Goal: Task Accomplishment & Management: Manage account settings

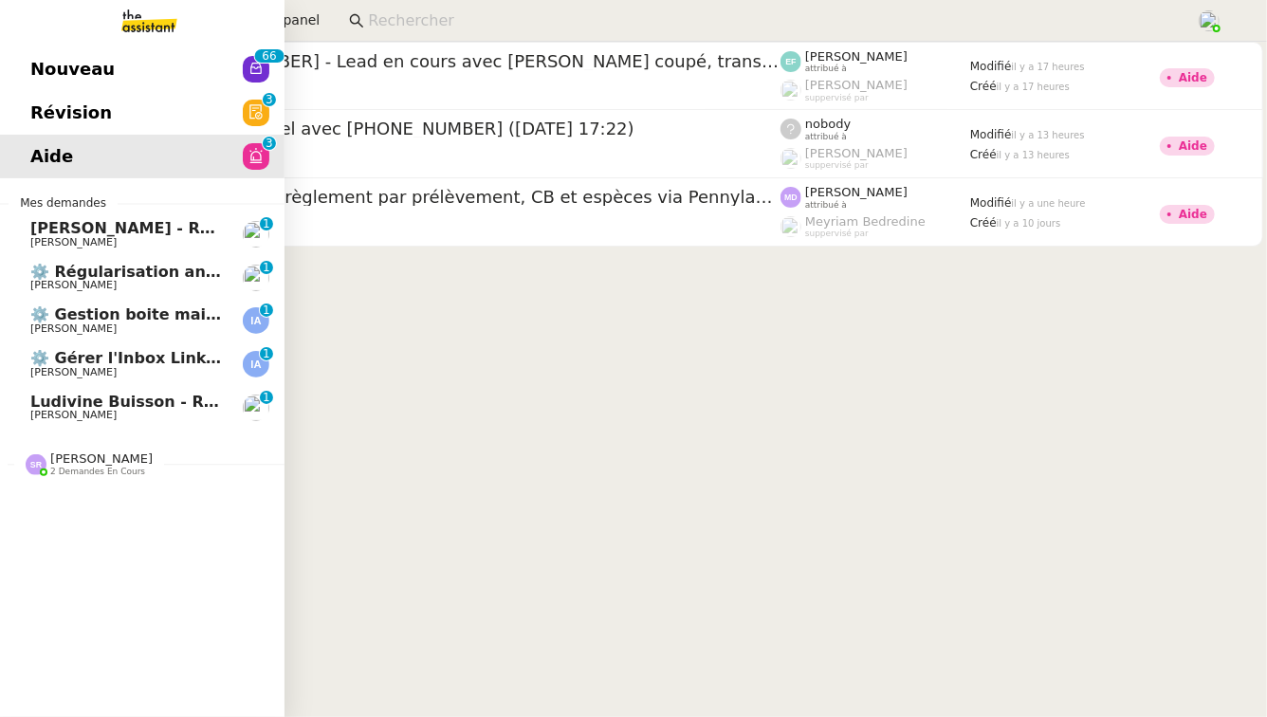
click at [137, 323] on span "[PERSON_NAME]" at bounding box center [126, 328] width 192 height 11
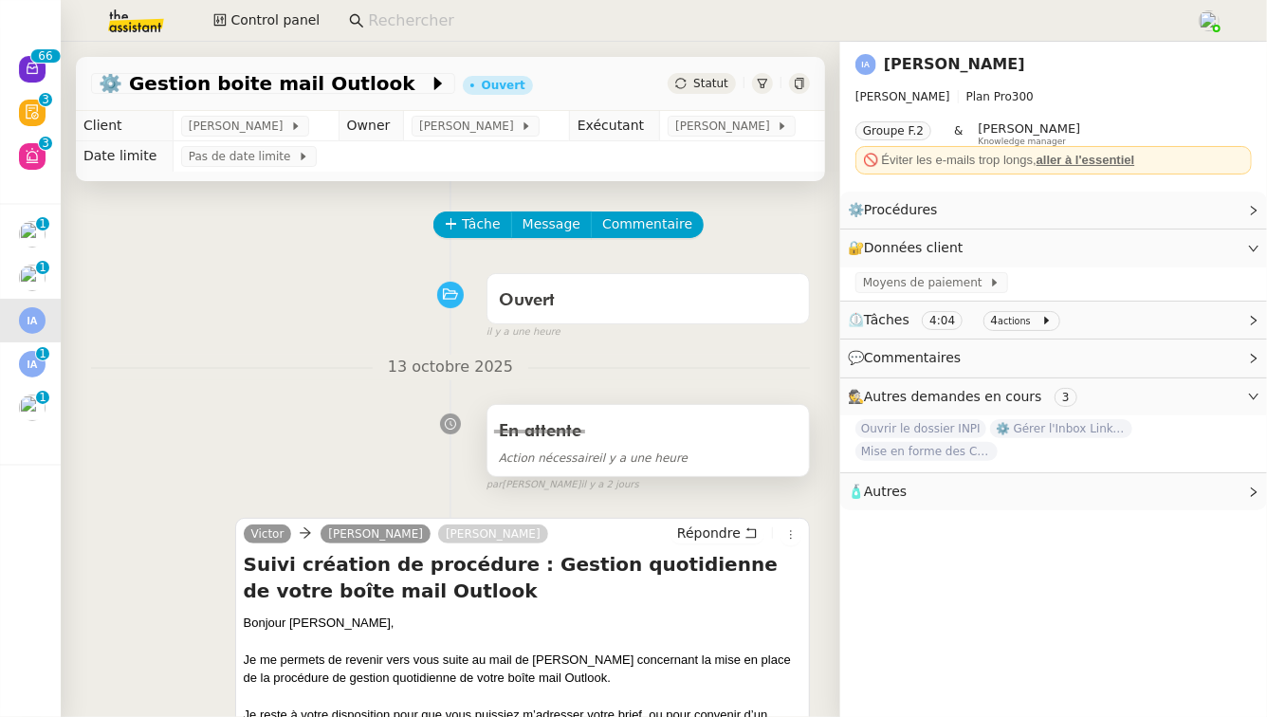
click at [677, 463] on span "Action nécessaire il y a une heure" at bounding box center [593, 458] width 189 height 13
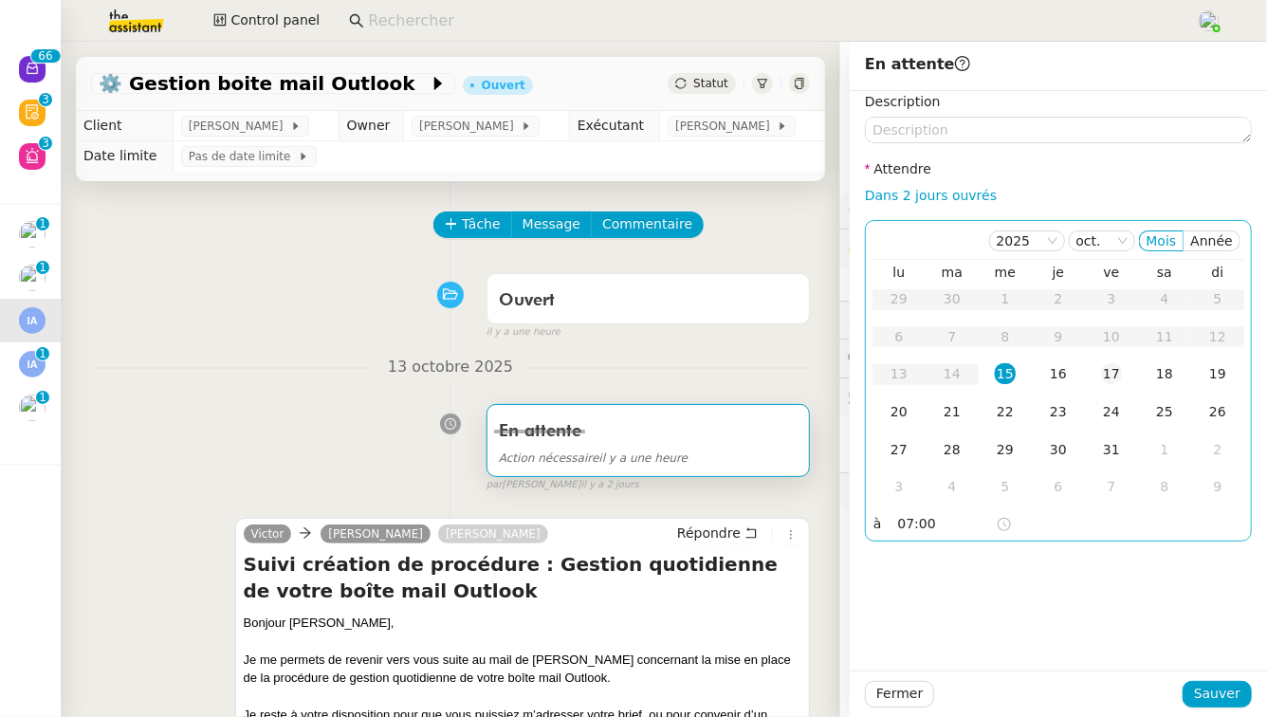
click at [1110, 366] on div "17" at bounding box center [1111, 373] width 21 height 21
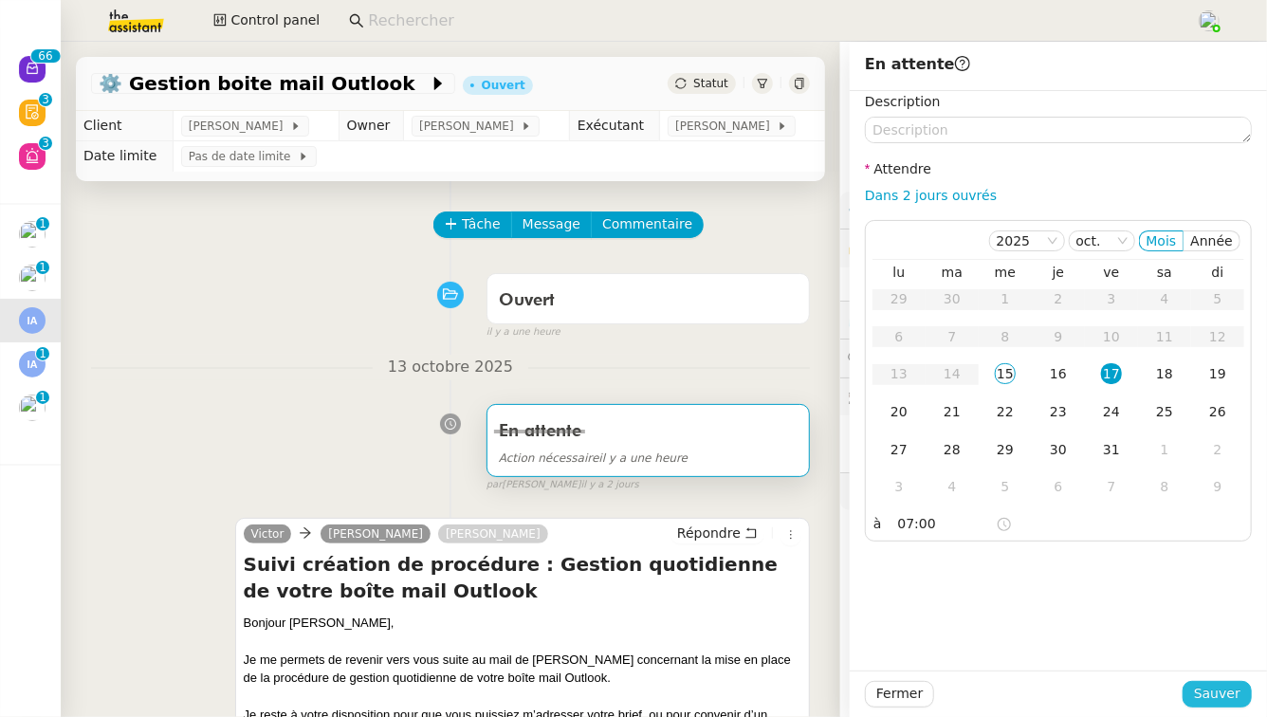
click at [1213, 694] on span "Sauver" at bounding box center [1217, 694] width 46 height 22
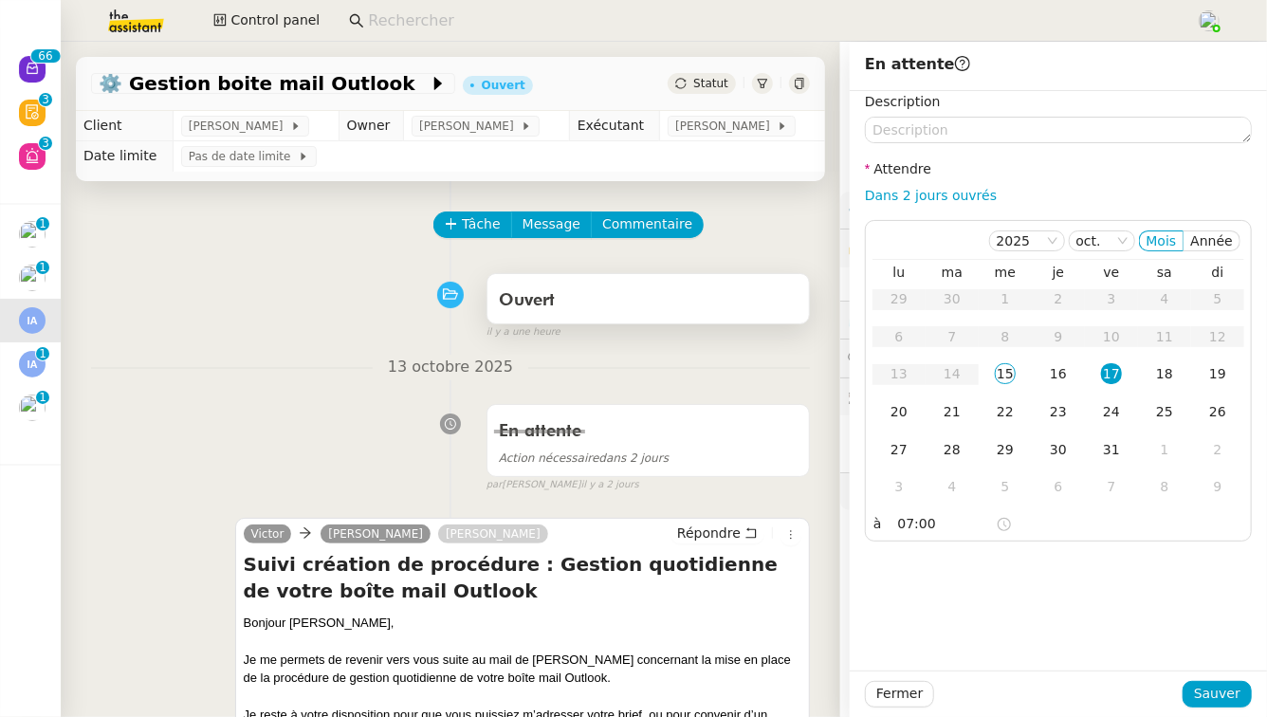
click at [655, 318] on div "Ouvert" at bounding box center [649, 298] width 322 height 49
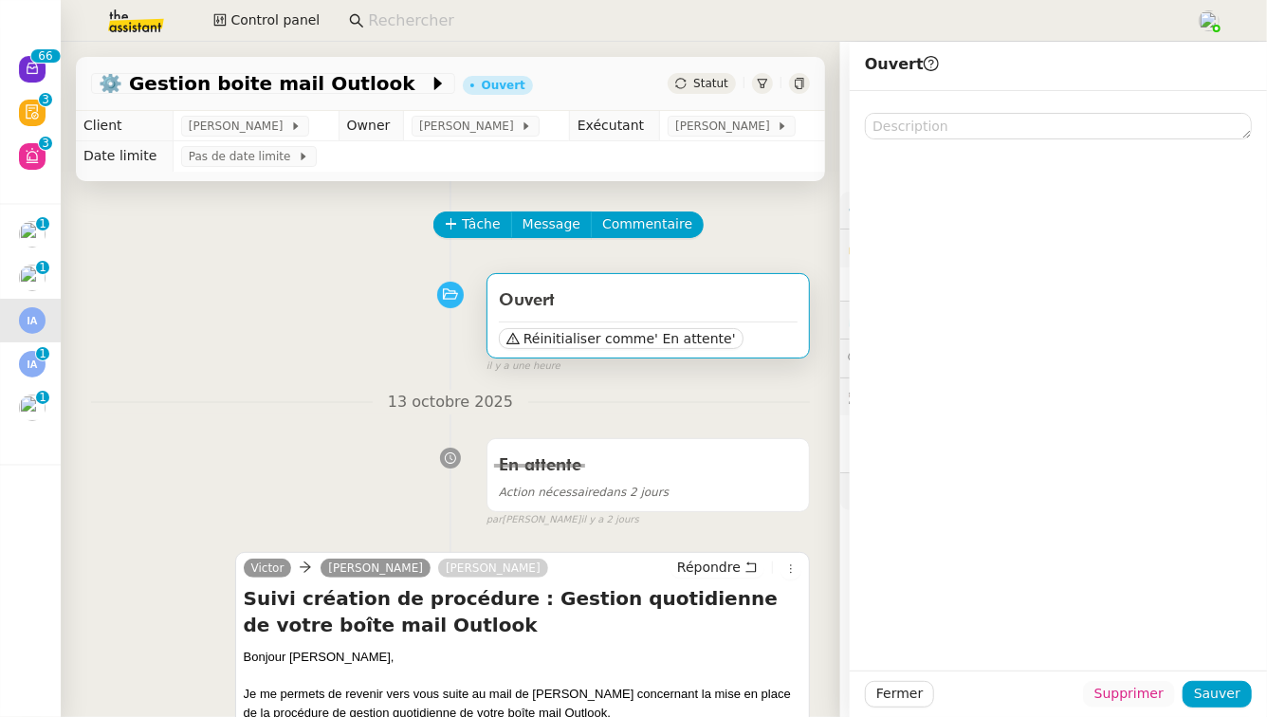
click at [1140, 694] on span "Supprimer" at bounding box center [1129, 694] width 69 height 22
click at [1181, 637] on span "Ok" at bounding box center [1182, 644] width 18 height 19
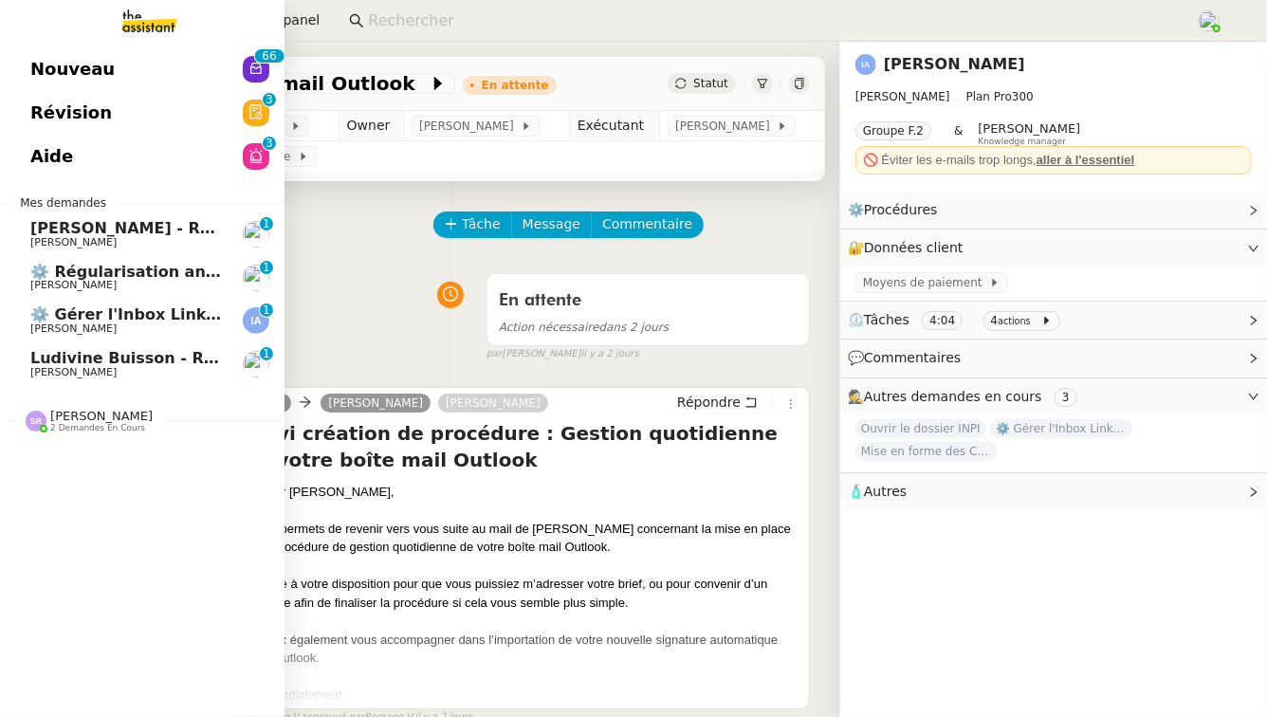
click at [129, 333] on span "[PERSON_NAME]" at bounding box center [126, 328] width 192 height 11
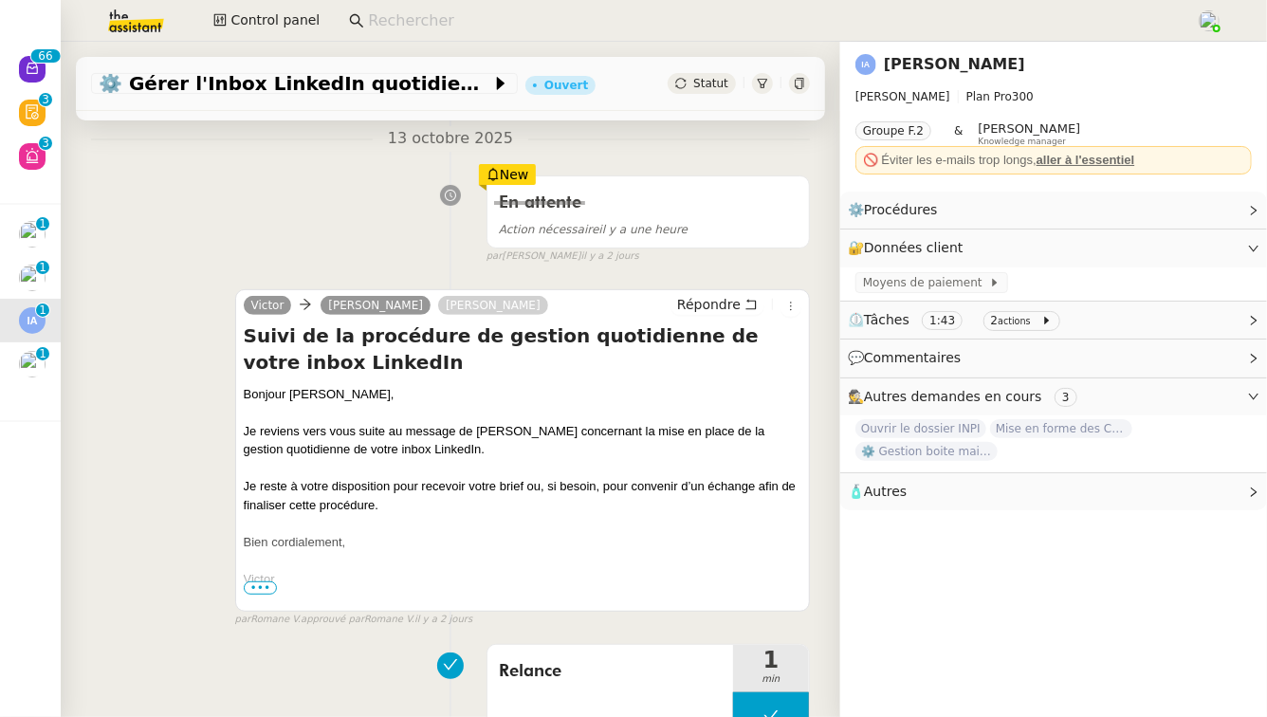
scroll to position [230, 0]
click at [694, 221] on div "Action nécessaire il y a une heure" at bounding box center [648, 228] width 299 height 22
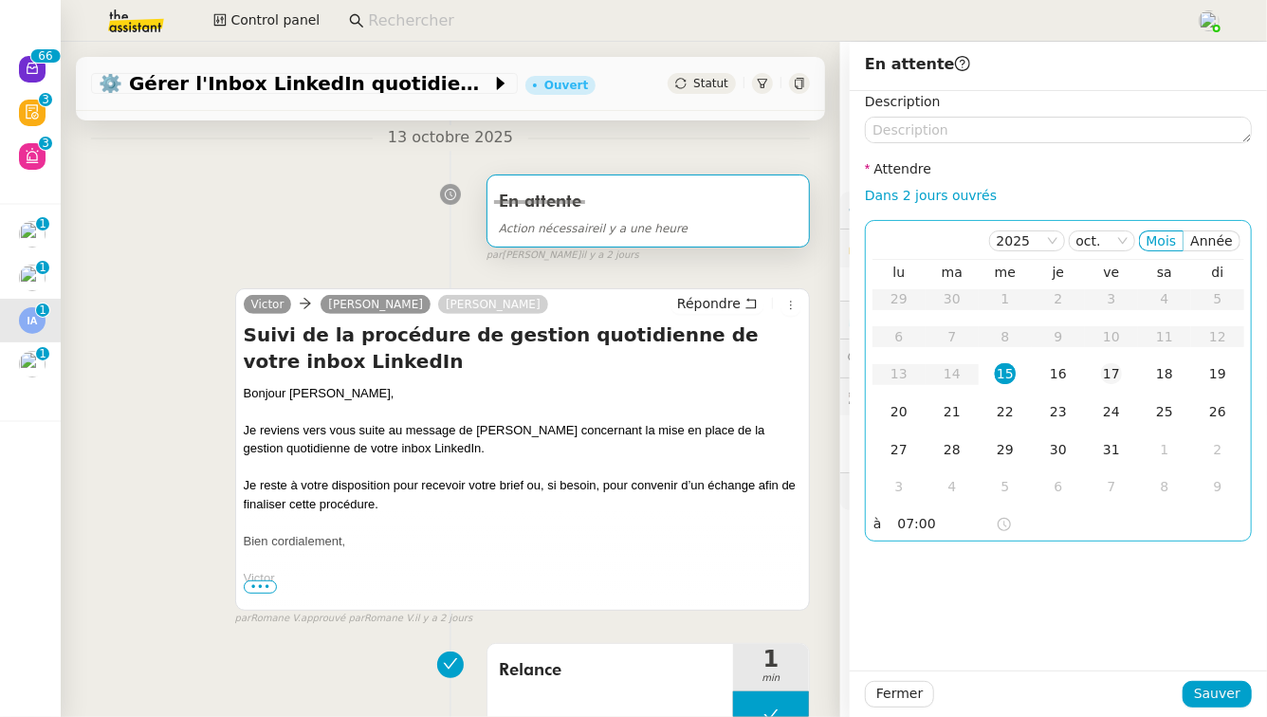
click at [1110, 370] on div "17" at bounding box center [1111, 373] width 21 height 21
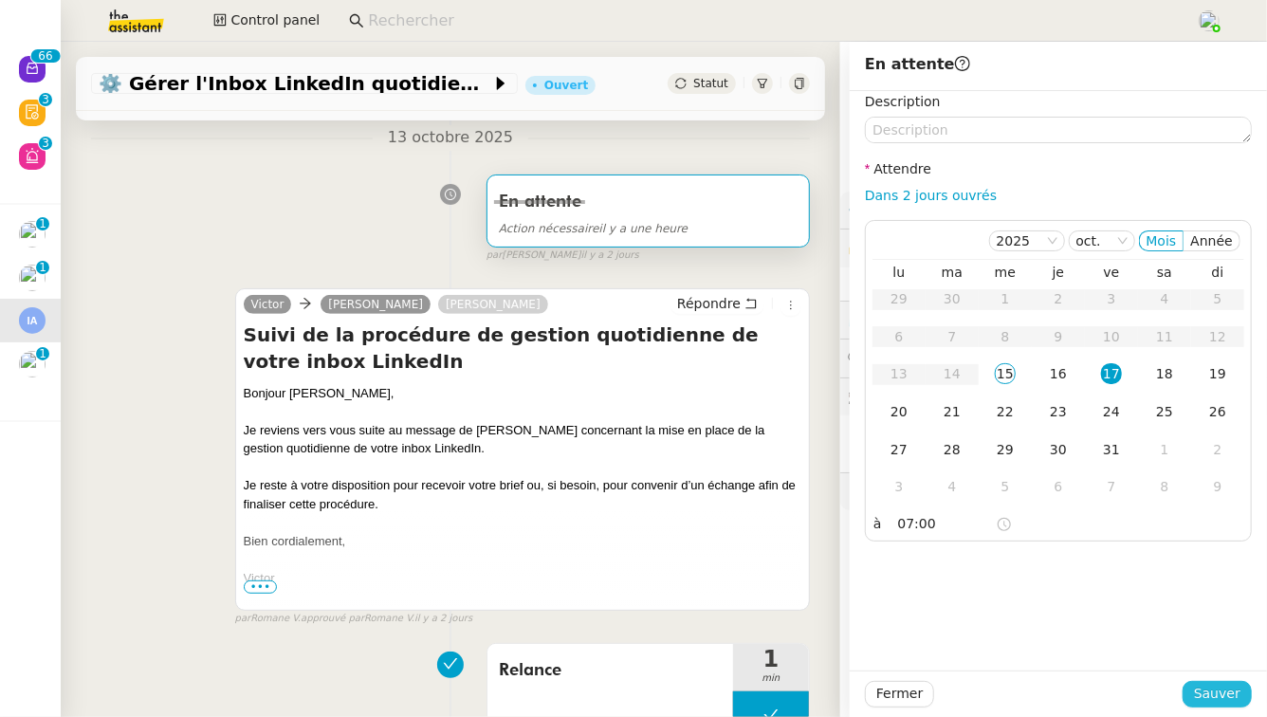
click at [1216, 687] on span "Sauver" at bounding box center [1217, 694] width 46 height 22
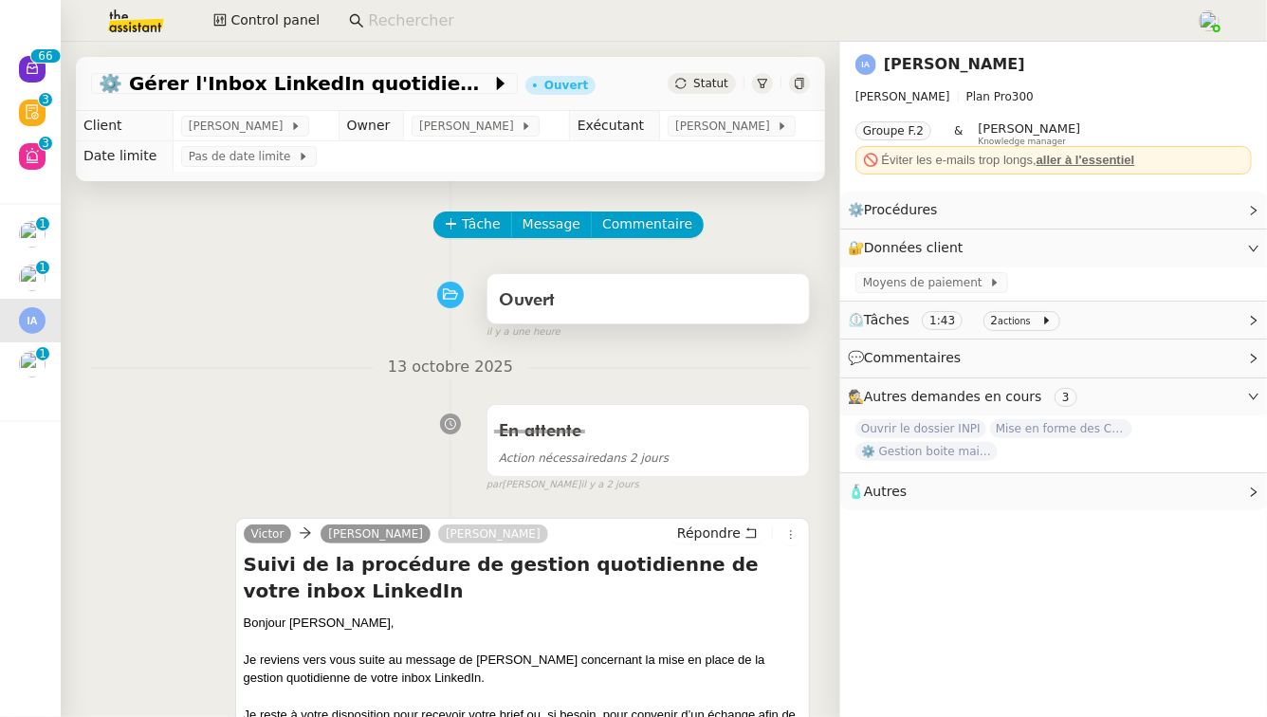
click at [689, 286] on div "Ouvert" at bounding box center [648, 301] width 299 height 30
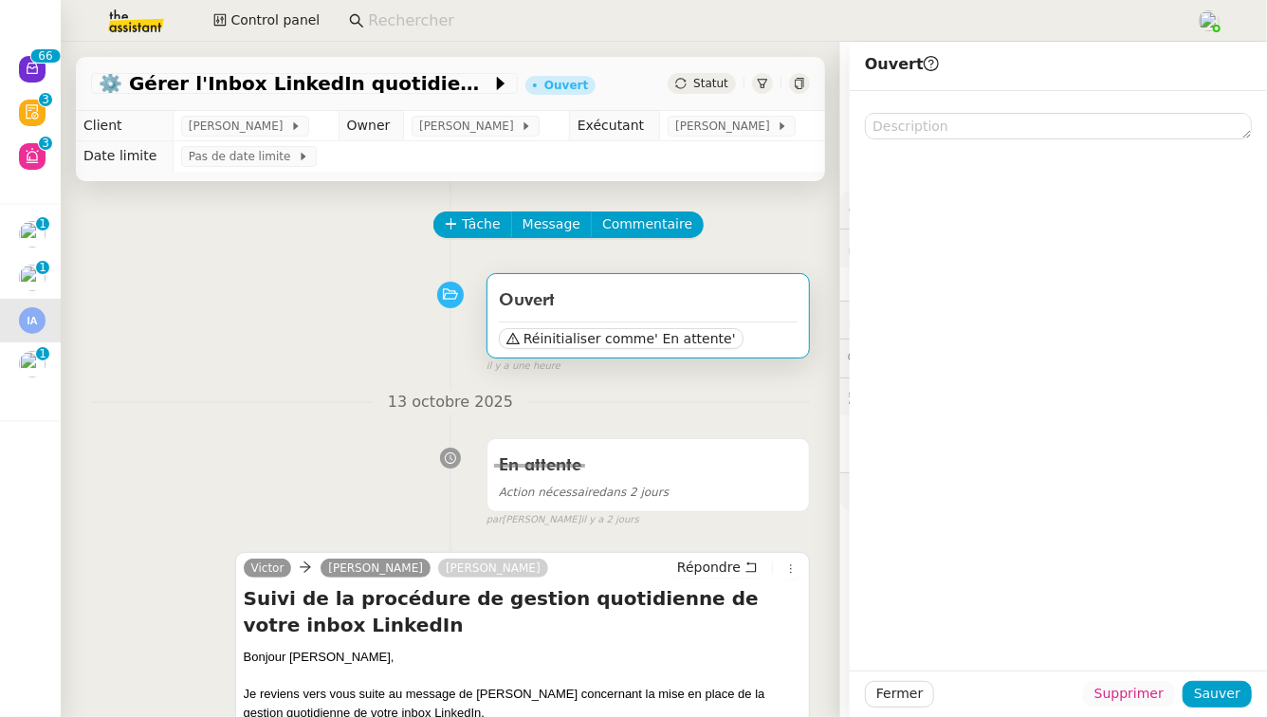
click at [1164, 691] on span "Supprimer" at bounding box center [1129, 694] width 69 height 22
click at [1186, 651] on button "Ok" at bounding box center [1181, 644] width 33 height 21
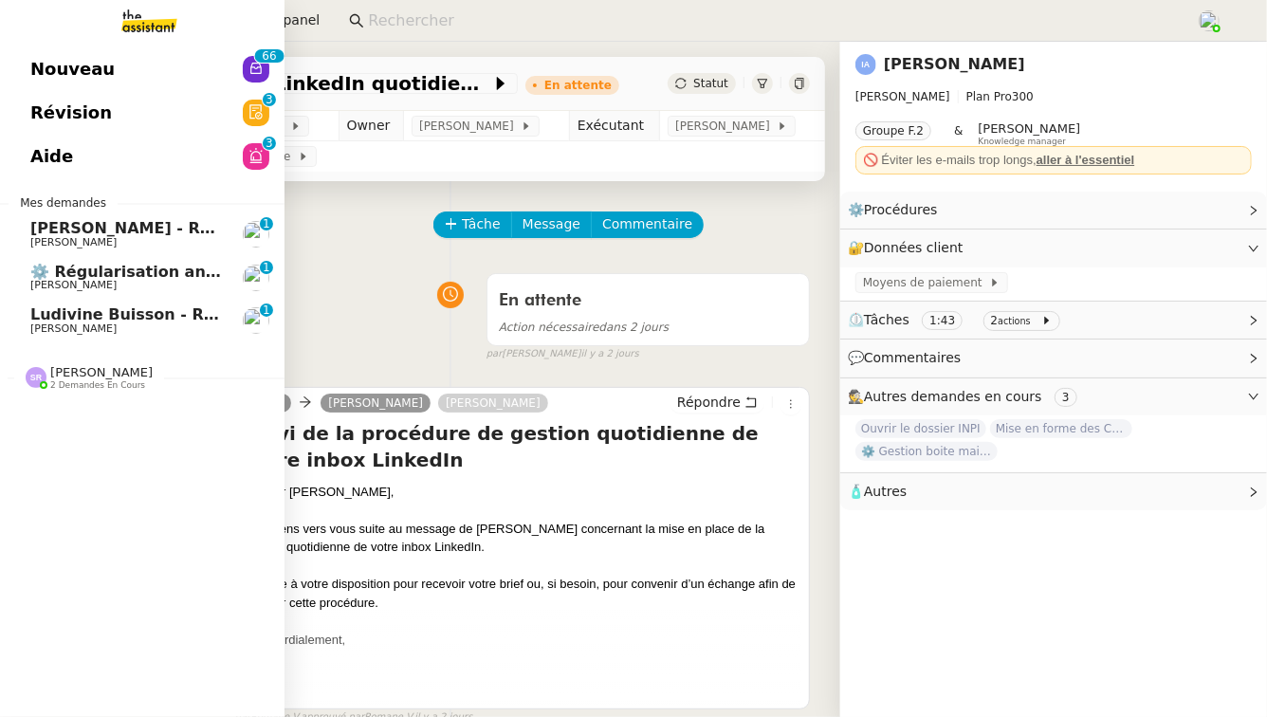
click at [146, 268] on span "⚙️ Régularisation annuelle des charges locatives" at bounding box center [239, 272] width 418 height 18
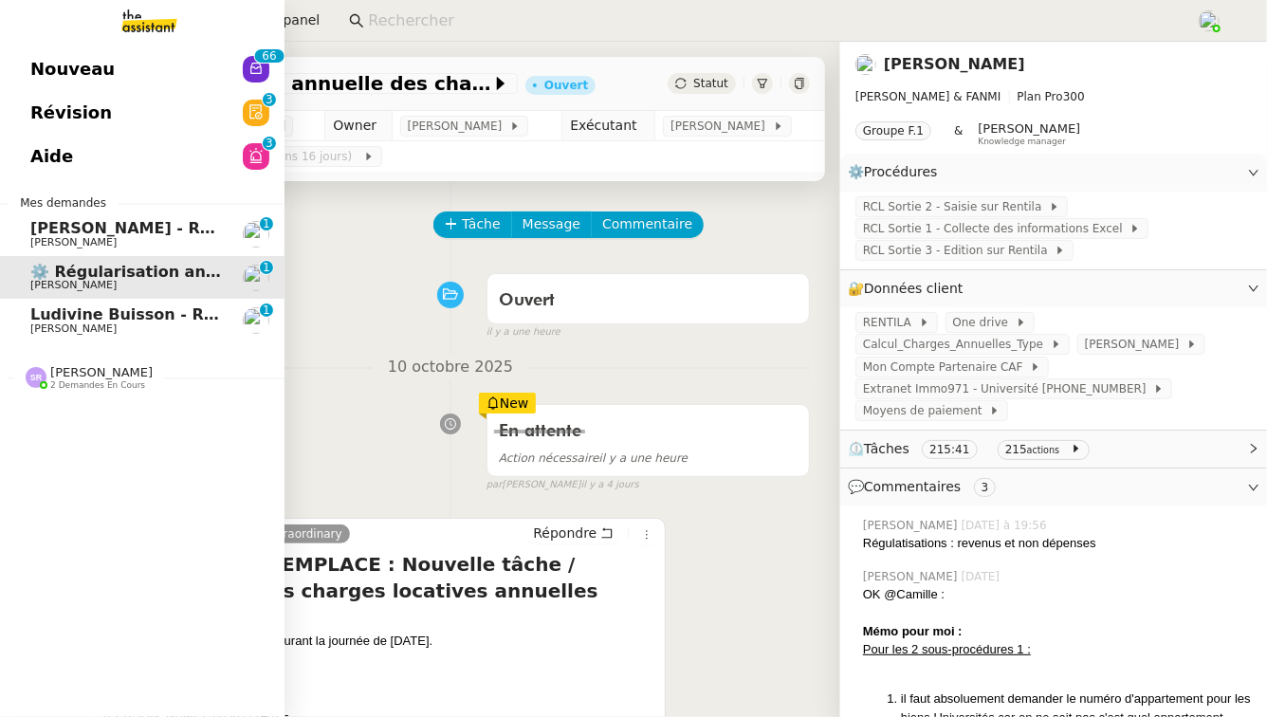
click at [83, 390] on span "2 demandes en cours" at bounding box center [97, 385] width 95 height 10
click at [38, 111] on span "Révision" at bounding box center [71, 113] width 82 height 28
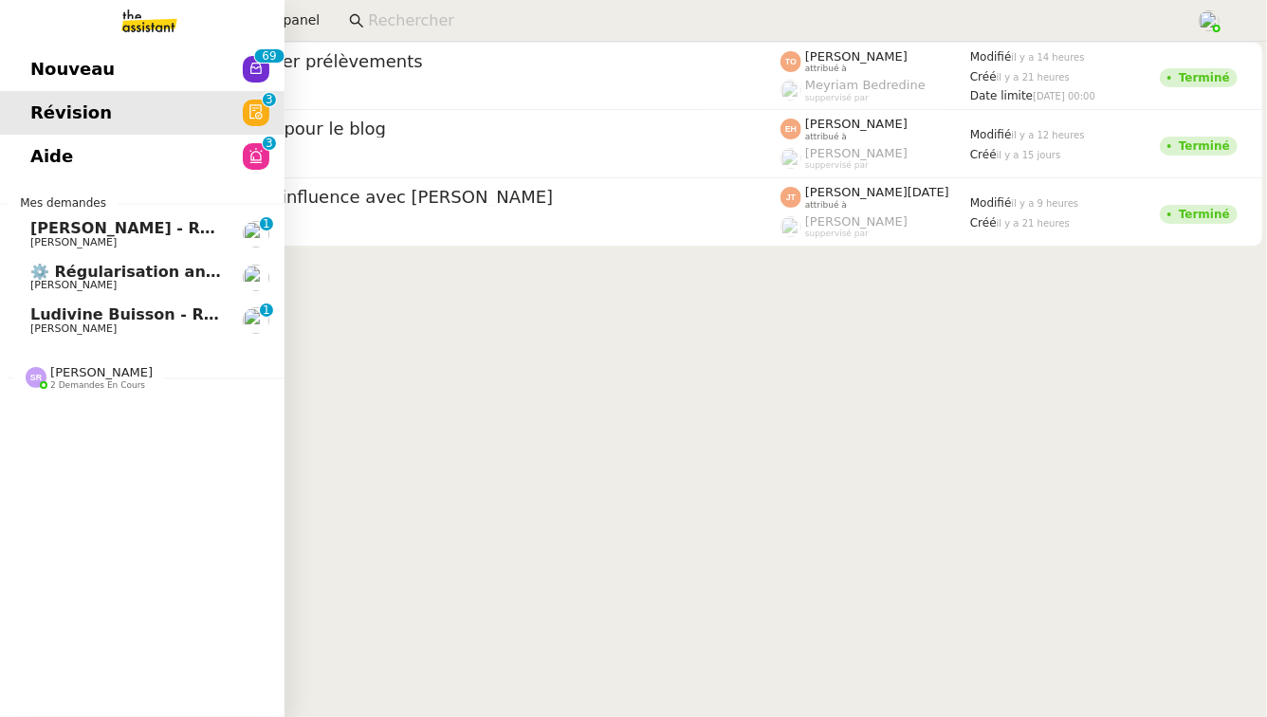
click at [47, 158] on span "Aide" at bounding box center [51, 156] width 43 height 28
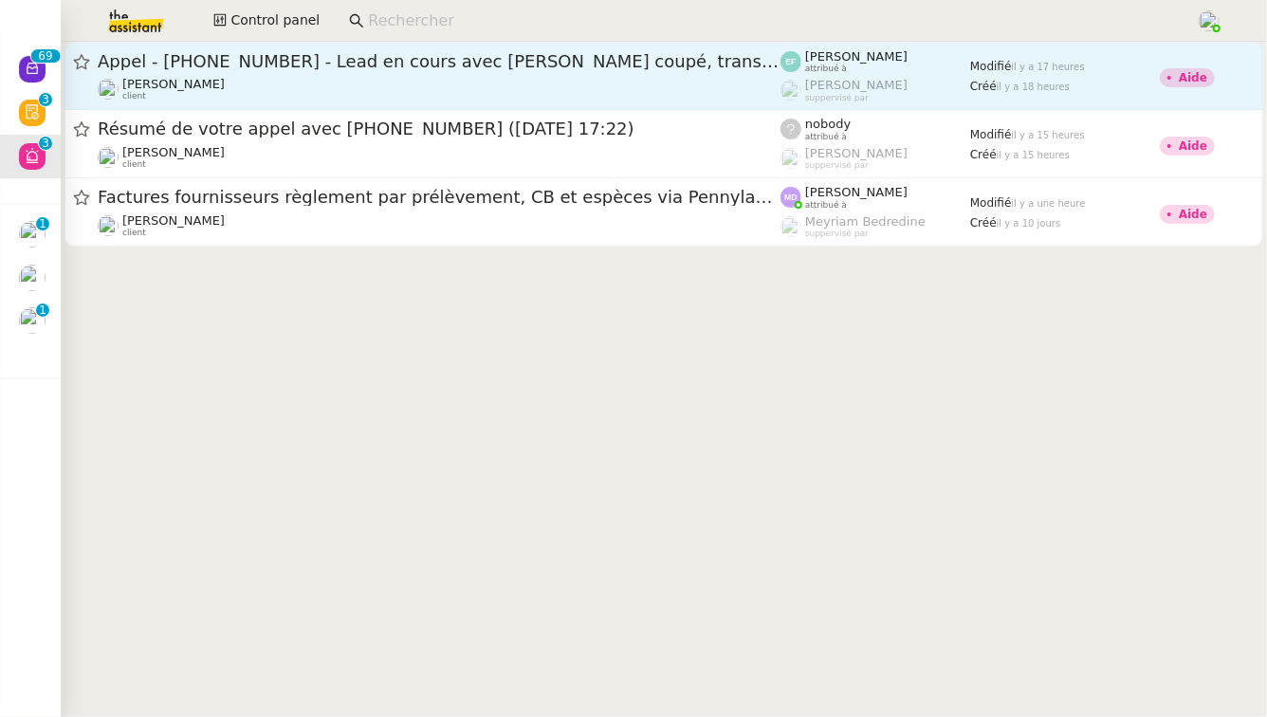
click at [579, 105] on link "Appel - [PHONE_NUMBER] - Lead en cours avec [PERSON_NAME] coupé, transféré [PER…" at bounding box center [664, 76] width 1199 height 68
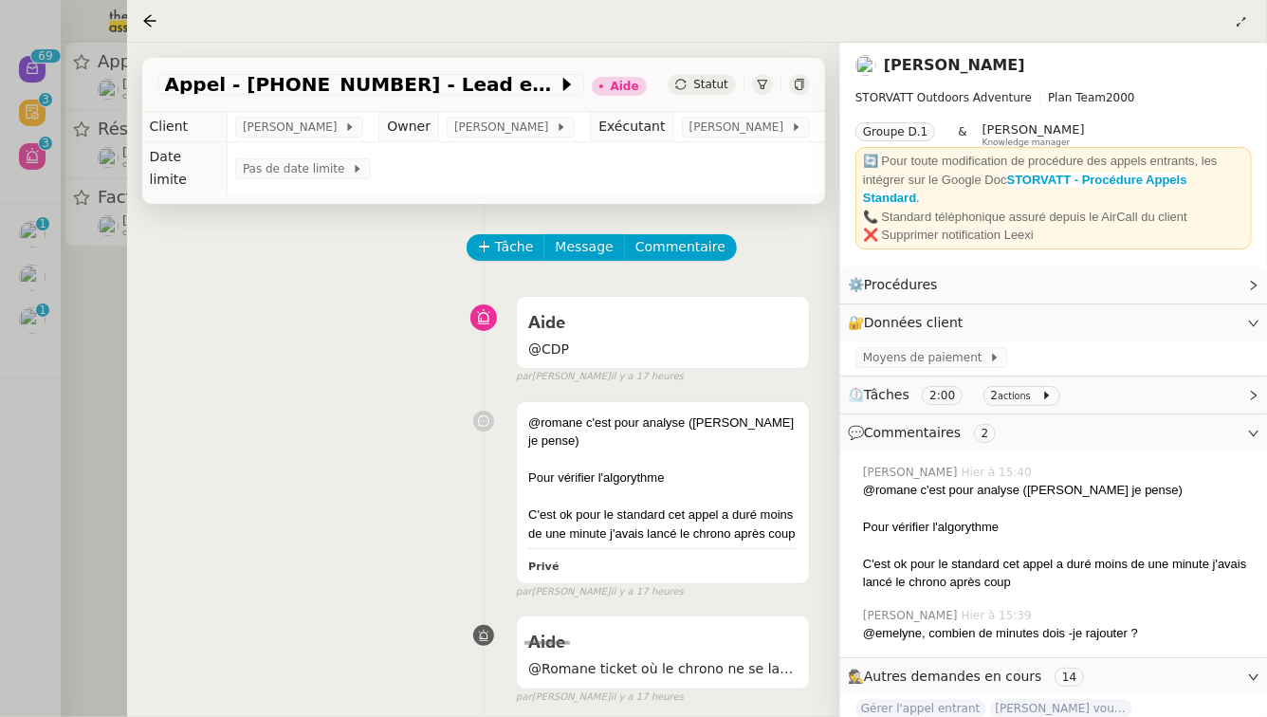
click at [0, 303] on div at bounding box center [633, 358] width 1267 height 717
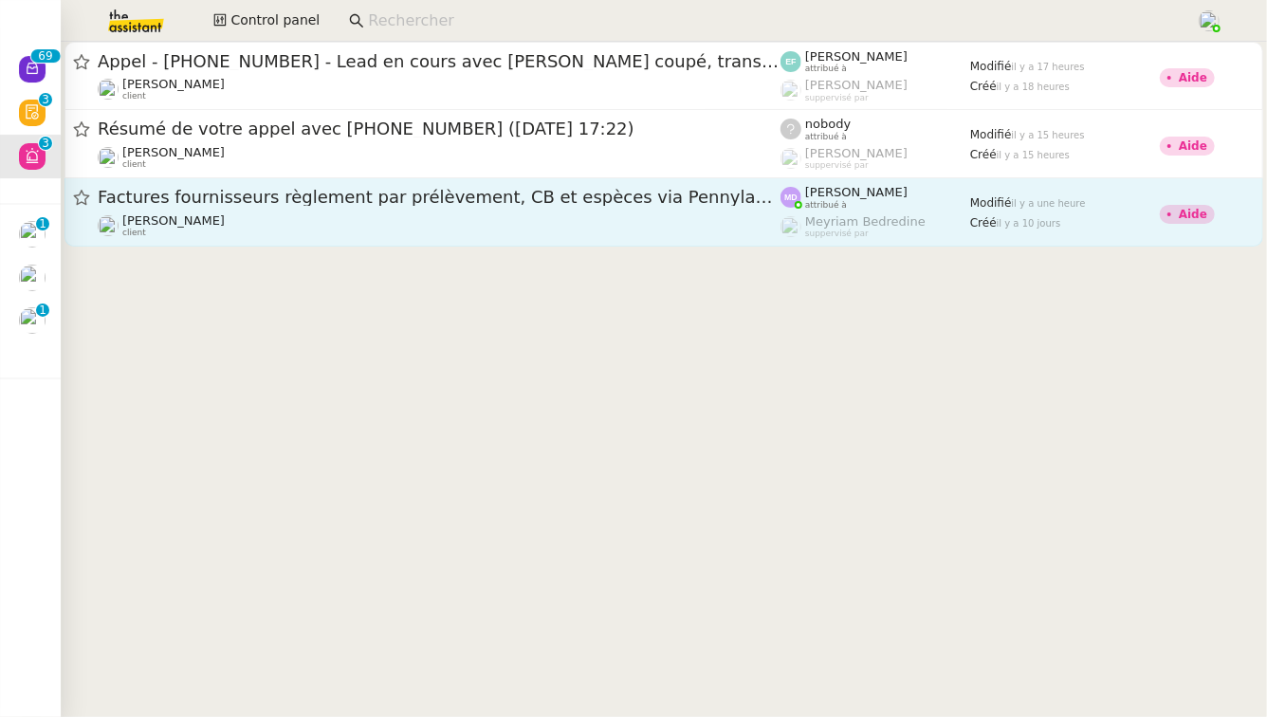
click at [249, 207] on div "Factures fournisseurs règlement par prélèvement, CB et espèces via Pennylane - …" at bounding box center [439, 198] width 683 height 24
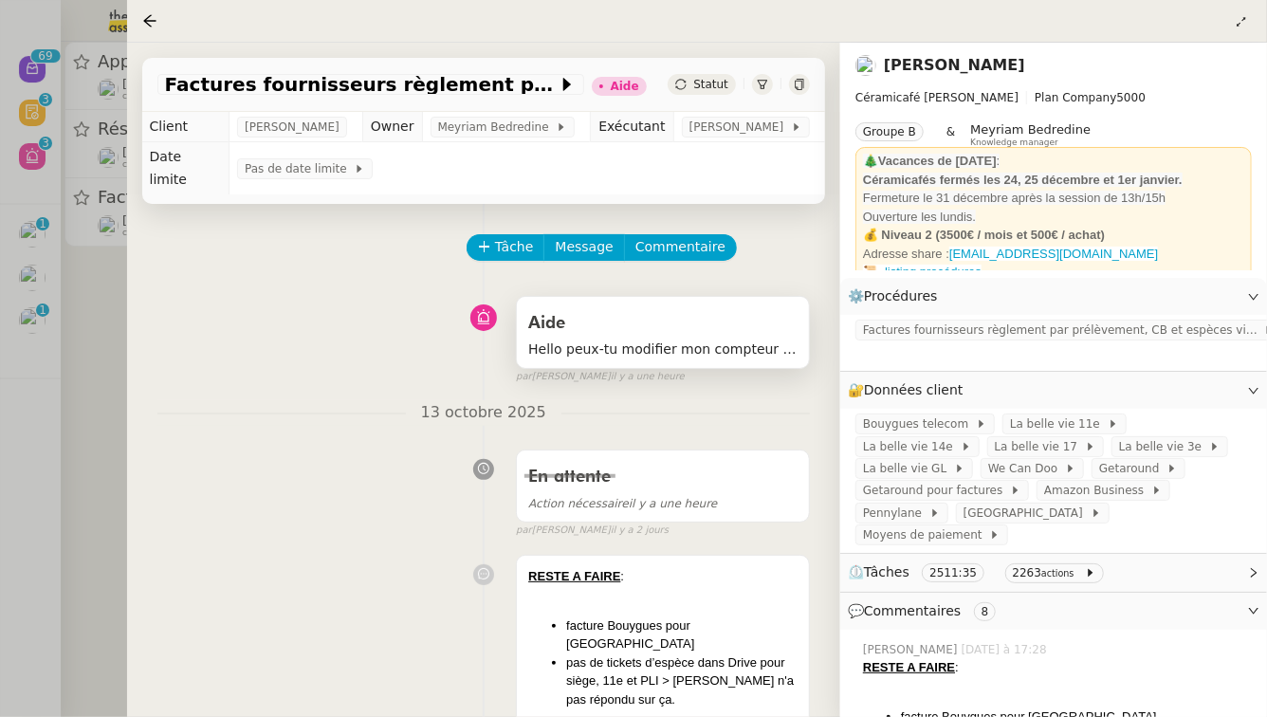
click at [680, 297] on div "Aide Hello peux-tu modifier mon compteur de 2255 minutes pour 5 minutes stp (mi…" at bounding box center [663, 332] width 292 height 71
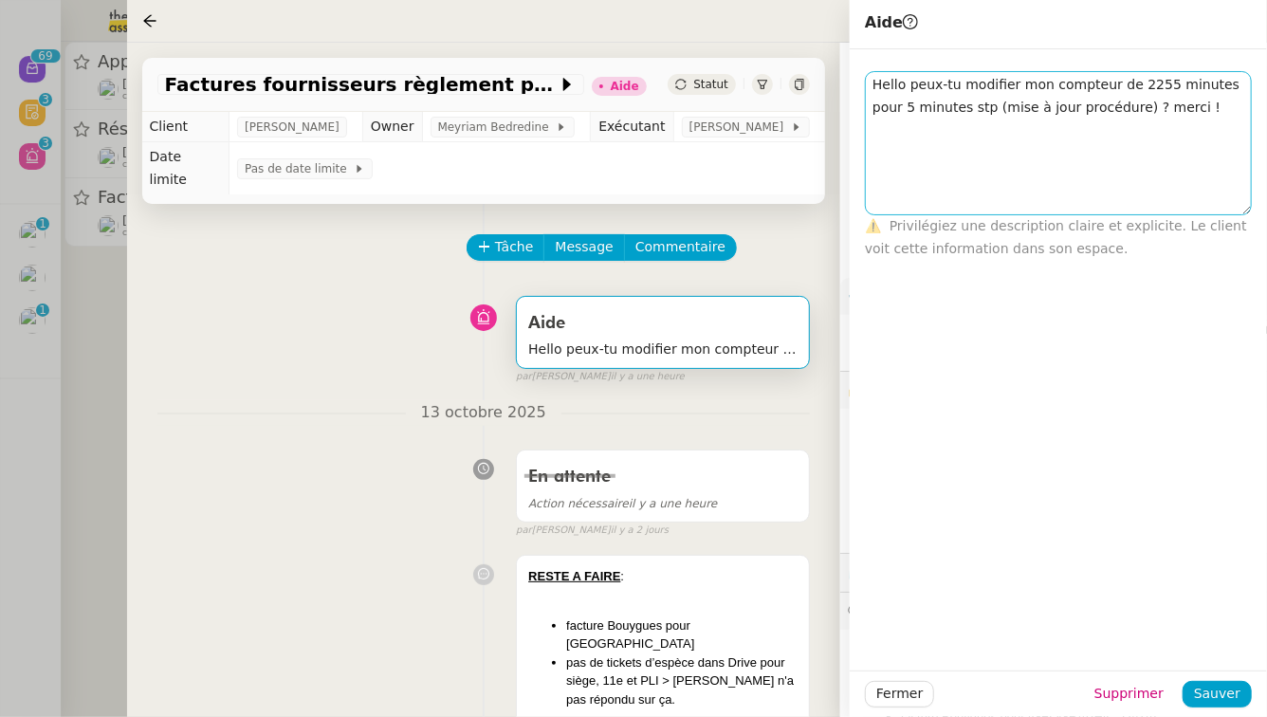
drag, startPoint x: 1244, startPoint y: 96, endPoint x: 1244, endPoint y: 212, distance: 115.7
click at [1244, 212] on textarea "Hello peux-tu modifier mon compteur de 2255 minutes pour 5 minutes stp (mise à …" at bounding box center [1058, 143] width 387 height 144
click at [397, 441] on div "En attente Action nécessaire il y a une heure false par [PERSON_NAME] [DATE]" at bounding box center [483, 490] width 653 height 98
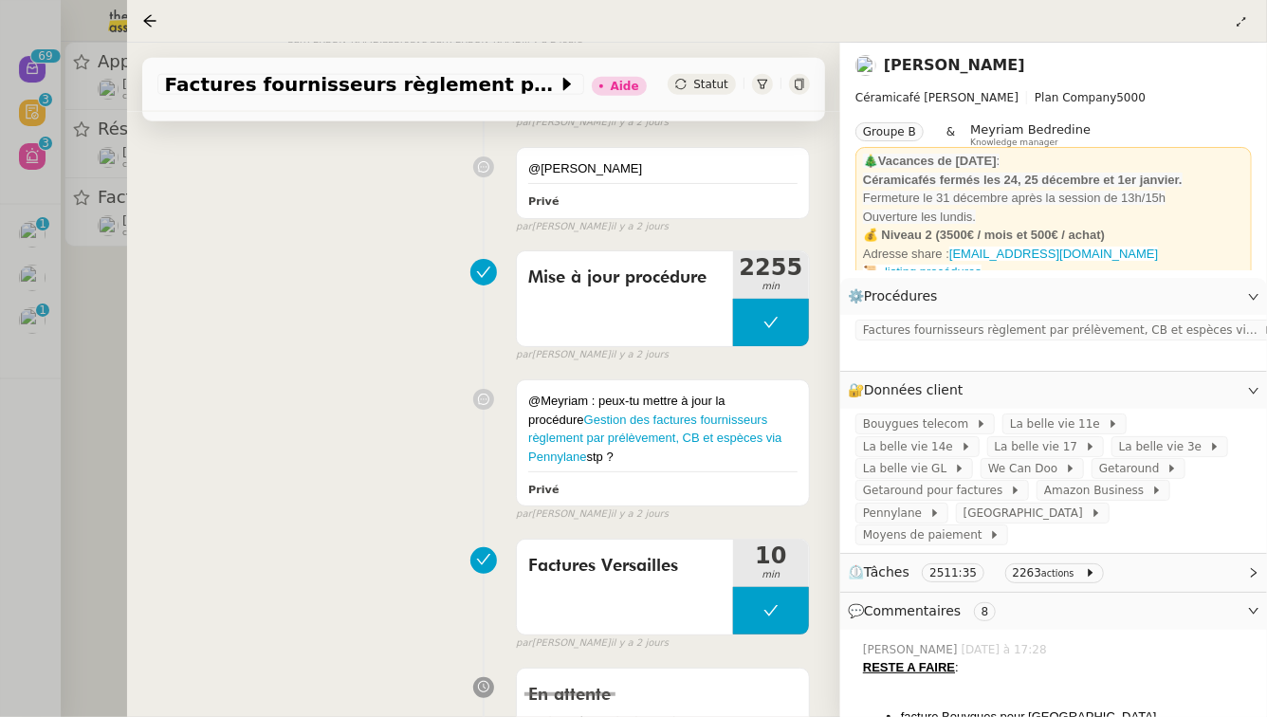
scroll to position [1290, 0]
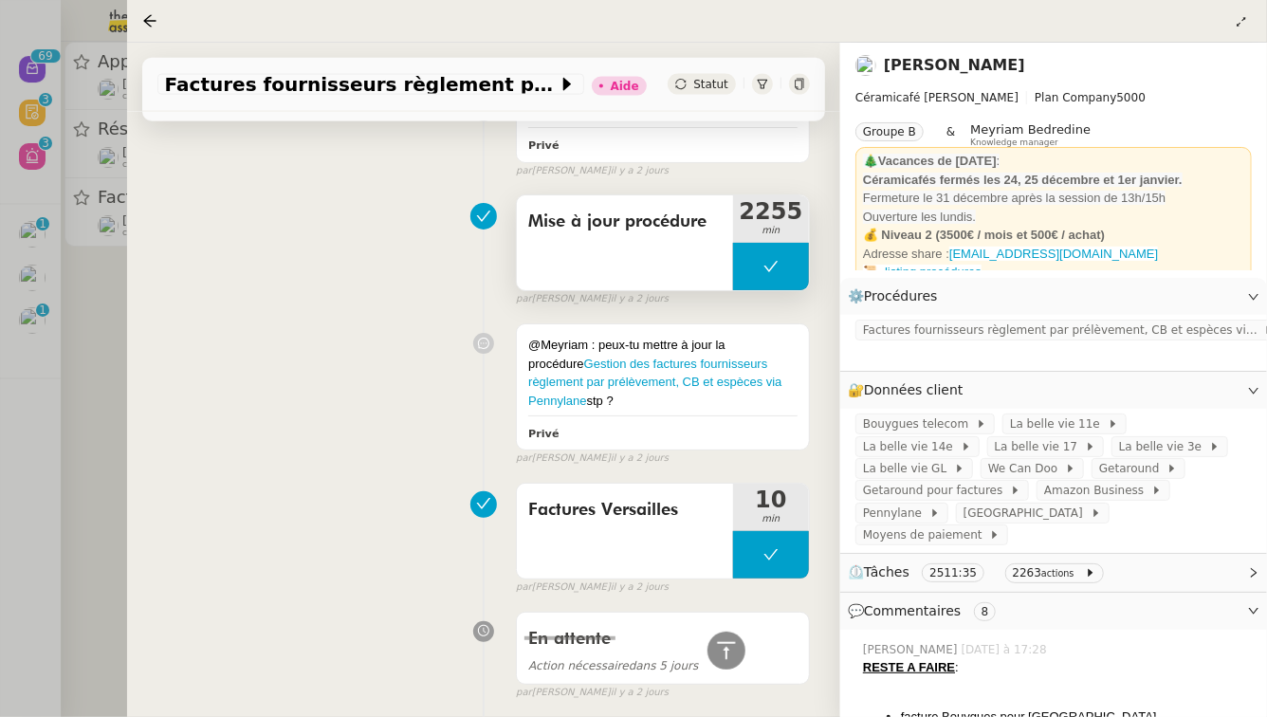
click at [660, 208] on span "Mise à jour procédure" at bounding box center [625, 222] width 194 height 28
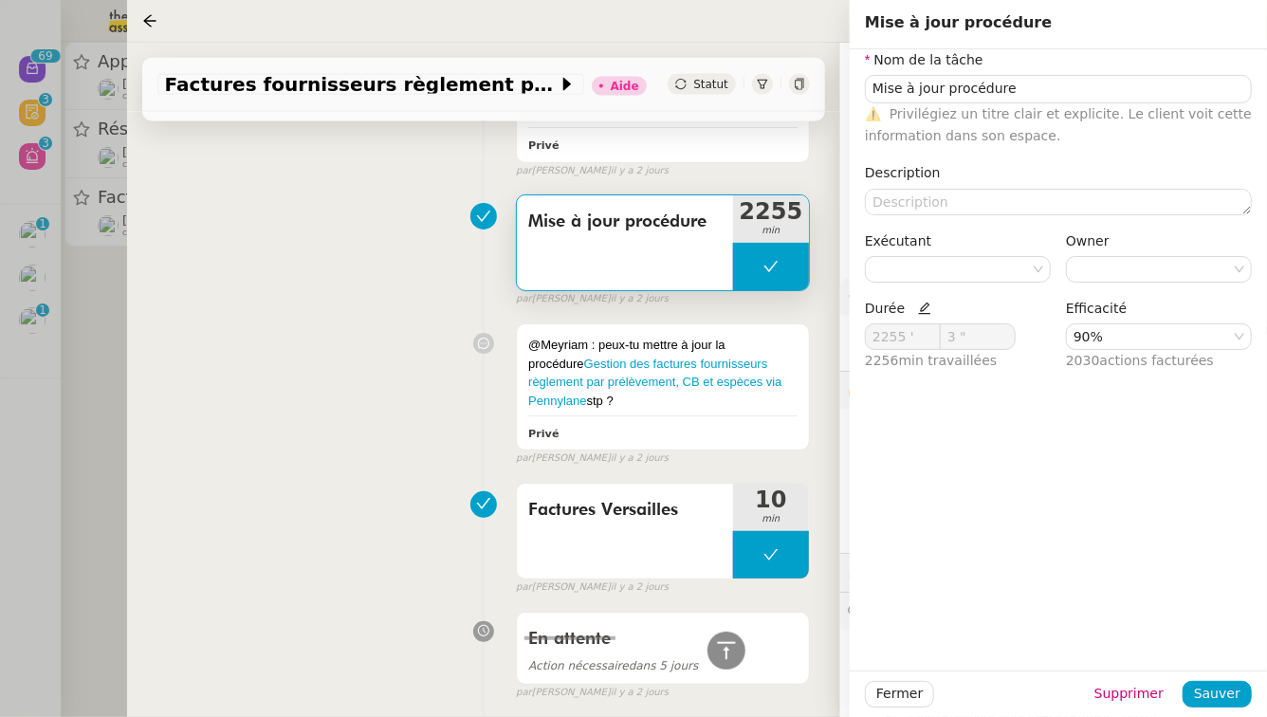
click at [660, 208] on span "Mise à jour procédure" at bounding box center [625, 222] width 194 height 28
click at [918, 304] on icon at bounding box center [924, 308] width 13 height 13
drag, startPoint x: 911, startPoint y: 342, endPoint x: 839, endPoint y: 341, distance: 72.1
click at [839, 341] on app-ticket "Factures fournisseurs règlement par prélèvement, CB et espèces via Pennylane - …" at bounding box center [697, 380] width 1140 height 674
click at [1240, 698] on span "Sauver" at bounding box center [1217, 694] width 46 height 22
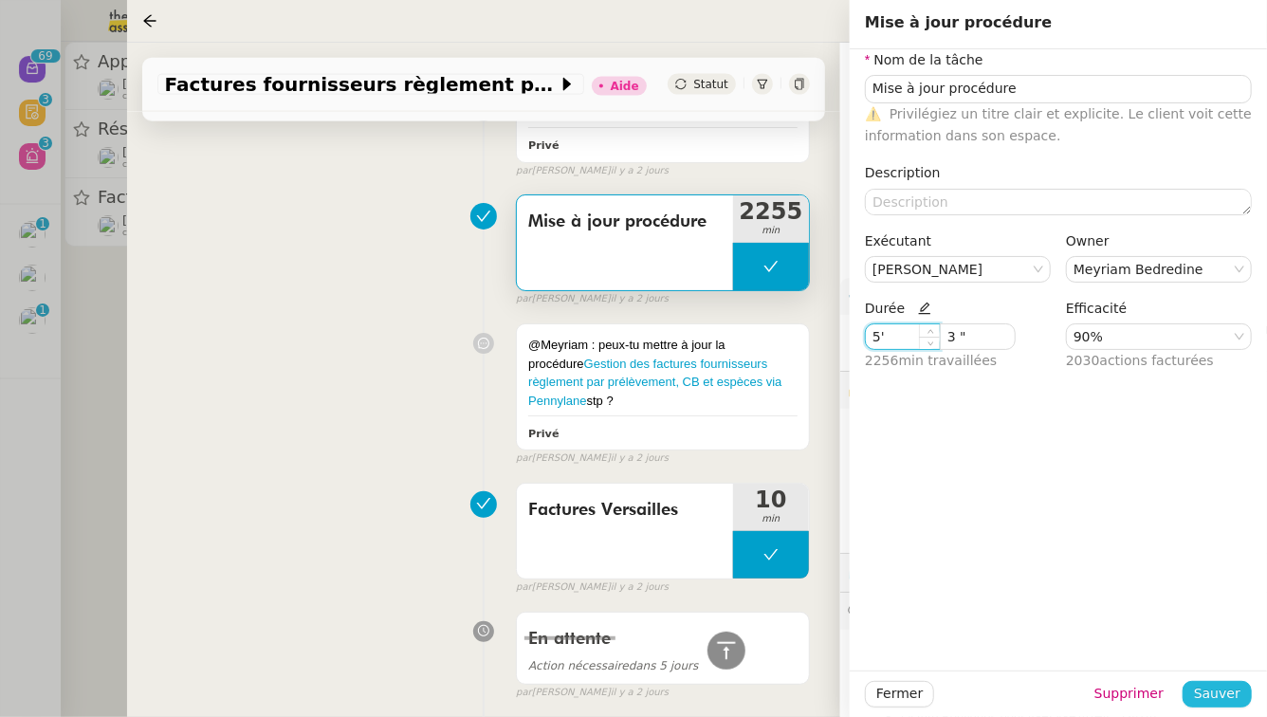
type input "2255 '"
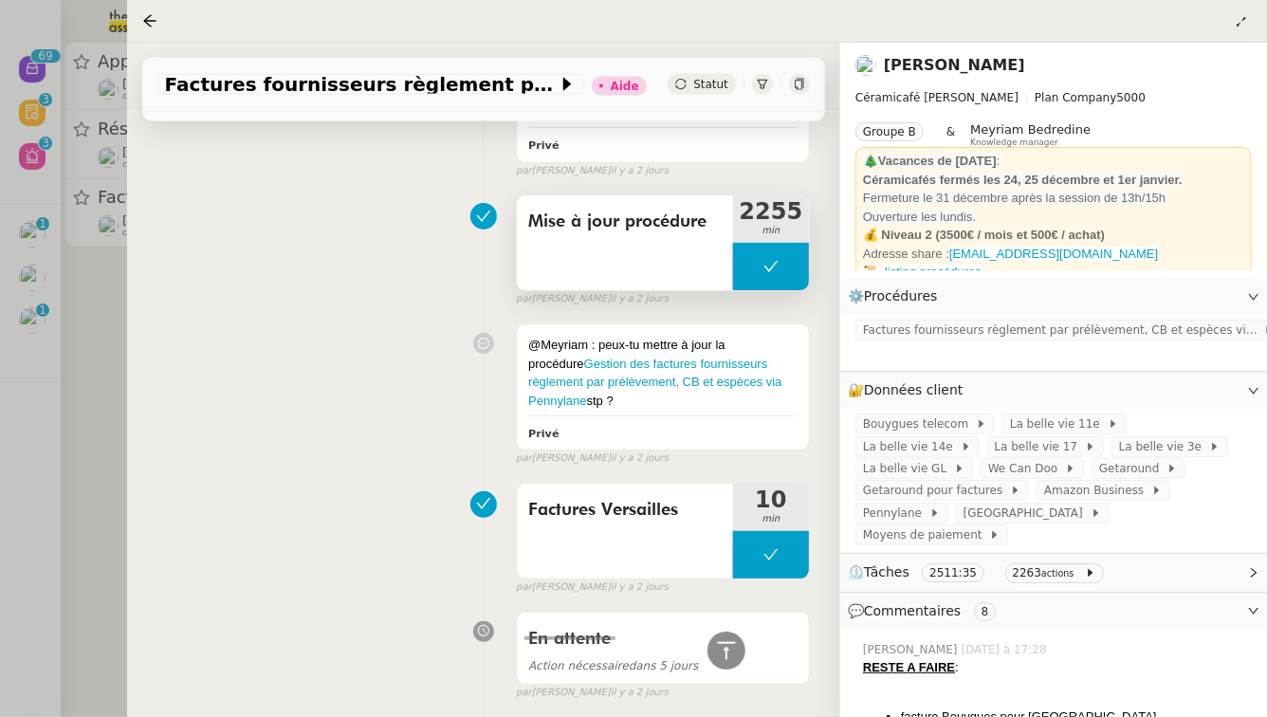
click at [639, 242] on div "Mise à jour procédure" at bounding box center [625, 242] width 216 height 95
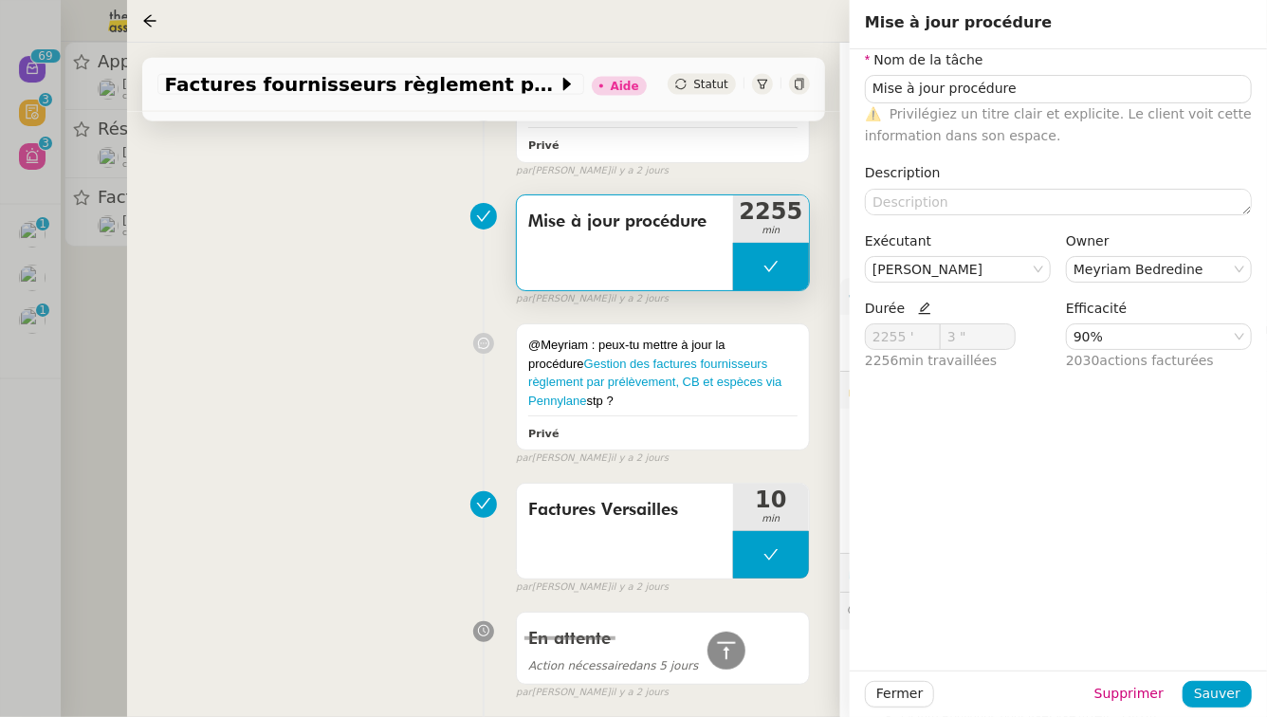
click at [918, 306] on icon at bounding box center [924, 308] width 13 height 13
drag, startPoint x: 912, startPoint y: 339, endPoint x: 861, endPoint y: 340, distance: 50.3
click at [861, 340] on div "Durée 2255 ' 3 " 2256 min travaillées" at bounding box center [958, 343] width 201 height 90
type input "5 '"
click at [1229, 693] on span "Sauver" at bounding box center [1217, 694] width 46 height 22
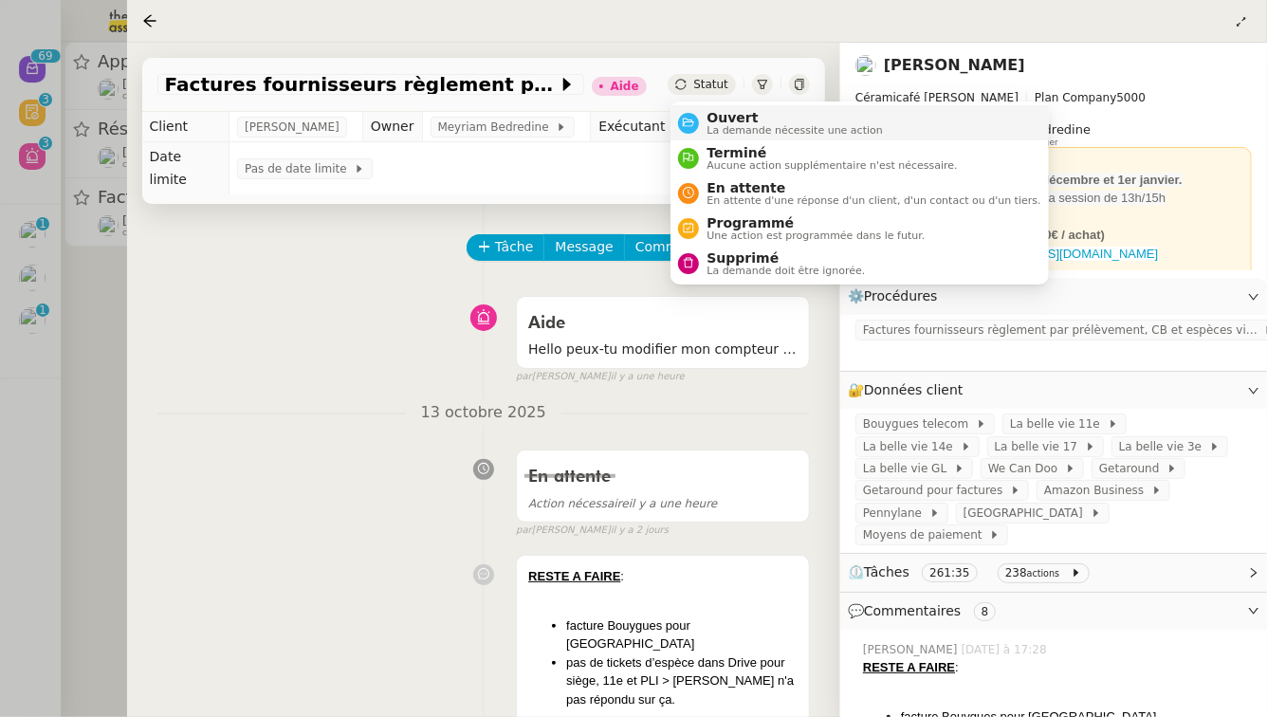
click at [714, 114] on span "Ouvert" at bounding box center [795, 117] width 176 height 15
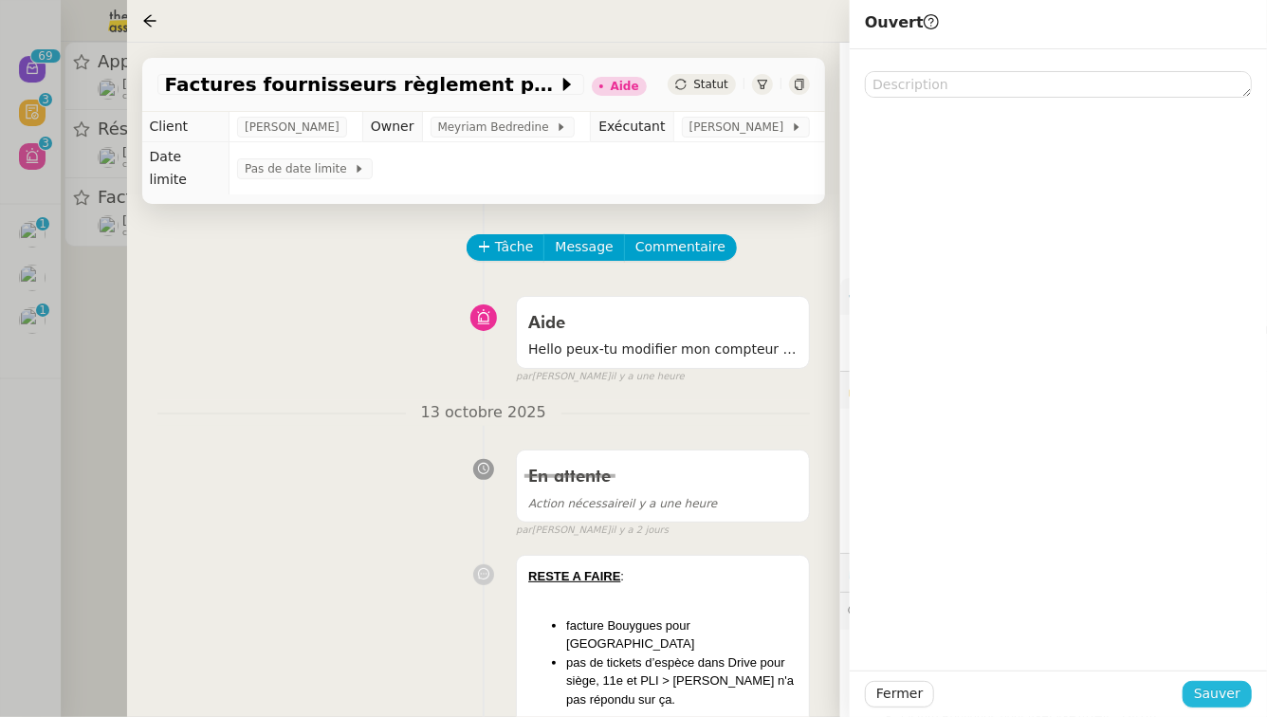
click at [1229, 686] on span "Sauver" at bounding box center [1217, 694] width 46 height 22
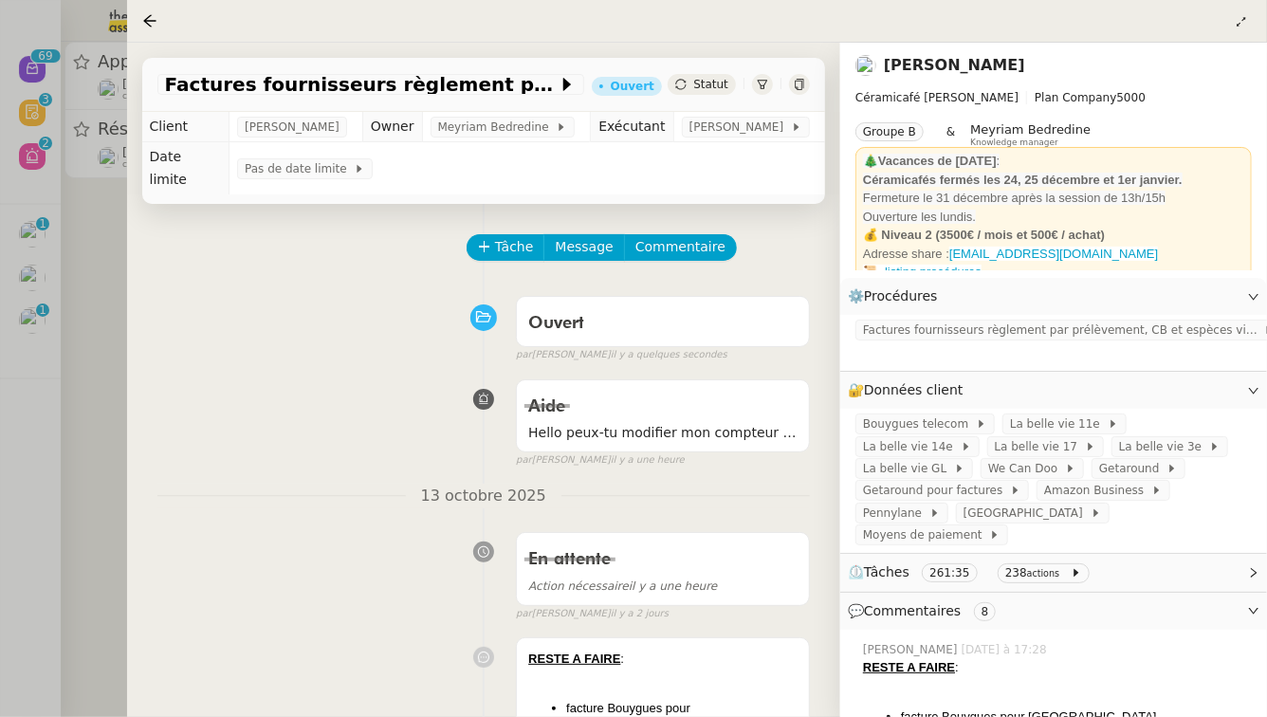
click at [0, 453] on div at bounding box center [633, 358] width 1267 height 717
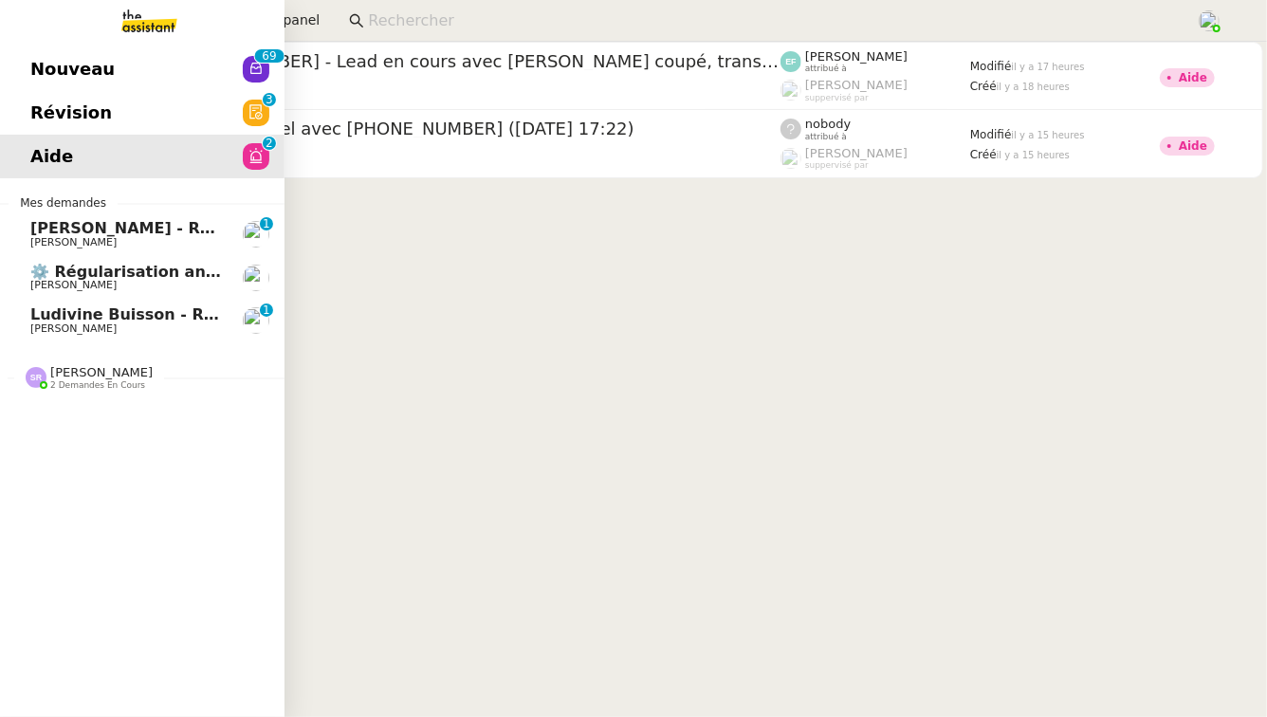
click at [66, 118] on span "Révision" at bounding box center [71, 113] width 82 height 28
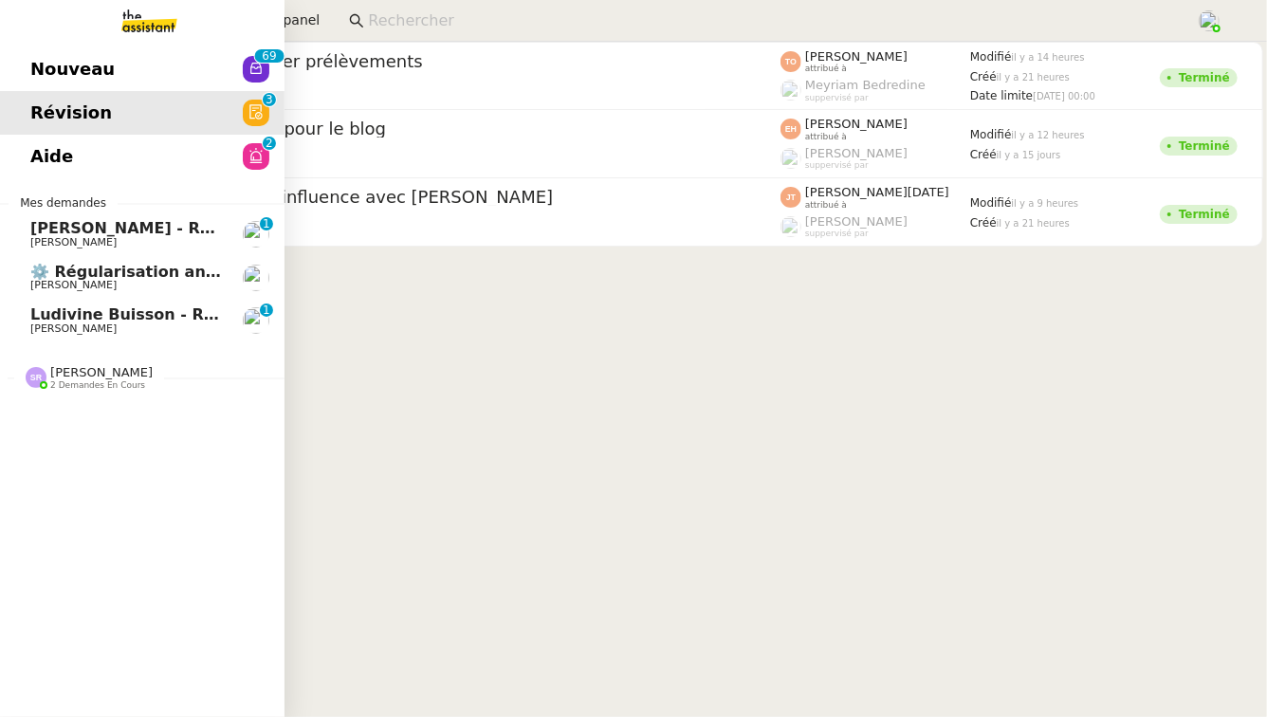
click at [9, 63] on link "Nouveau 0 1 2 3 4 5 6 7 8 9 0 1 2 3 4 5 6 7 8 9" at bounding box center [142, 69] width 285 height 44
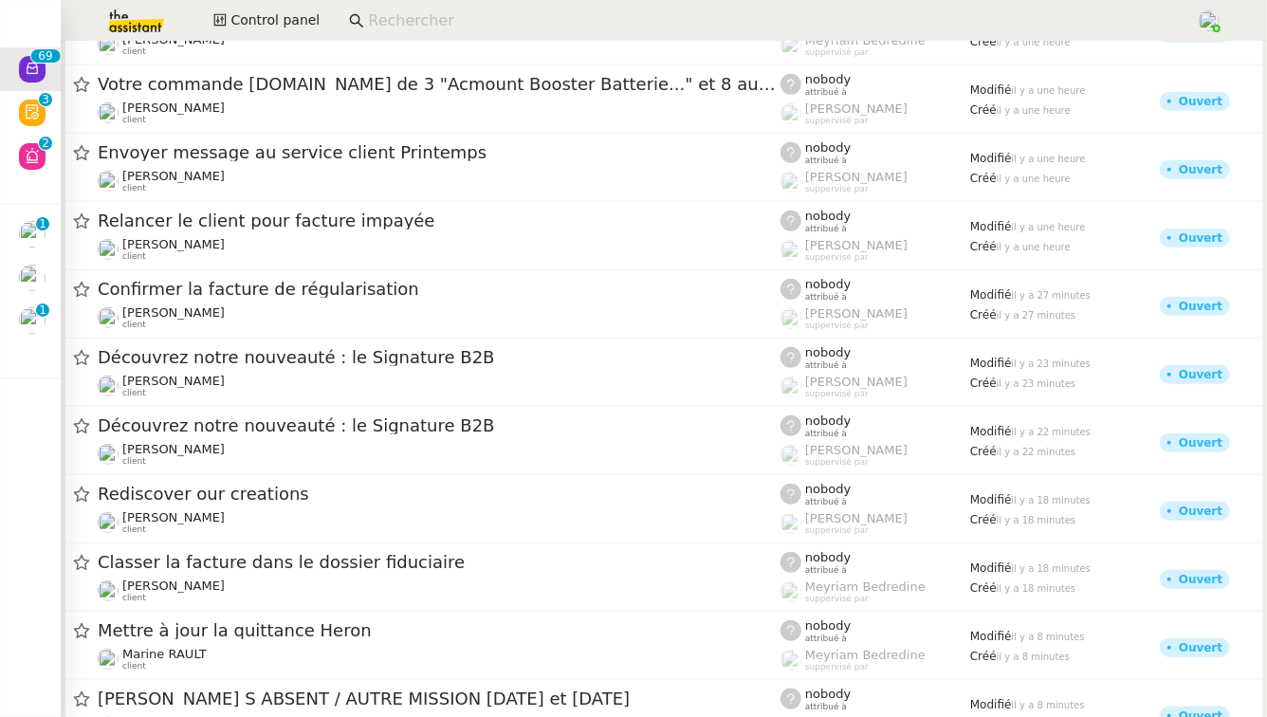
scroll to position [4298, 0]
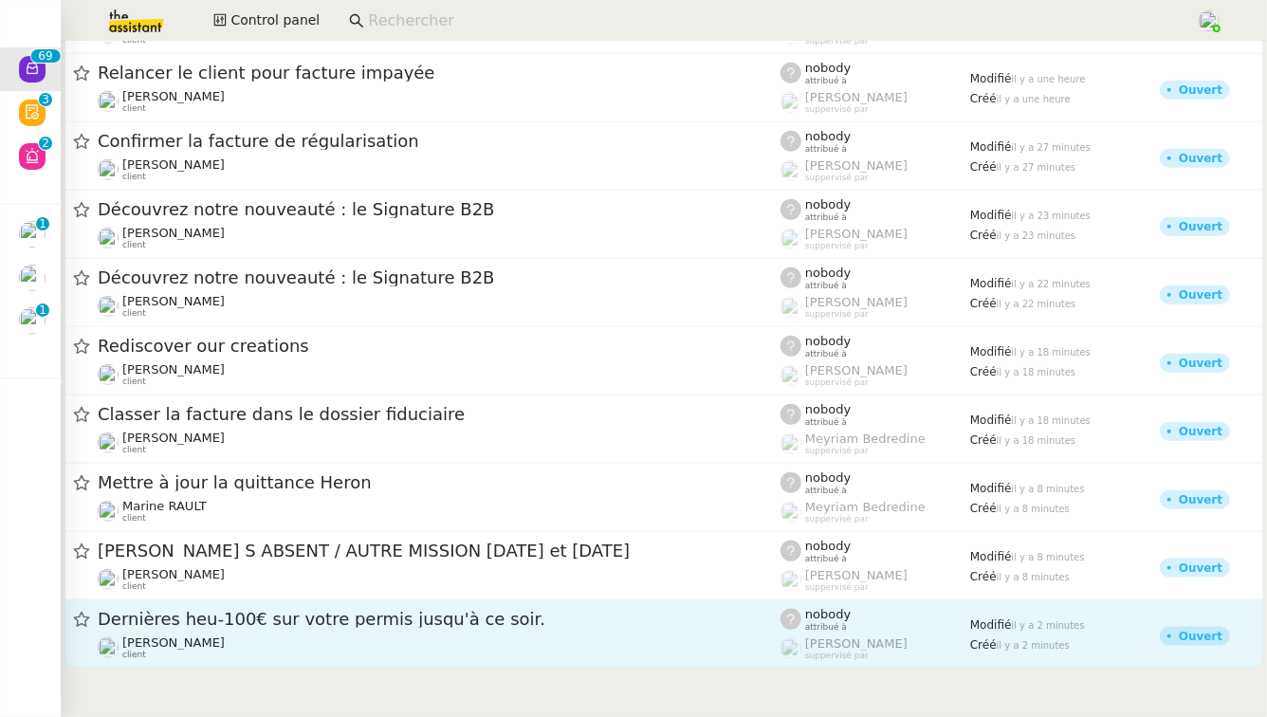
click at [321, 629] on div "Dernières heu-100€ sur votre permis jusqu'à ce soir." at bounding box center [439, 620] width 683 height 24
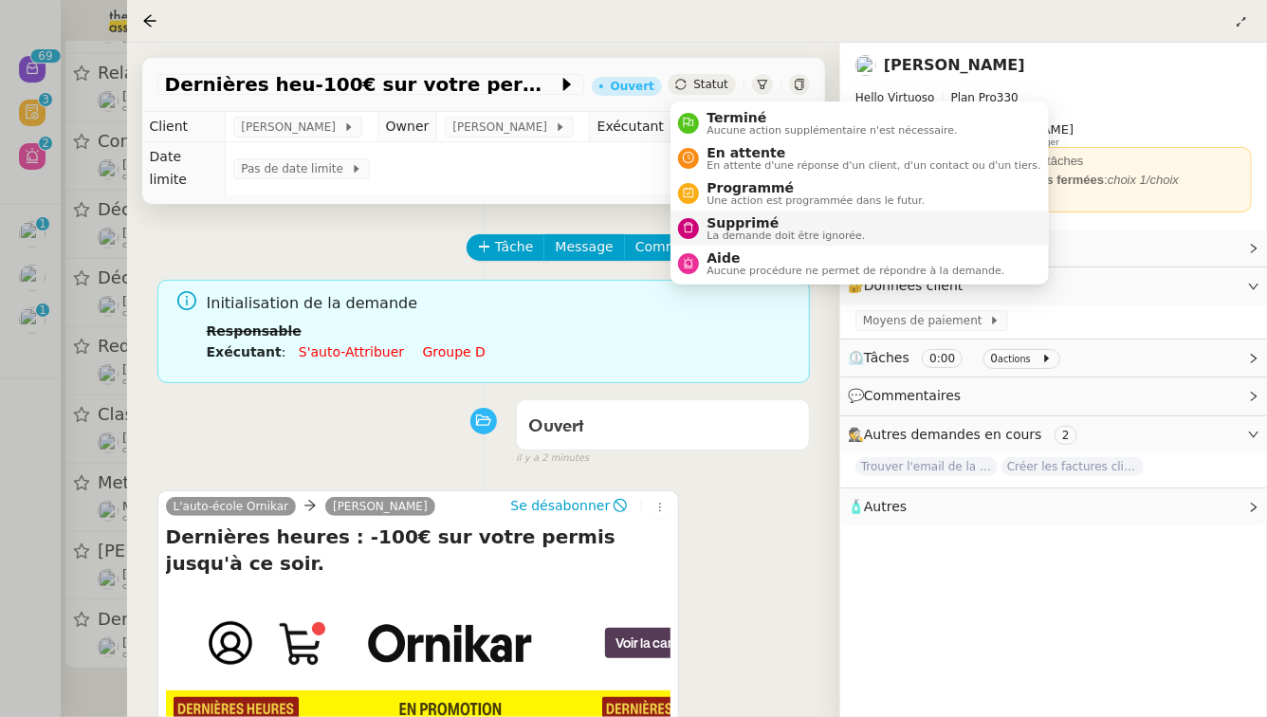
click at [712, 225] on span "Supprimé" at bounding box center [786, 222] width 158 height 15
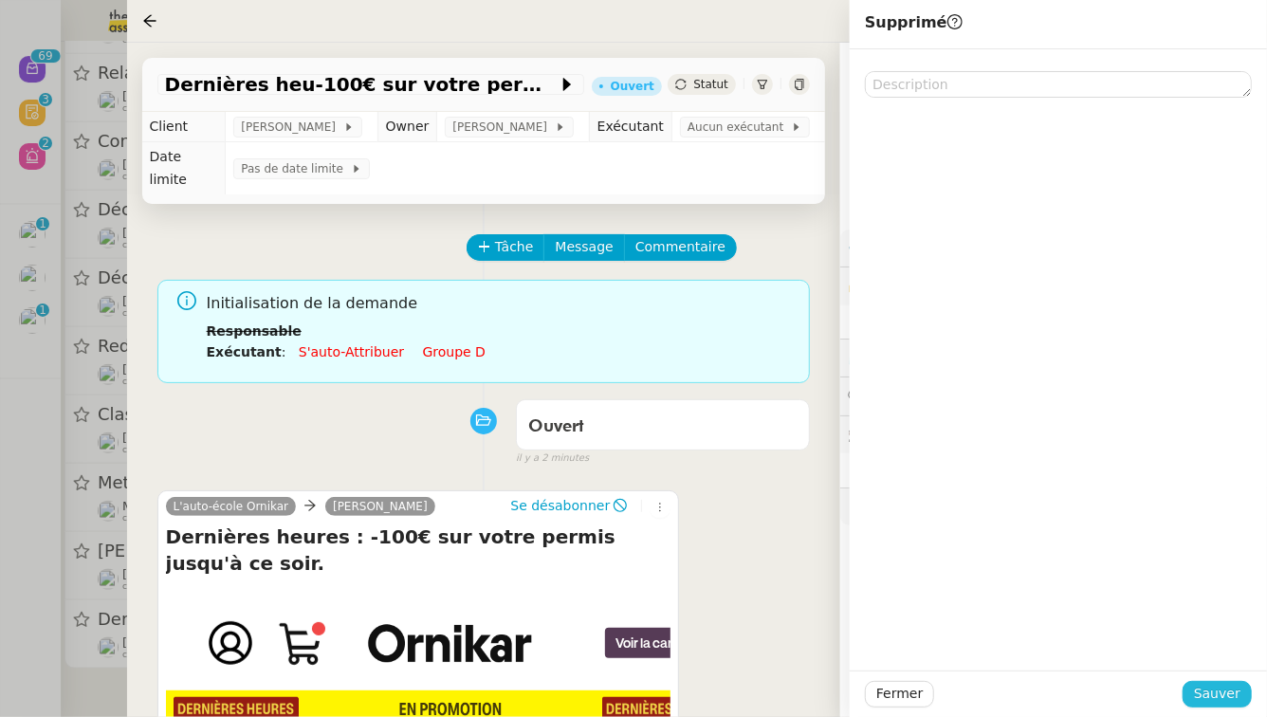
click at [1224, 697] on span "Sauver" at bounding box center [1217, 694] width 46 height 22
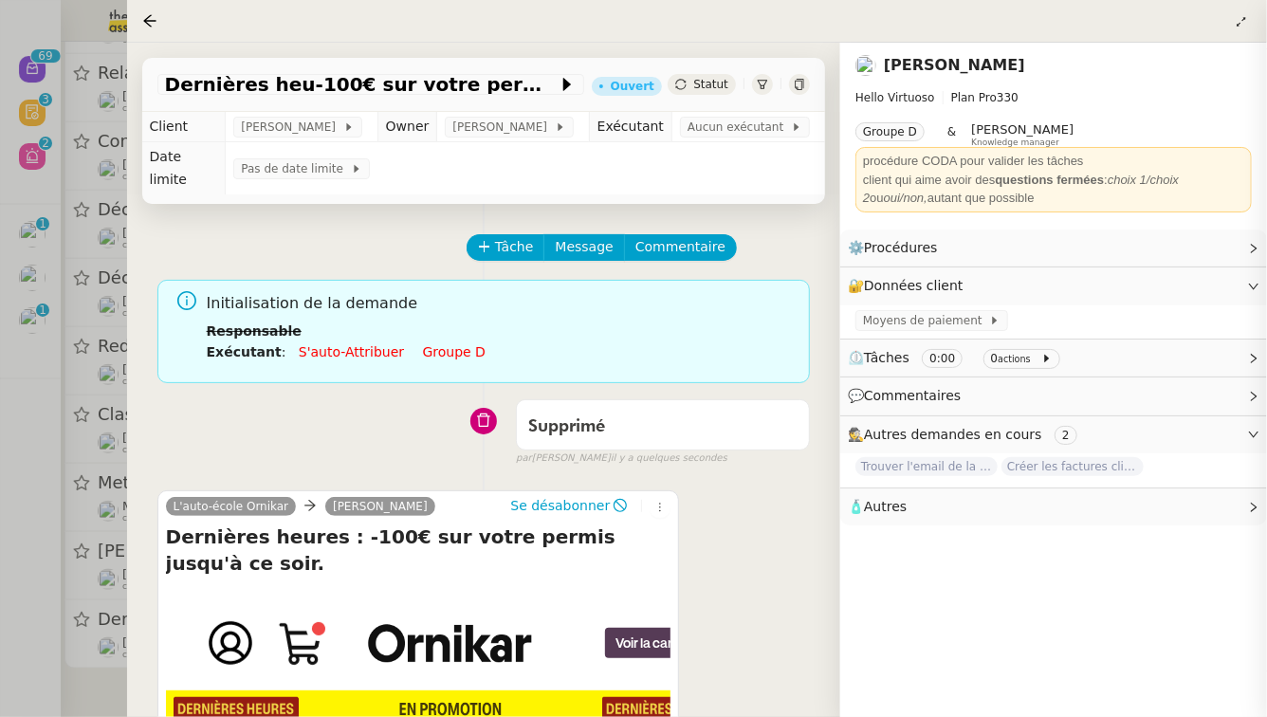
click at [0, 539] on div at bounding box center [633, 358] width 1267 height 717
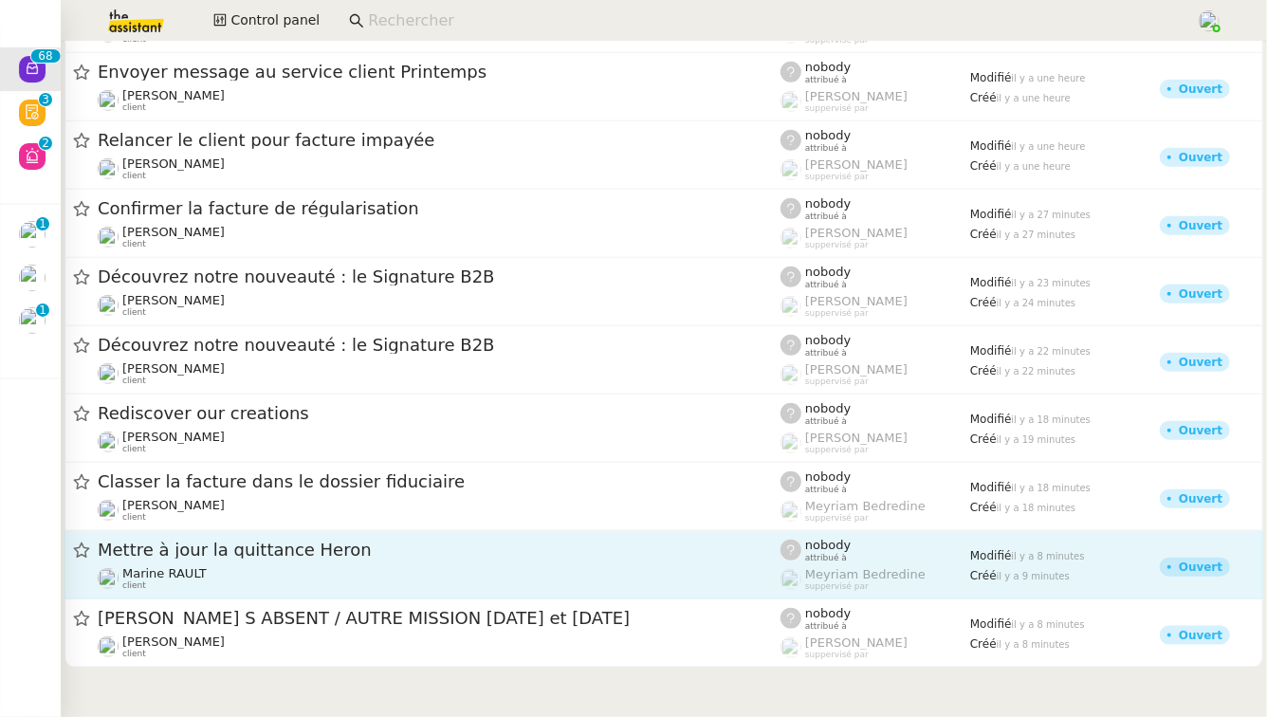
scroll to position [4226, 0]
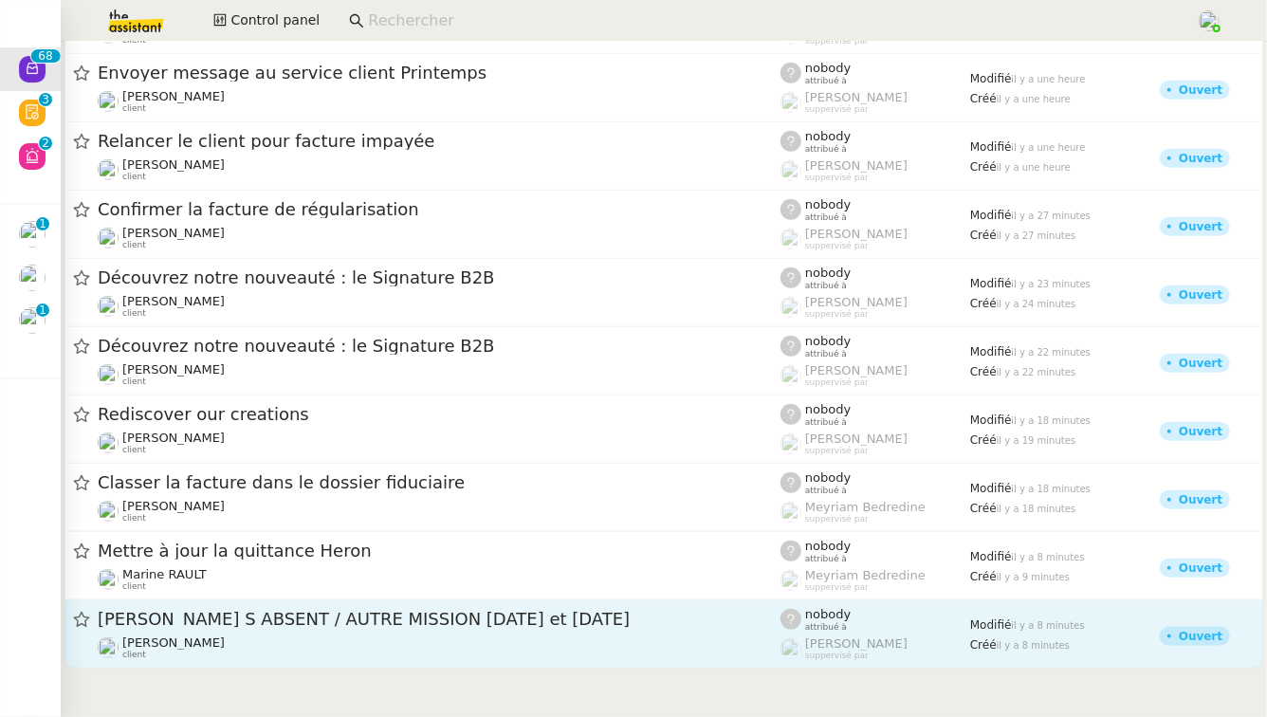
click at [359, 639] on div "[PERSON_NAME] client" at bounding box center [439, 648] width 683 height 25
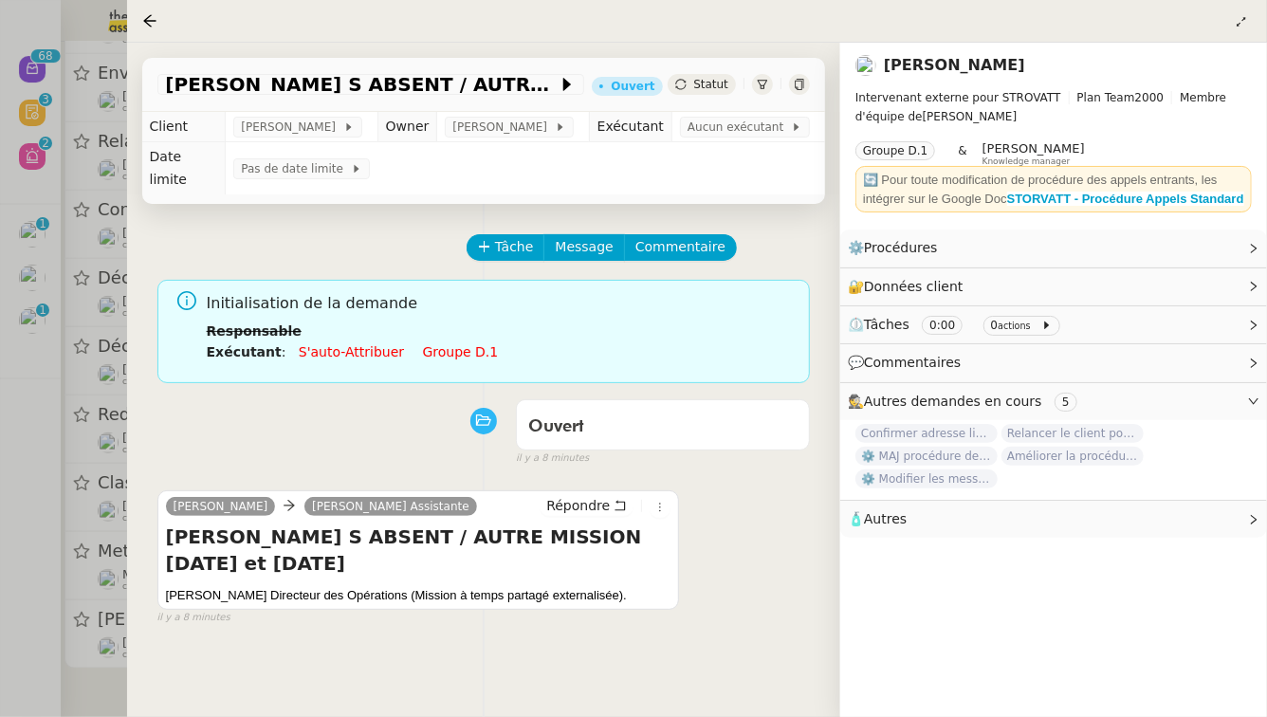
click at [0, 564] on div at bounding box center [633, 358] width 1267 height 717
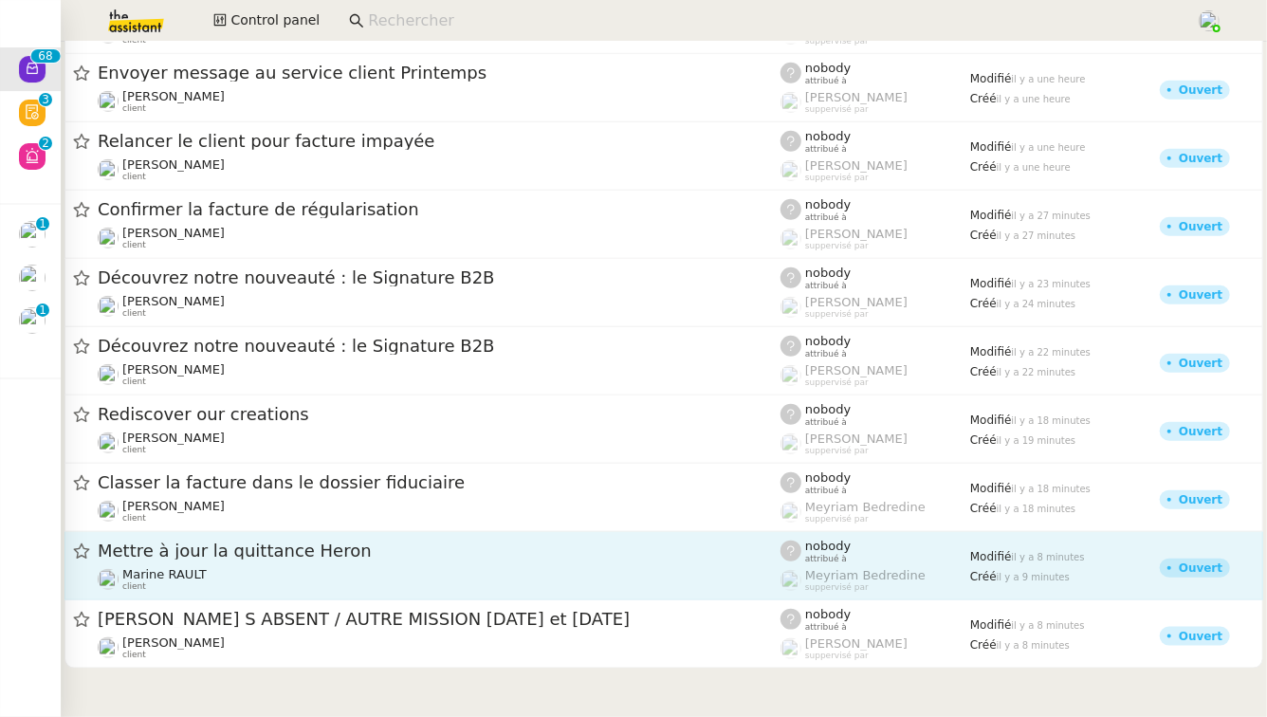
click at [318, 560] on div "Mettre à jour la quittance Heron" at bounding box center [439, 552] width 683 height 24
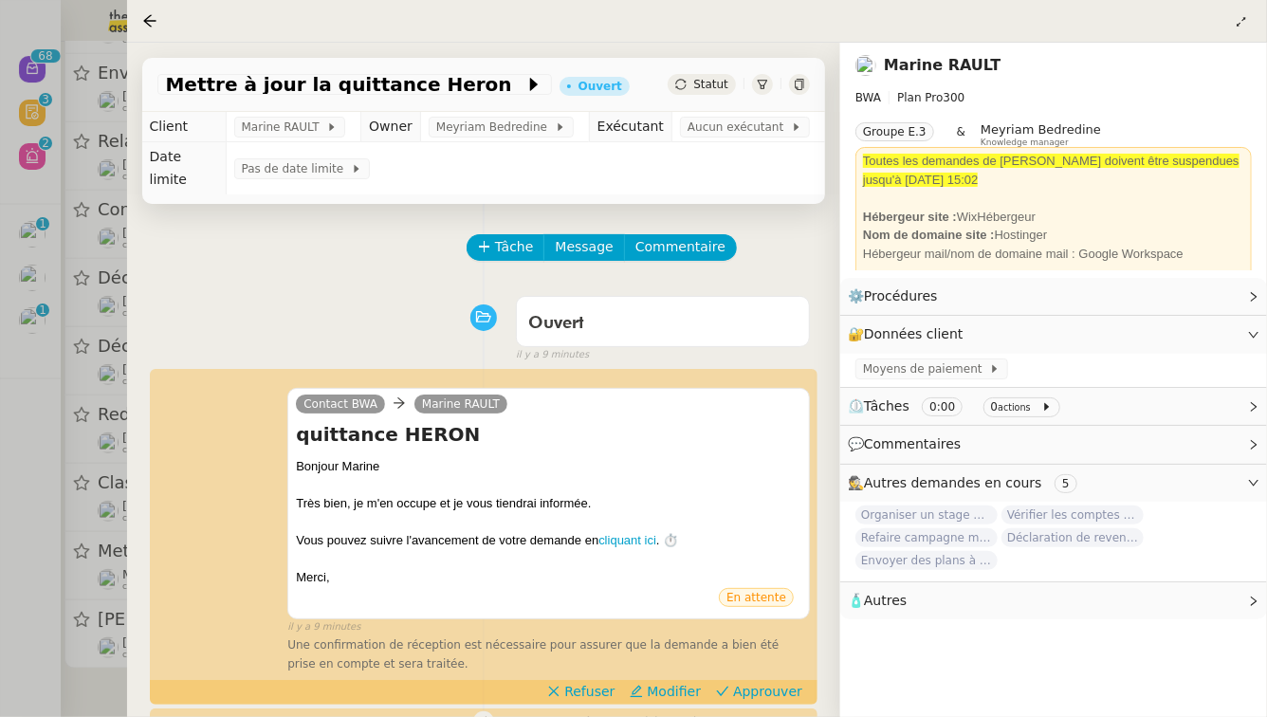
click at [0, 512] on div at bounding box center [633, 358] width 1267 height 717
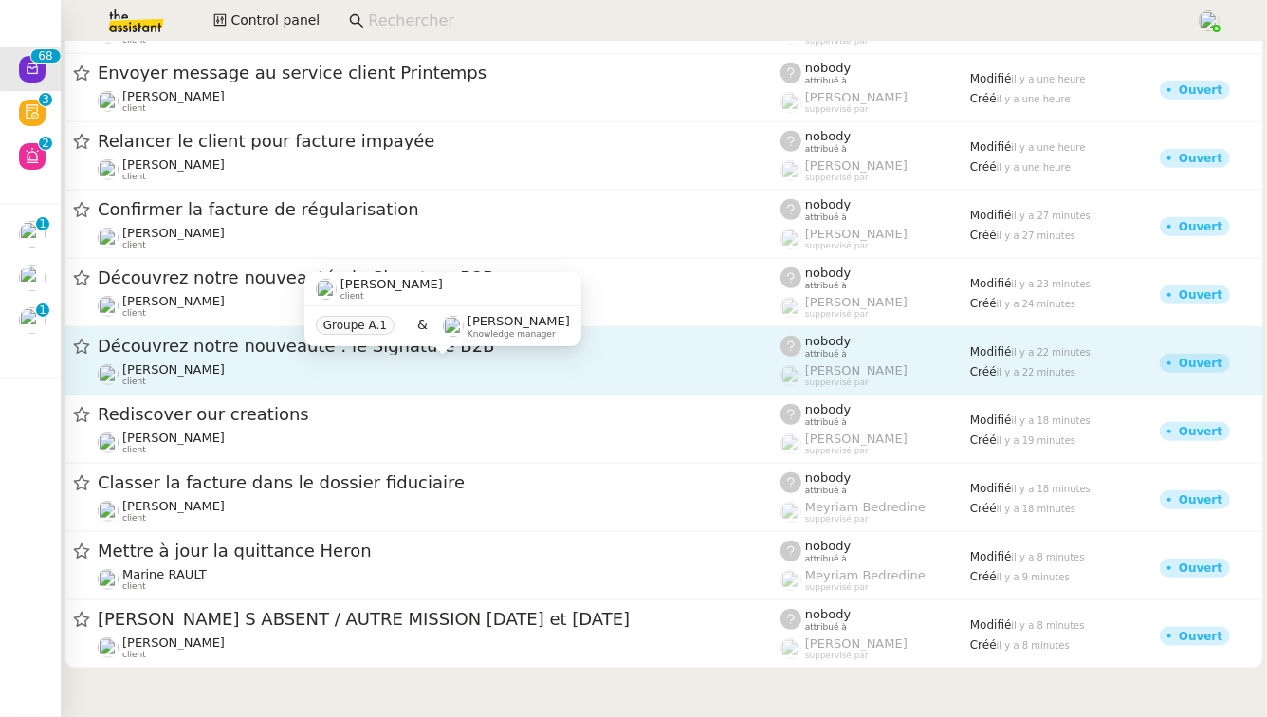
click at [372, 379] on div "[PERSON_NAME] client" at bounding box center [439, 374] width 683 height 25
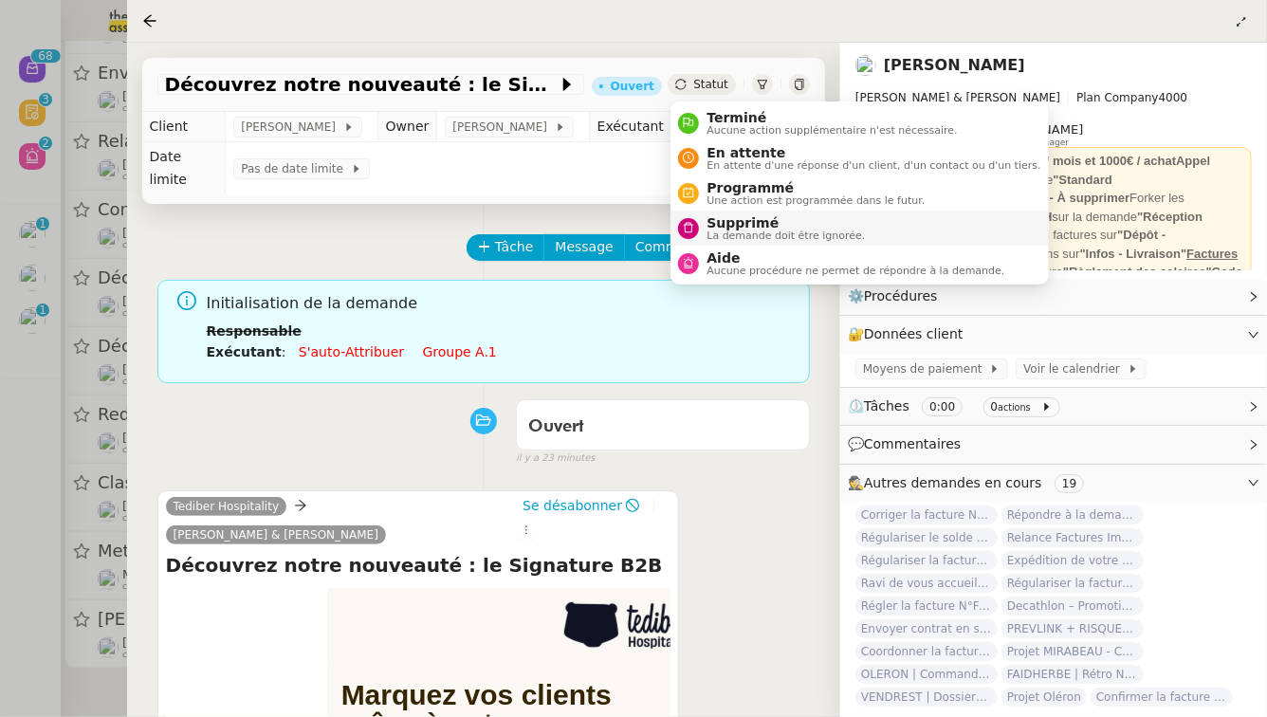
click at [720, 227] on span "Supprimé" at bounding box center [786, 222] width 158 height 15
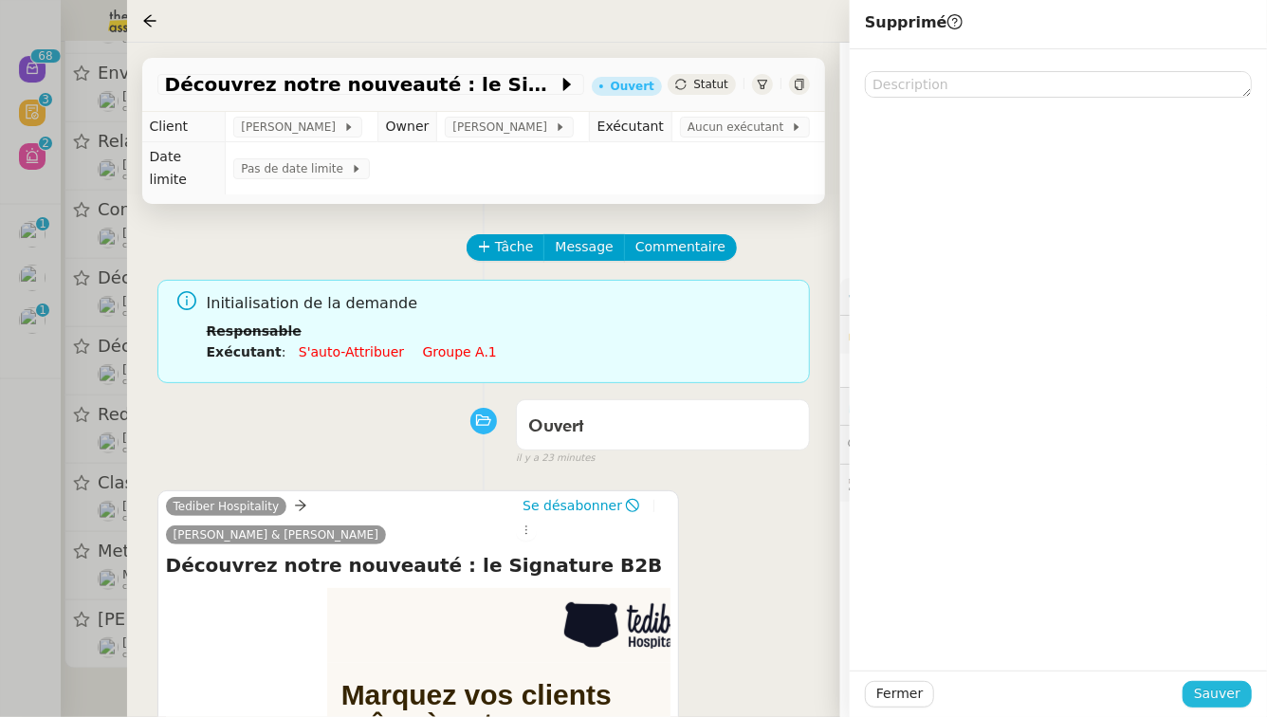
click at [1232, 700] on span "Sauver" at bounding box center [1217, 694] width 46 height 22
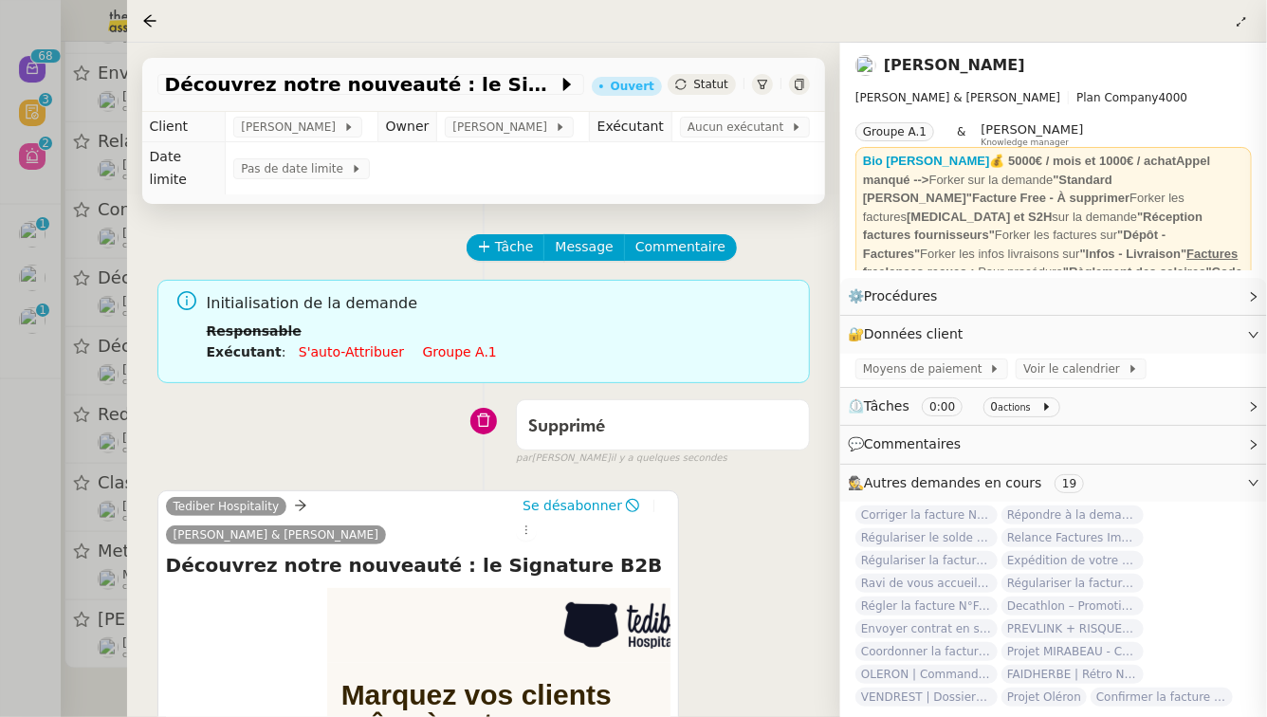
click at [0, 399] on div at bounding box center [633, 358] width 1267 height 717
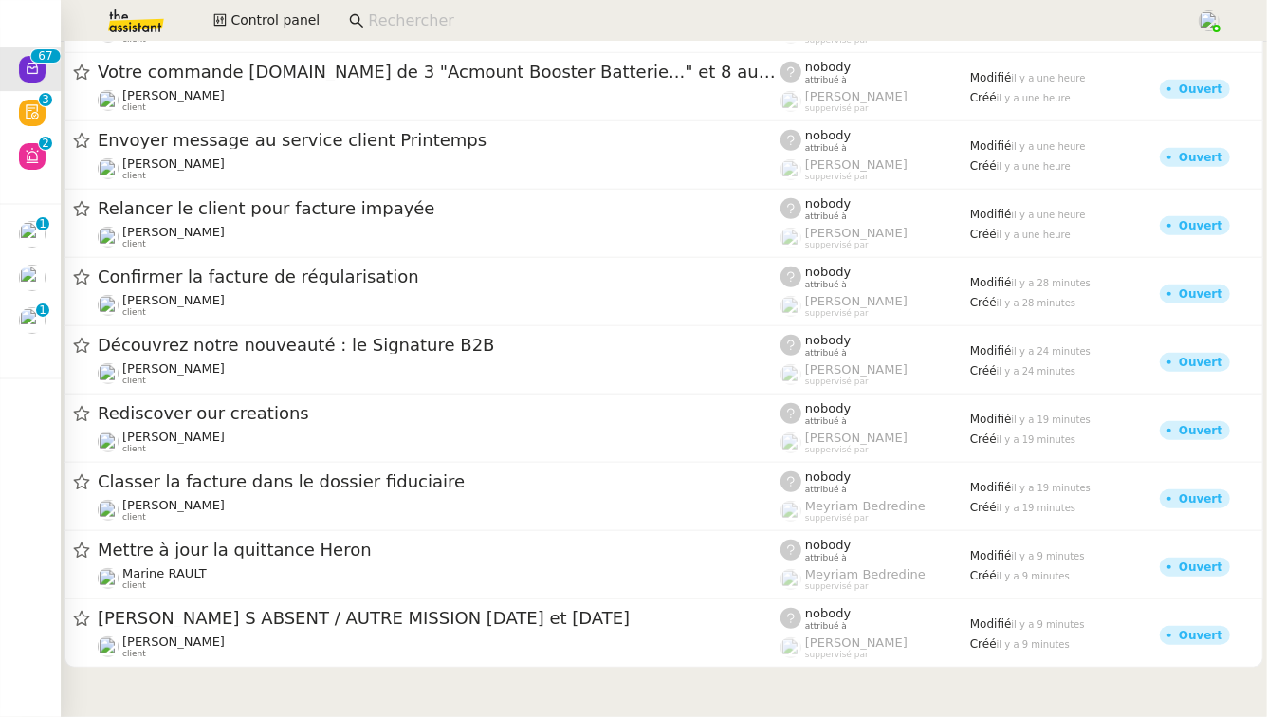
scroll to position [4154, 0]
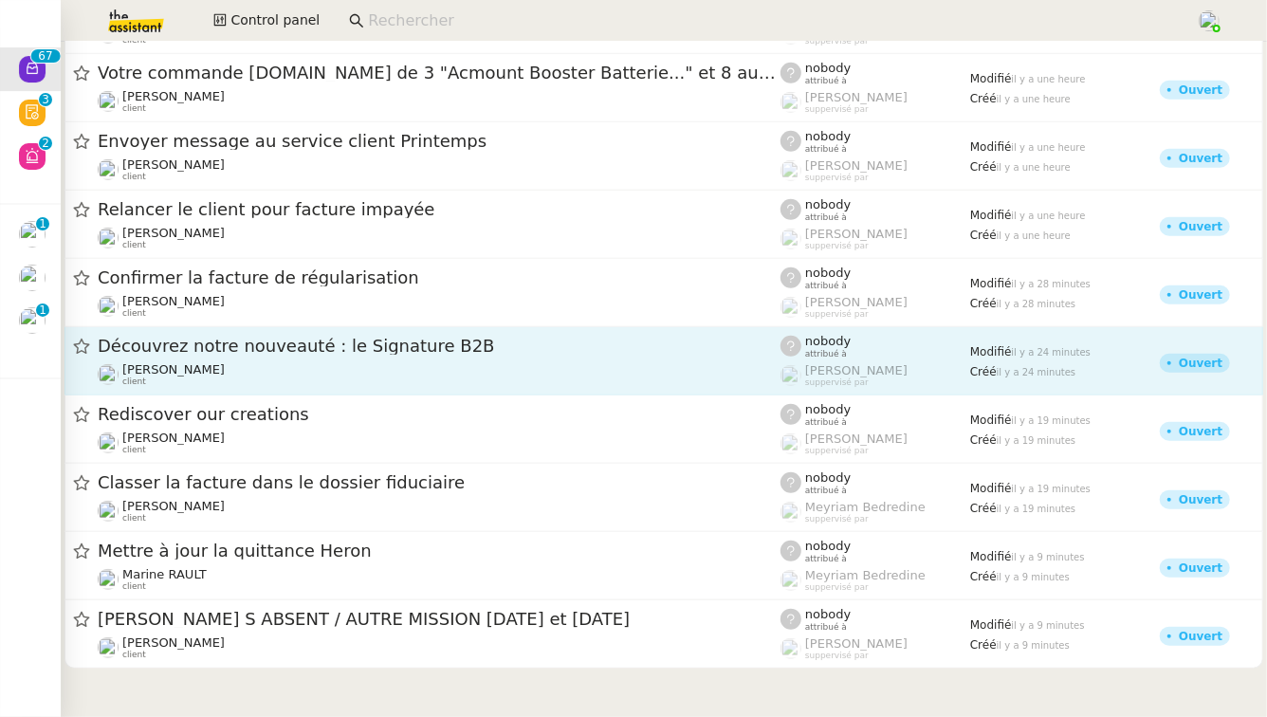
click at [252, 362] on div "[PERSON_NAME] client" at bounding box center [439, 374] width 683 height 25
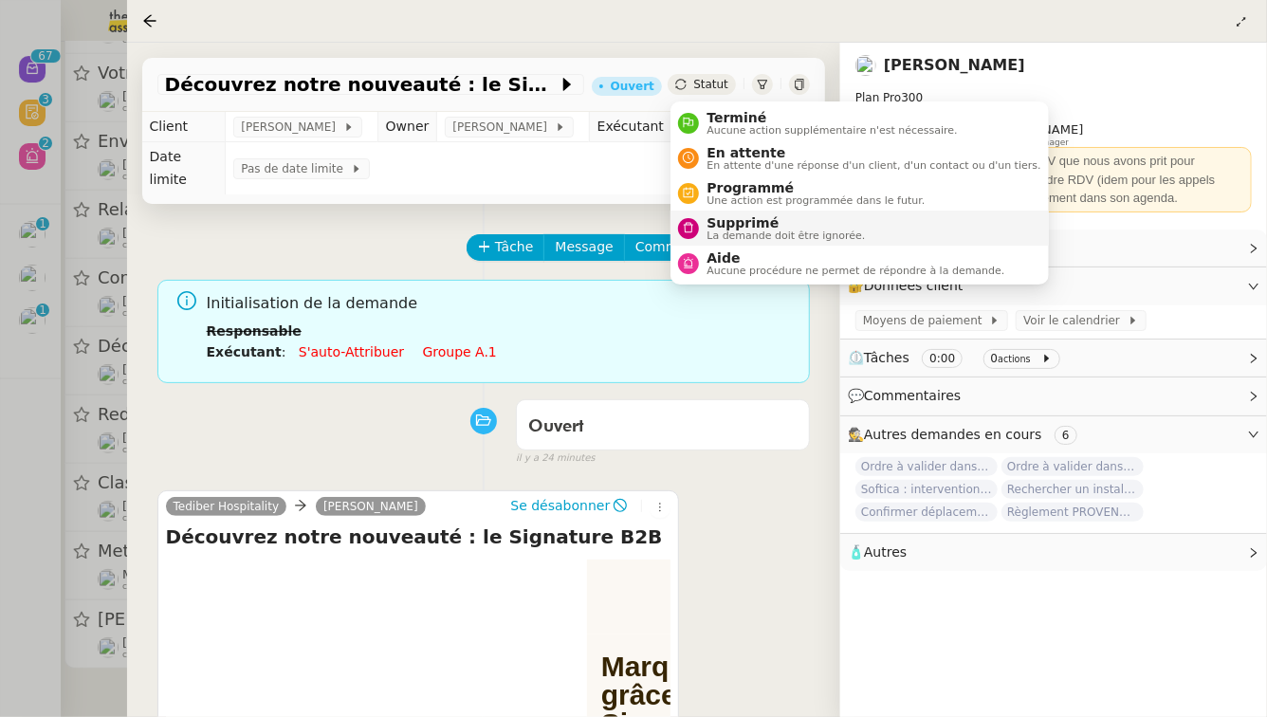
click at [733, 231] on span "La demande doit être ignorée." at bounding box center [786, 236] width 158 height 10
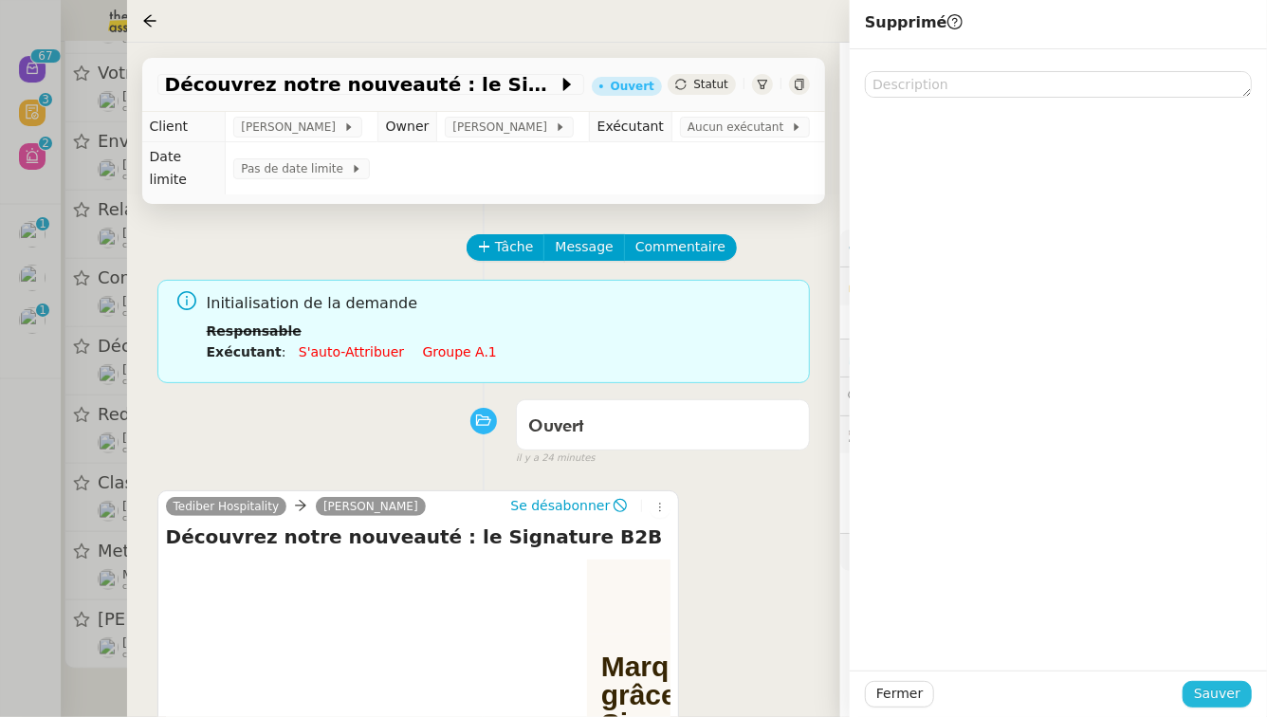
click at [1236, 693] on span "Sauver" at bounding box center [1217, 694] width 46 height 22
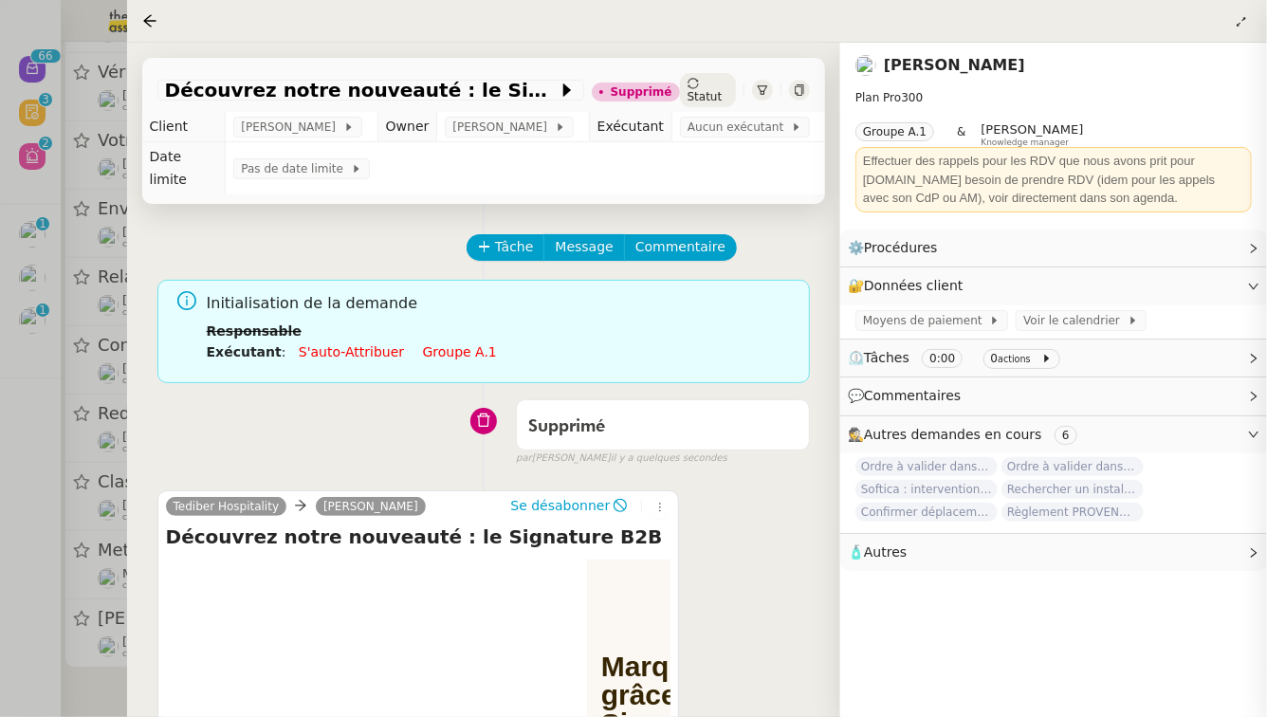
click at [0, 442] on div at bounding box center [633, 358] width 1267 height 717
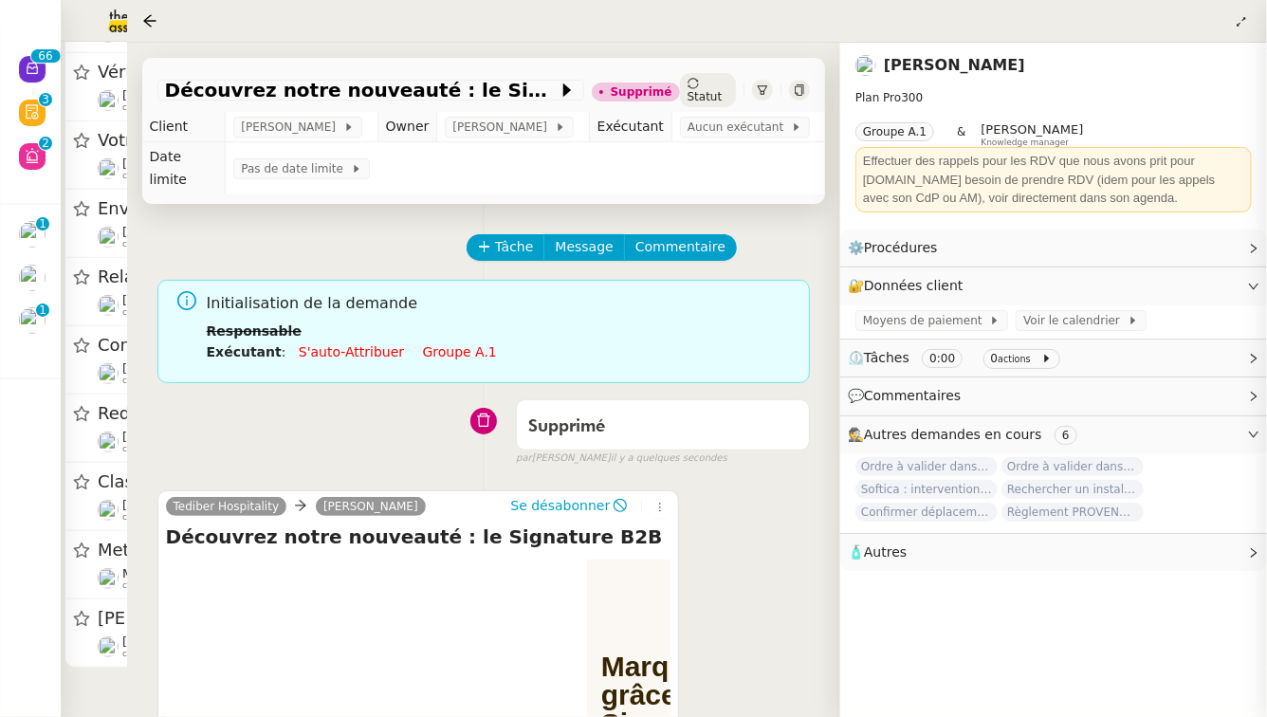
scroll to position [4082, 0]
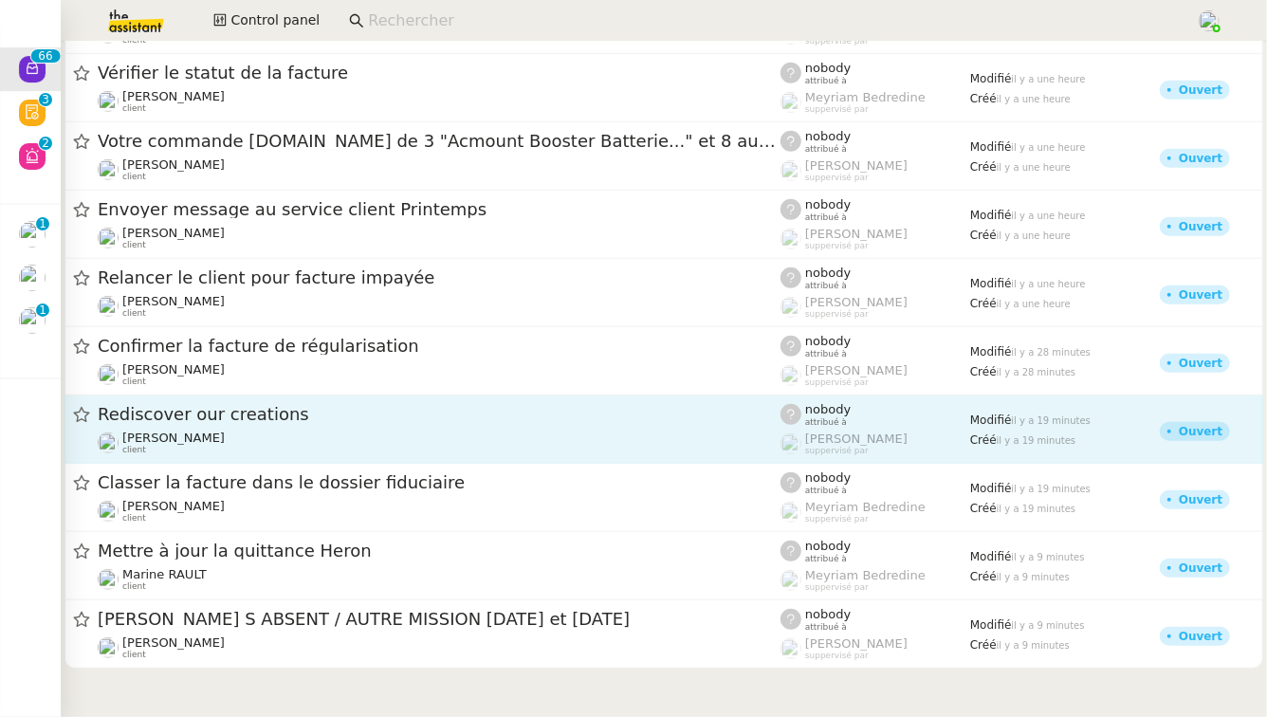
click at [307, 416] on span "Rediscover our creations" at bounding box center [439, 414] width 683 height 17
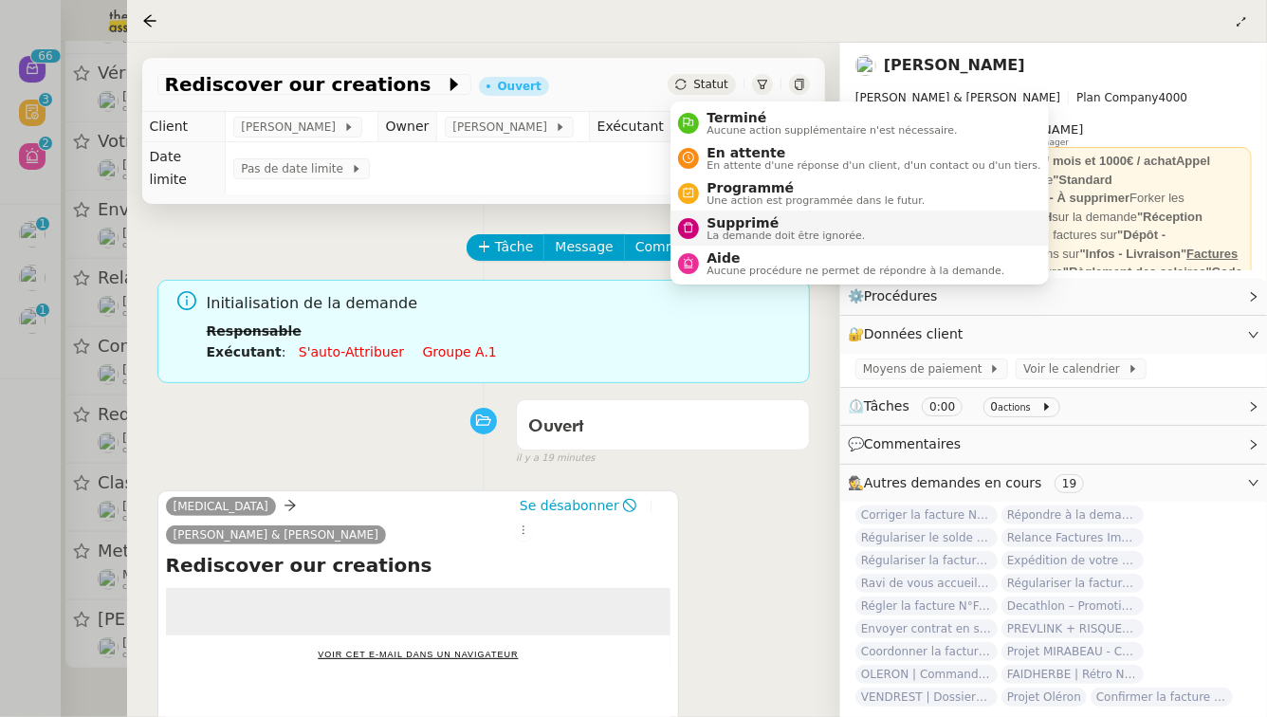
click at [711, 231] on span "La demande doit être ignorée." at bounding box center [786, 236] width 158 height 10
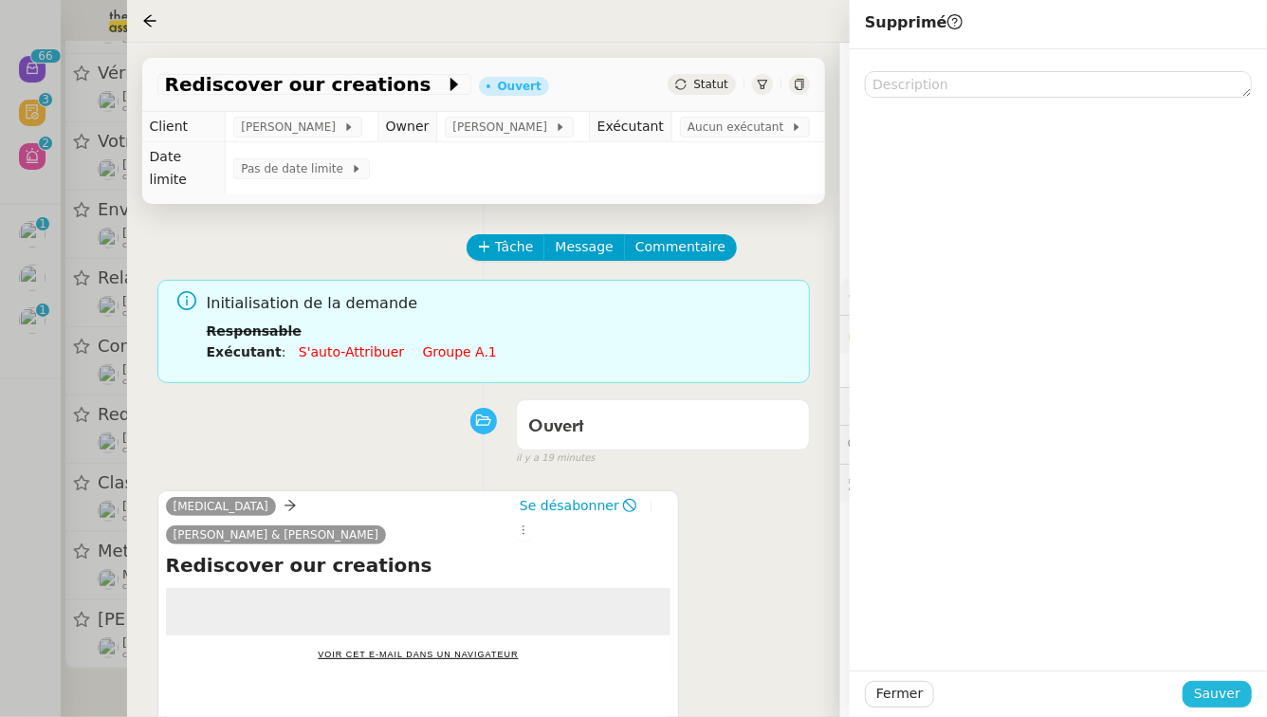
click at [1246, 697] on button "Sauver" at bounding box center [1217, 694] width 69 height 27
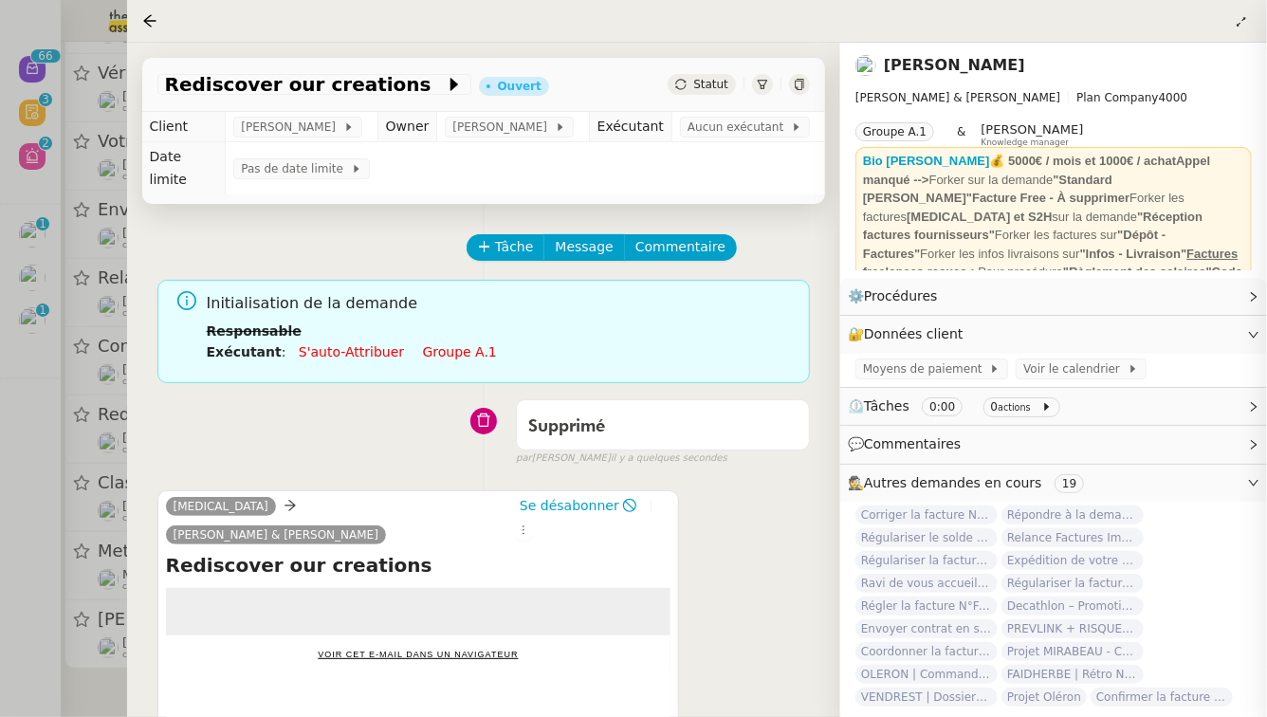
click at [0, 504] on div at bounding box center [633, 358] width 1267 height 717
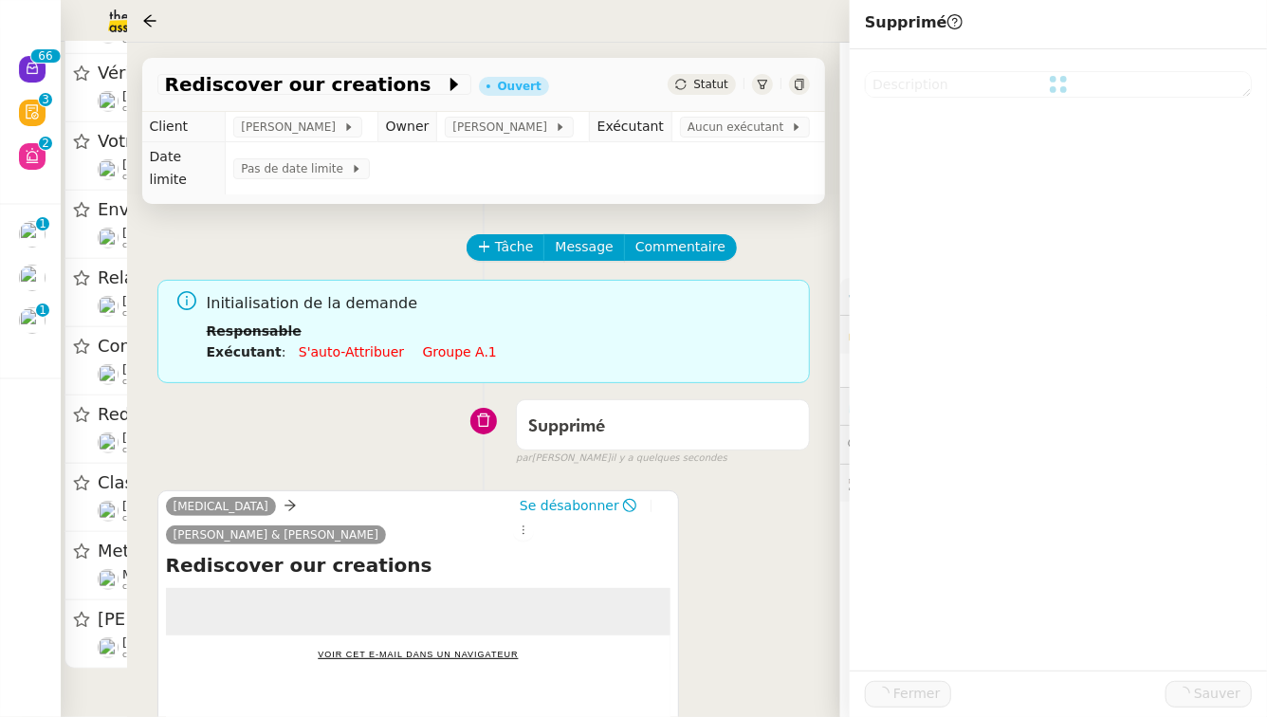
scroll to position [4010, 0]
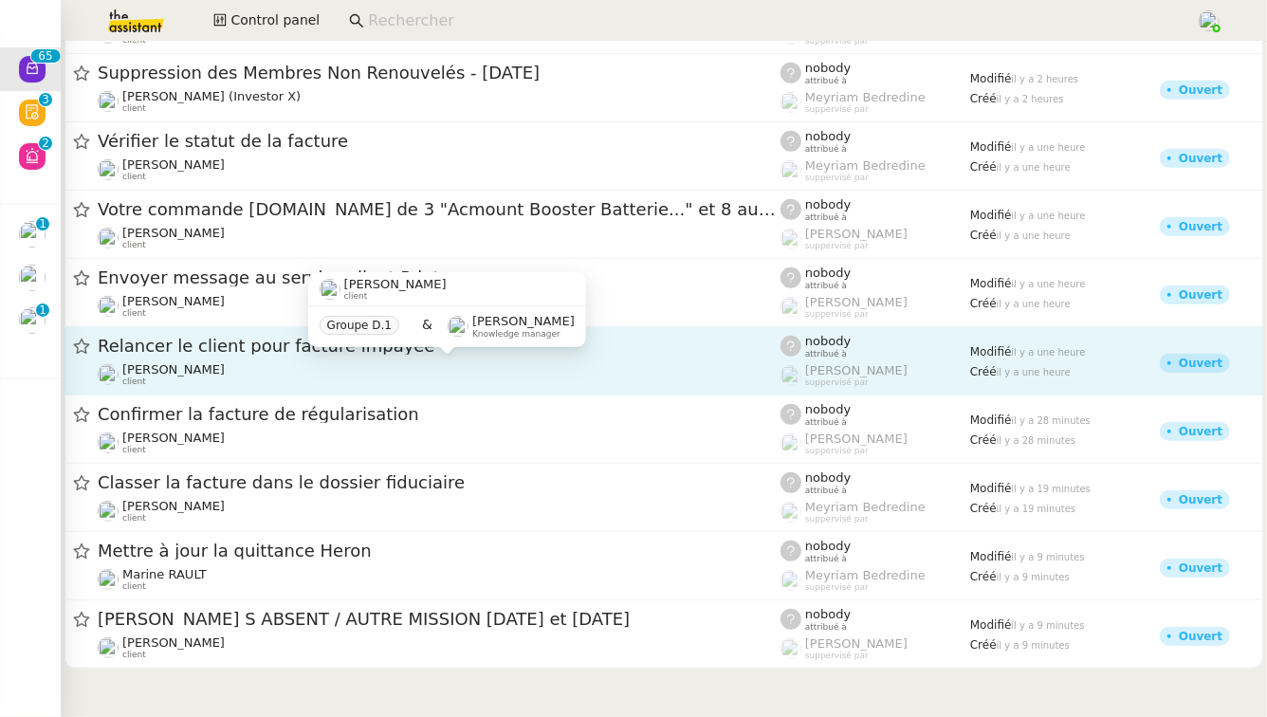
click at [296, 363] on div "[PERSON_NAME] client" at bounding box center [439, 374] width 683 height 25
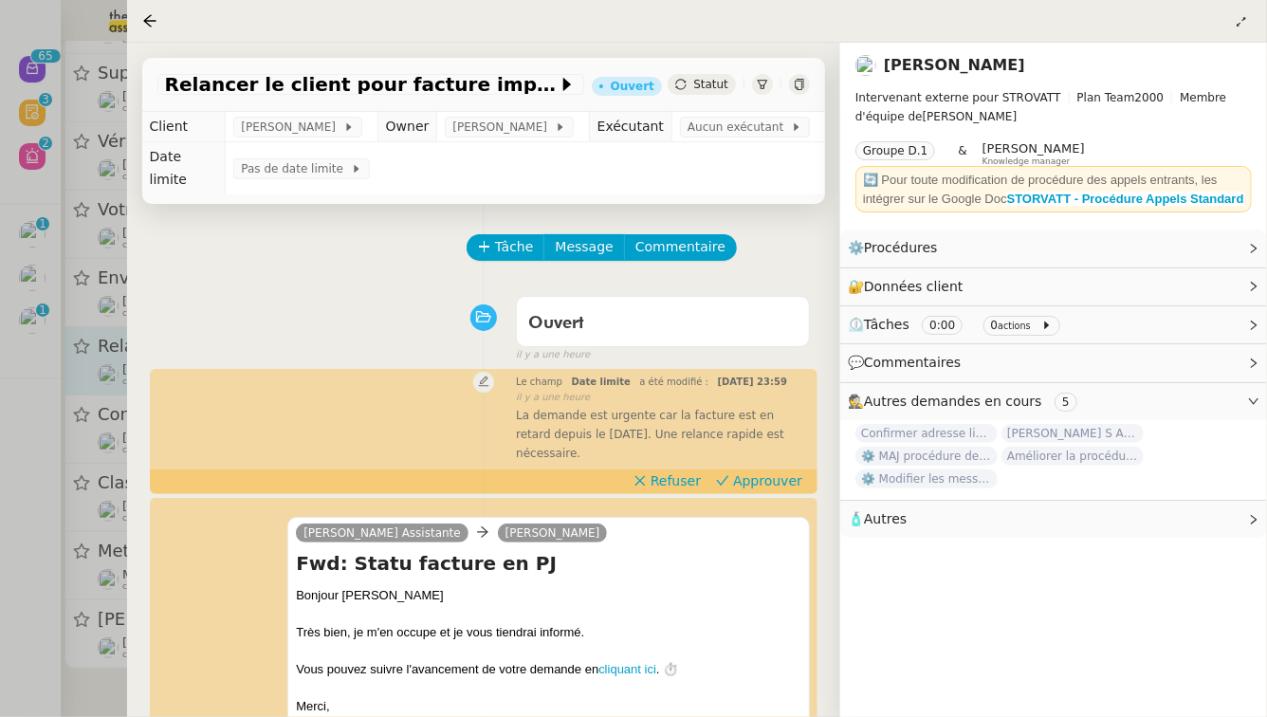
scroll to position [694, 0]
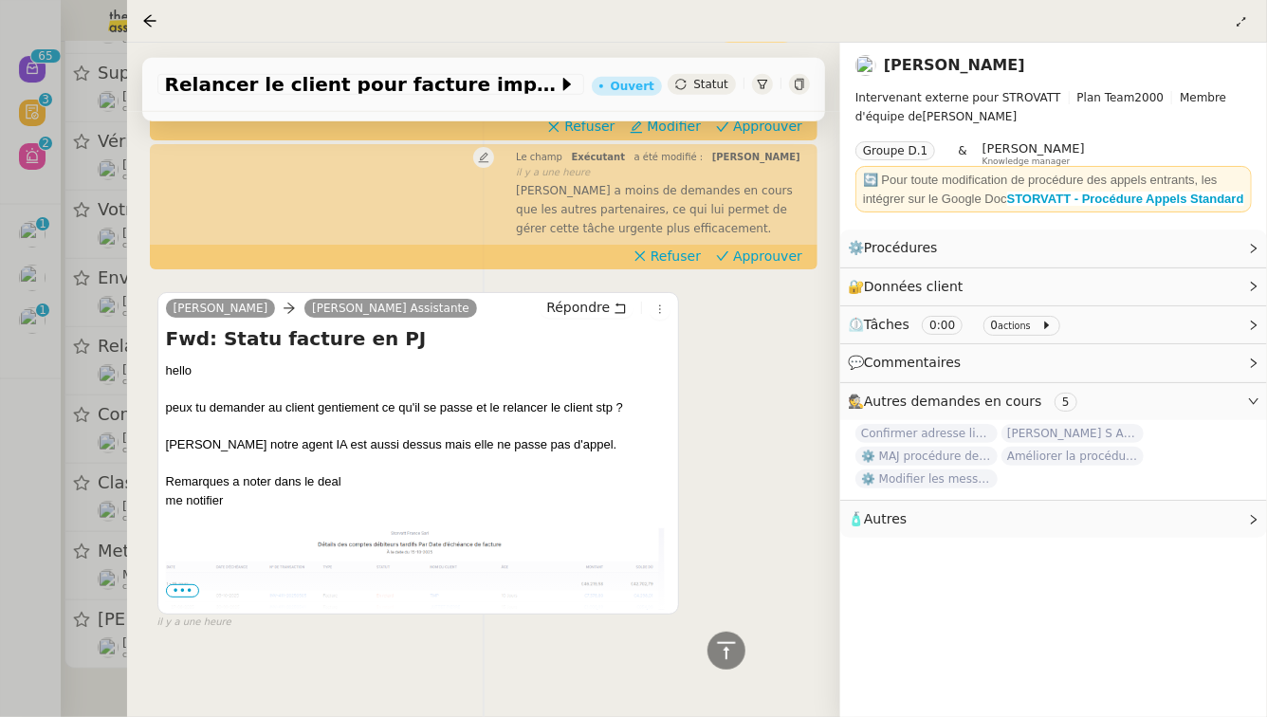
click at [174, 584] on span "•••" at bounding box center [183, 590] width 34 height 13
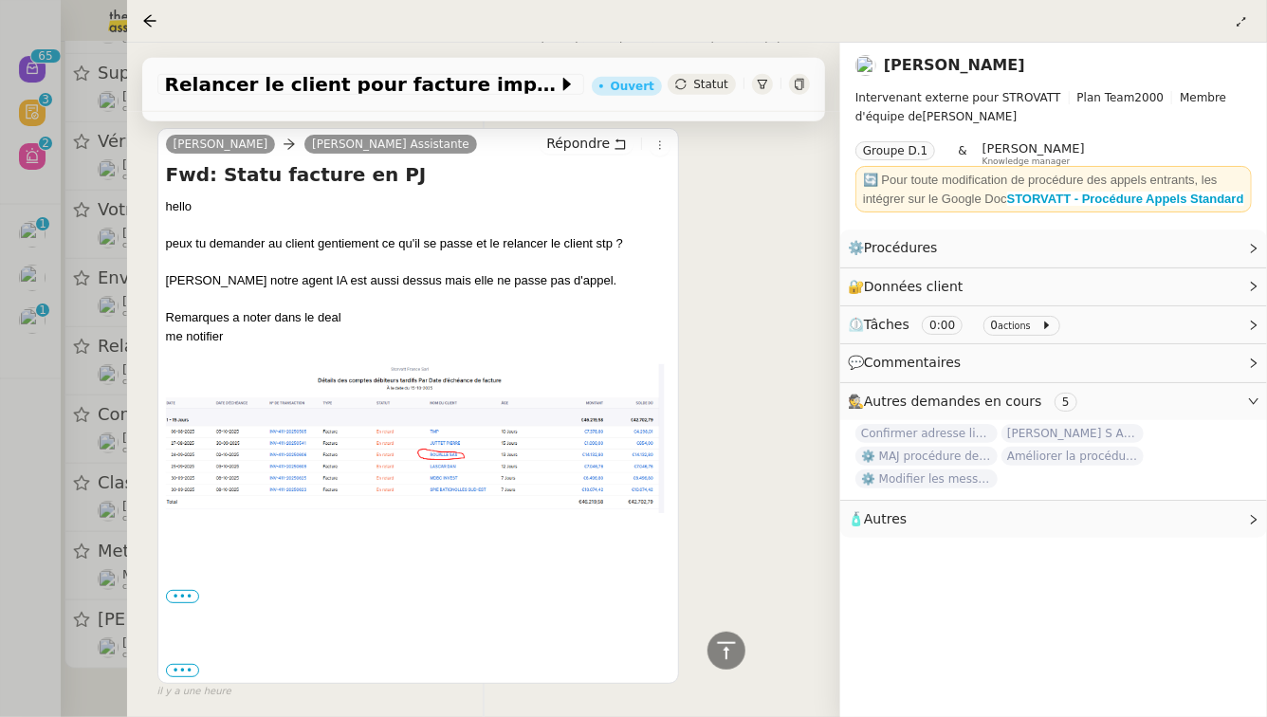
scroll to position [928, 0]
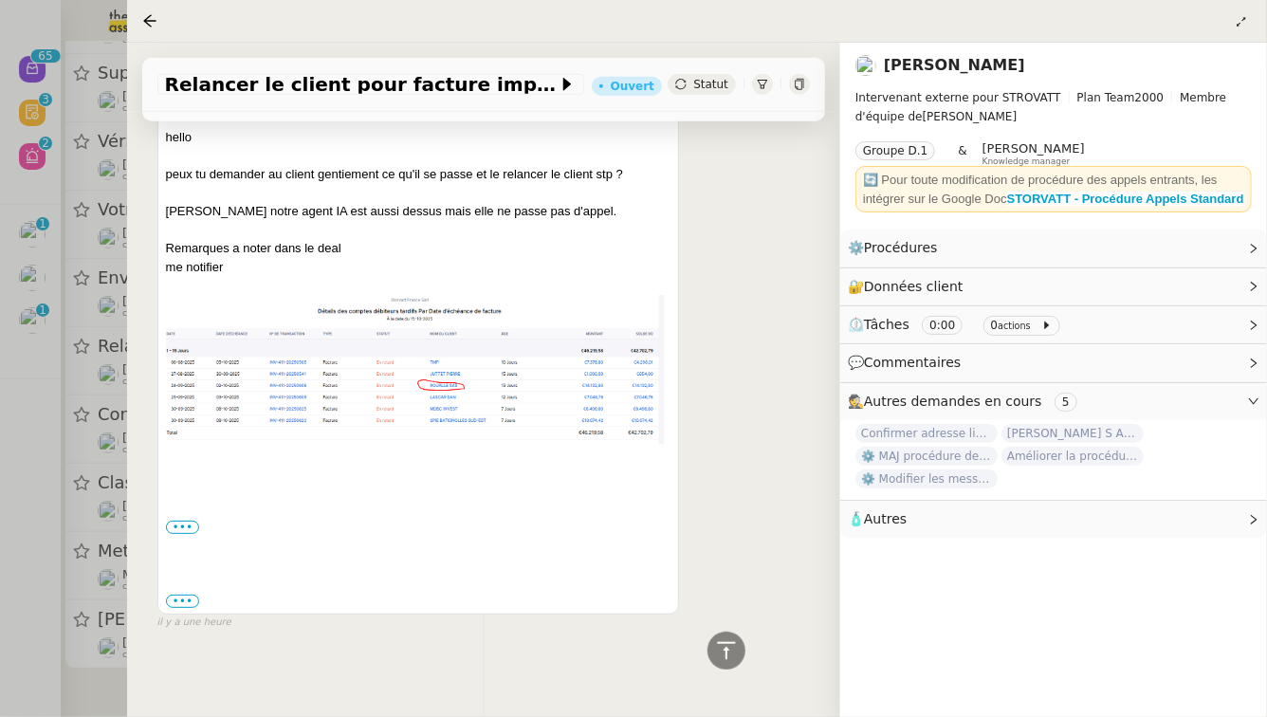
click at [0, 566] on div at bounding box center [633, 358] width 1267 height 717
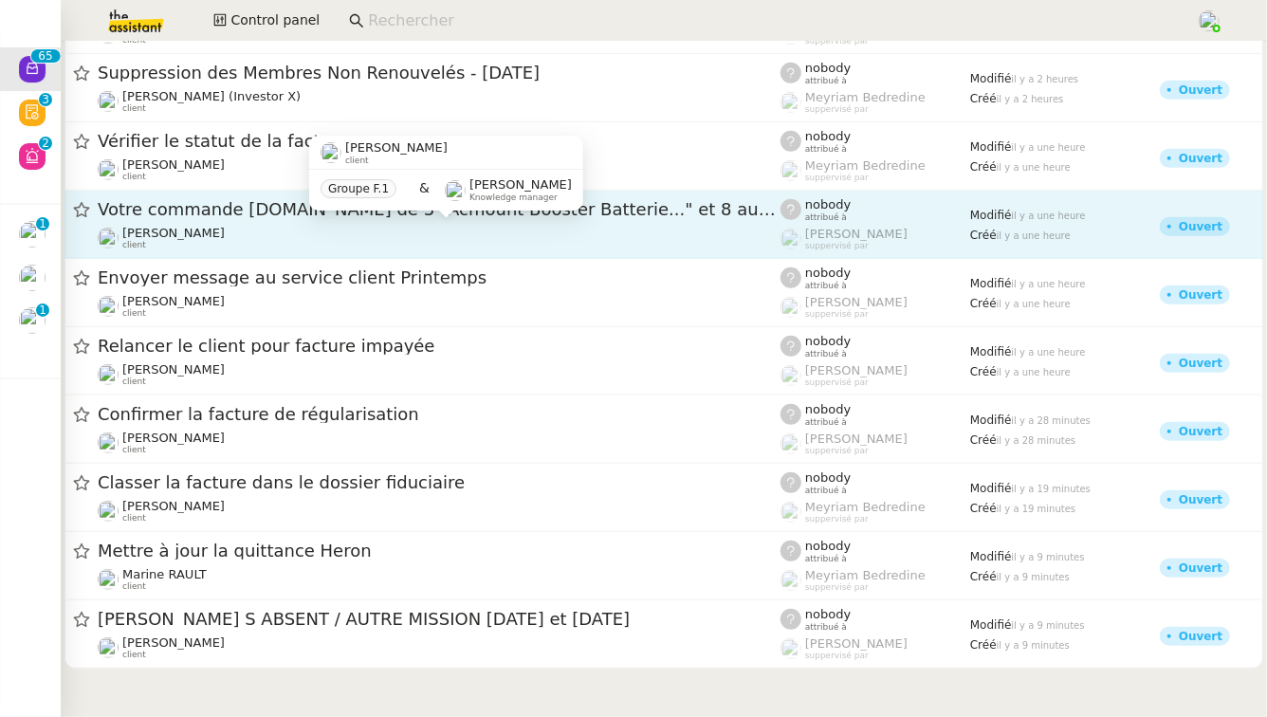
click at [404, 225] on div "[PERSON_NAME] client Groupe F.1 & [PERSON_NAME] Knowledge manager" at bounding box center [446, 180] width 274 height 89
click at [668, 211] on span "Votre commande [DOMAIN_NAME] de 3 "Acmount Booster Batterie..." et 8 autre(s) a…" at bounding box center [439, 209] width 683 height 17
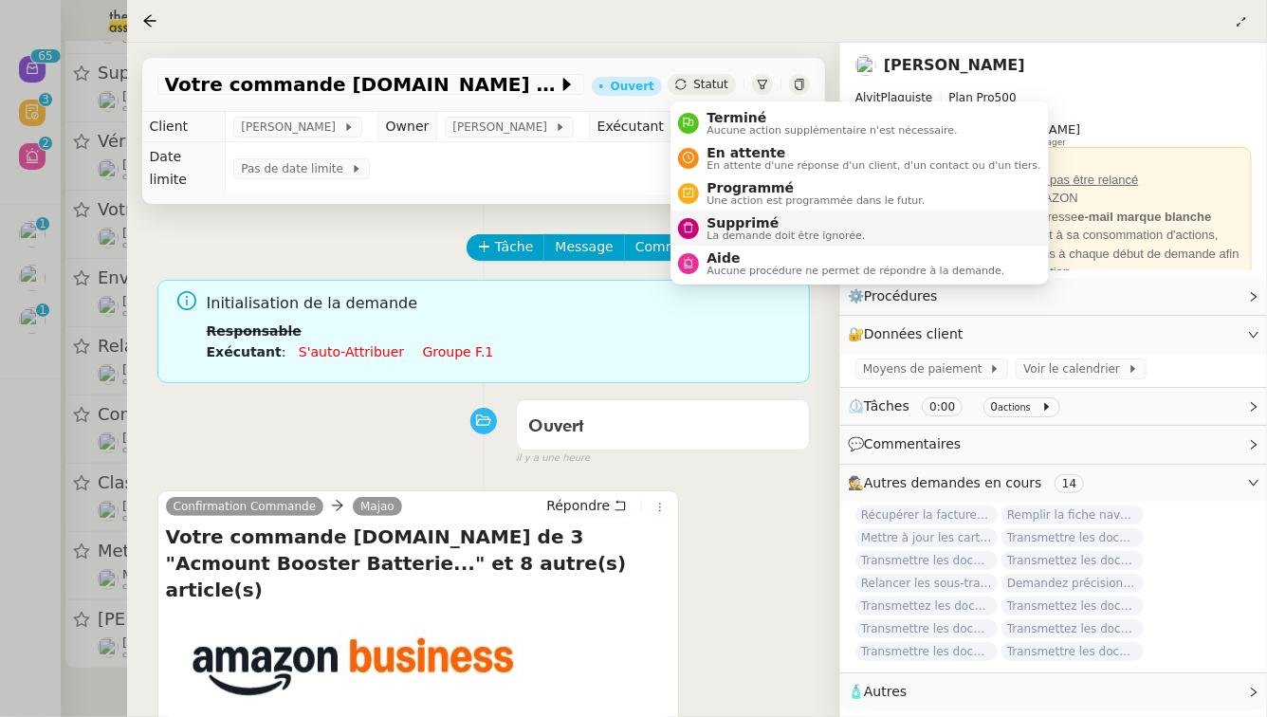
click at [772, 234] on span "La demande doit être ignorée." at bounding box center [786, 236] width 158 height 10
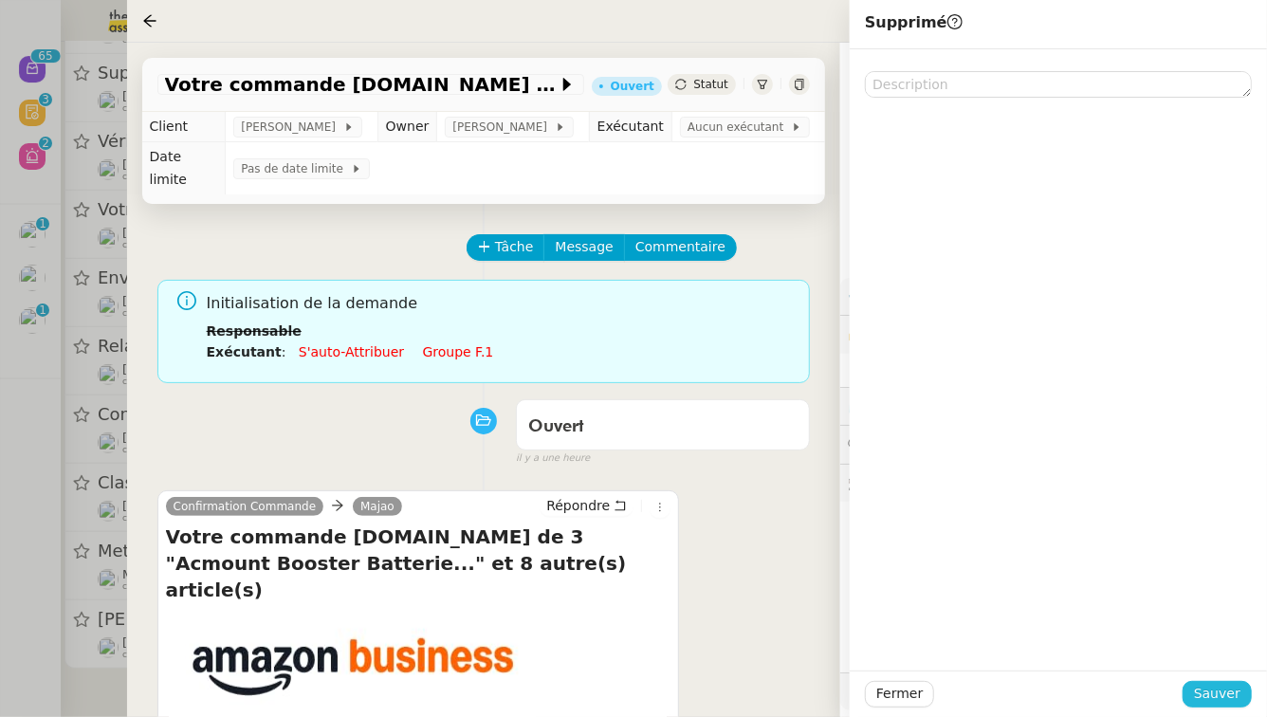
click at [1232, 690] on span "Sauver" at bounding box center [1217, 694] width 46 height 22
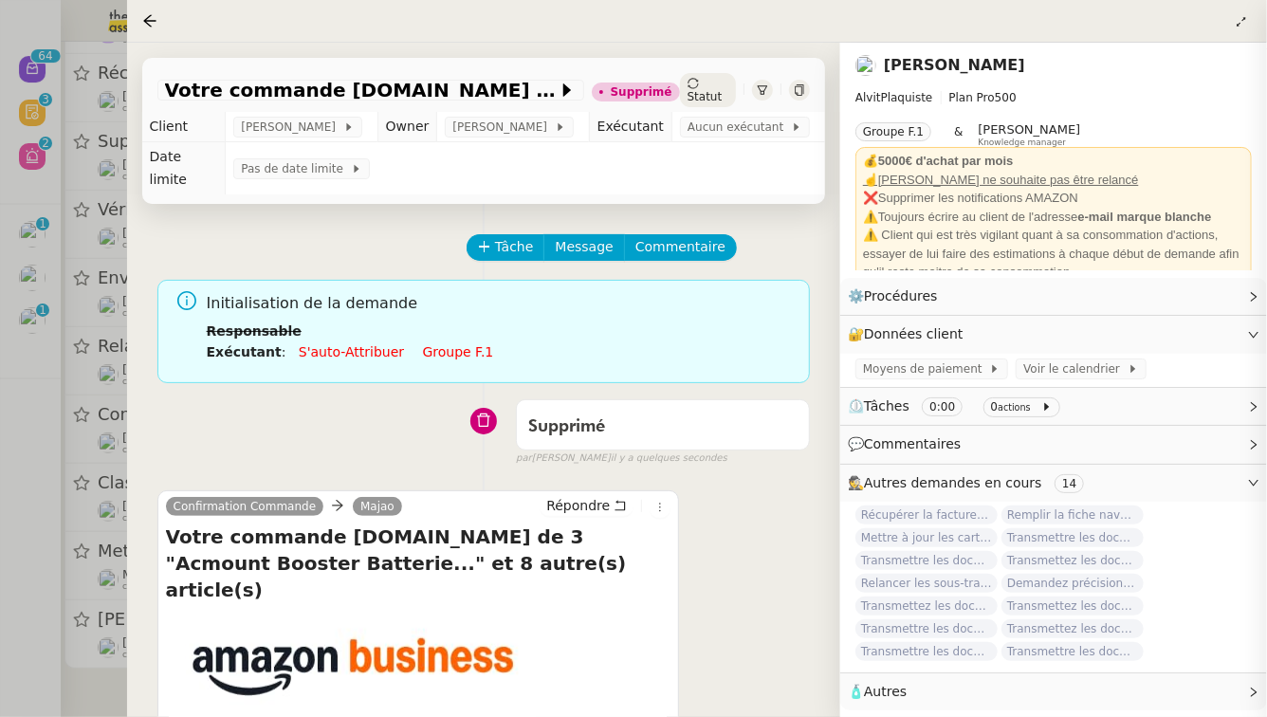
click at [0, 349] on div at bounding box center [633, 358] width 1267 height 717
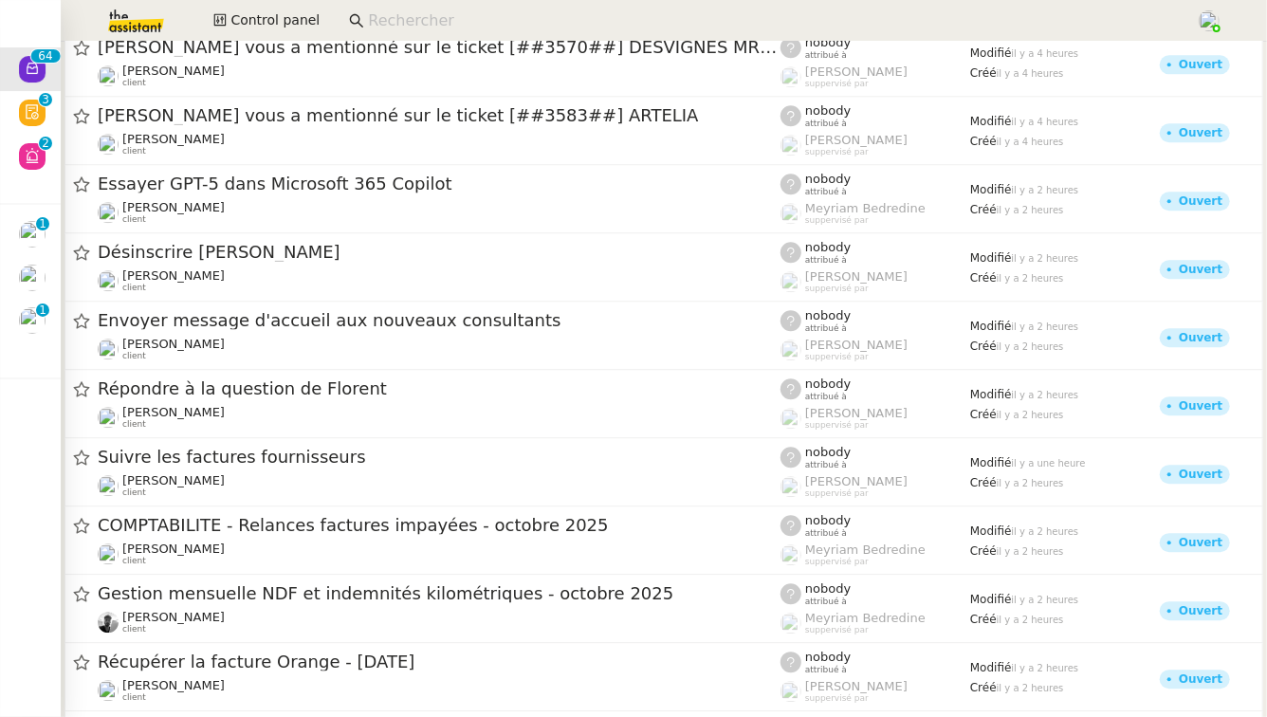
scroll to position [2372, 0]
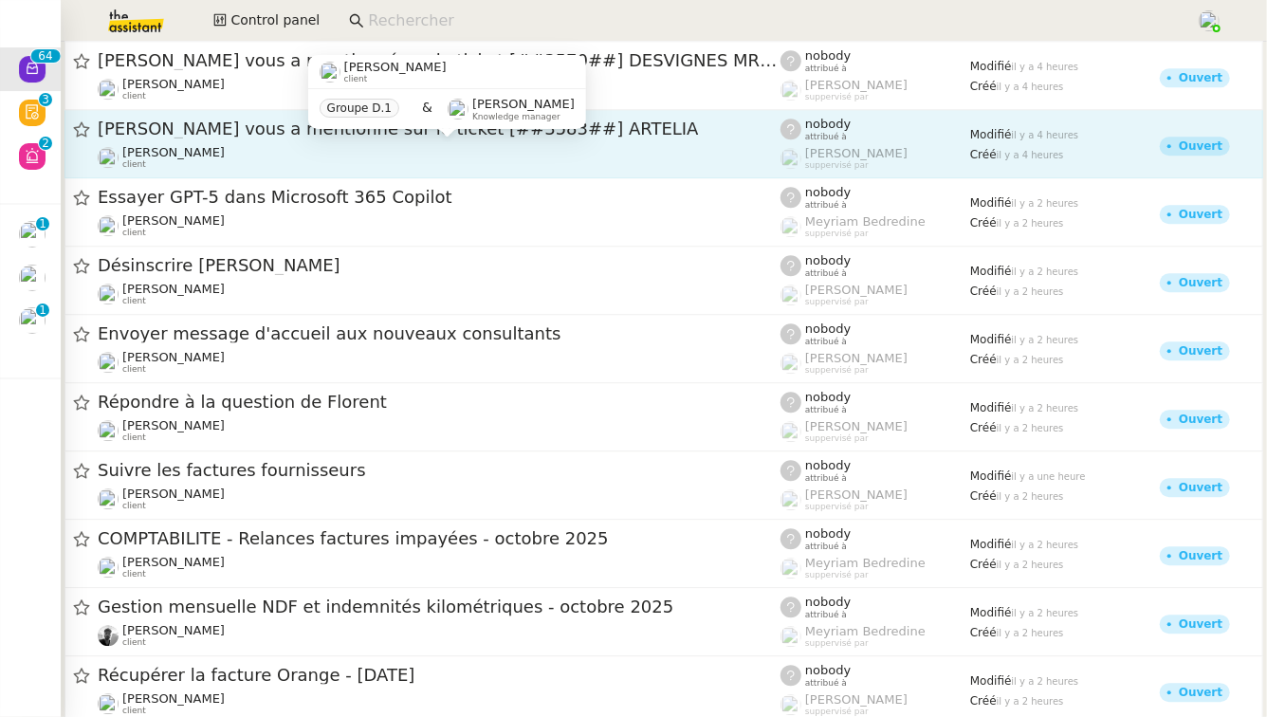
click at [197, 151] on span "[PERSON_NAME]" at bounding box center [173, 152] width 102 height 14
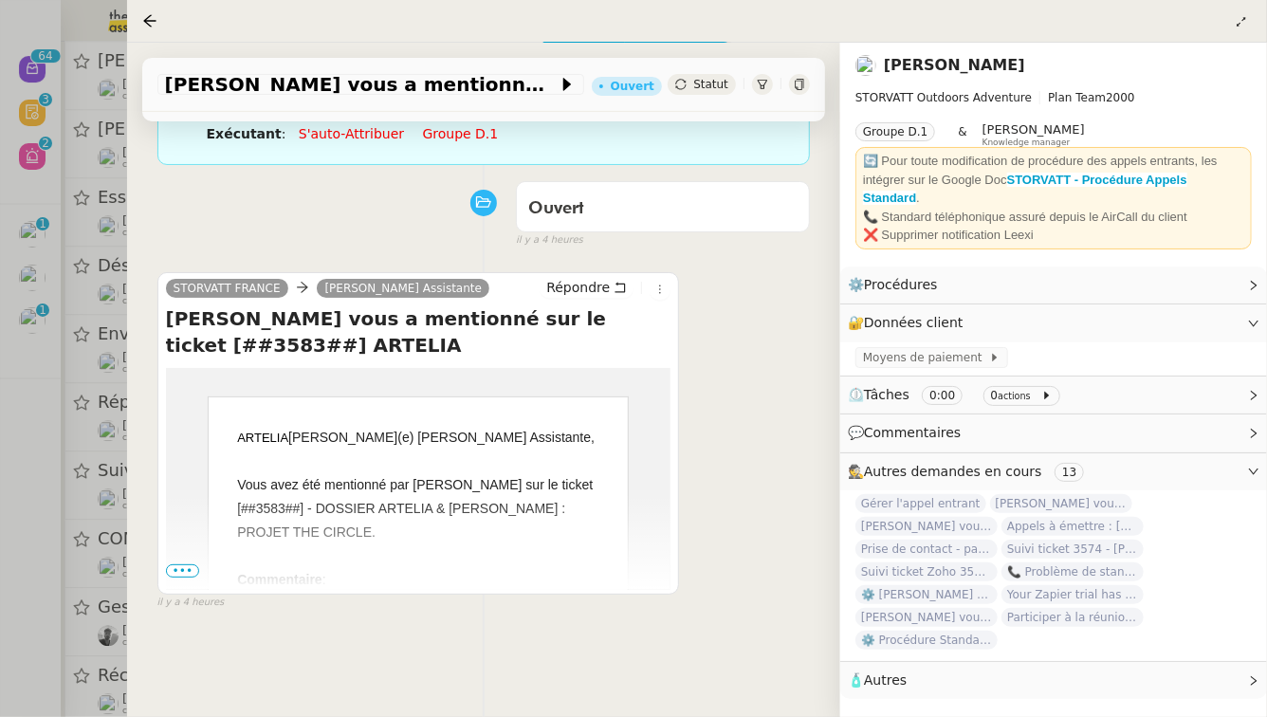
scroll to position [259, 0]
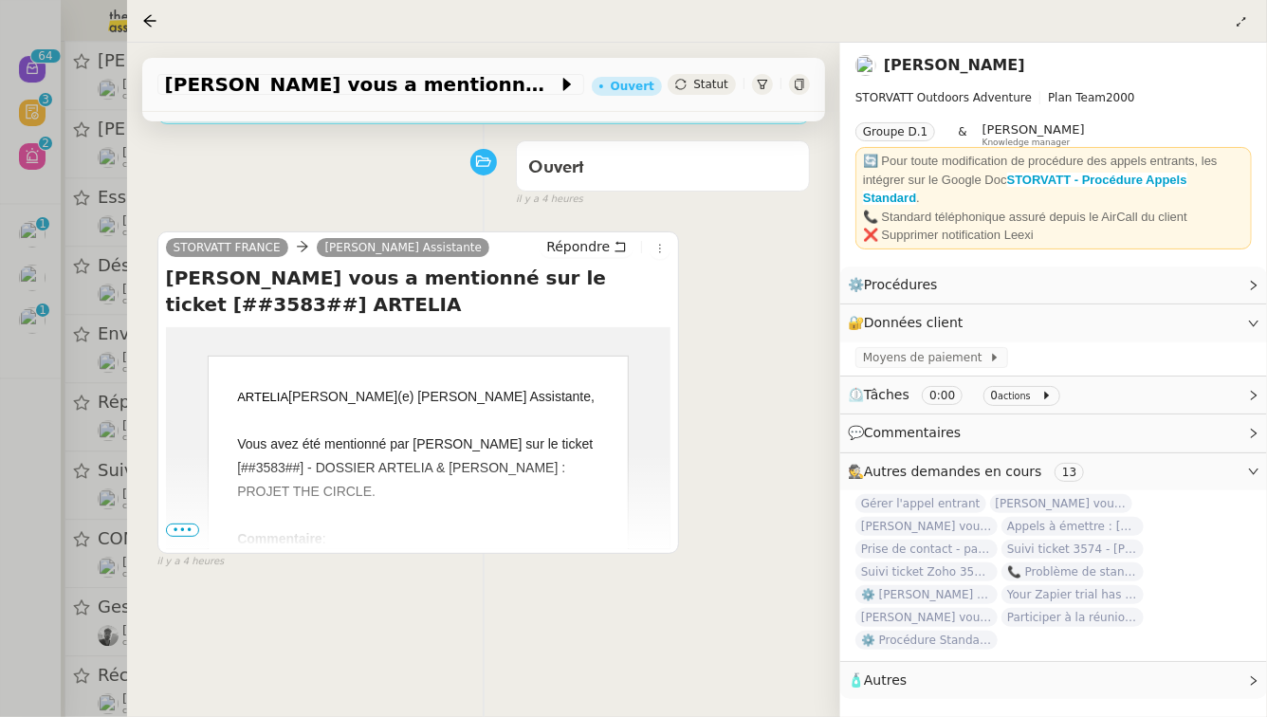
click at [191, 530] on span "•••" at bounding box center [183, 530] width 34 height 13
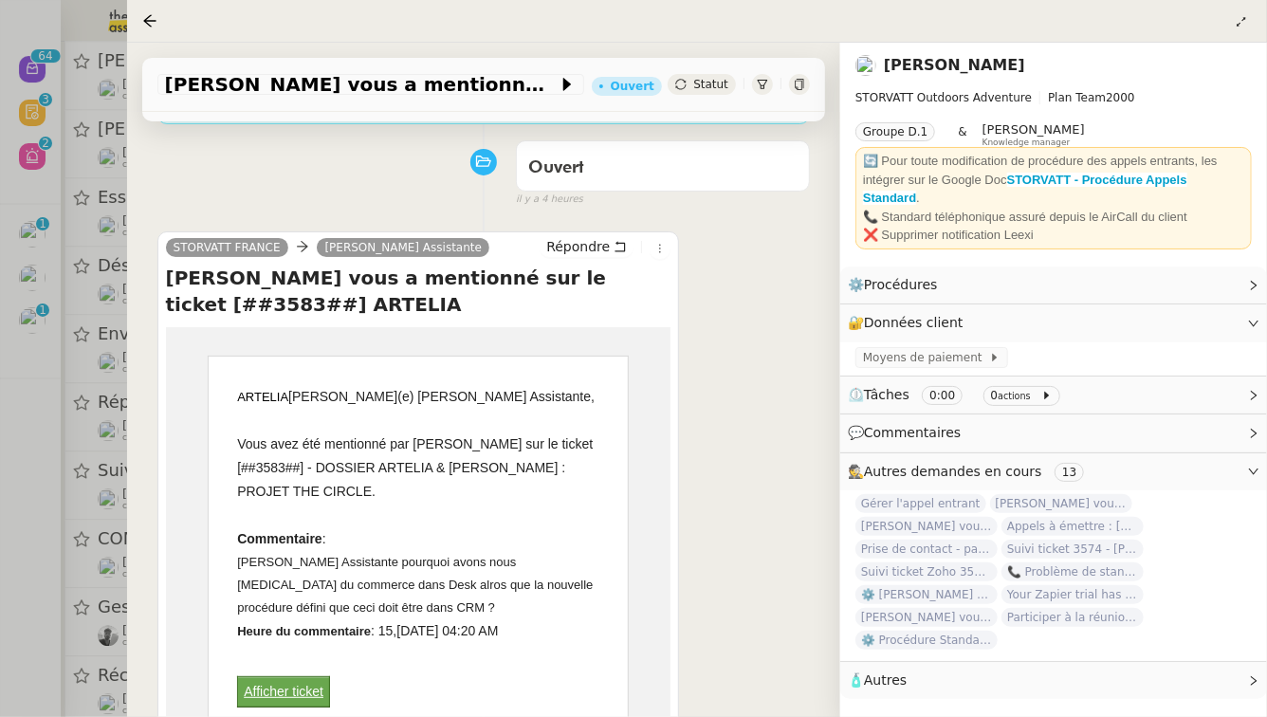
click at [111, 506] on div at bounding box center [633, 358] width 1267 height 717
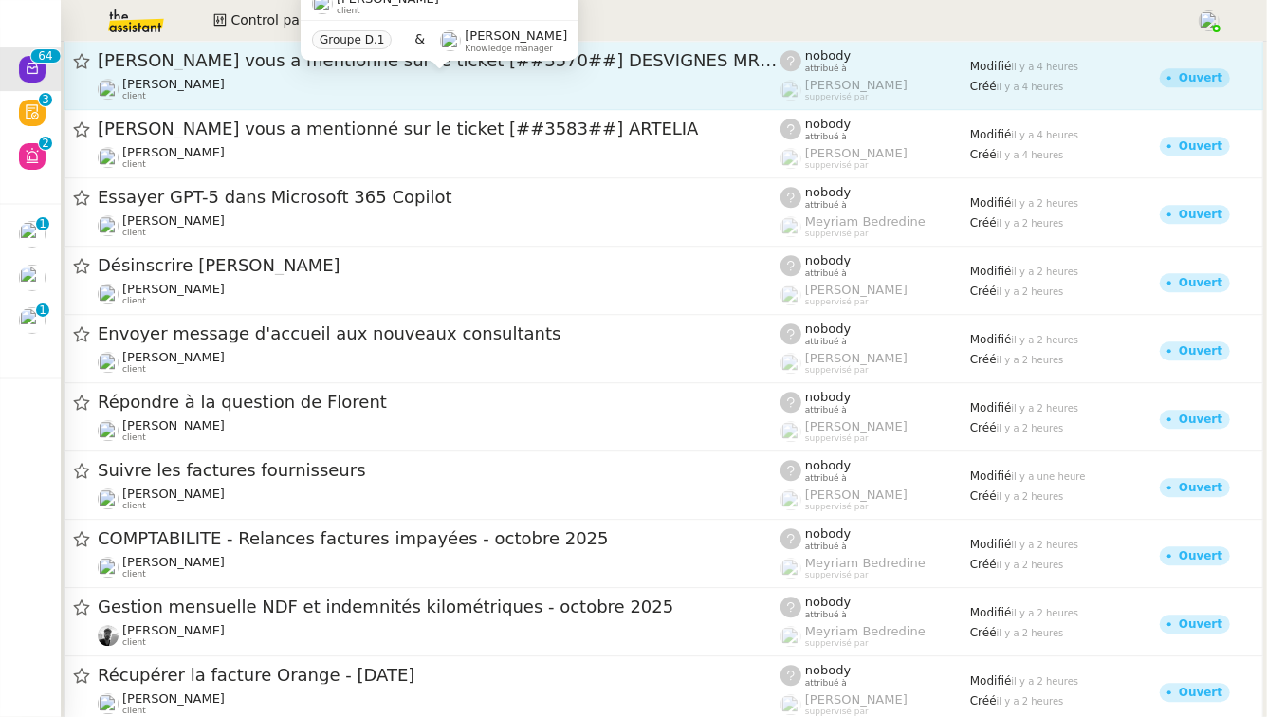
click at [490, 80] on div "[PERSON_NAME] client" at bounding box center [439, 89] width 683 height 25
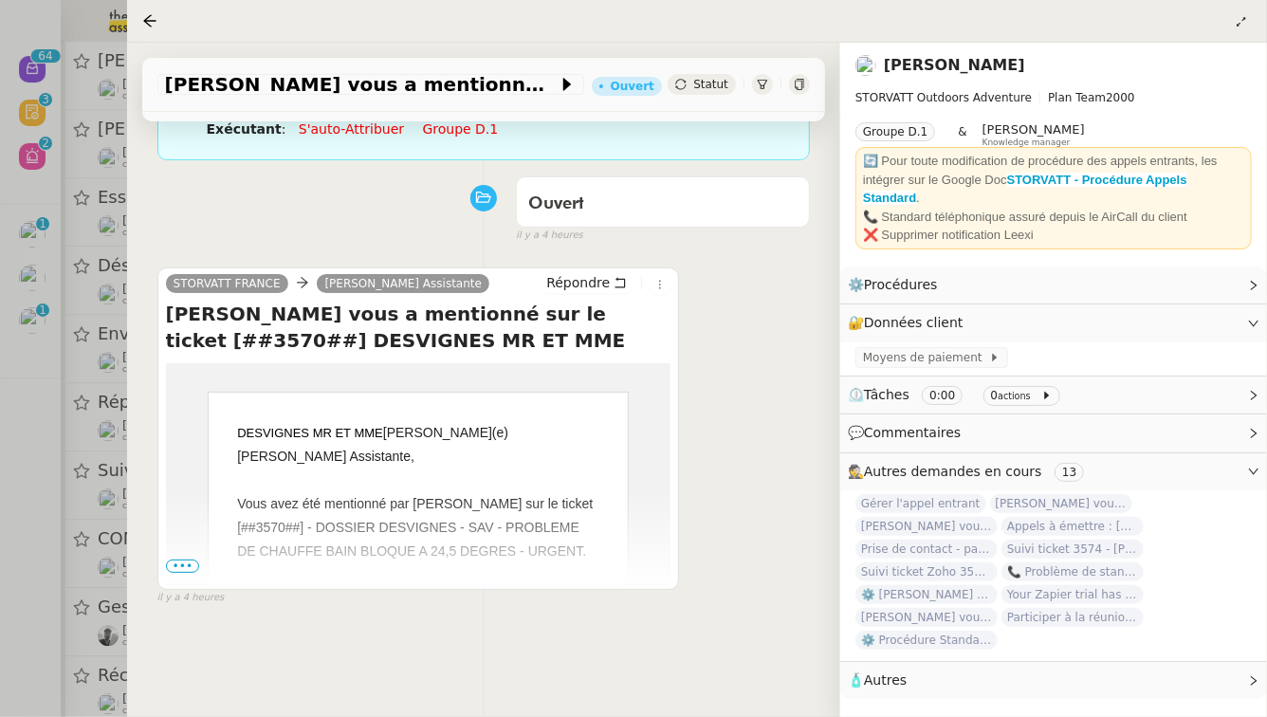
scroll to position [235, 0]
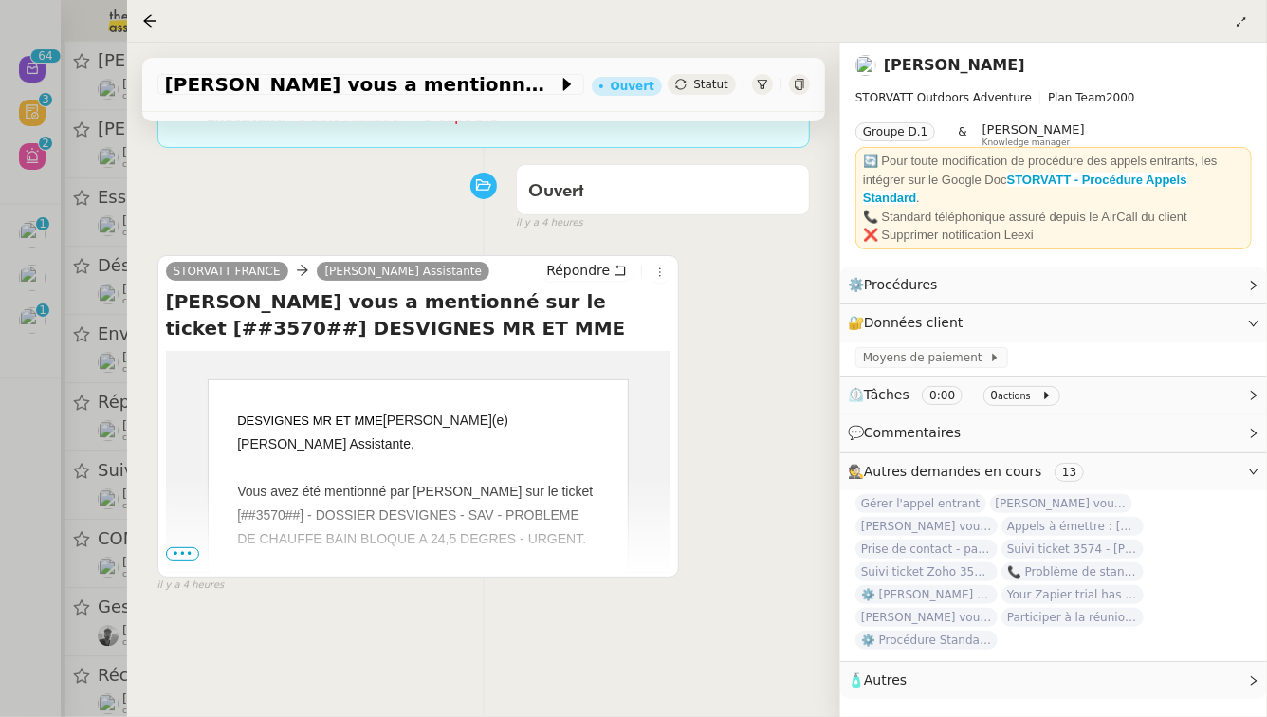
click at [169, 556] on span "•••" at bounding box center [183, 553] width 34 height 13
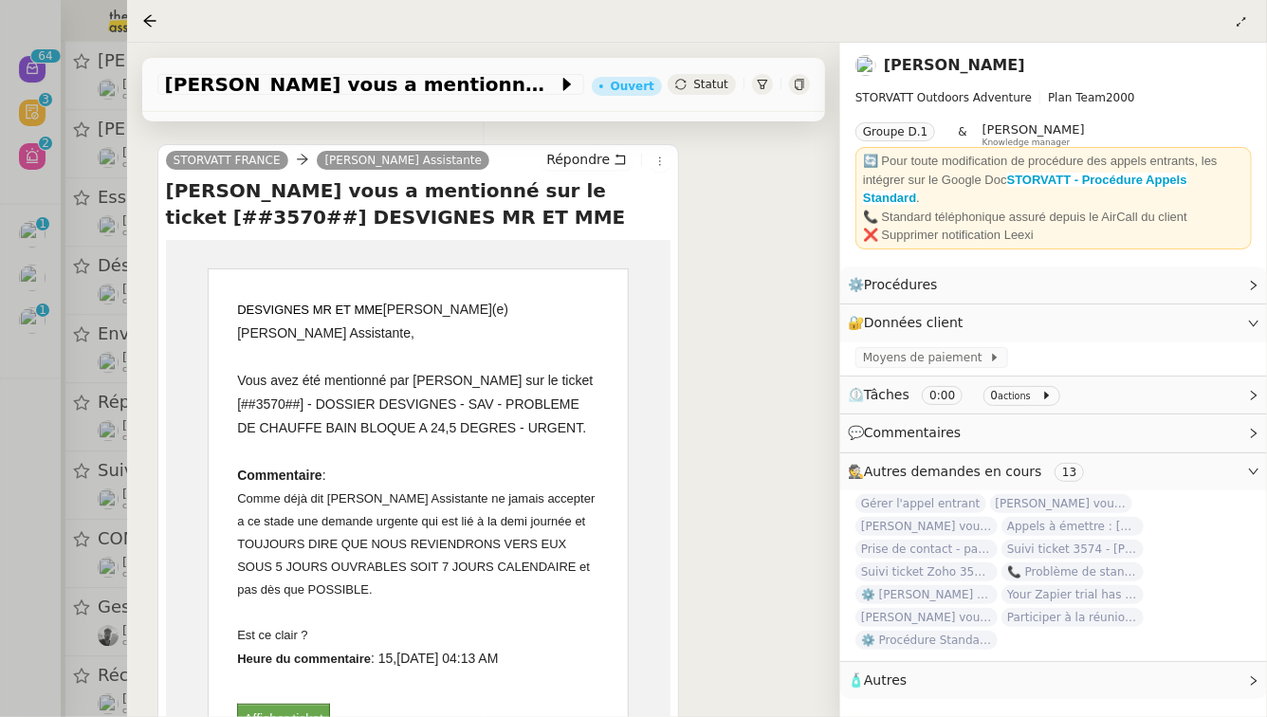
scroll to position [351, 0]
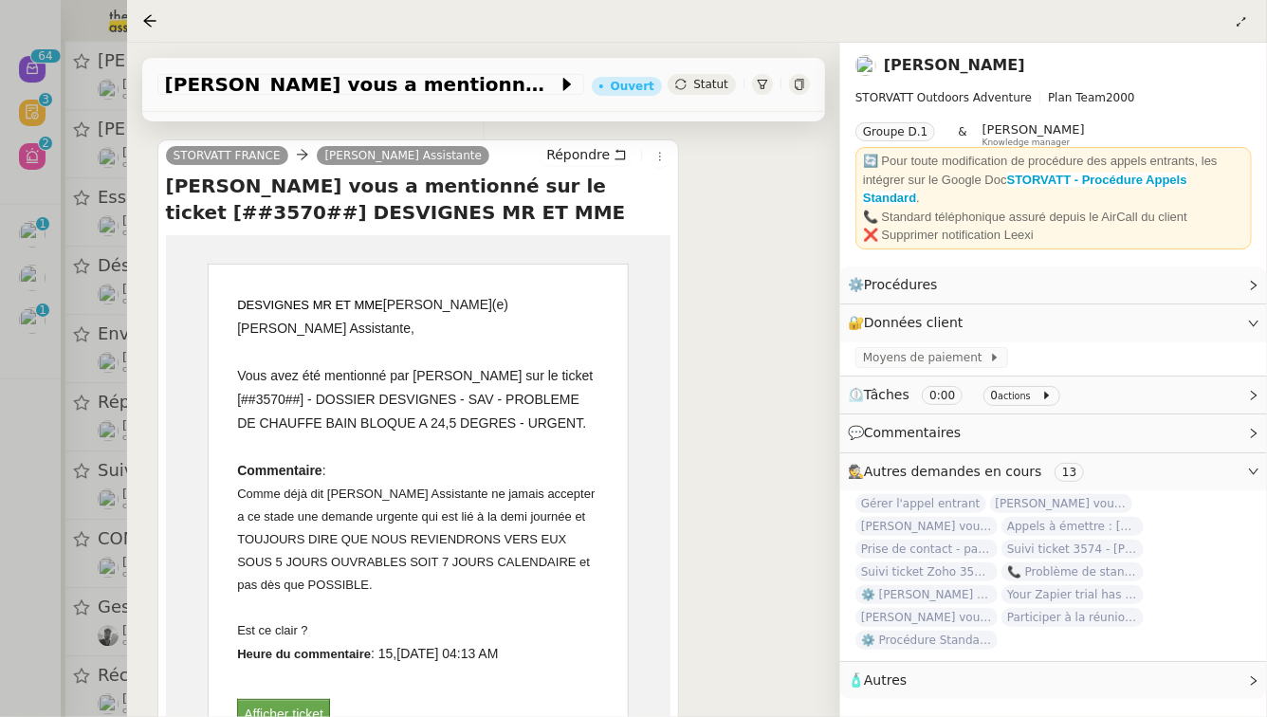
click at [61, 547] on div at bounding box center [633, 358] width 1267 height 717
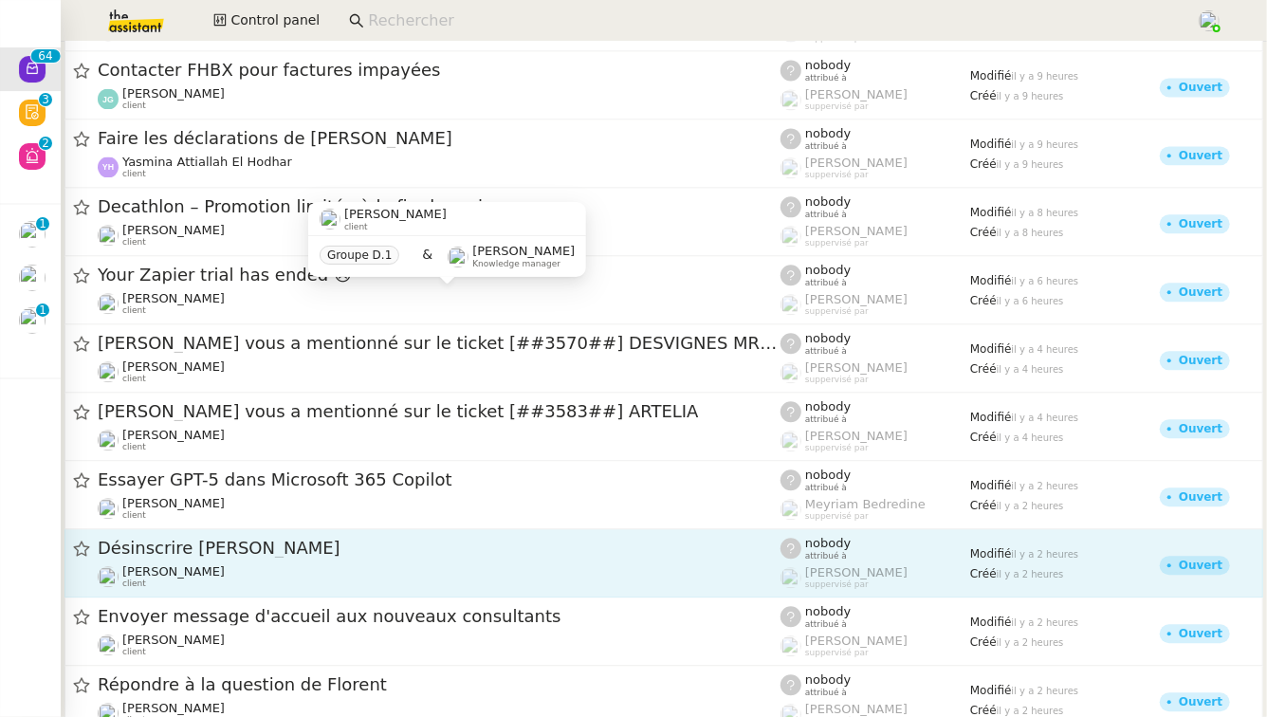
scroll to position [2072, 0]
click at [375, 298] on div "[PERSON_NAME] client" at bounding box center [439, 305] width 683 height 25
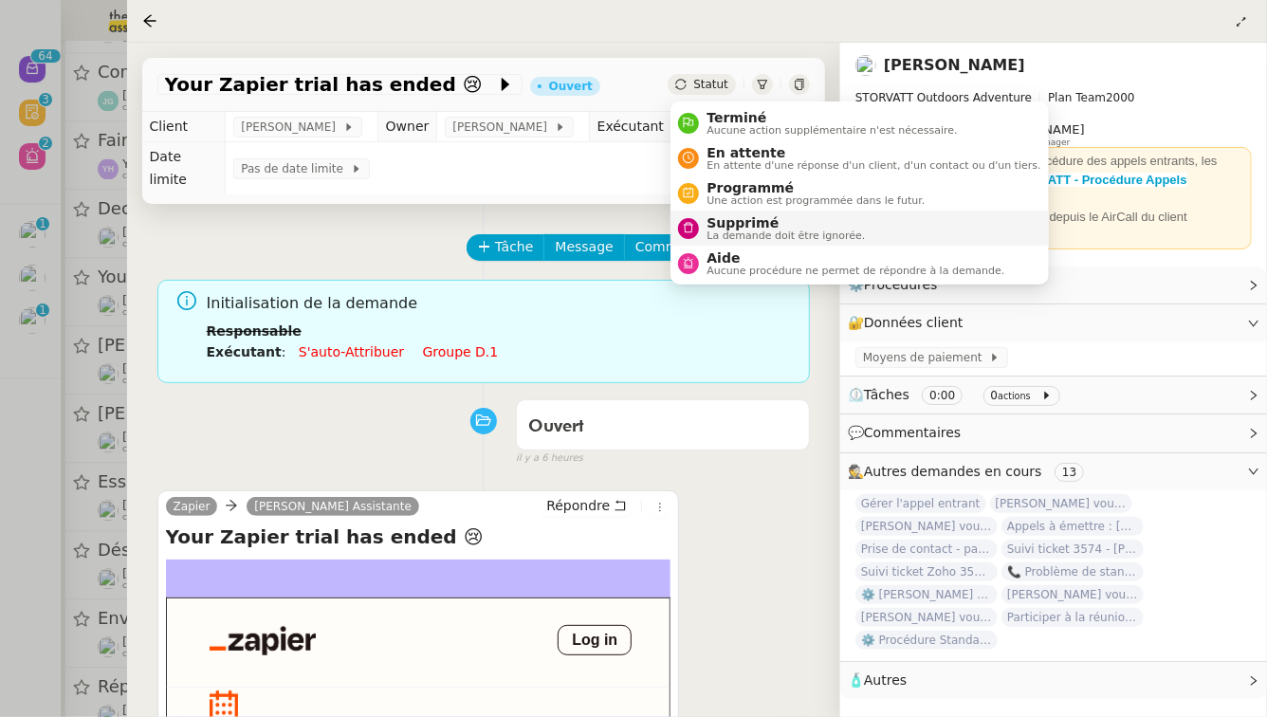
click at [731, 228] on span "Supprimé" at bounding box center [786, 222] width 158 height 15
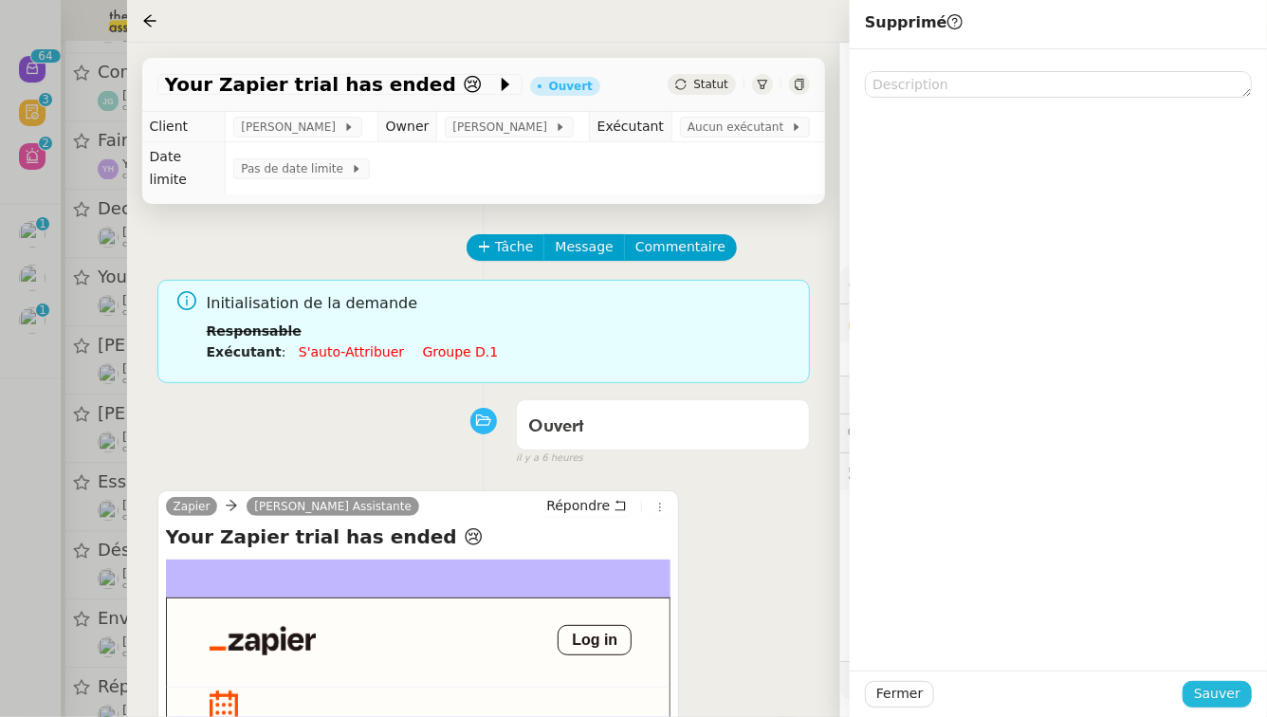
click at [1247, 694] on button "Sauver" at bounding box center [1217, 694] width 69 height 27
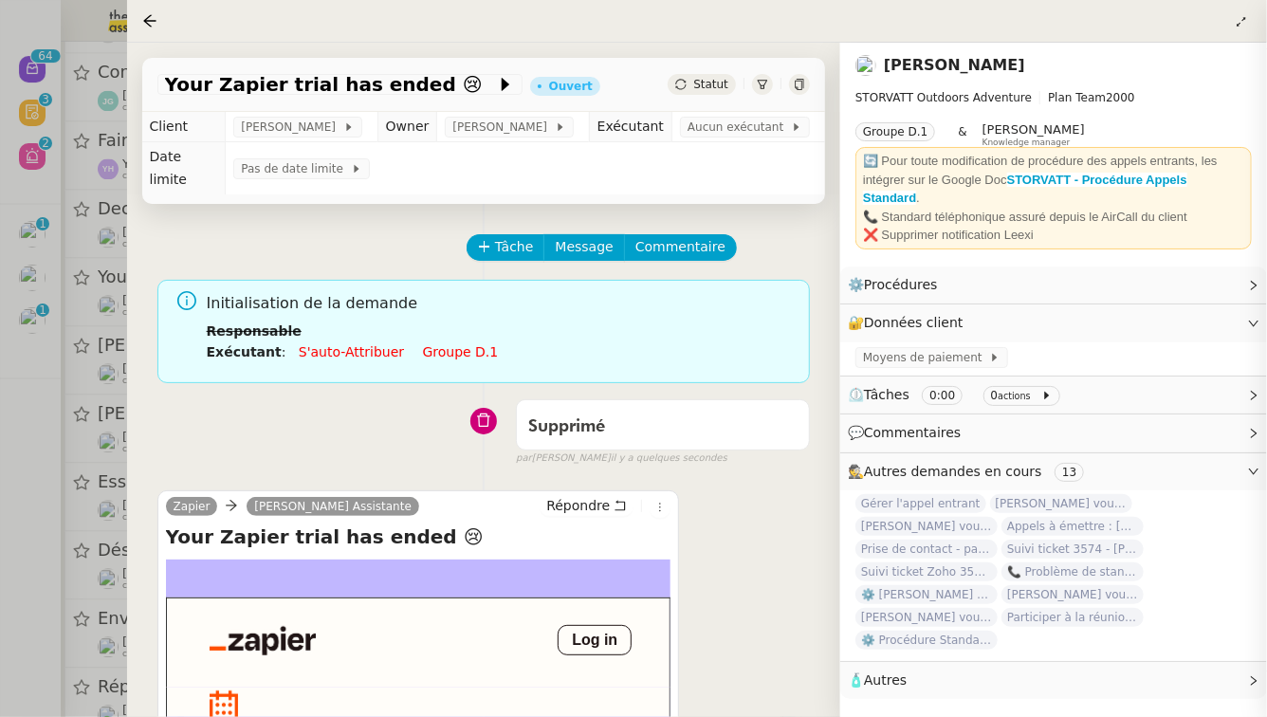
click at [0, 351] on div at bounding box center [633, 358] width 1267 height 717
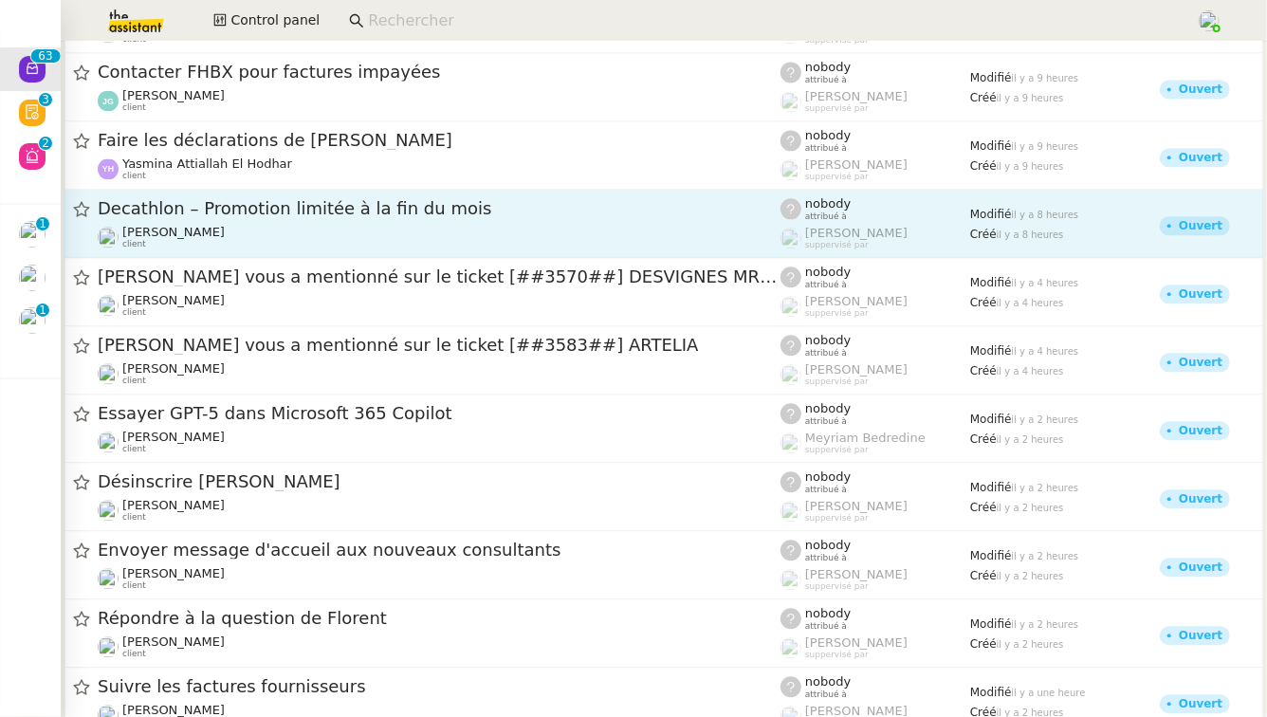
click at [395, 215] on span "Decathlon – Promotion limitée à la fin du mois" at bounding box center [439, 208] width 683 height 17
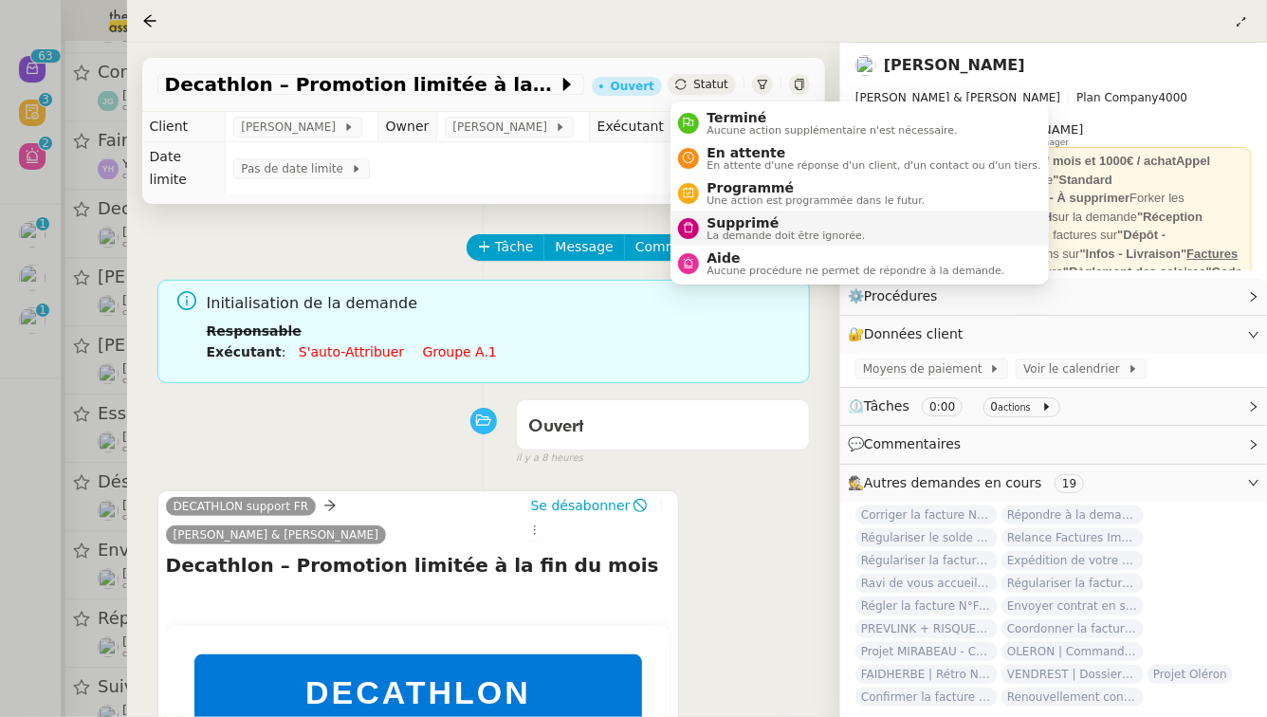
click at [749, 231] on span "La demande doit être ignorée." at bounding box center [786, 236] width 158 height 10
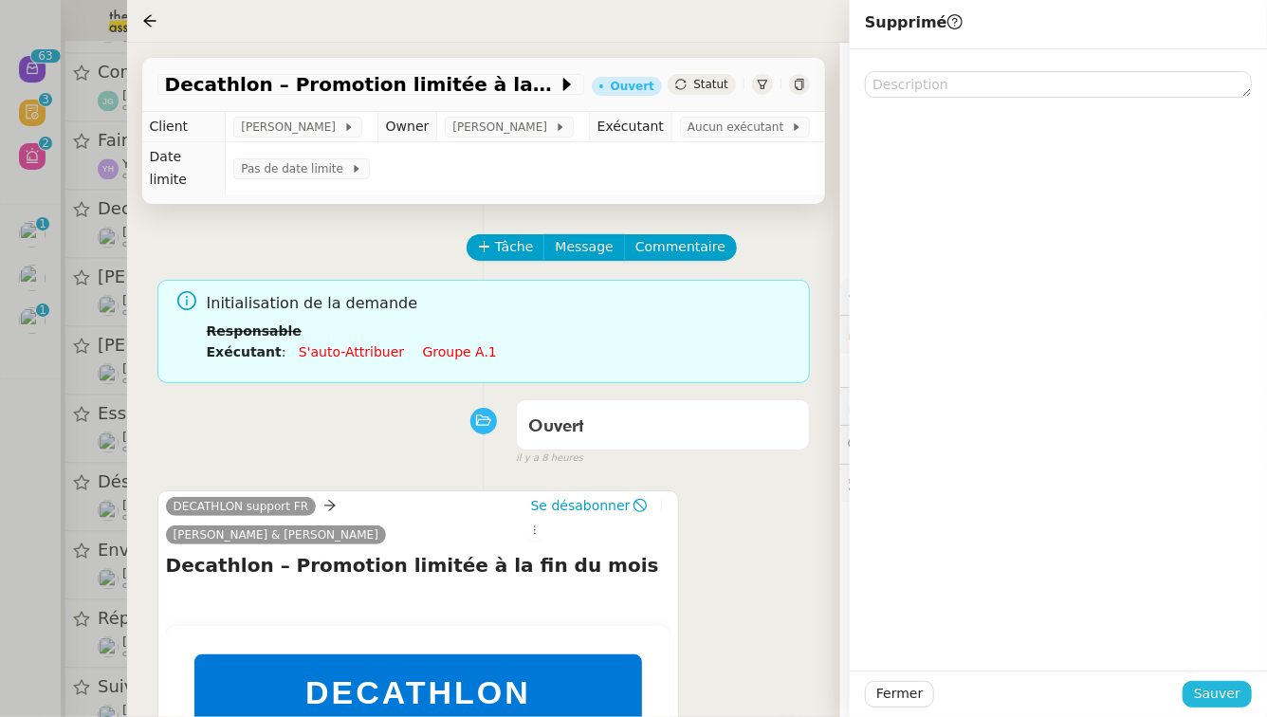
click at [1237, 702] on span "Sauver" at bounding box center [1217, 694] width 46 height 22
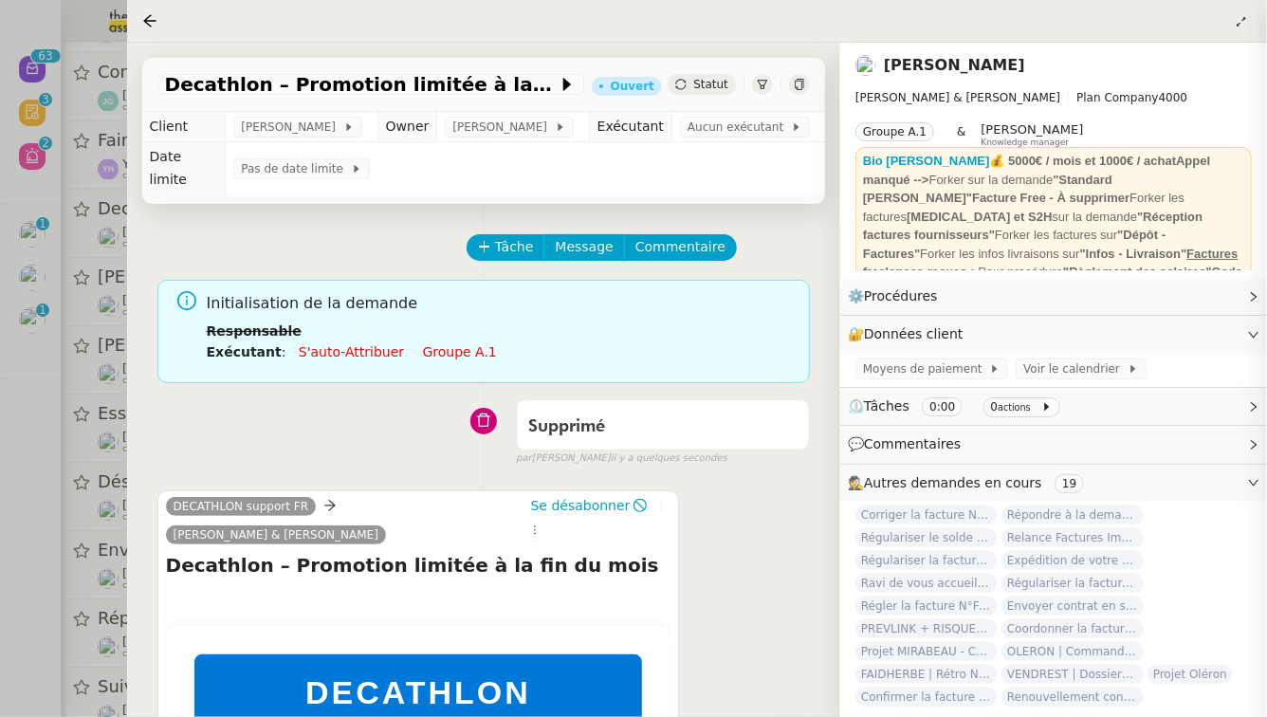
click at [0, 391] on div at bounding box center [633, 358] width 1267 height 717
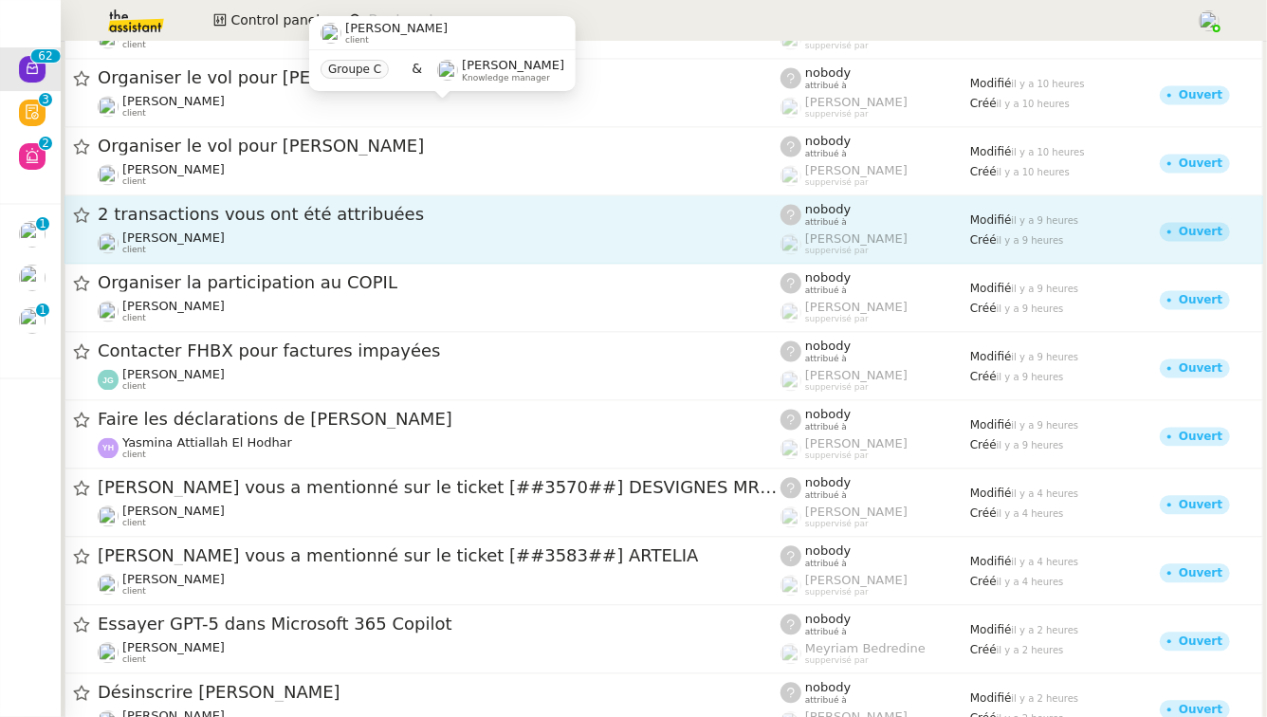
scroll to position [1763, 0]
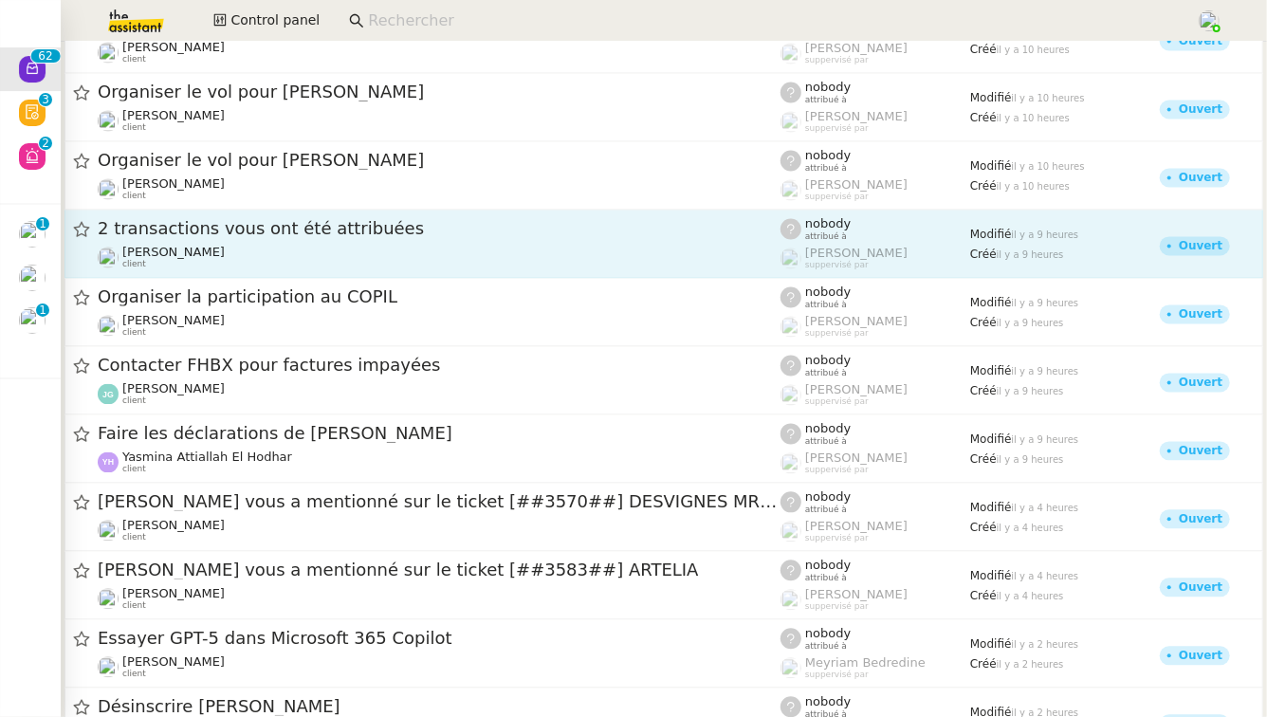
click at [379, 229] on span "2 transactions vous ont été attribuées" at bounding box center [439, 229] width 683 height 17
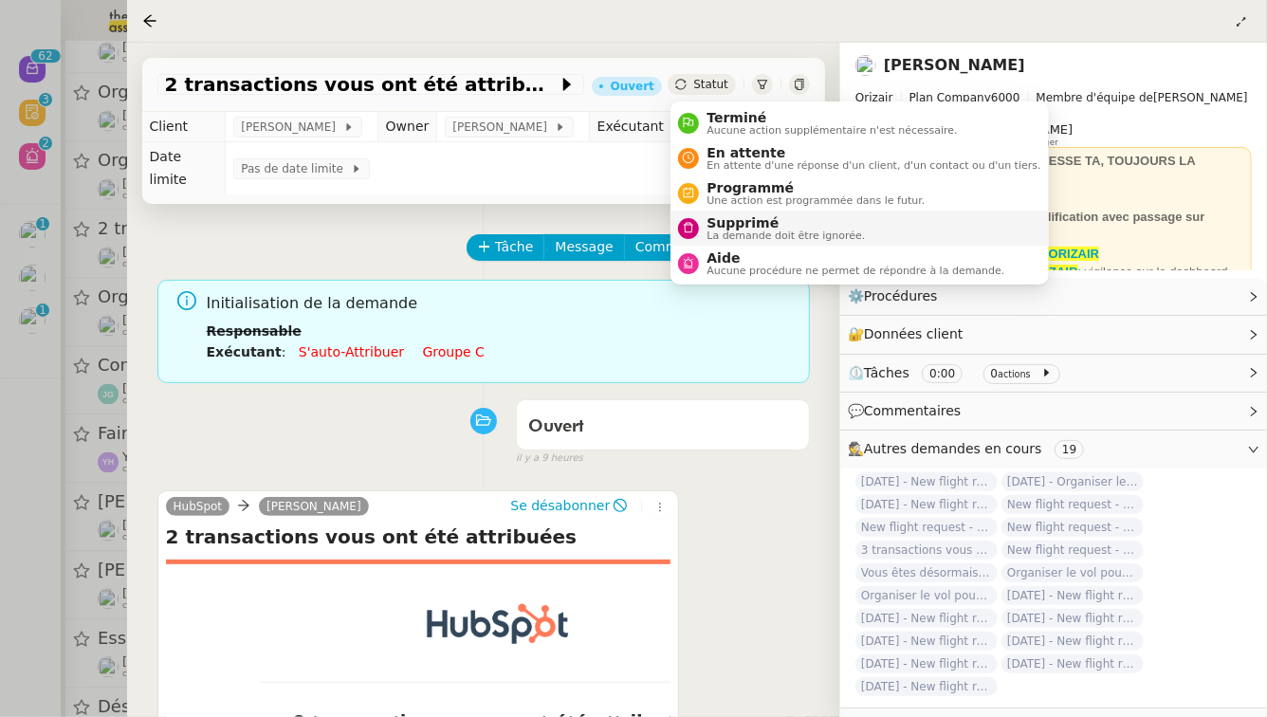
click at [714, 227] on span "Supprimé" at bounding box center [786, 222] width 158 height 15
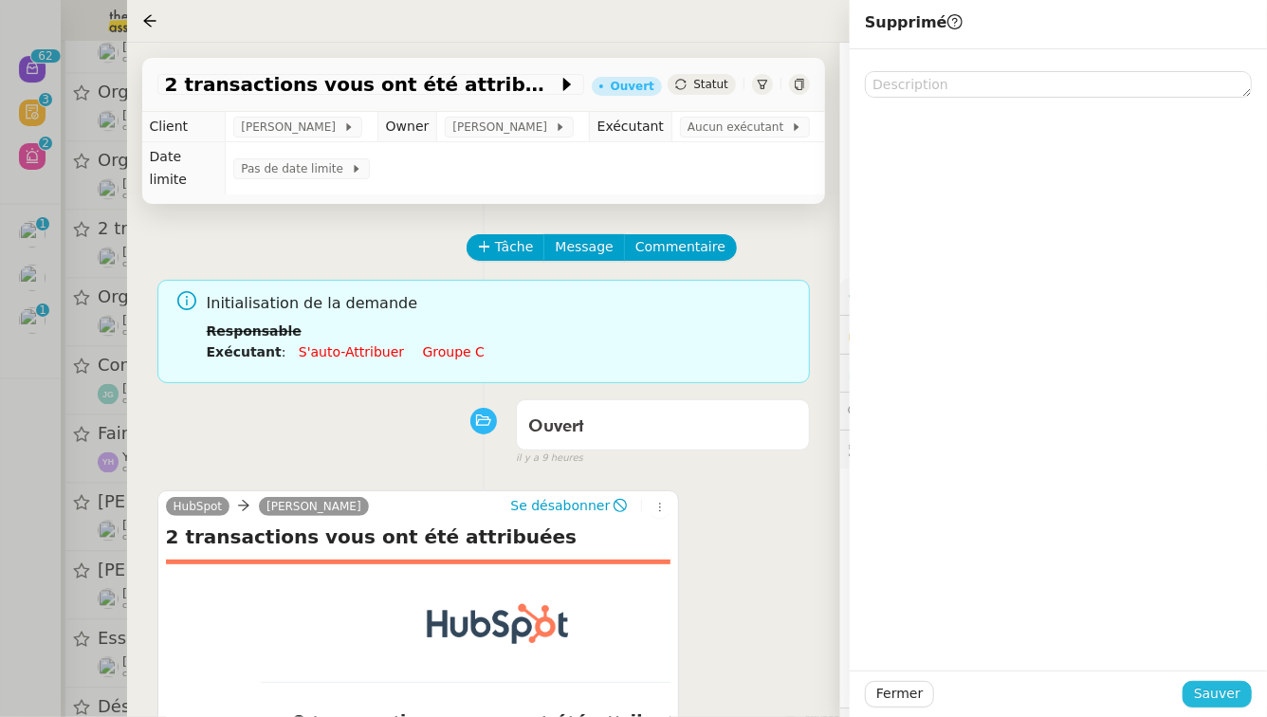
click at [1227, 698] on span "Sauver" at bounding box center [1217, 694] width 46 height 22
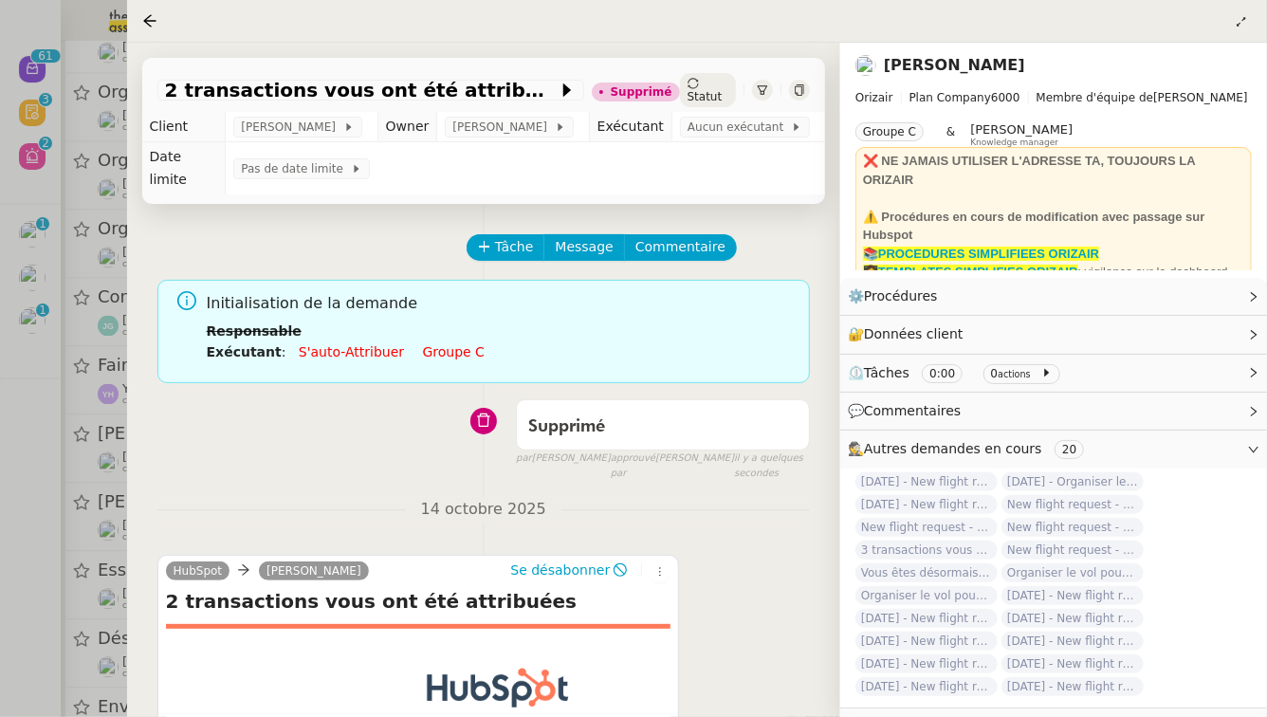
click at [40, 338] on div at bounding box center [633, 358] width 1267 height 717
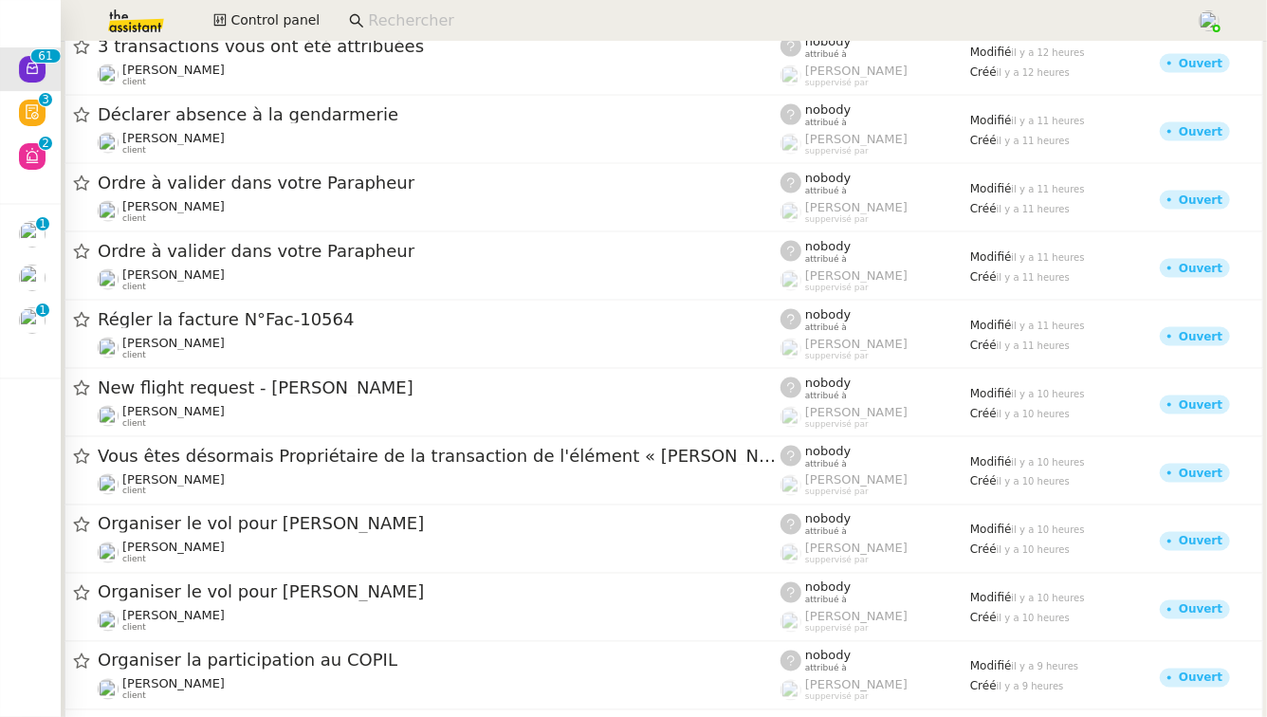
scroll to position [1290, 0]
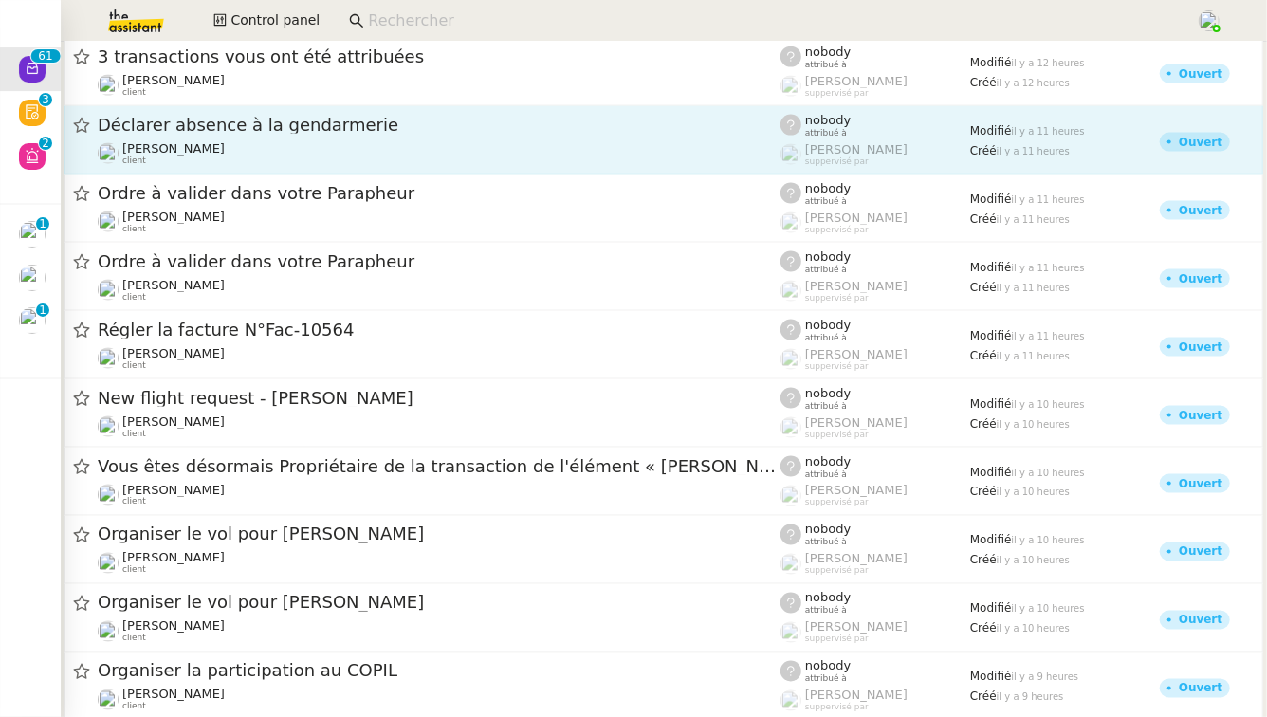
click at [357, 133] on span "Déclarer absence à la gendarmerie" at bounding box center [439, 125] width 683 height 17
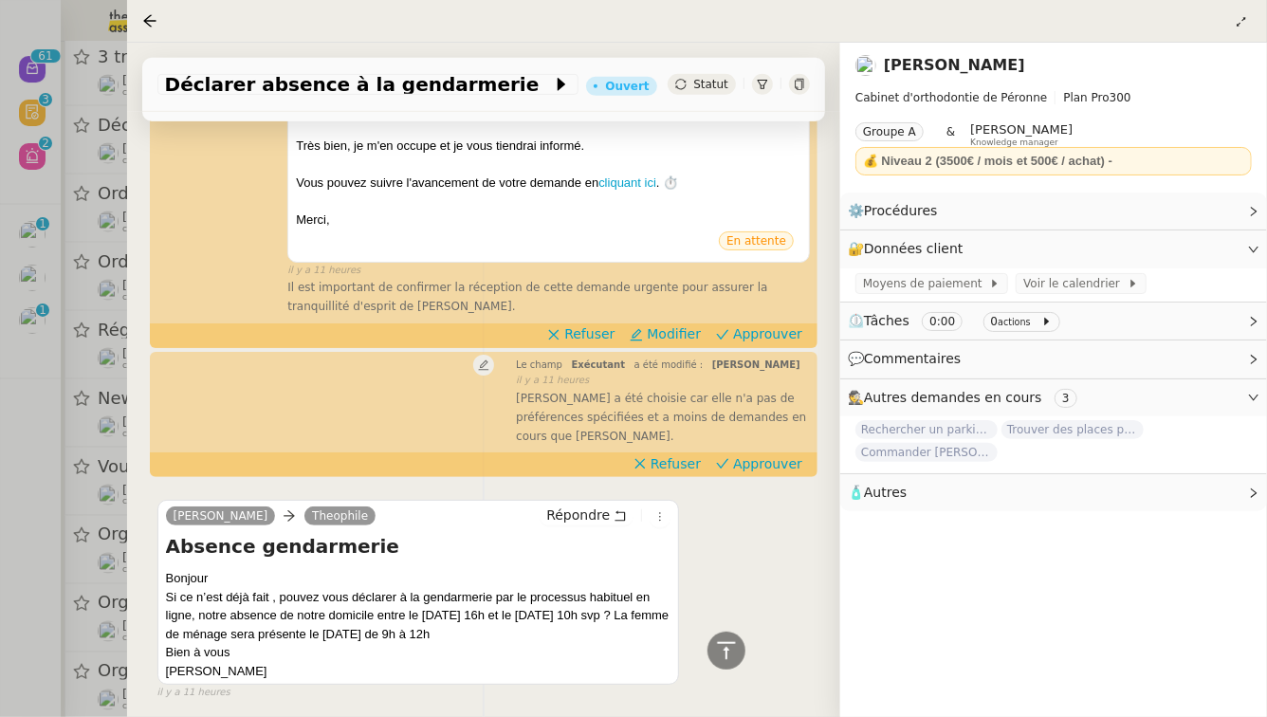
scroll to position [557, 0]
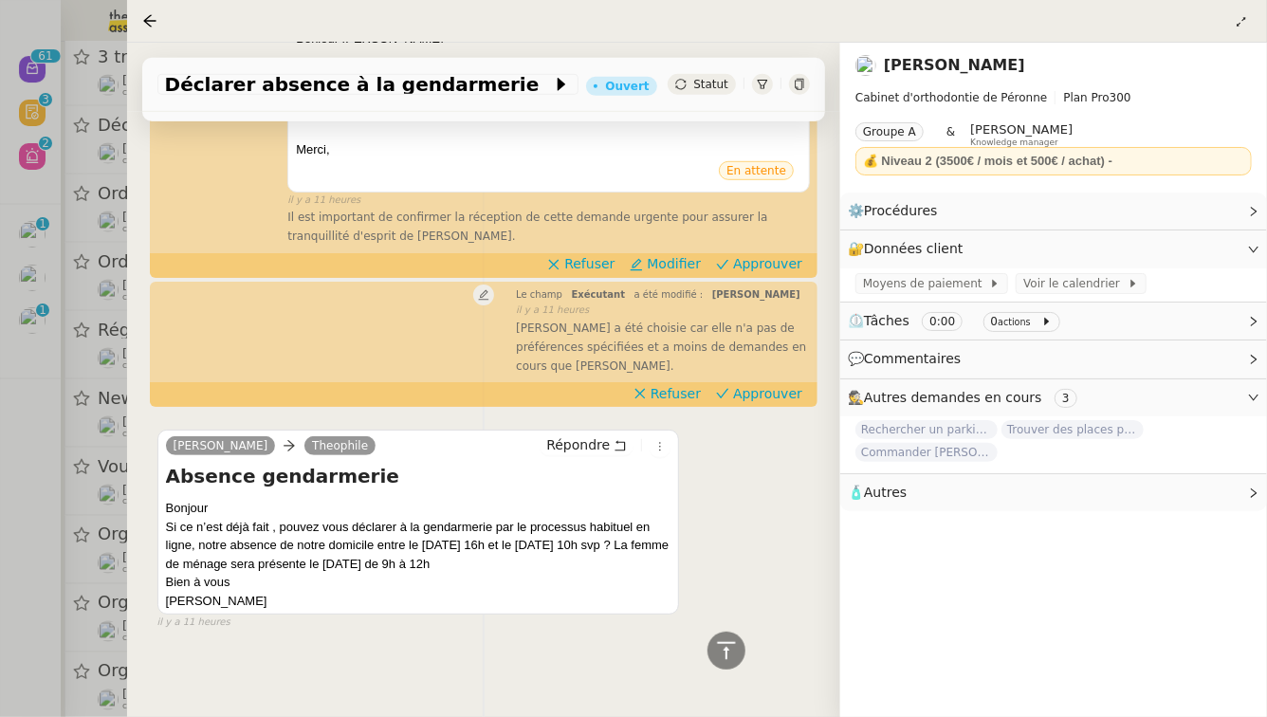
click at [0, 417] on div at bounding box center [633, 358] width 1267 height 717
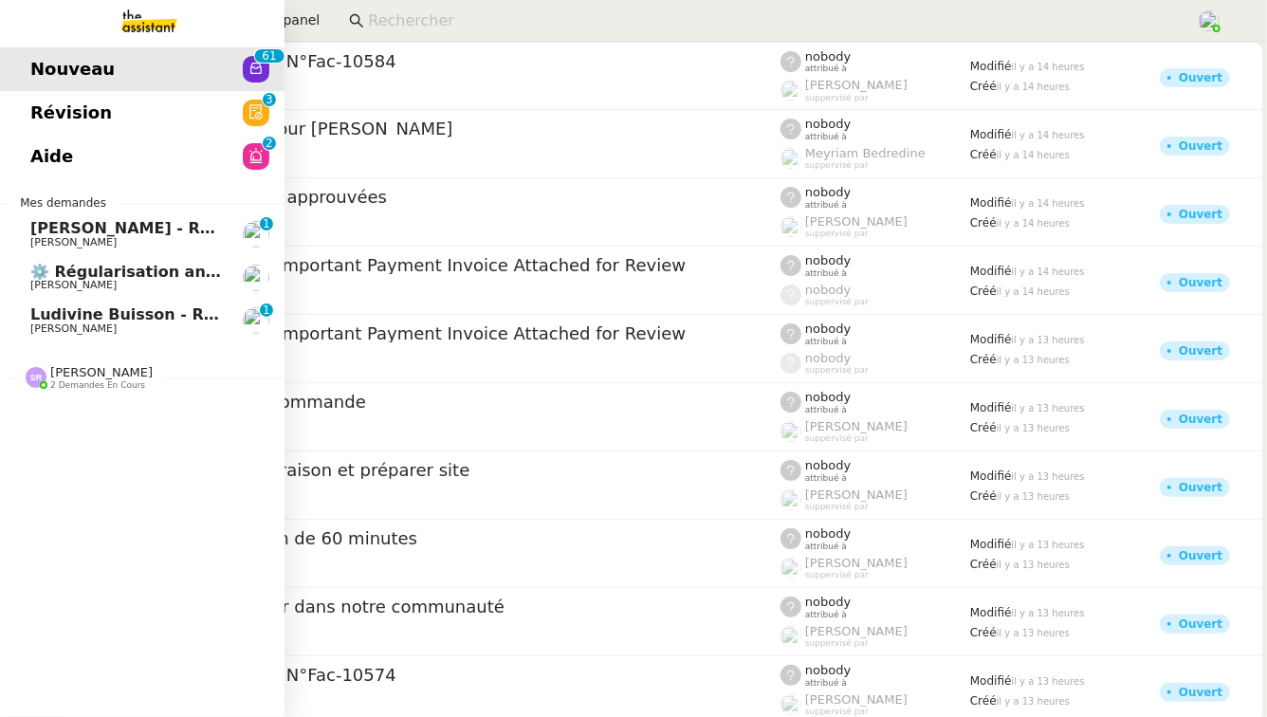
click at [184, 111] on link "Révision 0 1 2 3 4 5 6 7 8 9" at bounding box center [142, 113] width 285 height 44
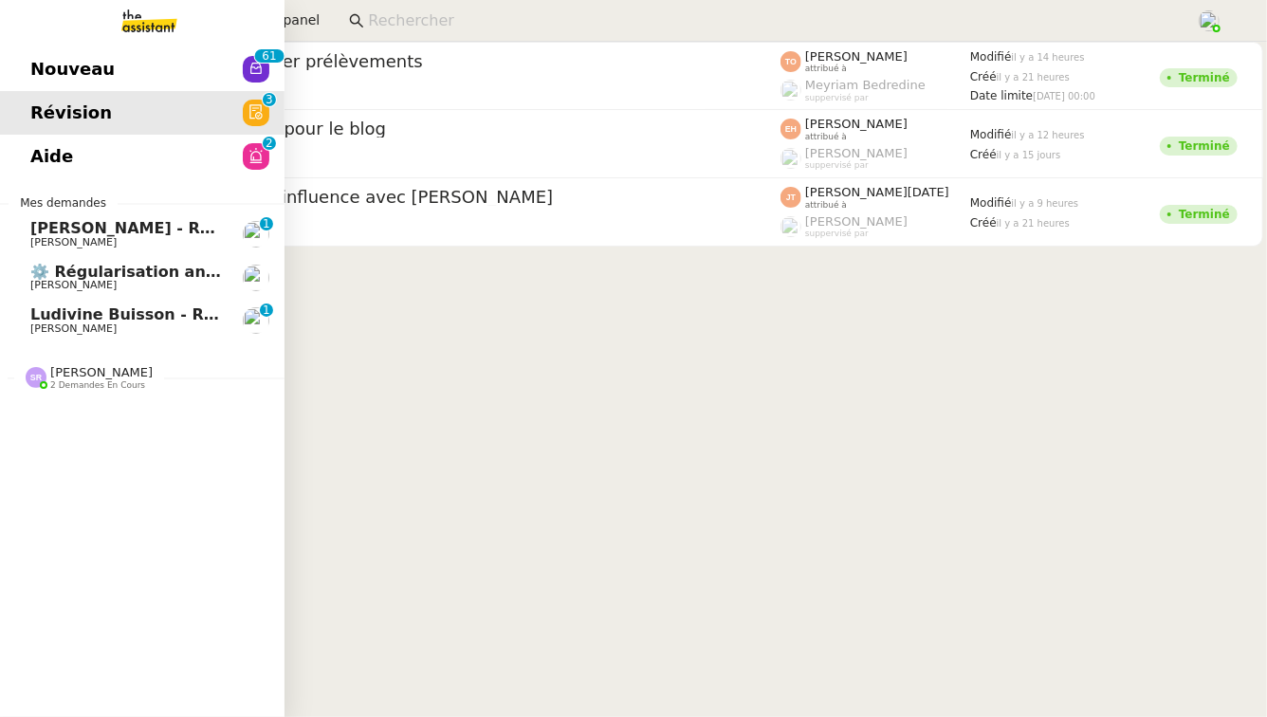
click at [133, 162] on link "Aide 0 1 2 3 4 5 6 7 8 9" at bounding box center [142, 157] width 285 height 44
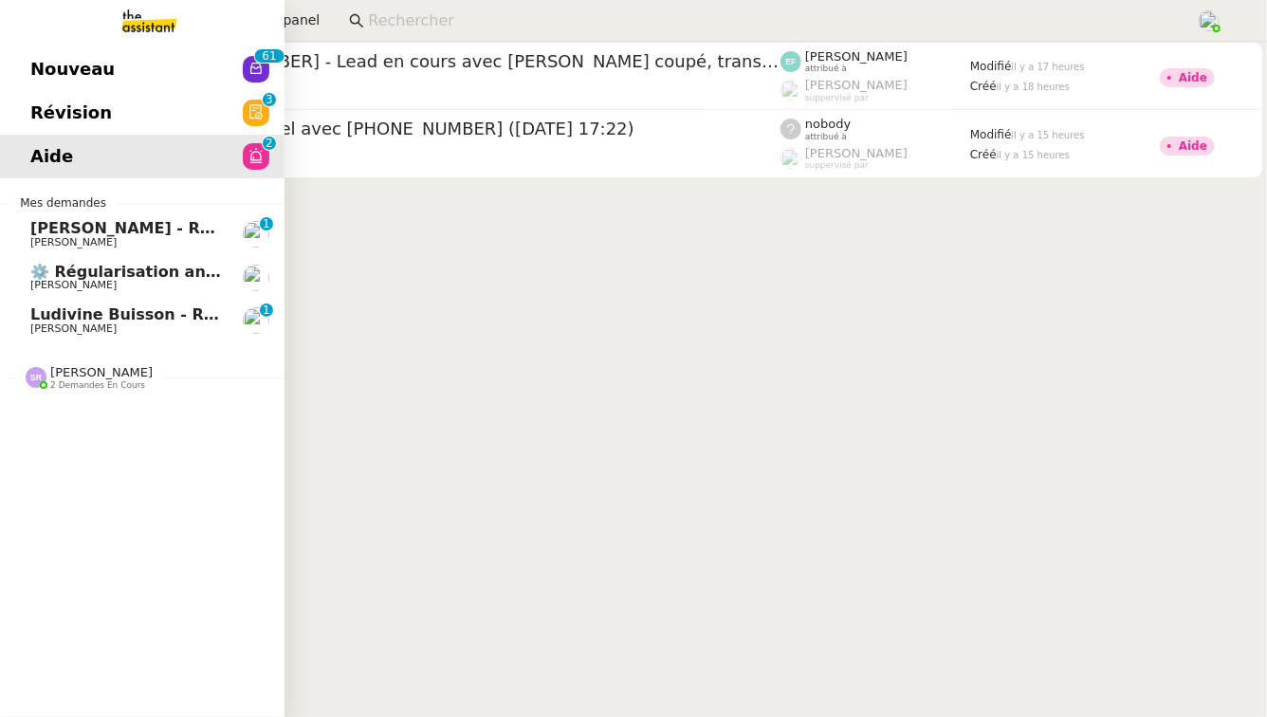
click at [150, 228] on span "[PERSON_NAME] - Régularisation annuelles des charges locatives" at bounding box center [310, 228] width 561 height 18
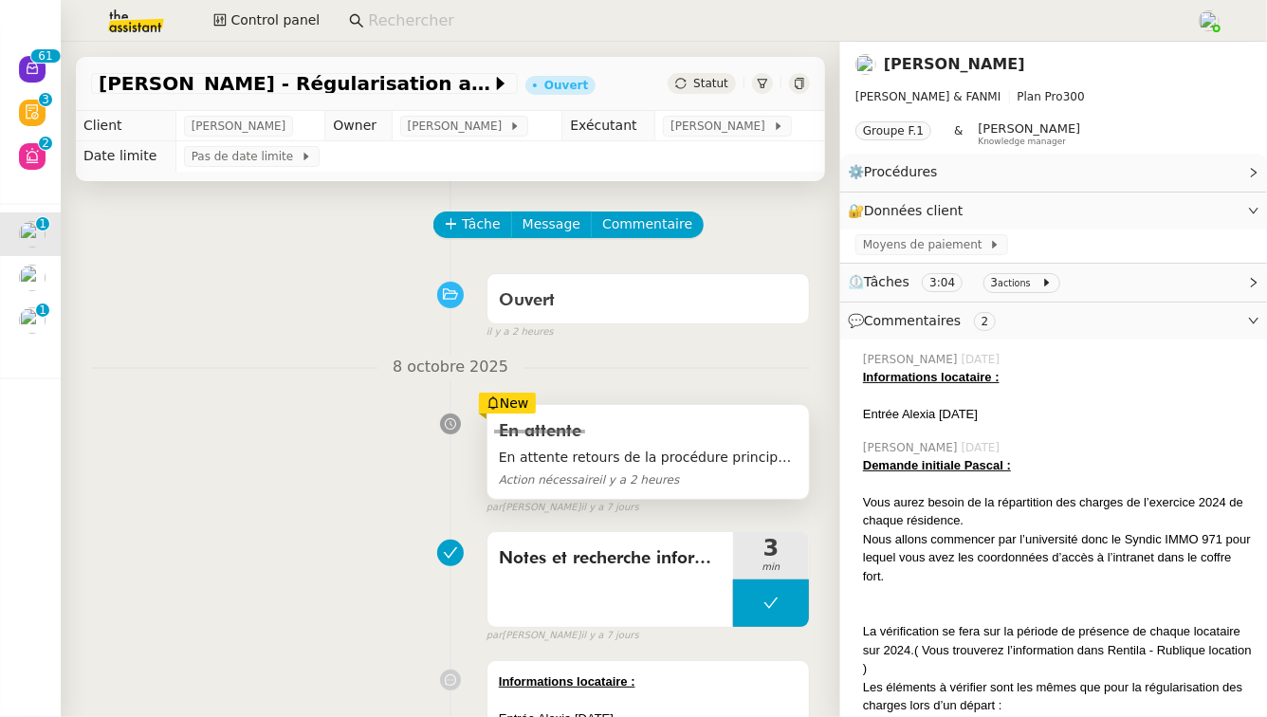
click at [729, 452] on span "En attente retours de la procédure principale" at bounding box center [648, 458] width 299 height 22
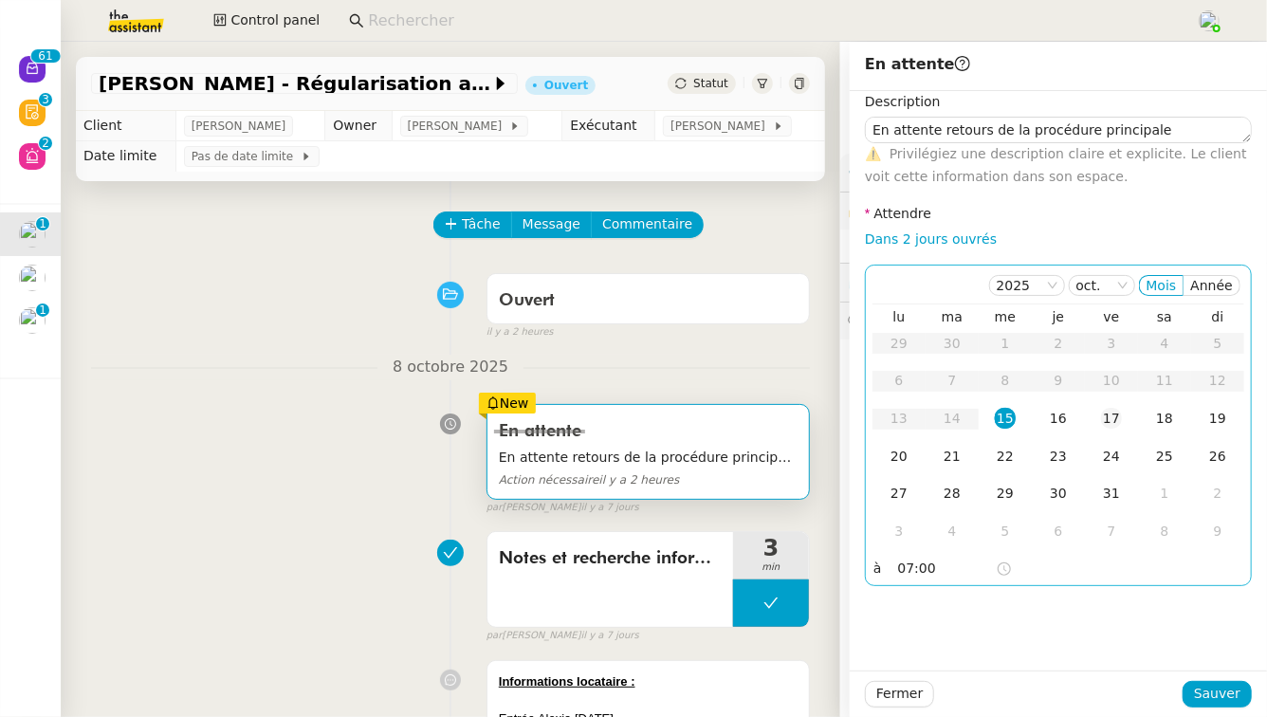
click at [1118, 427] on div "17" at bounding box center [1111, 418] width 21 height 21
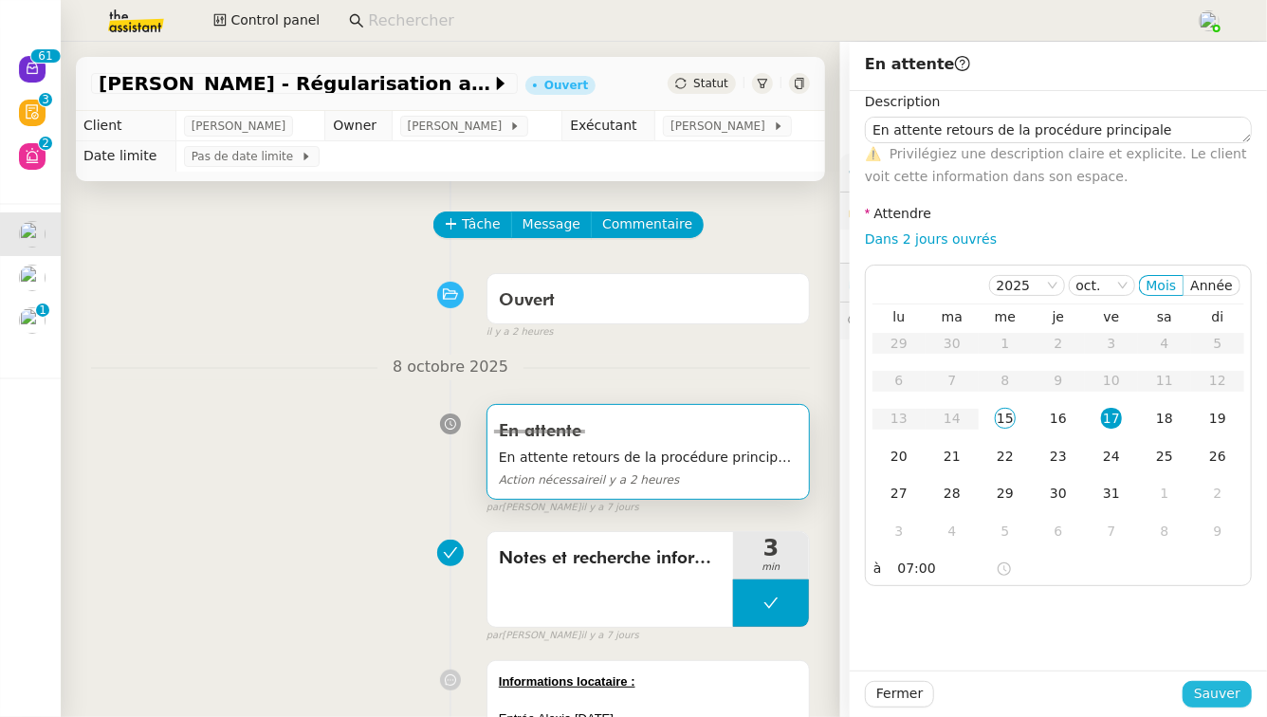
click at [1243, 702] on button "Sauver" at bounding box center [1217, 694] width 69 height 27
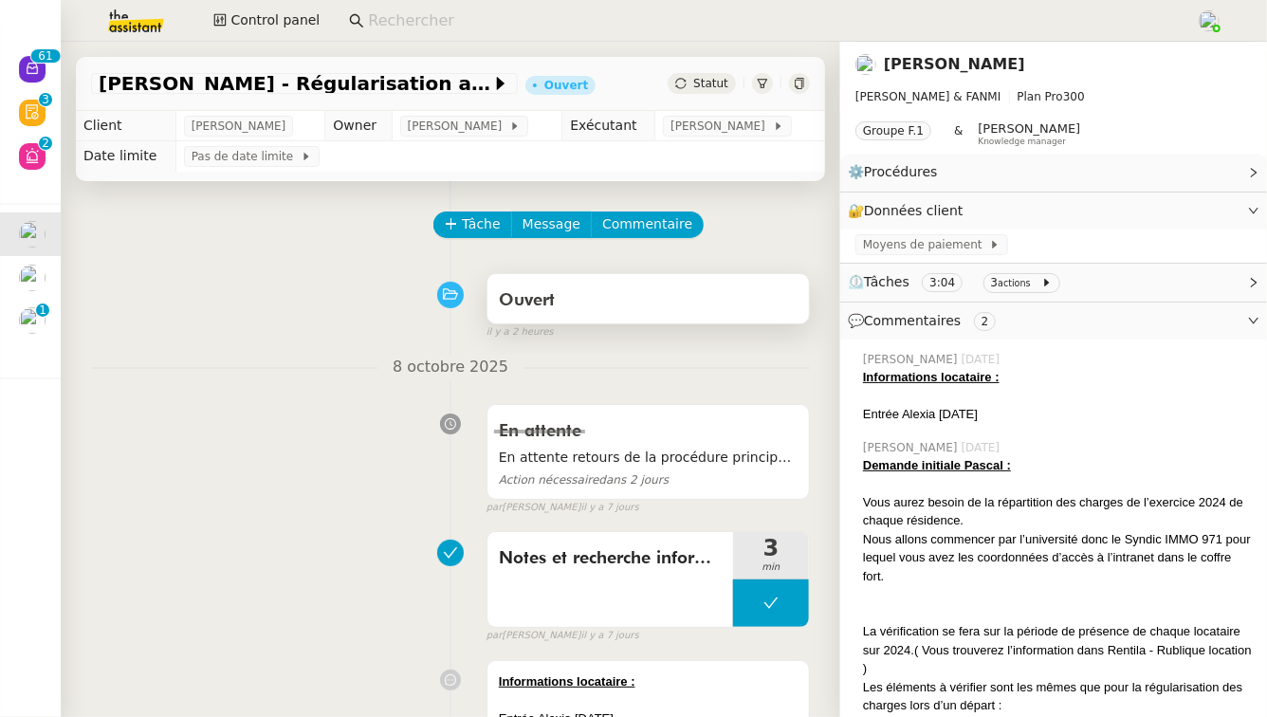
click at [748, 294] on div "Ouvert" at bounding box center [648, 301] width 299 height 30
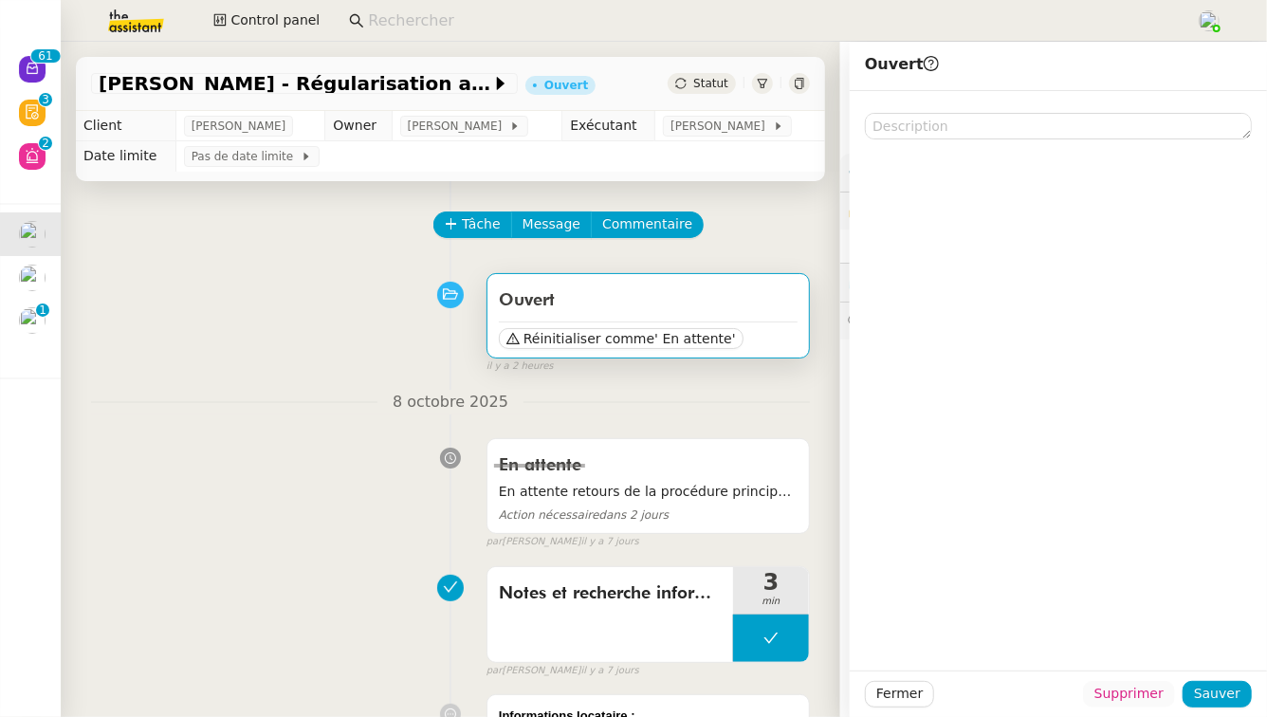
click at [1164, 696] on span "Supprimer" at bounding box center [1129, 694] width 69 height 22
click at [1184, 648] on span "Ok" at bounding box center [1182, 644] width 18 height 19
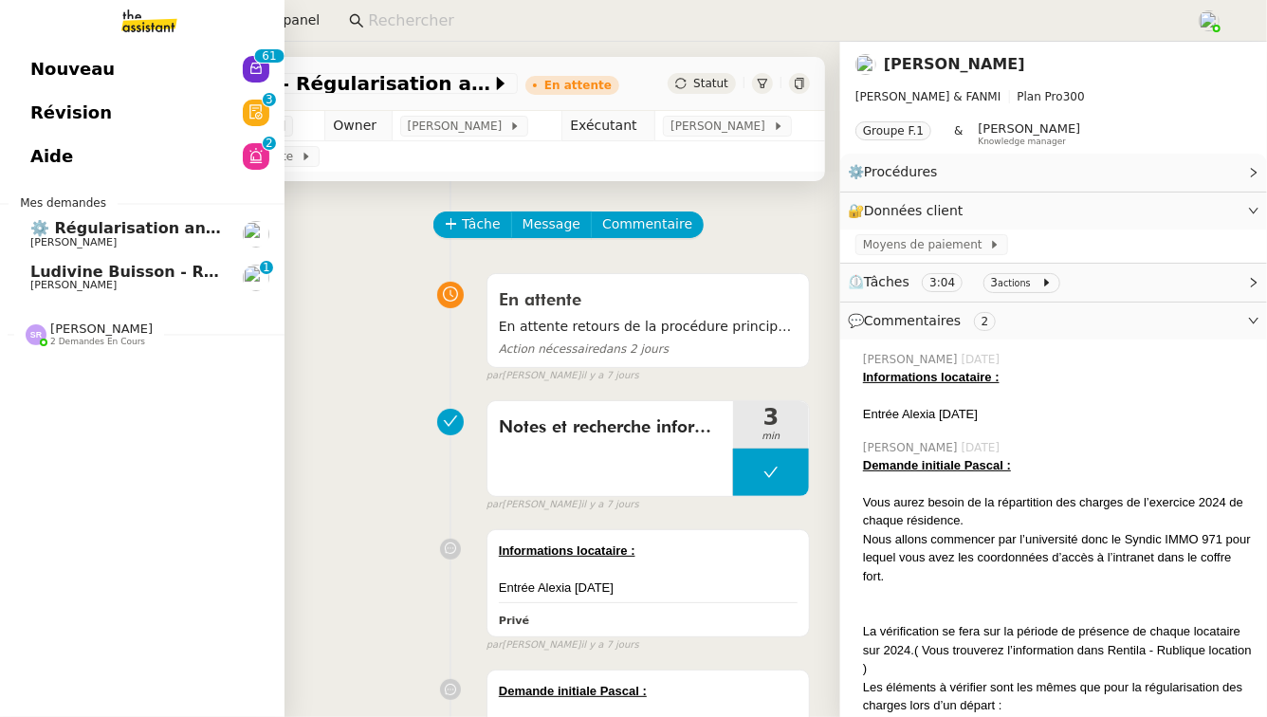
click at [179, 280] on span "[PERSON_NAME]" at bounding box center [126, 285] width 192 height 11
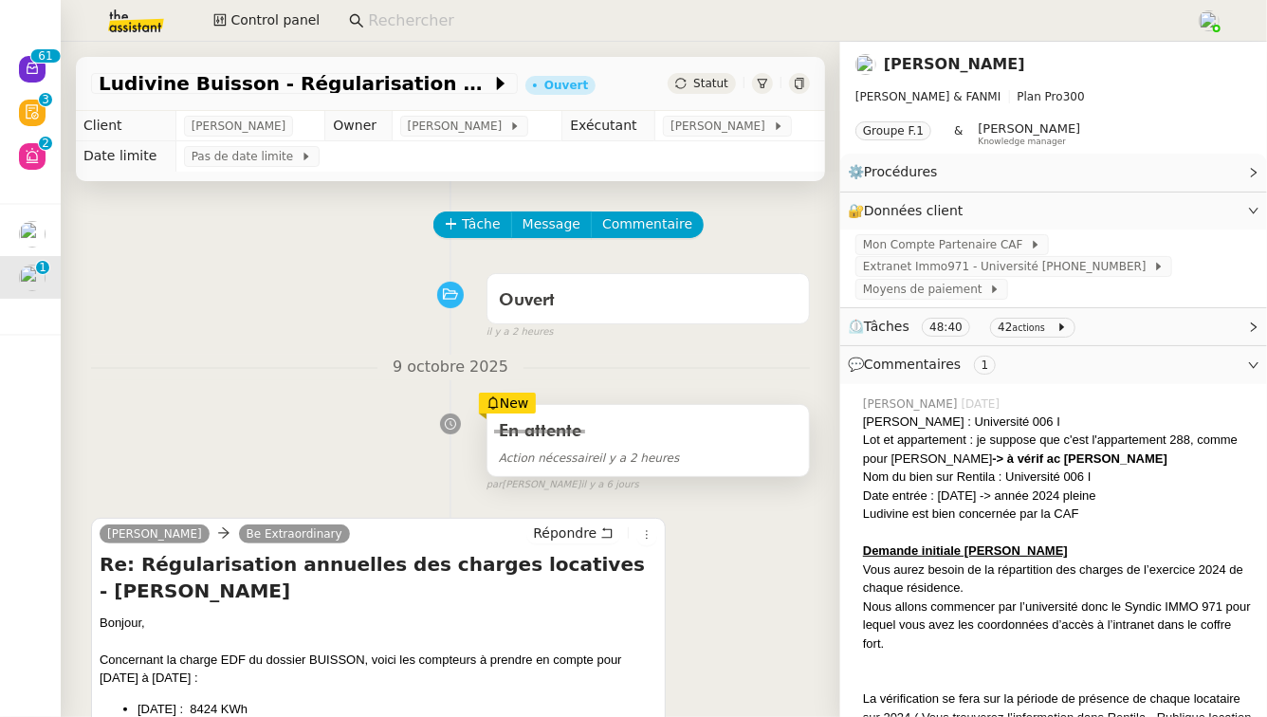
click at [742, 427] on div "En attente" at bounding box center [648, 431] width 299 height 30
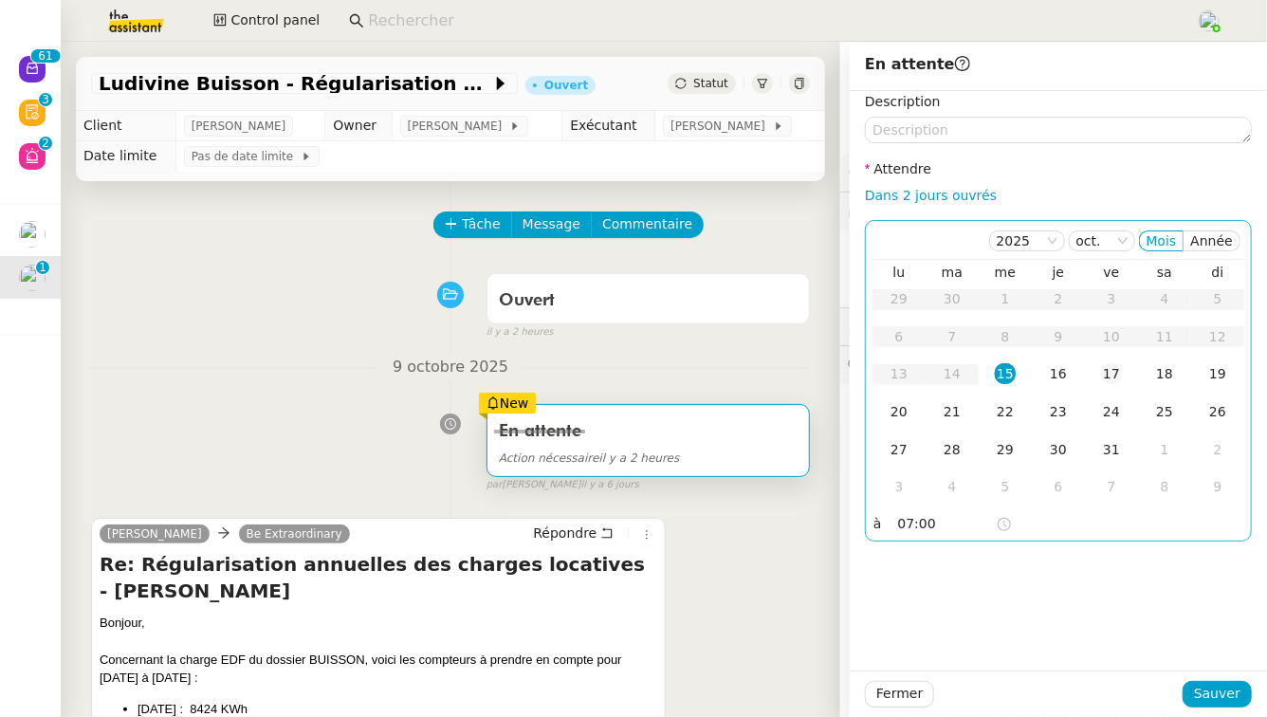
click at [1115, 371] on div "17" at bounding box center [1111, 373] width 21 height 21
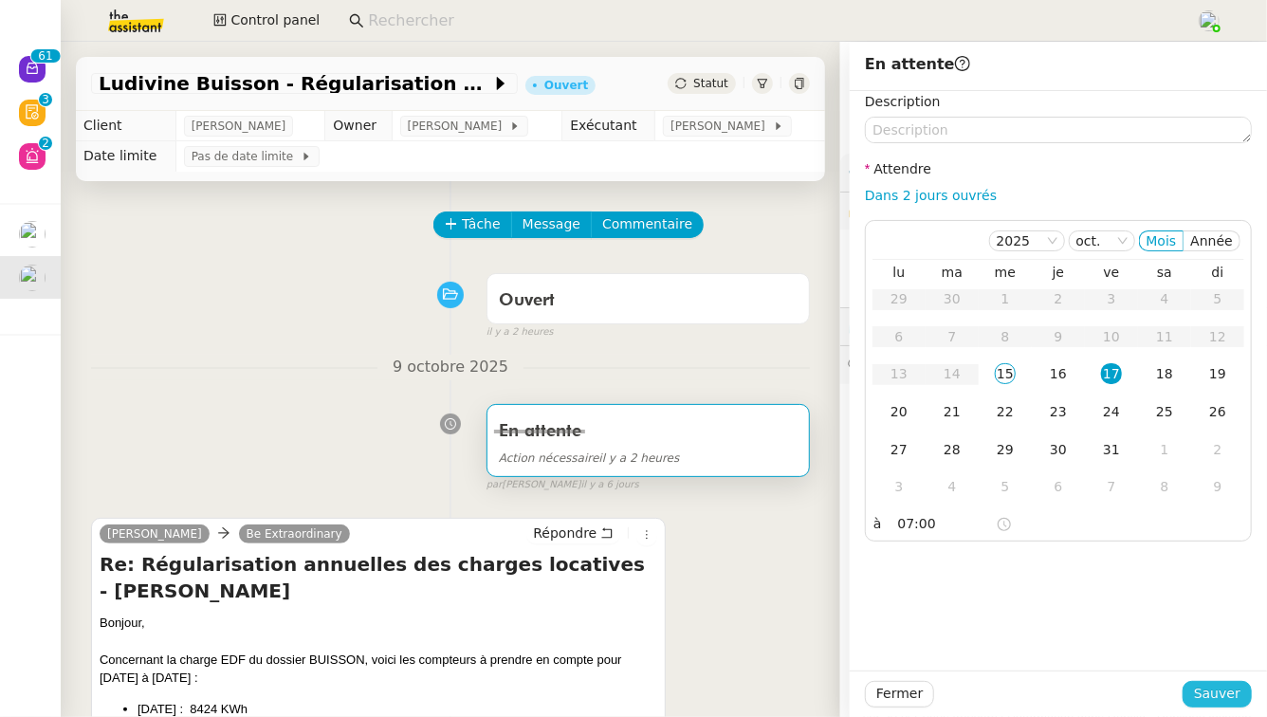
click at [1246, 701] on button "Sauver" at bounding box center [1217, 694] width 69 height 27
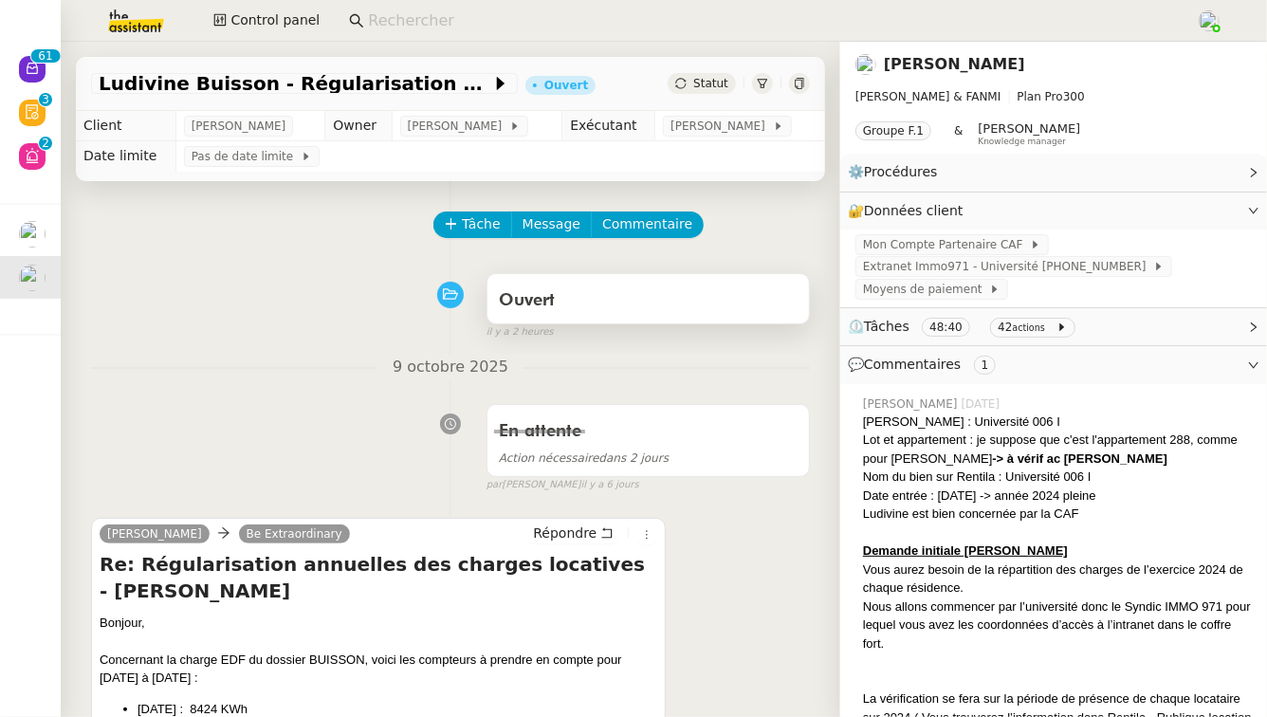
click at [706, 306] on div "Ouvert" at bounding box center [648, 301] width 299 height 30
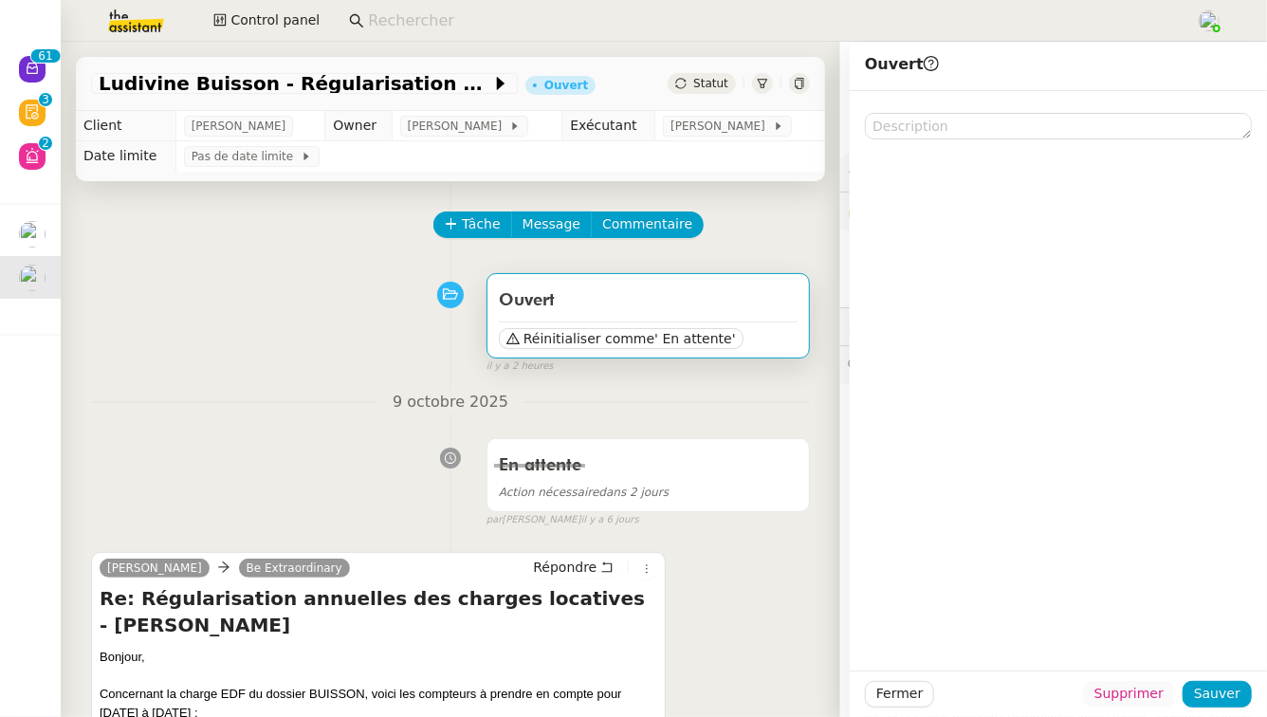
click at [1159, 696] on span "Supprimer" at bounding box center [1129, 694] width 69 height 22
click at [1184, 650] on span "Ok" at bounding box center [1182, 644] width 18 height 19
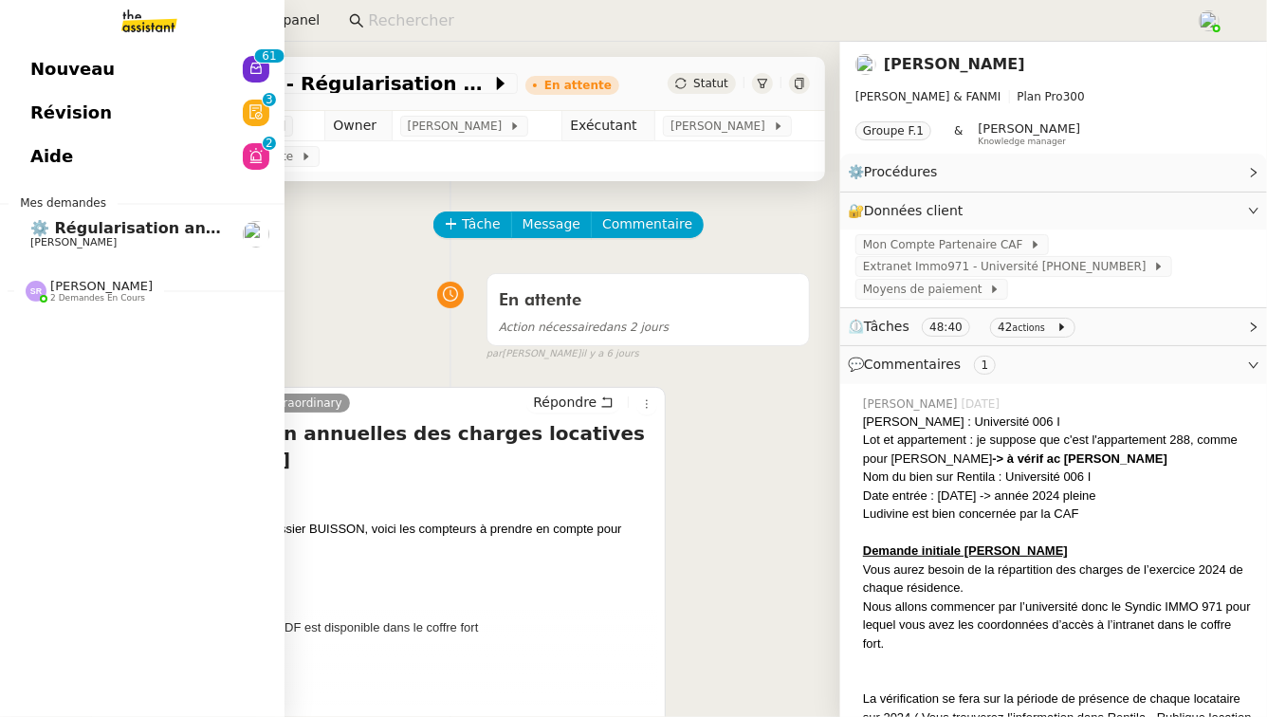
click at [100, 238] on span "[PERSON_NAME]" at bounding box center [73, 242] width 86 height 12
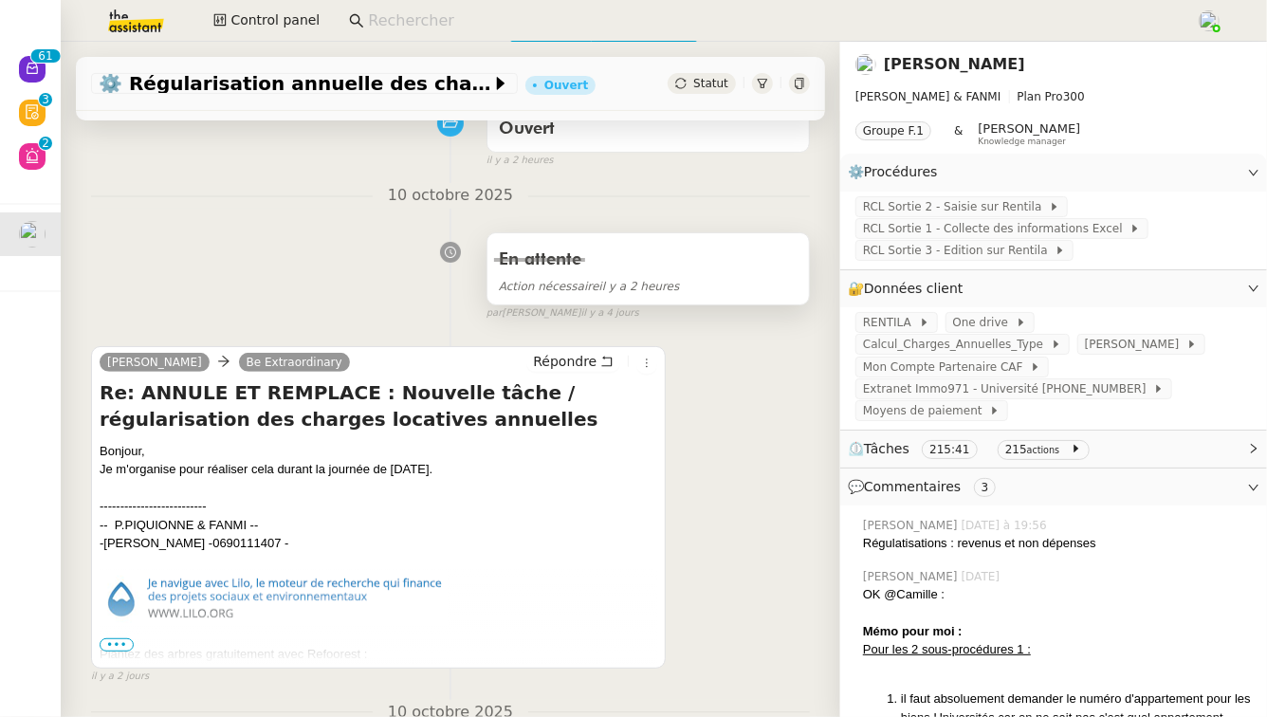
scroll to position [188, 0]
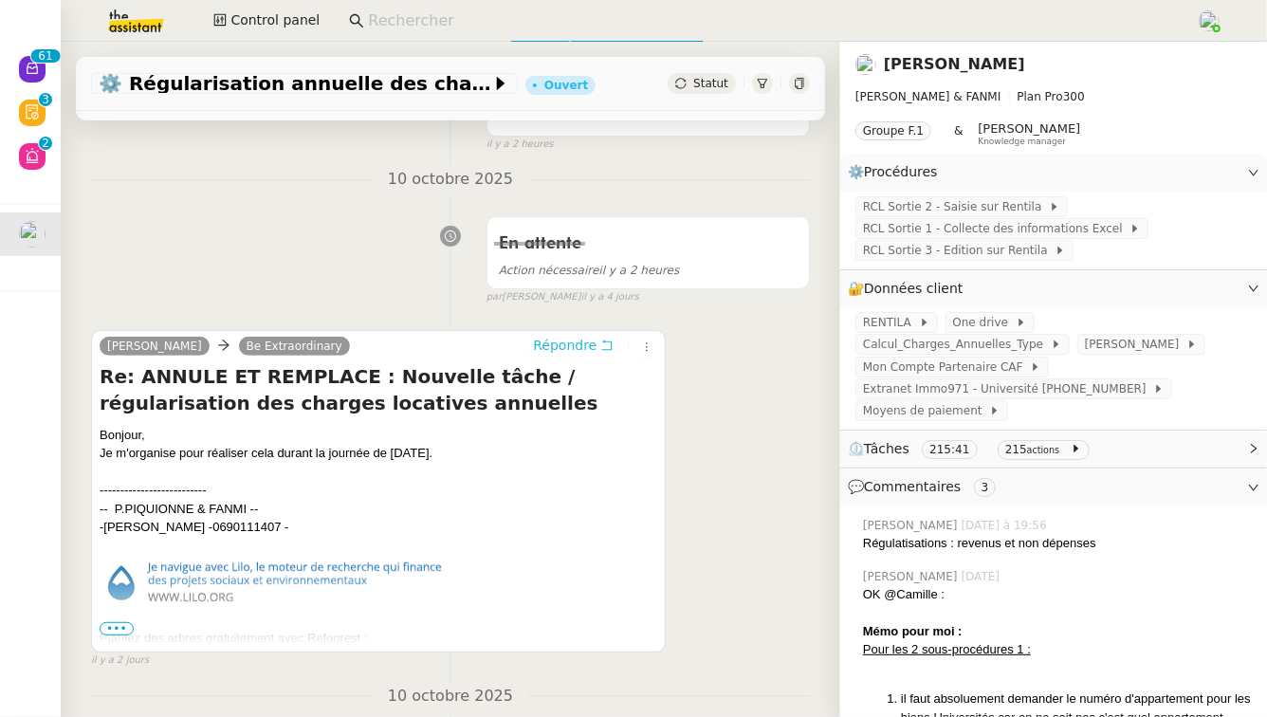
click at [606, 341] on icon at bounding box center [606, 345] width 13 height 13
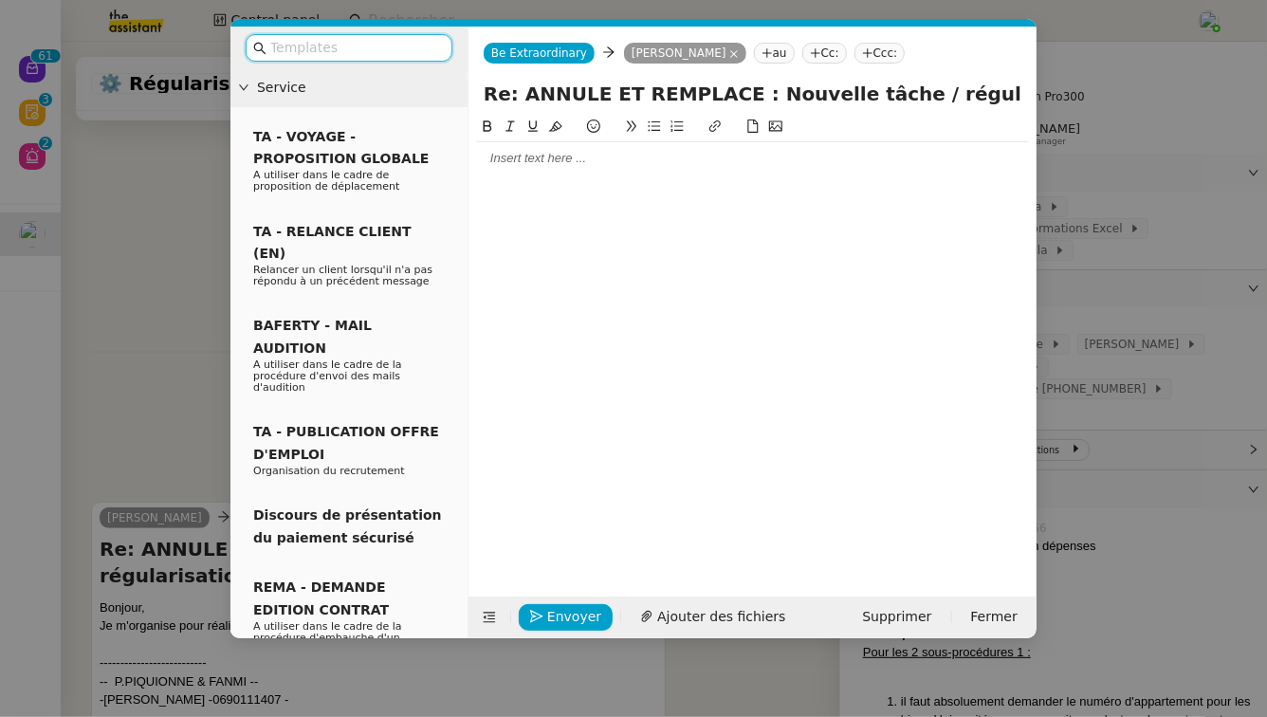
click at [668, 154] on div at bounding box center [752, 158] width 553 height 17
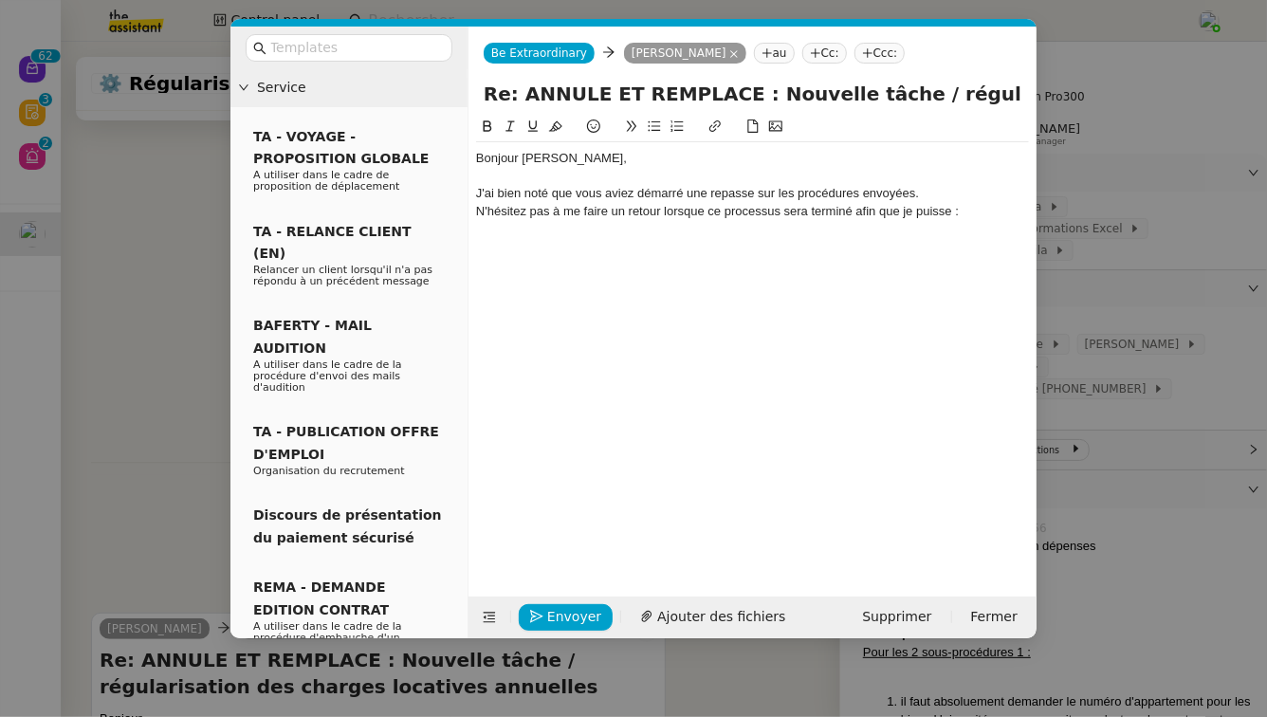
click at [674, 137] on button at bounding box center [677, 127] width 23 height 22
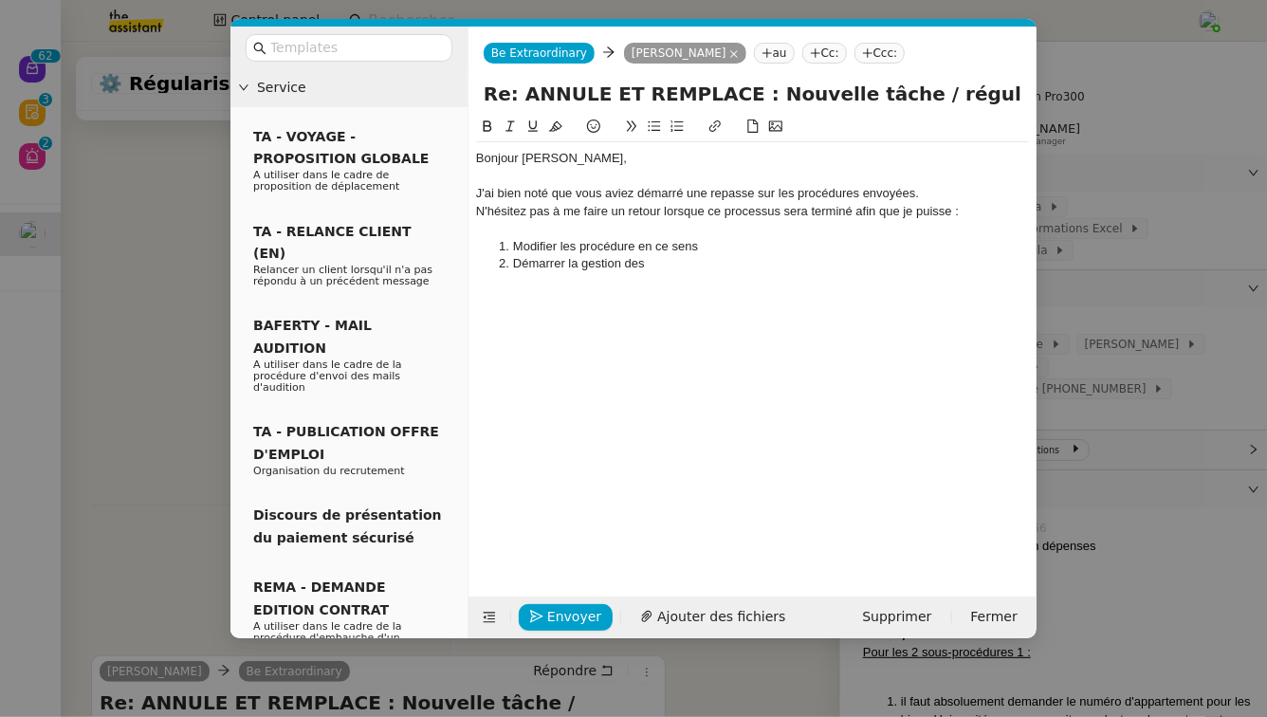
click at [633, 249] on li "Modifier les procédure en ce sens" at bounding box center [762, 246] width 535 height 17
click at [684, 268] on li "Démarrer la gestion des" at bounding box center [762, 263] width 535 height 17
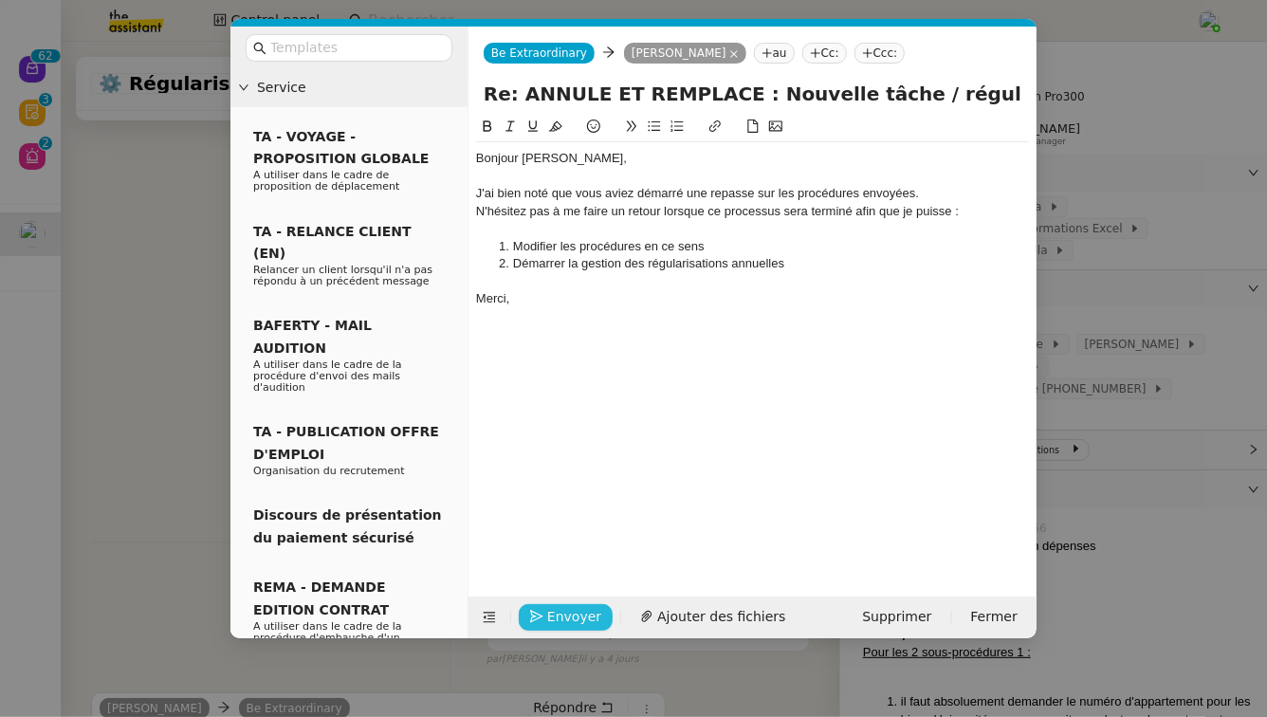
click at [561, 616] on span "Envoyer" at bounding box center [574, 617] width 54 height 22
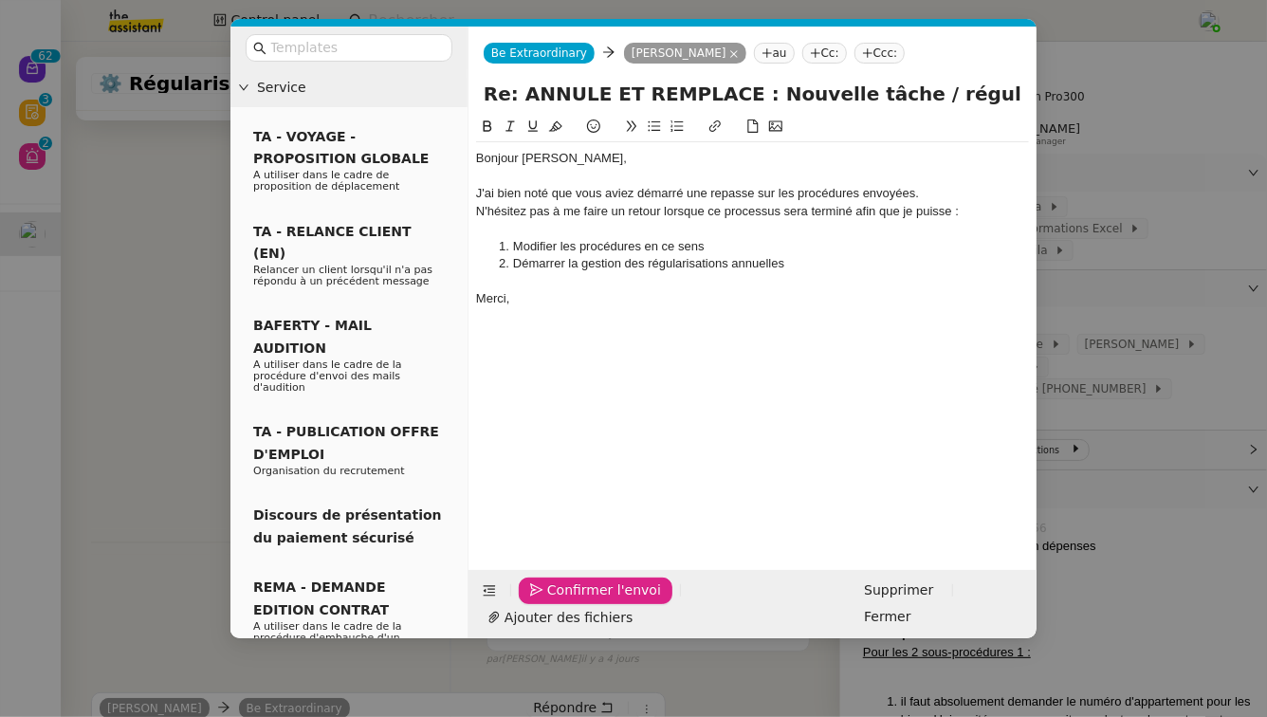
click at [561, 601] on span "Confirmer l'envoi" at bounding box center [604, 591] width 114 height 22
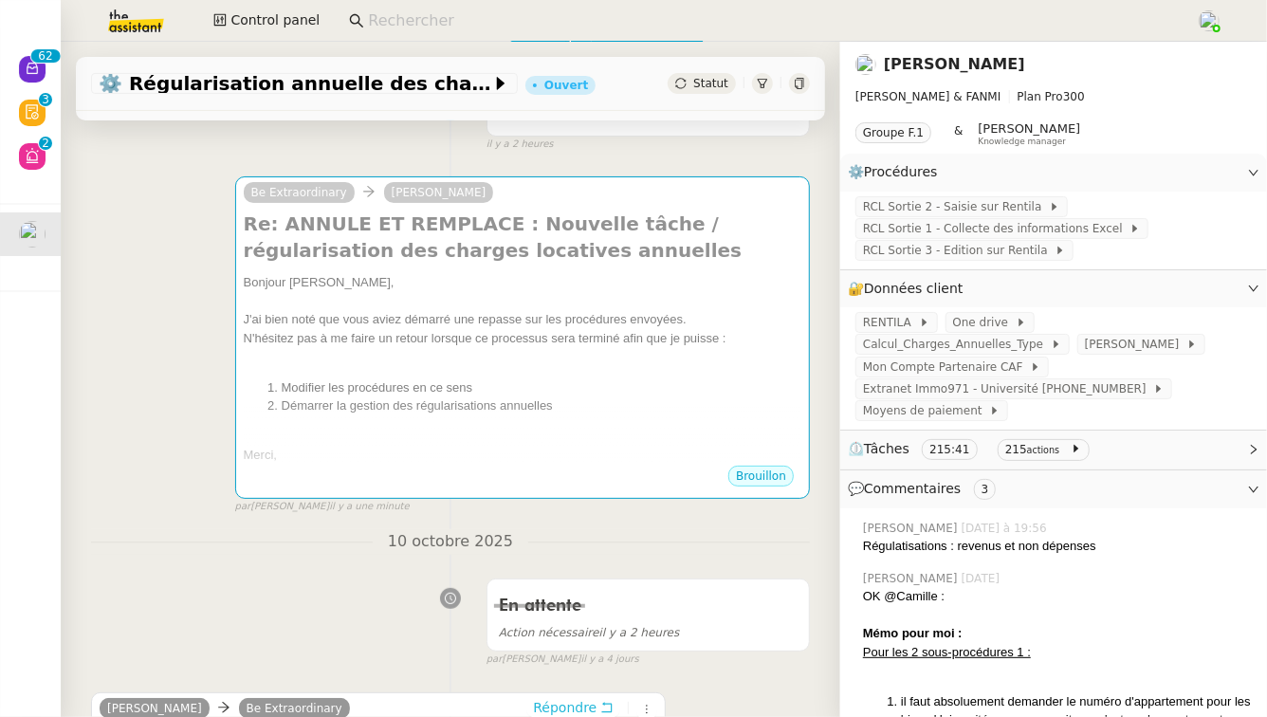
scroll to position [190, 0]
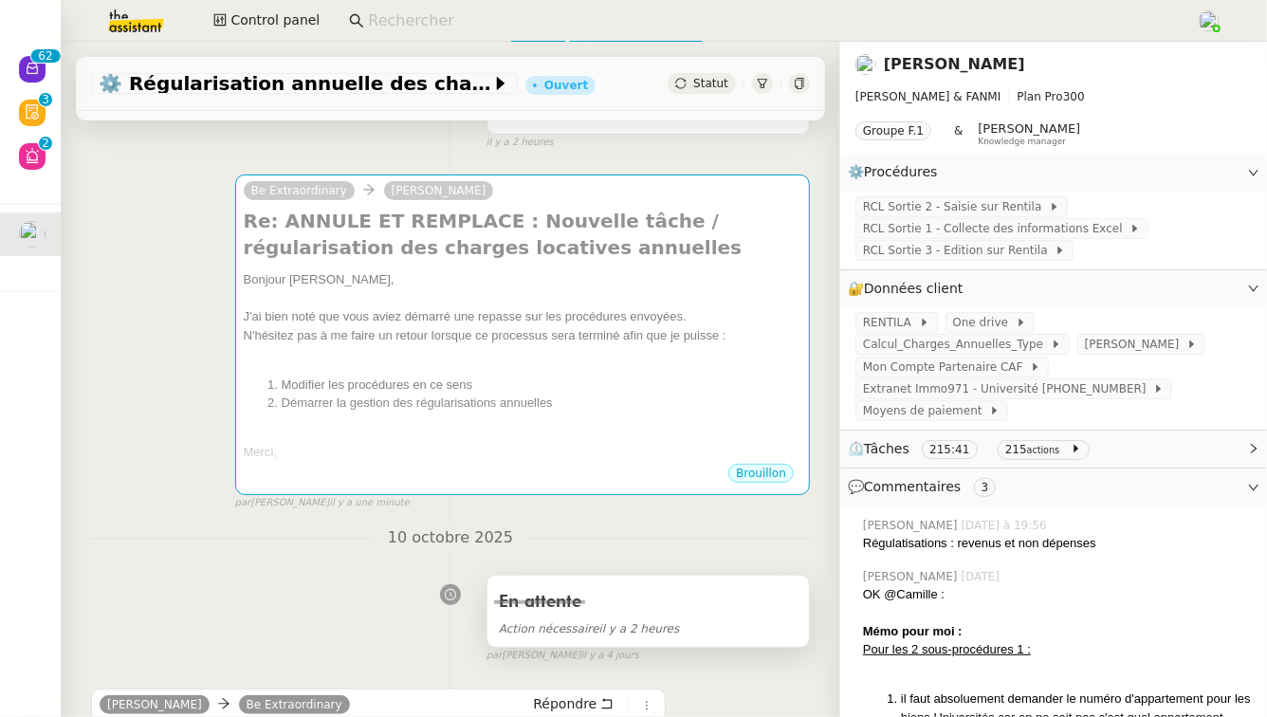
click at [579, 634] on span "Action nécessaire" at bounding box center [549, 628] width 101 height 13
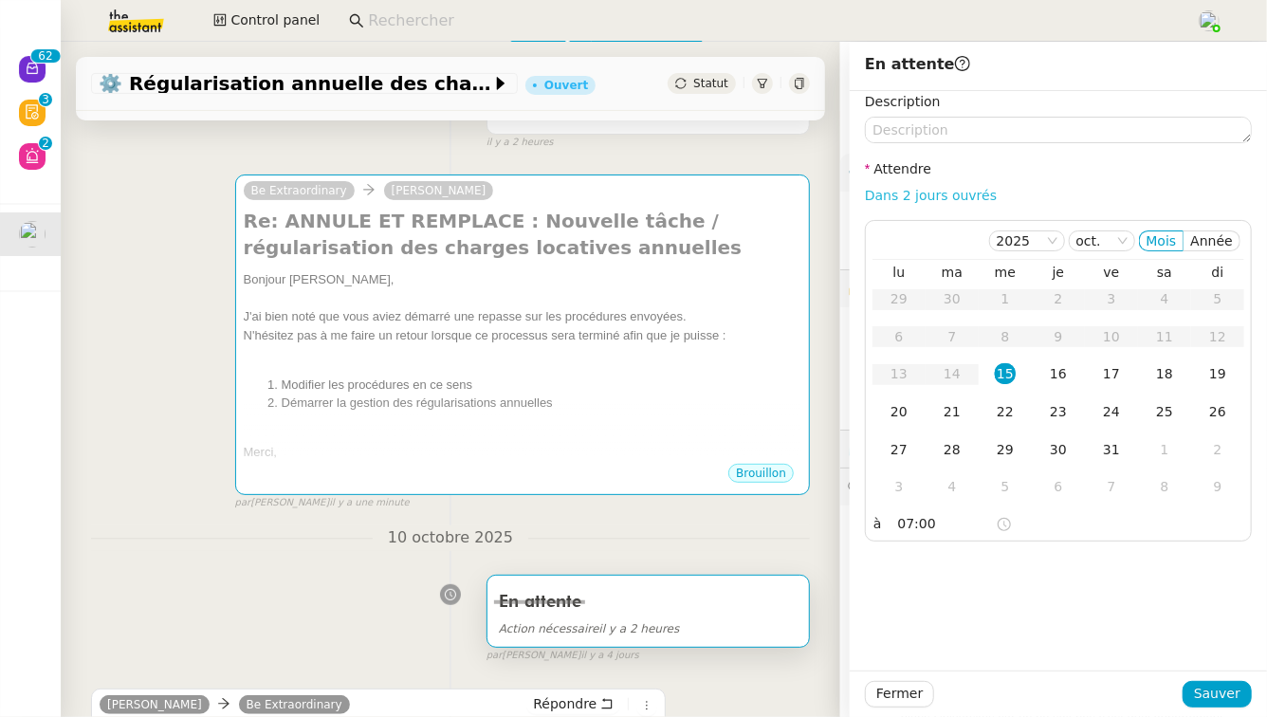
click at [953, 199] on link "Dans 2 jours ouvrés" at bounding box center [931, 195] width 132 height 15
click at [1233, 686] on span "Sauver" at bounding box center [1217, 694] width 46 height 22
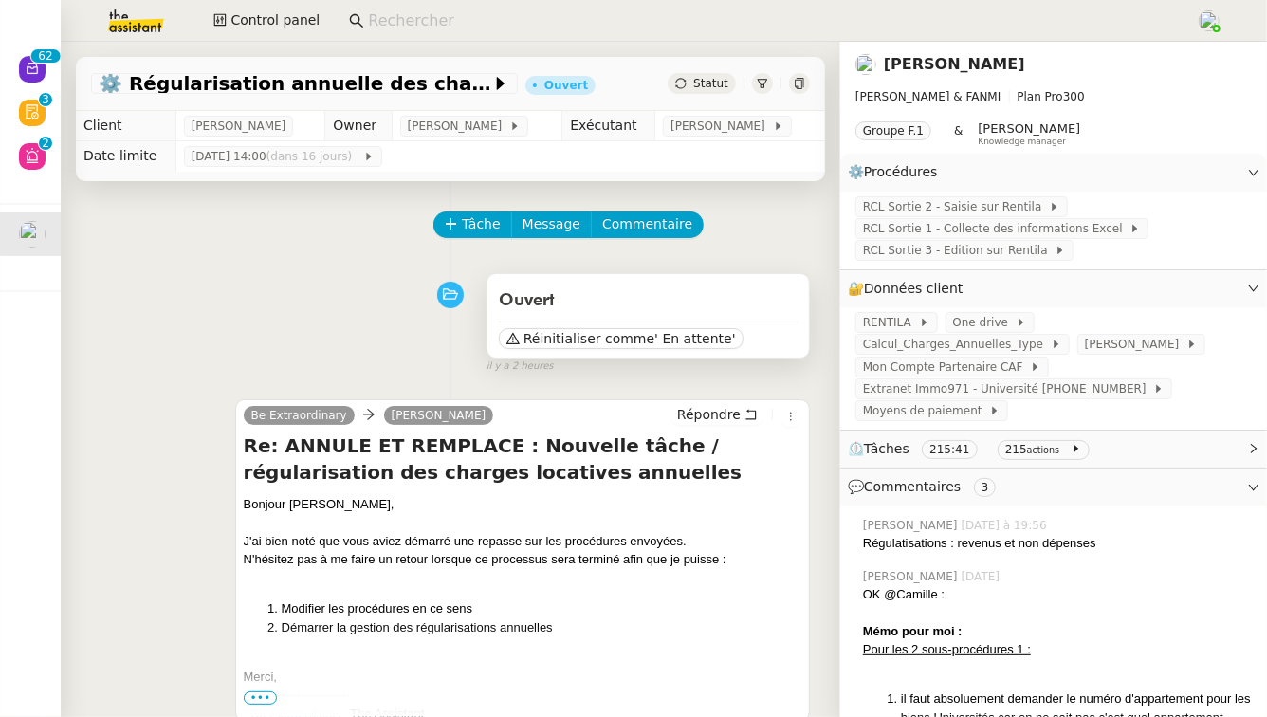
click at [703, 286] on div "Ouvert" at bounding box center [648, 301] width 299 height 30
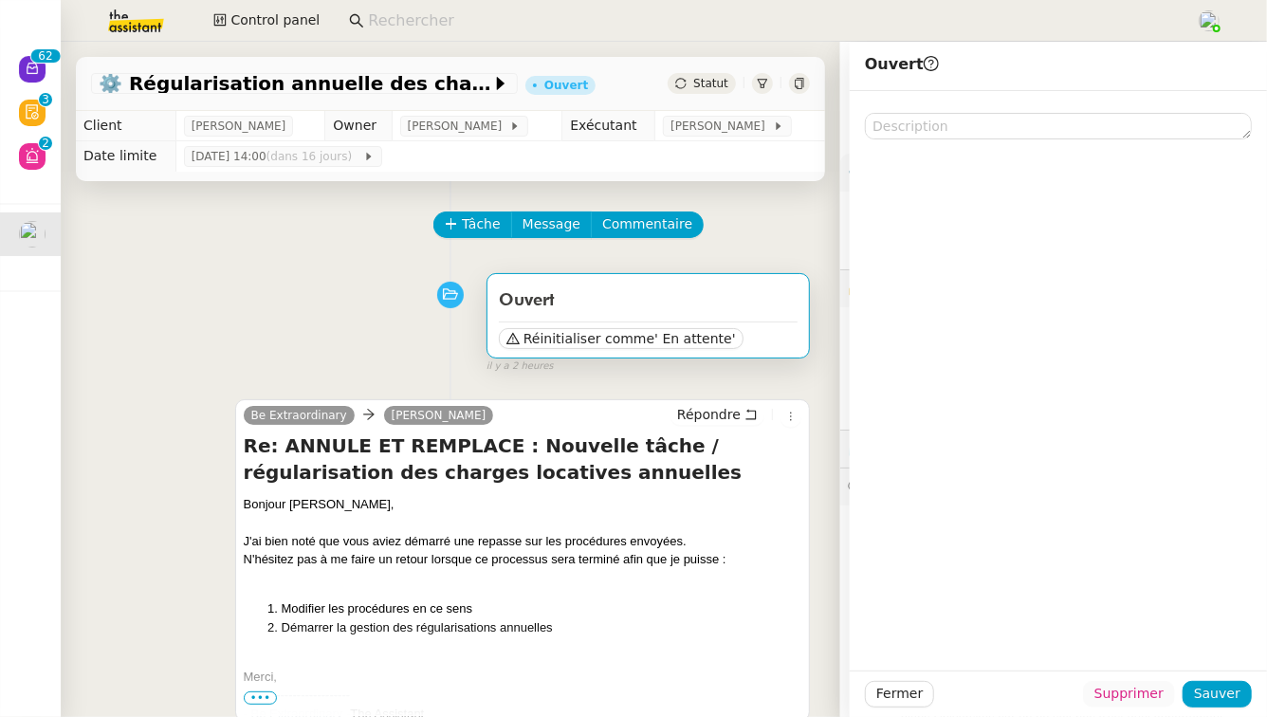
click at [1142, 685] on span "Supprimer" at bounding box center [1129, 694] width 69 height 22
click at [1180, 649] on span "Ok" at bounding box center [1182, 644] width 18 height 19
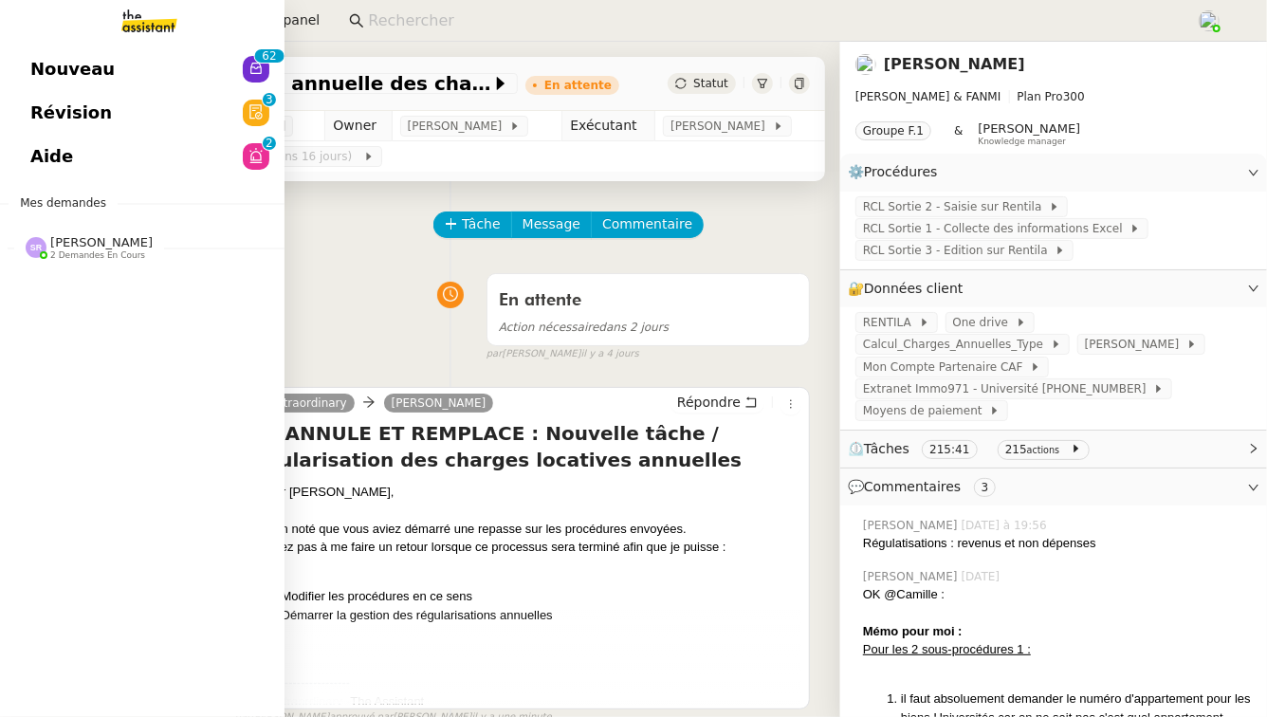
click at [188, 106] on link "Révision 0 1 2 3 4 5 6 7 8 9" at bounding box center [142, 113] width 285 height 44
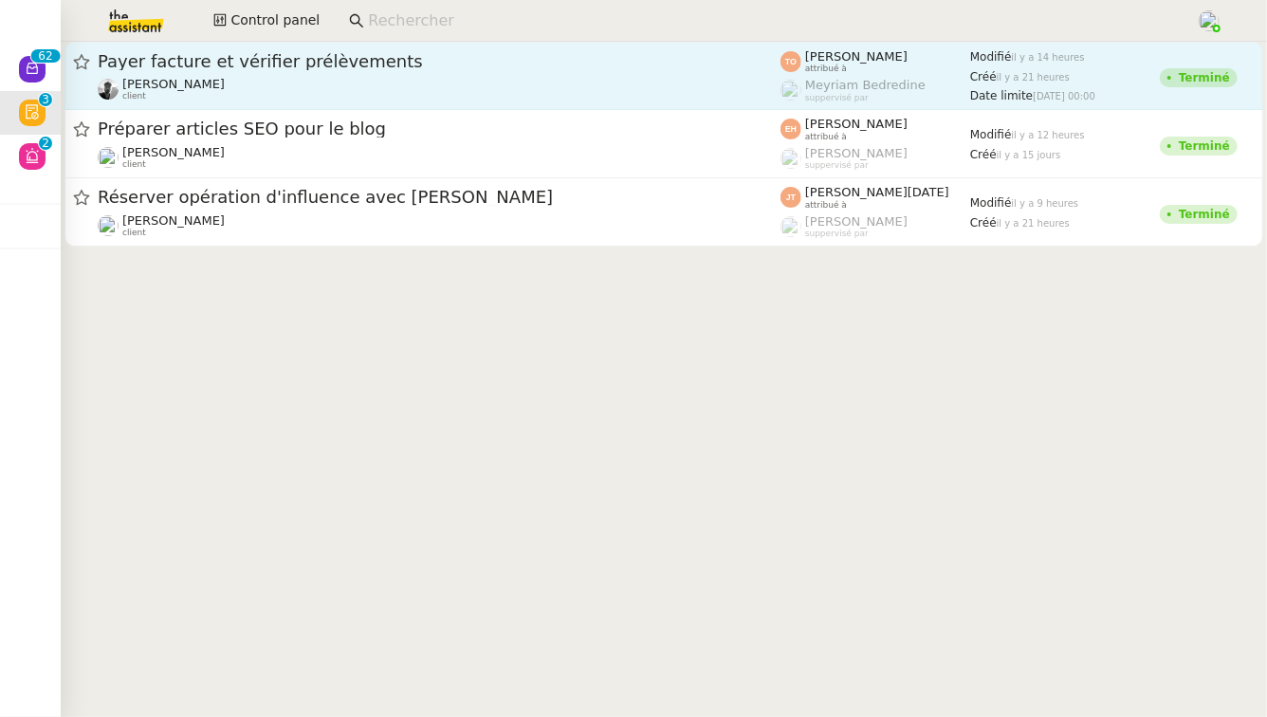
click at [511, 60] on span "Payer facture et vérifier prélèvements" at bounding box center [439, 61] width 683 height 17
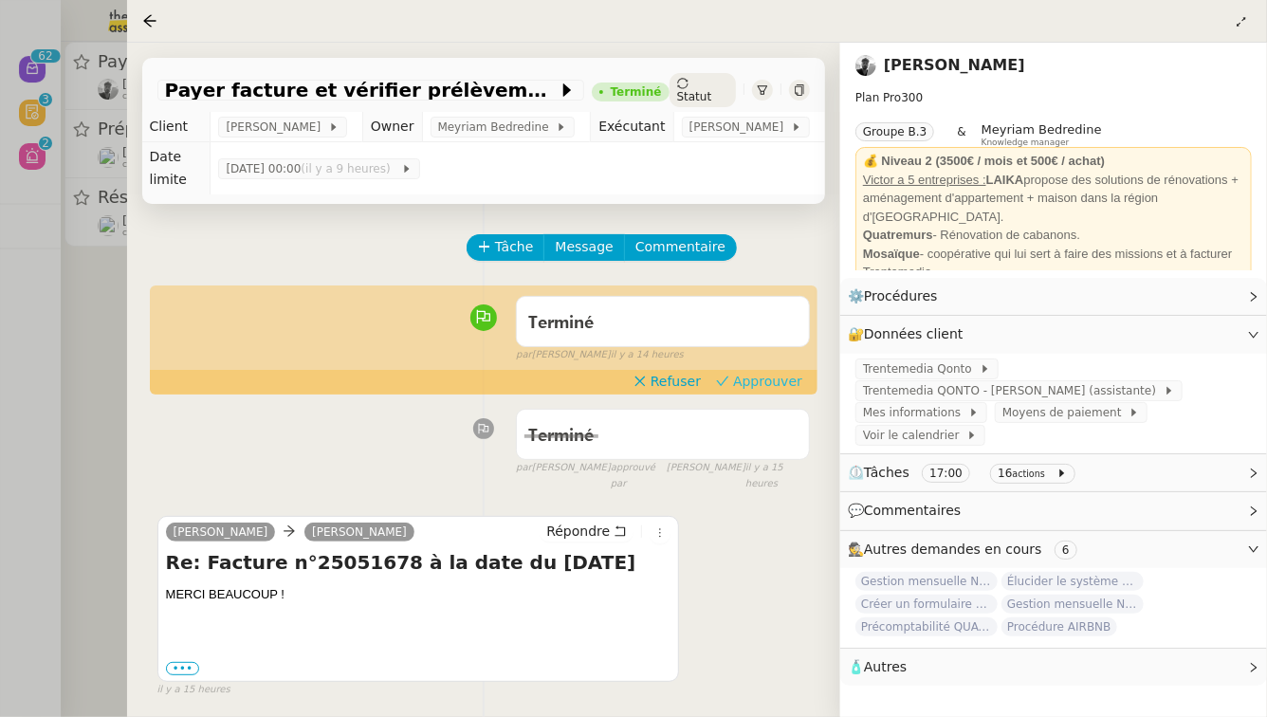
click at [772, 372] on span "Approuver" at bounding box center [767, 381] width 69 height 19
click at [0, 366] on div at bounding box center [633, 358] width 1267 height 717
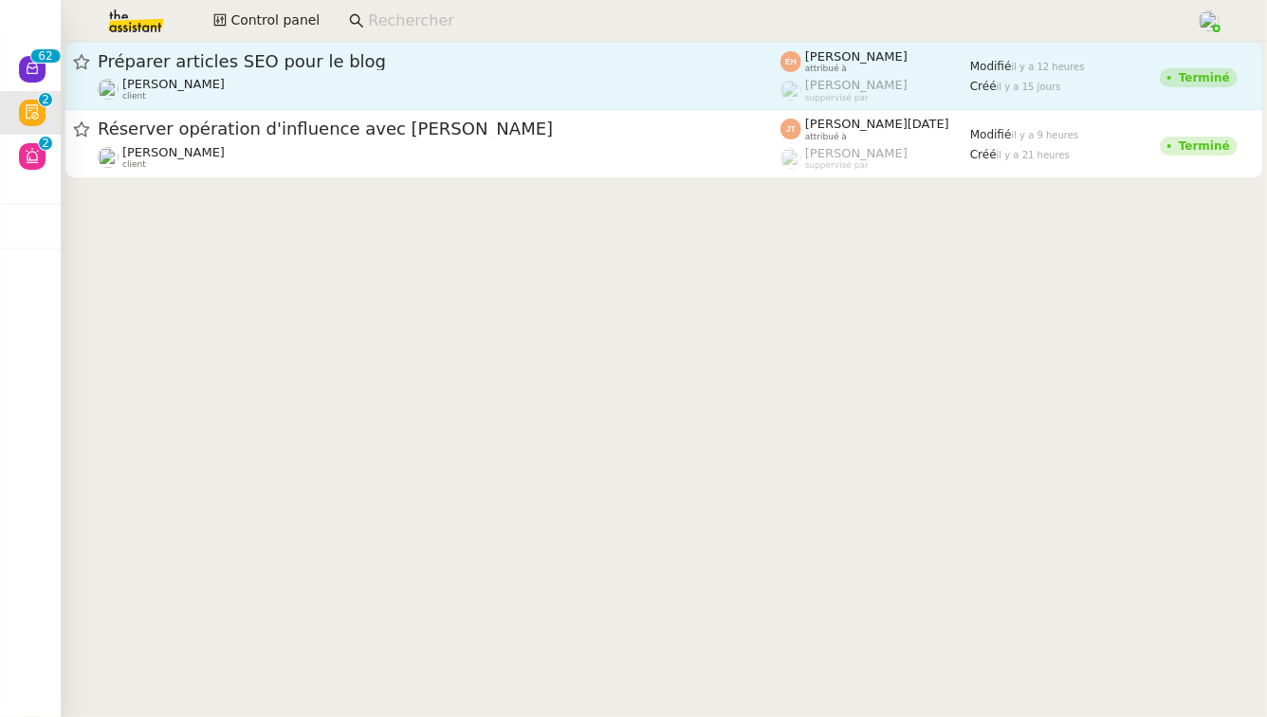
click at [649, 66] on span "Préparer articles SEO pour le blog" at bounding box center [439, 61] width 683 height 17
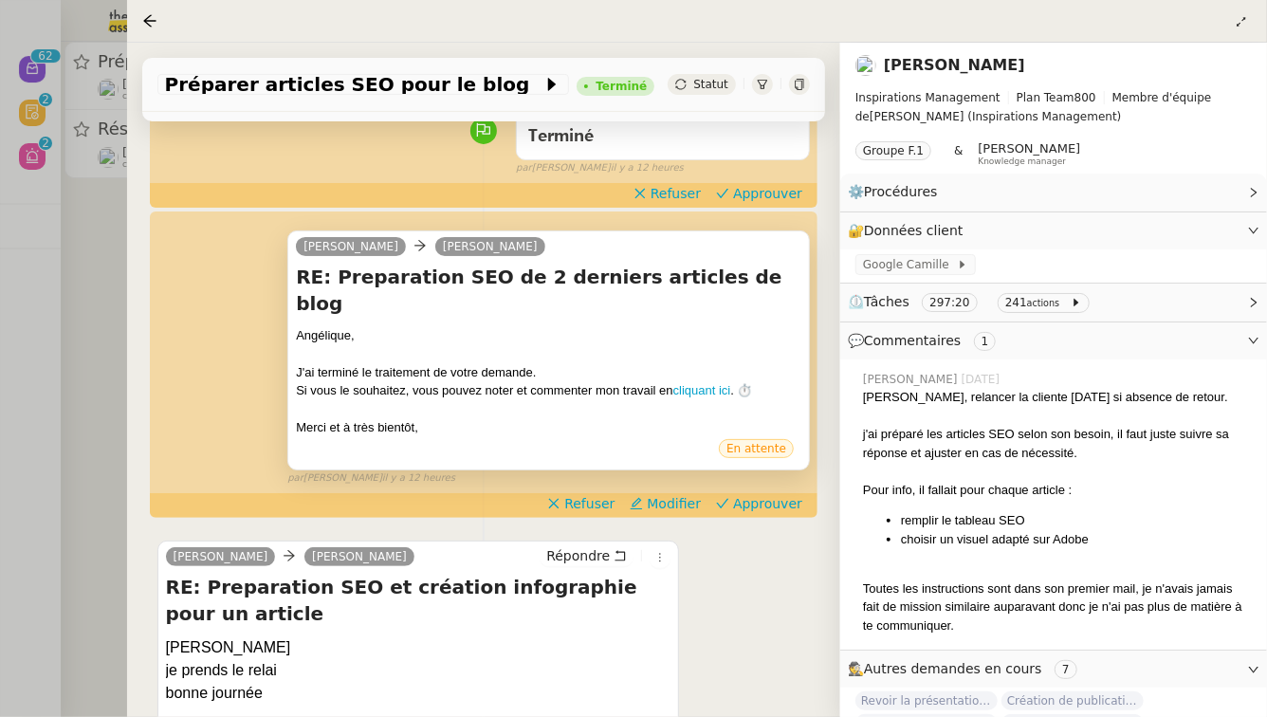
scroll to position [260, 0]
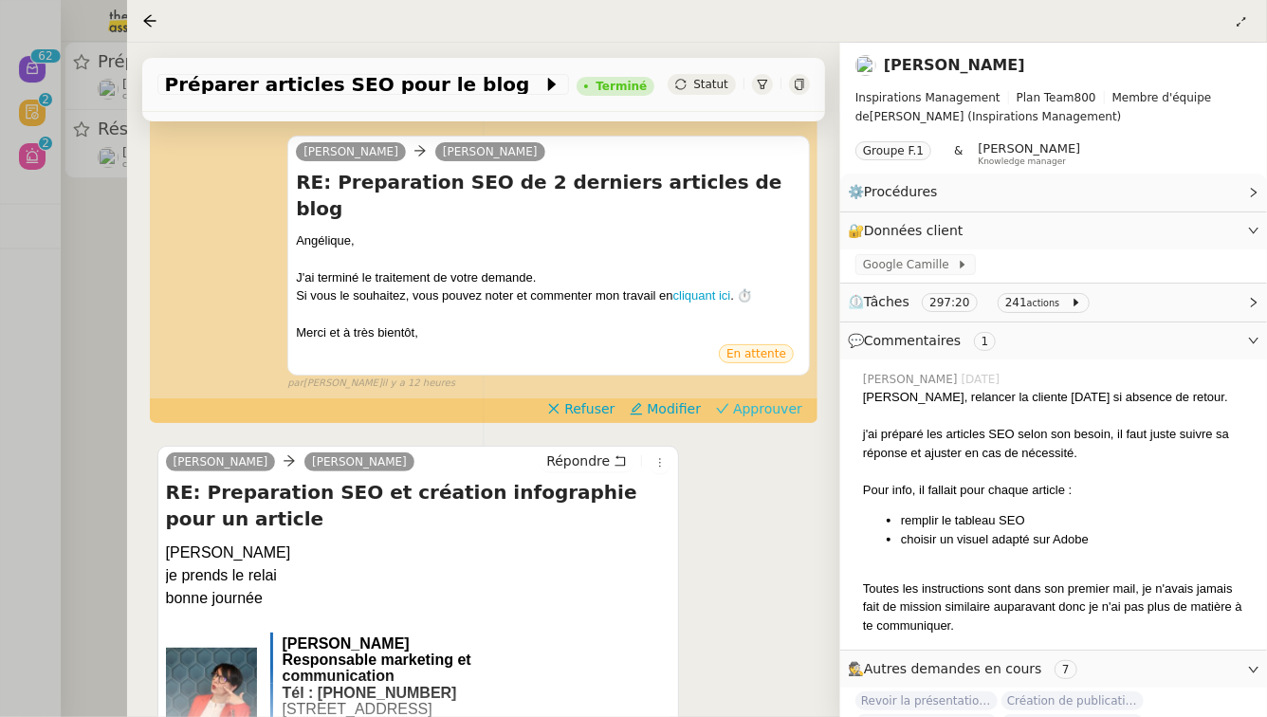
click at [771, 399] on span "Approuver" at bounding box center [767, 408] width 69 height 19
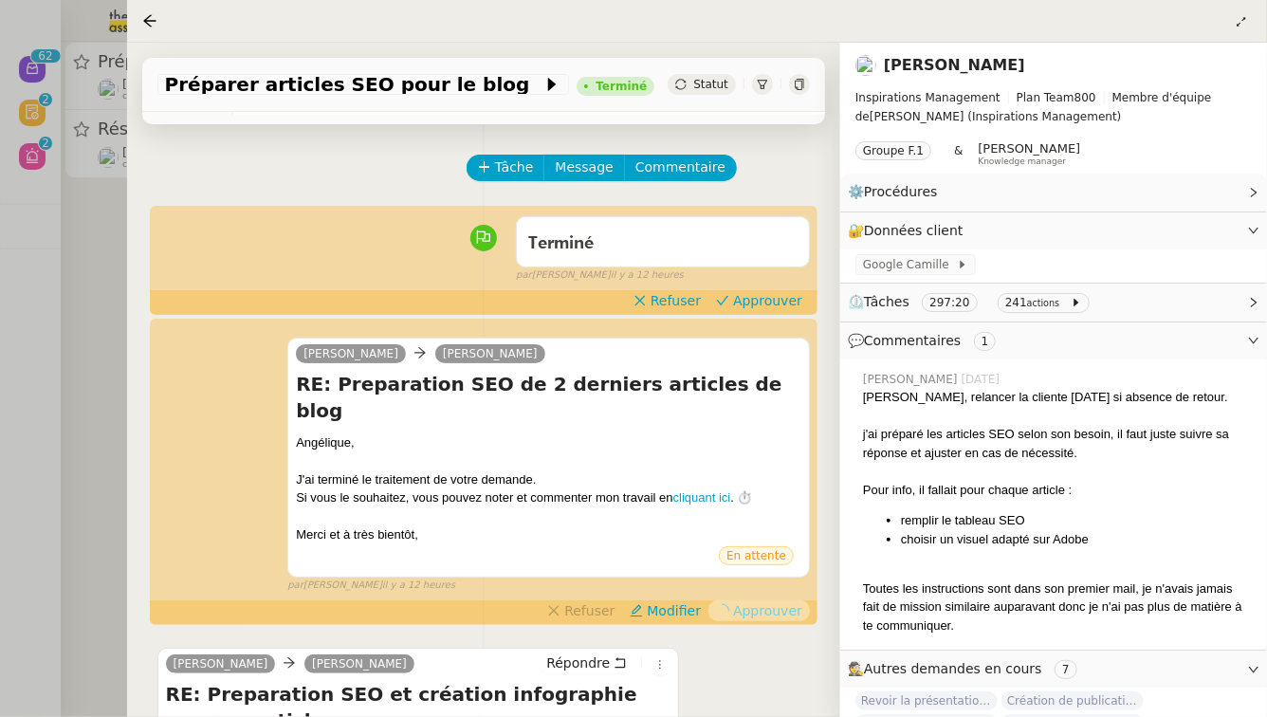
scroll to position [0, 0]
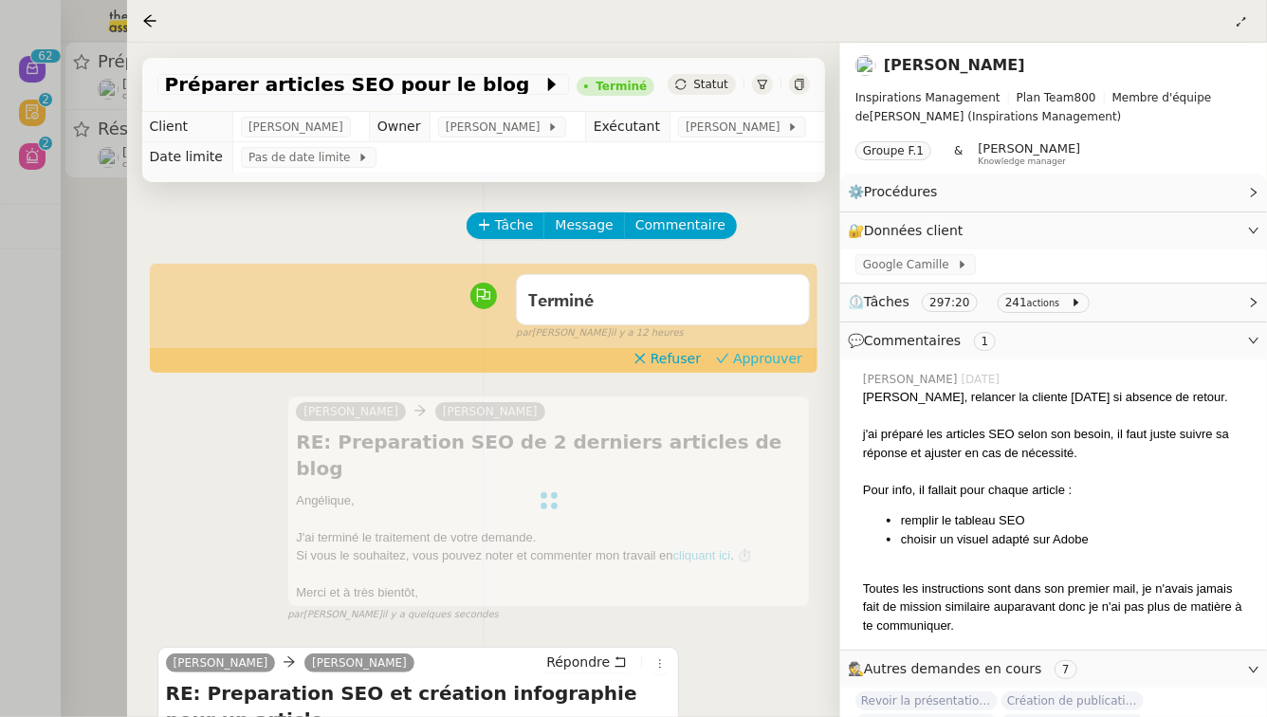
click at [790, 360] on span "Approuver" at bounding box center [767, 358] width 69 height 19
click at [0, 314] on div at bounding box center [633, 358] width 1267 height 717
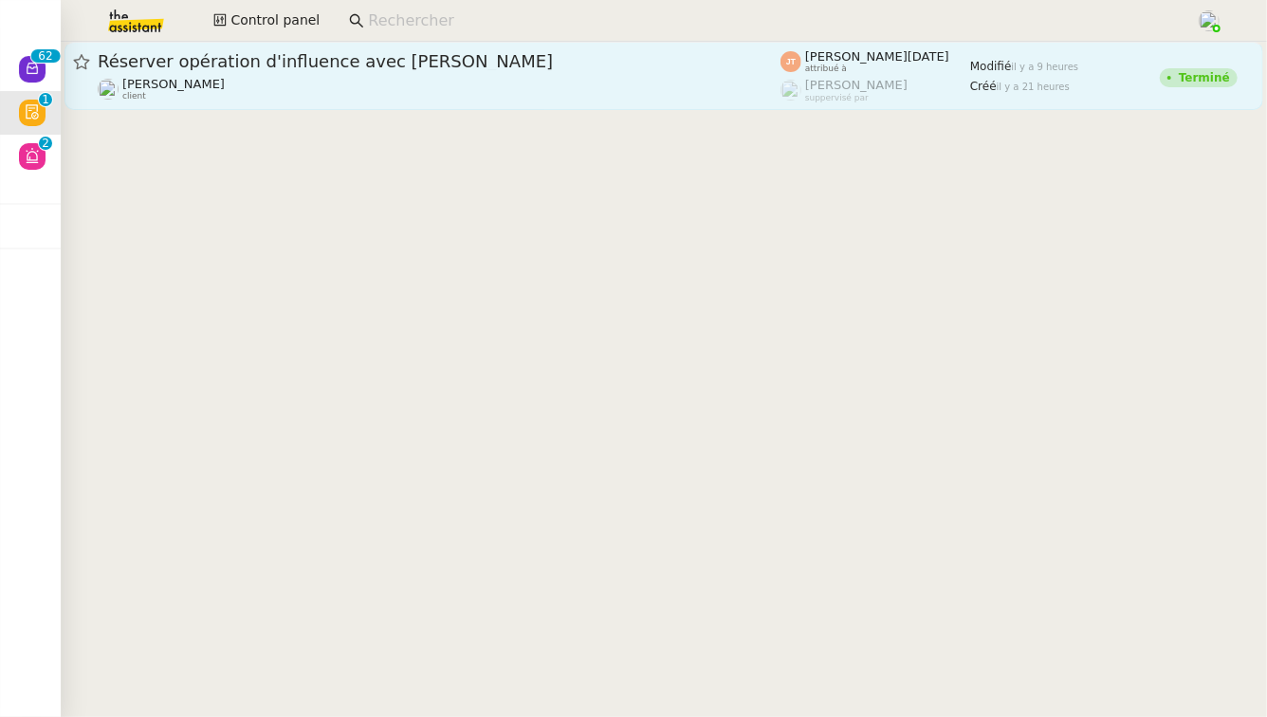
click at [520, 75] on div "Réserver opération d'influence avec [PERSON_NAME] client" at bounding box center [439, 75] width 683 height 51
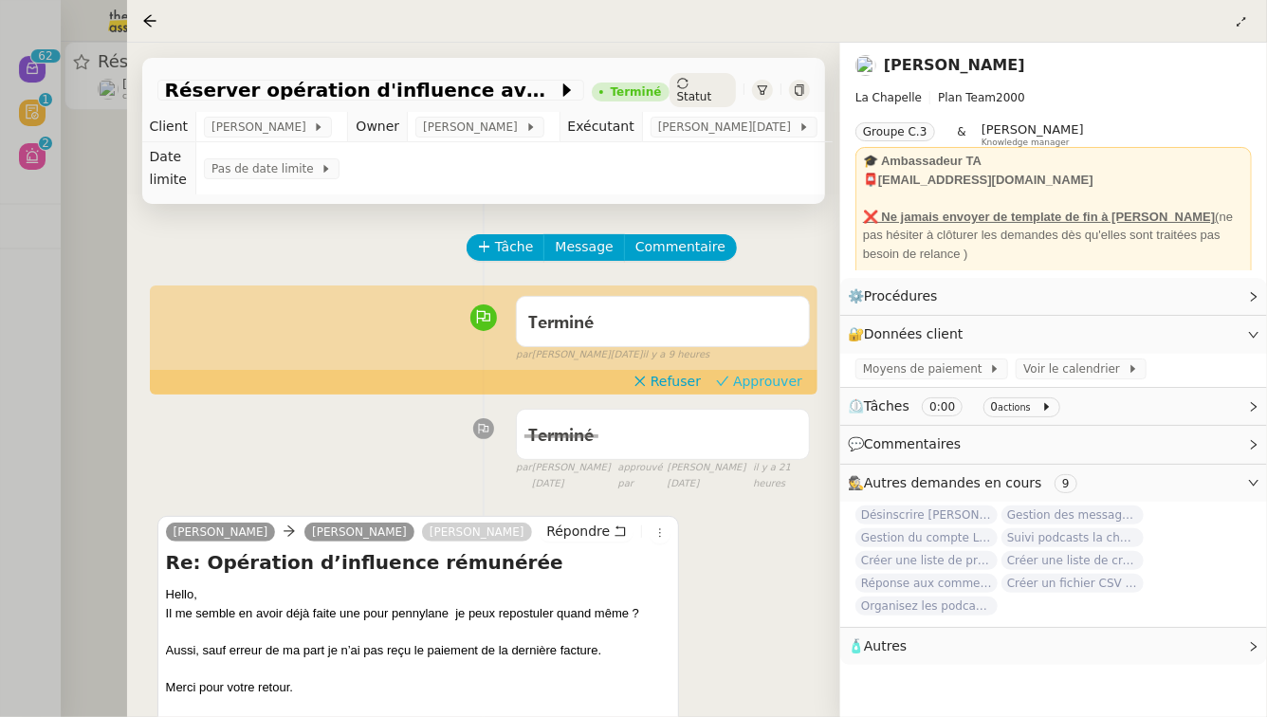
click at [767, 372] on span "Approuver" at bounding box center [767, 381] width 69 height 19
click at [0, 350] on div at bounding box center [633, 358] width 1267 height 717
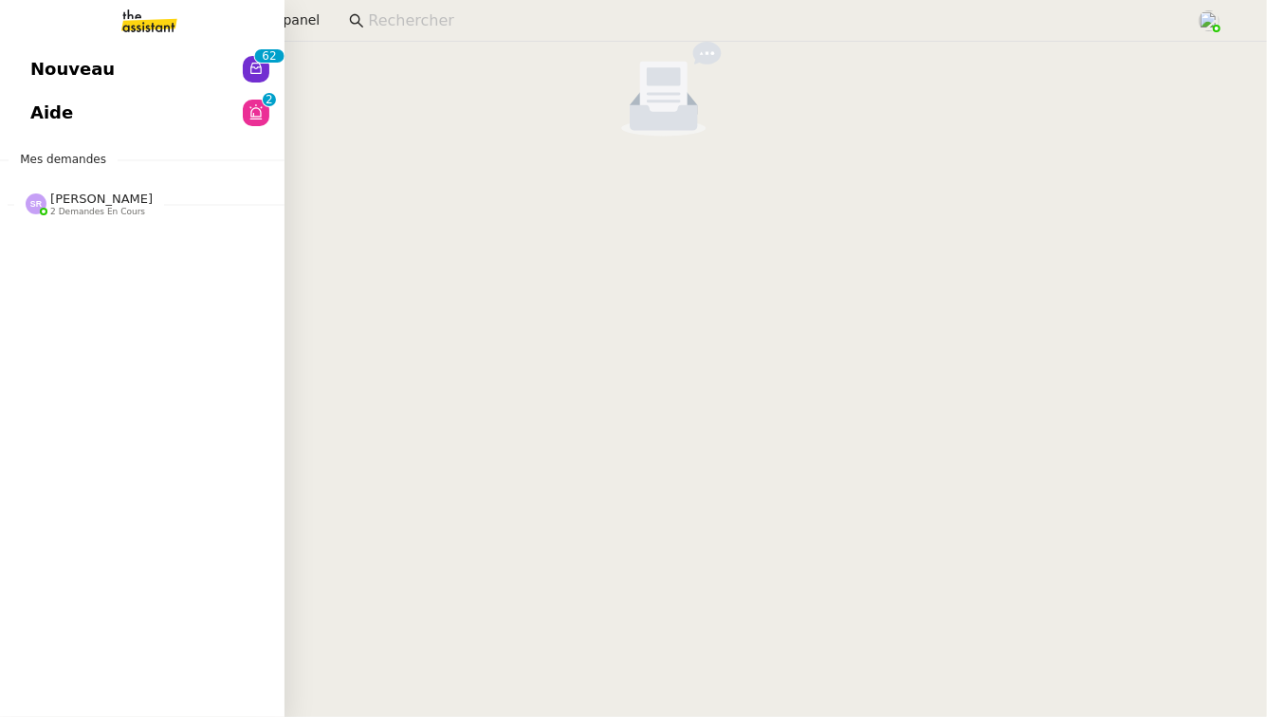
click at [162, 66] on link "Nouveau 0 1 2 3 4 5 6 7 8 9 0 1 2 3 4 5 6 7 8 9" at bounding box center [142, 69] width 285 height 44
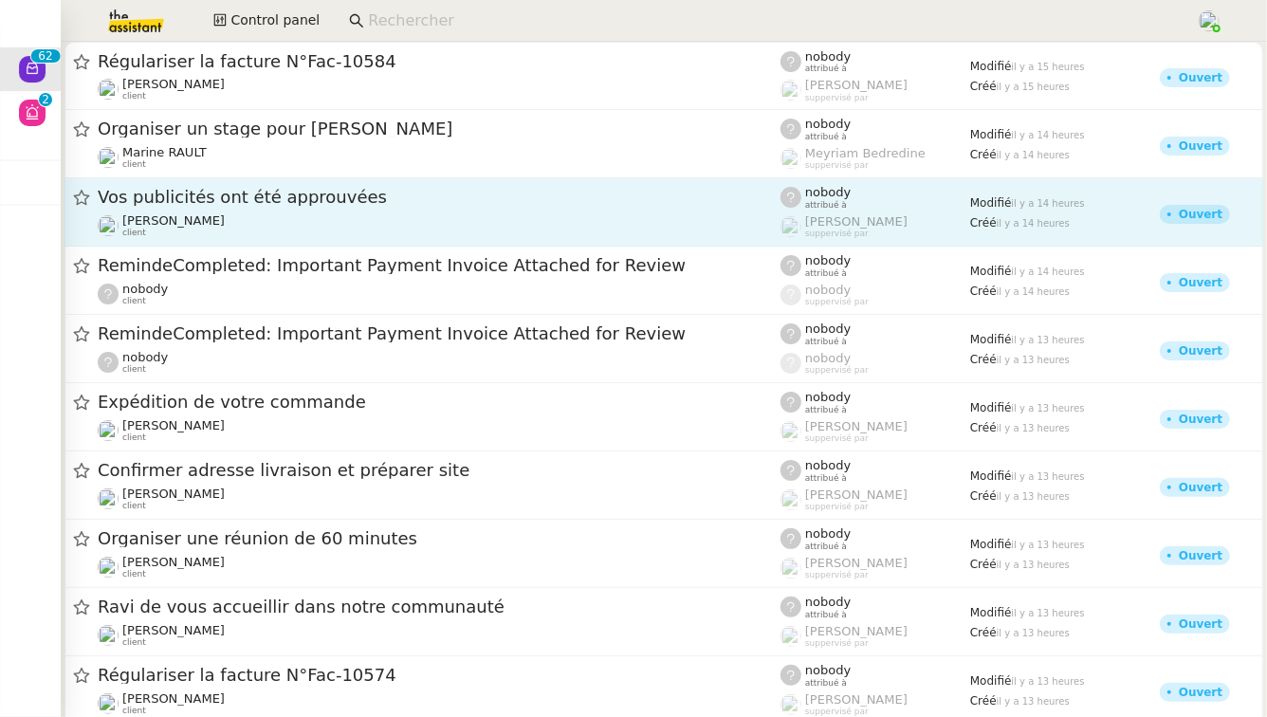
click at [567, 195] on span "Vos publicités ont été approuvées" at bounding box center [439, 197] width 683 height 17
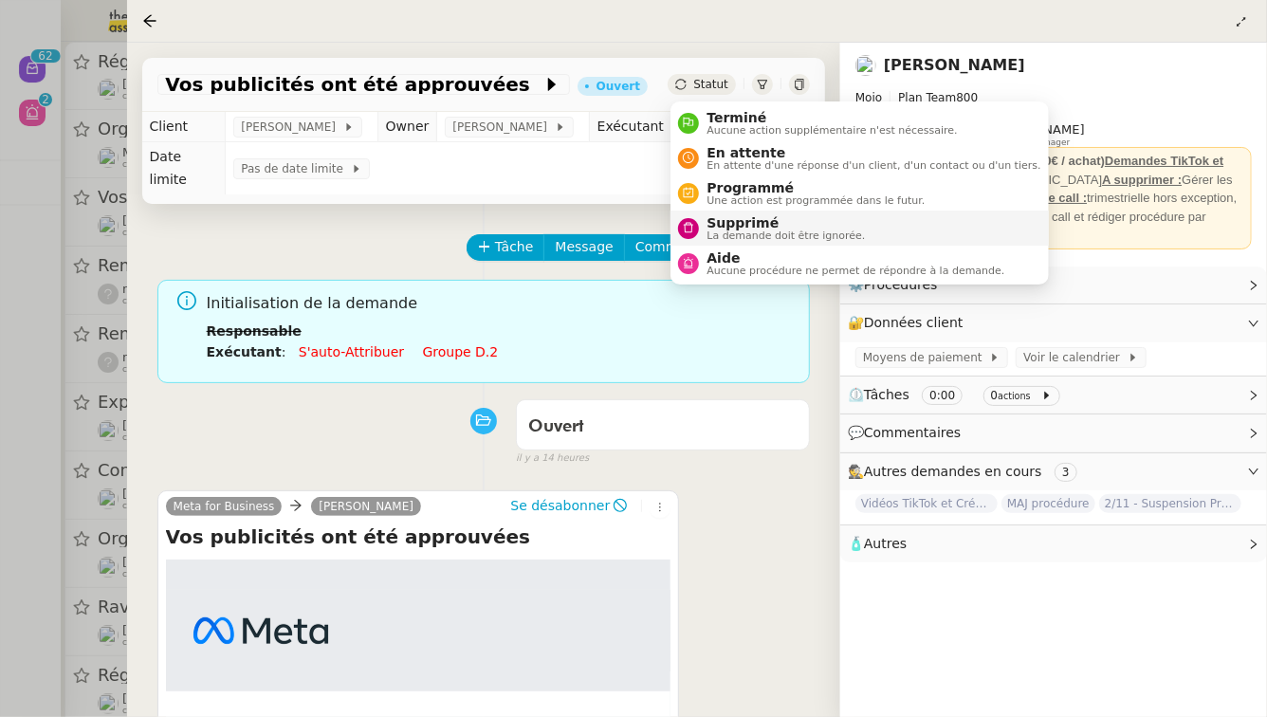
click at [733, 224] on span "Supprimé" at bounding box center [786, 222] width 158 height 15
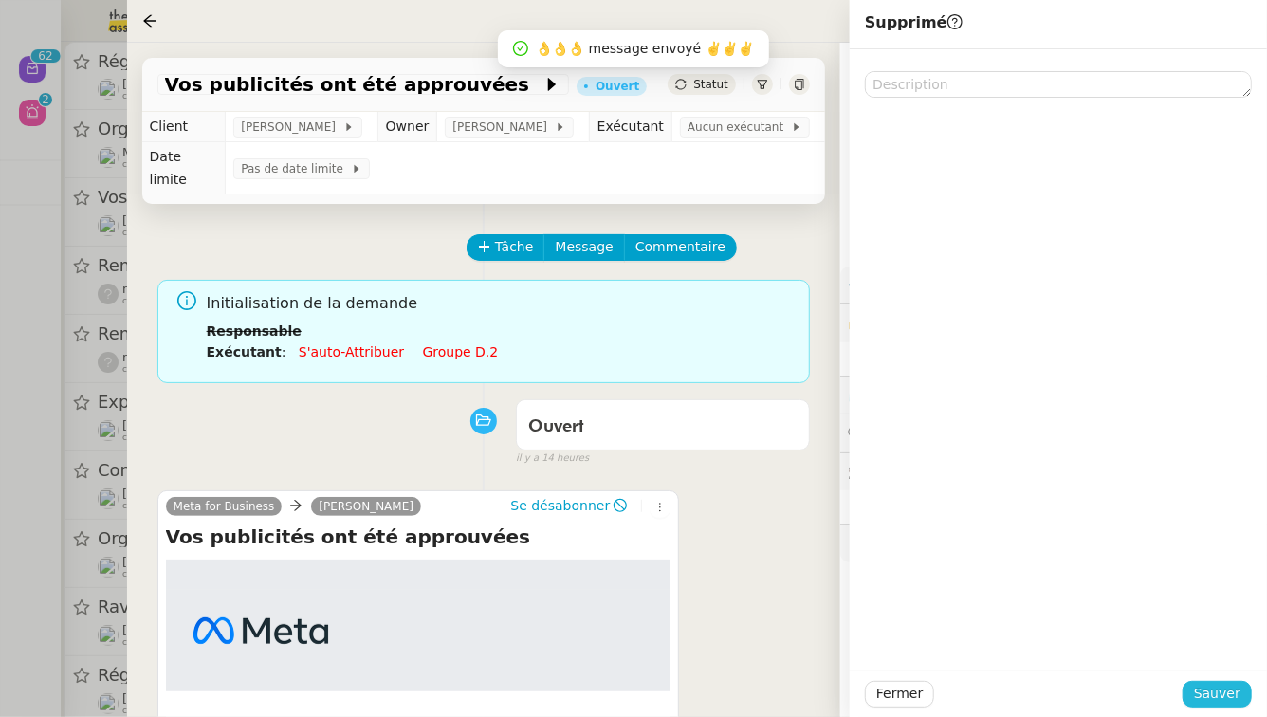
click at [1220, 685] on span "Sauver" at bounding box center [1217, 694] width 46 height 22
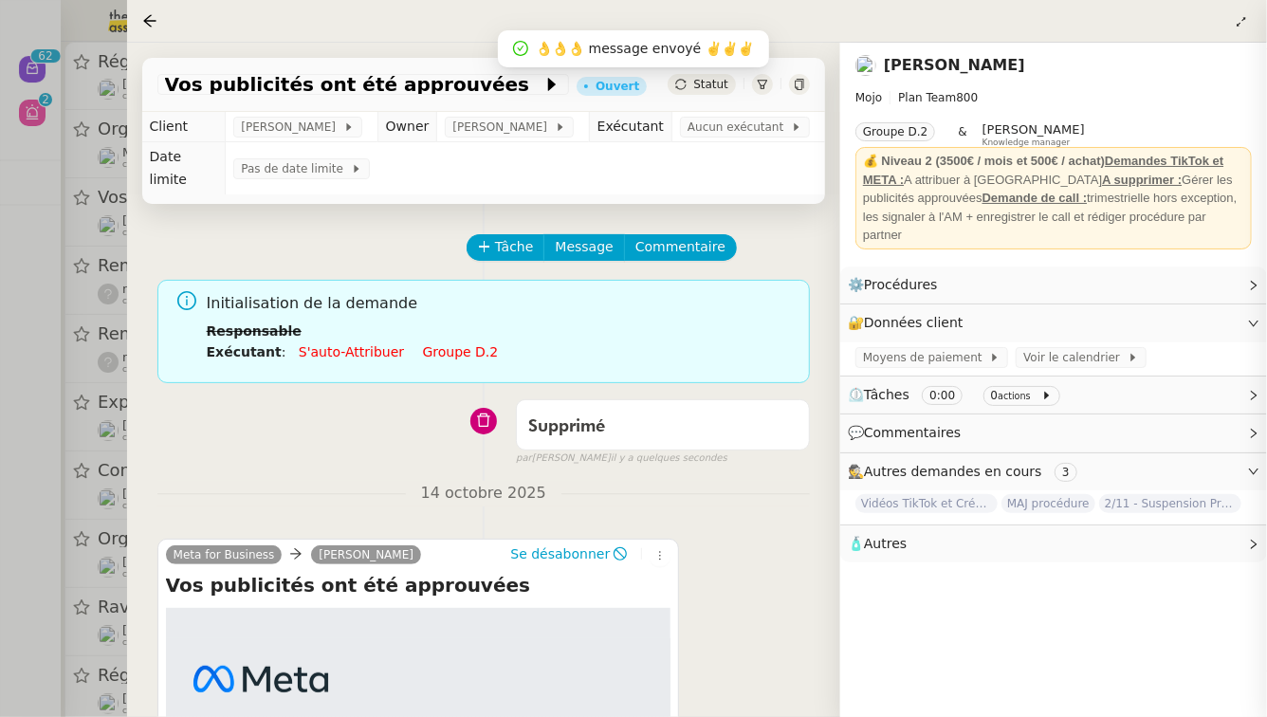
click at [0, 514] on div at bounding box center [633, 358] width 1267 height 717
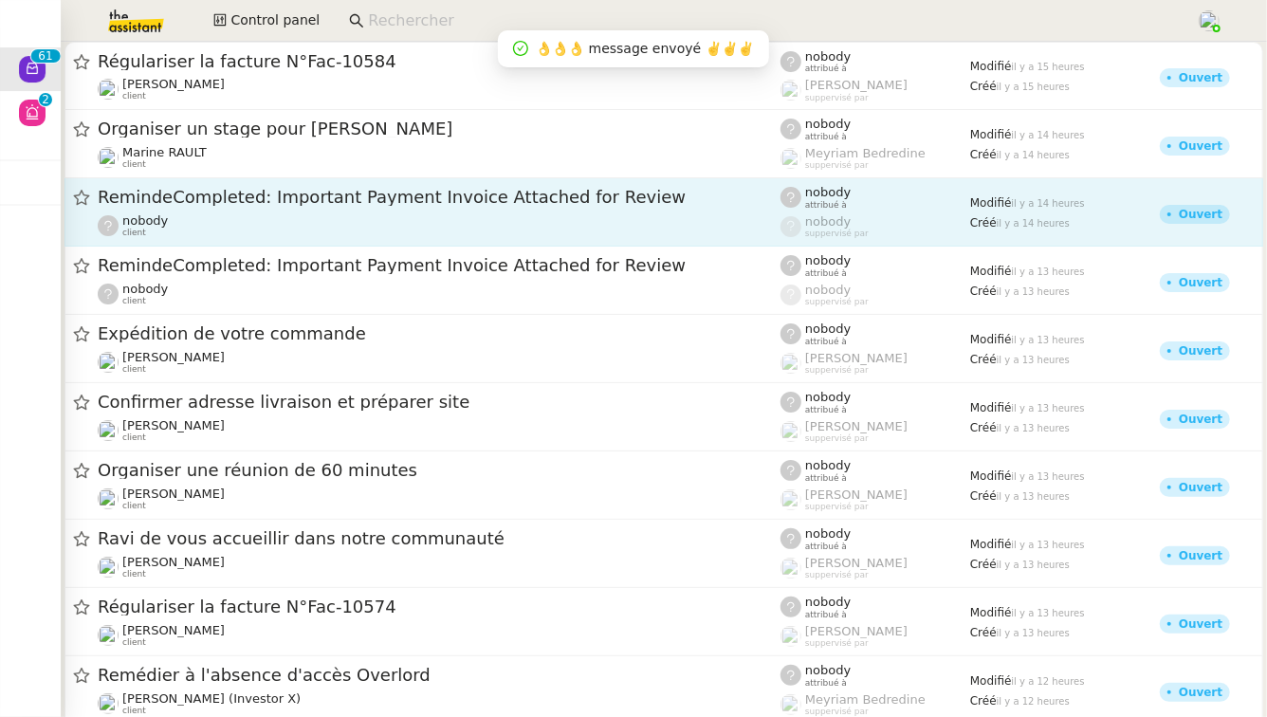
click at [489, 203] on span "RemindeCompleted: Important Payment Invoice Attached for Review" at bounding box center [439, 197] width 683 height 17
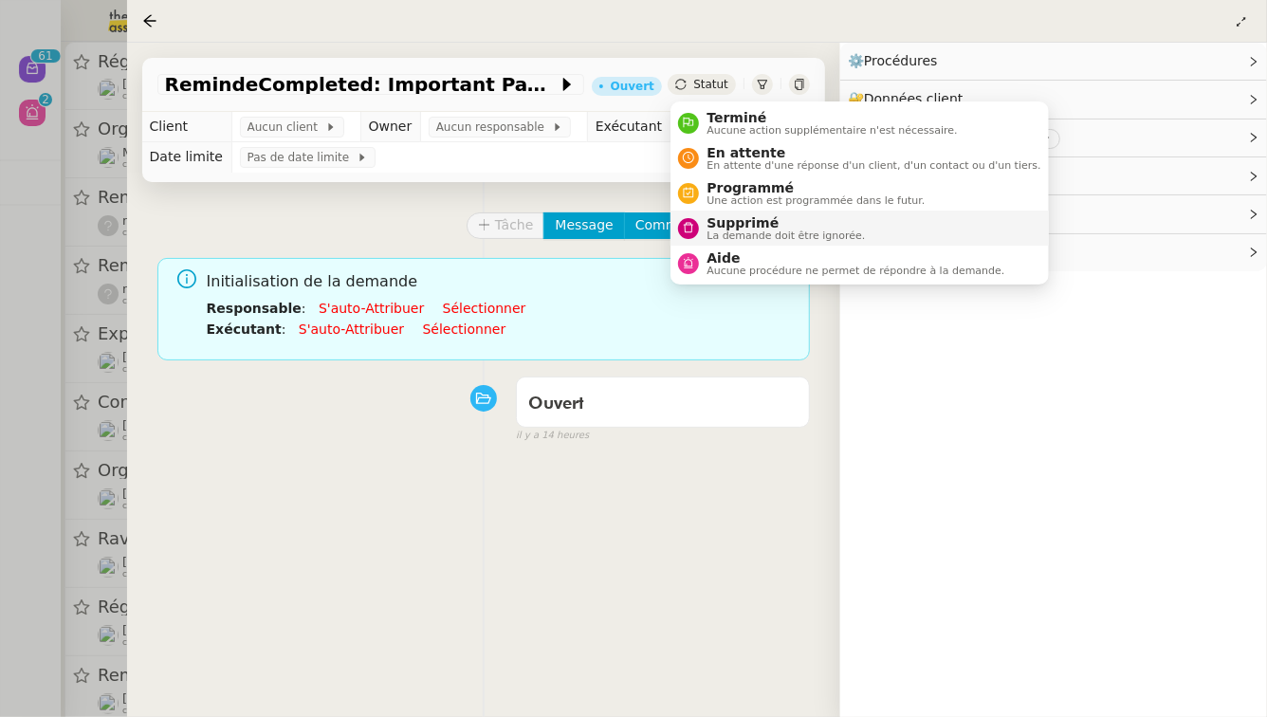
click at [733, 239] on span "La demande doit être ignorée." at bounding box center [786, 236] width 158 height 10
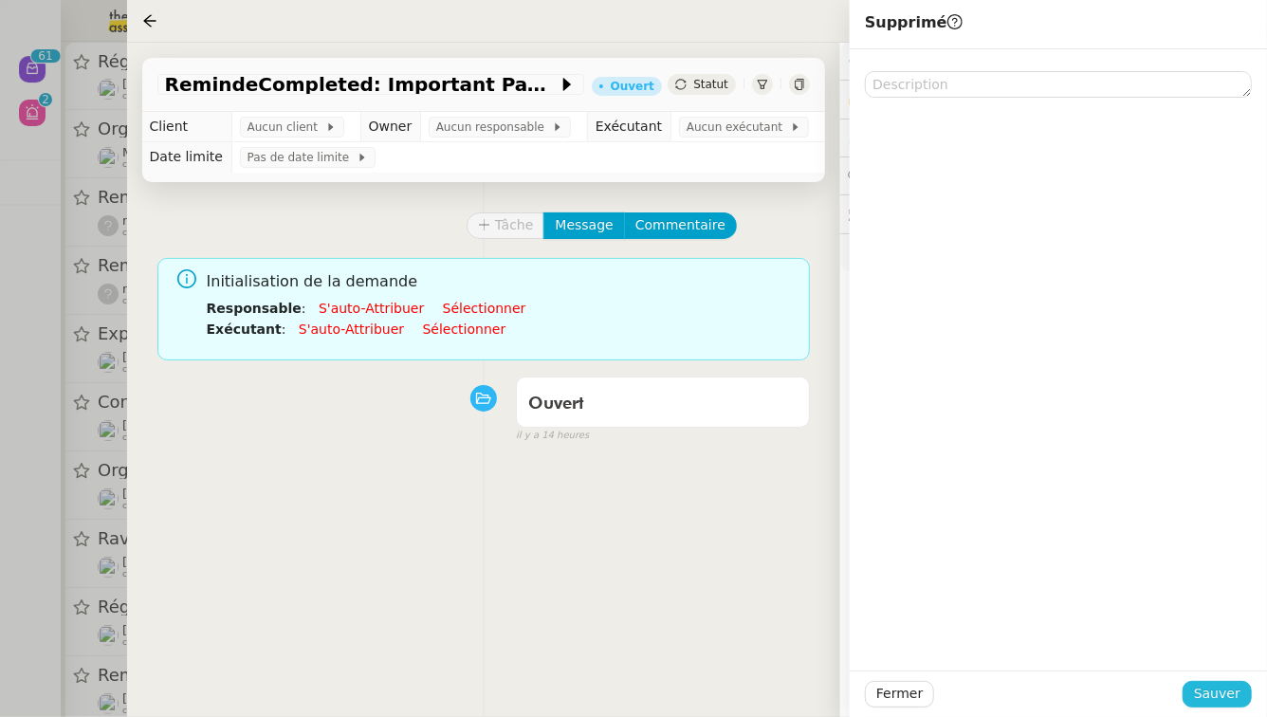
click at [1224, 693] on span "Sauver" at bounding box center [1217, 694] width 46 height 22
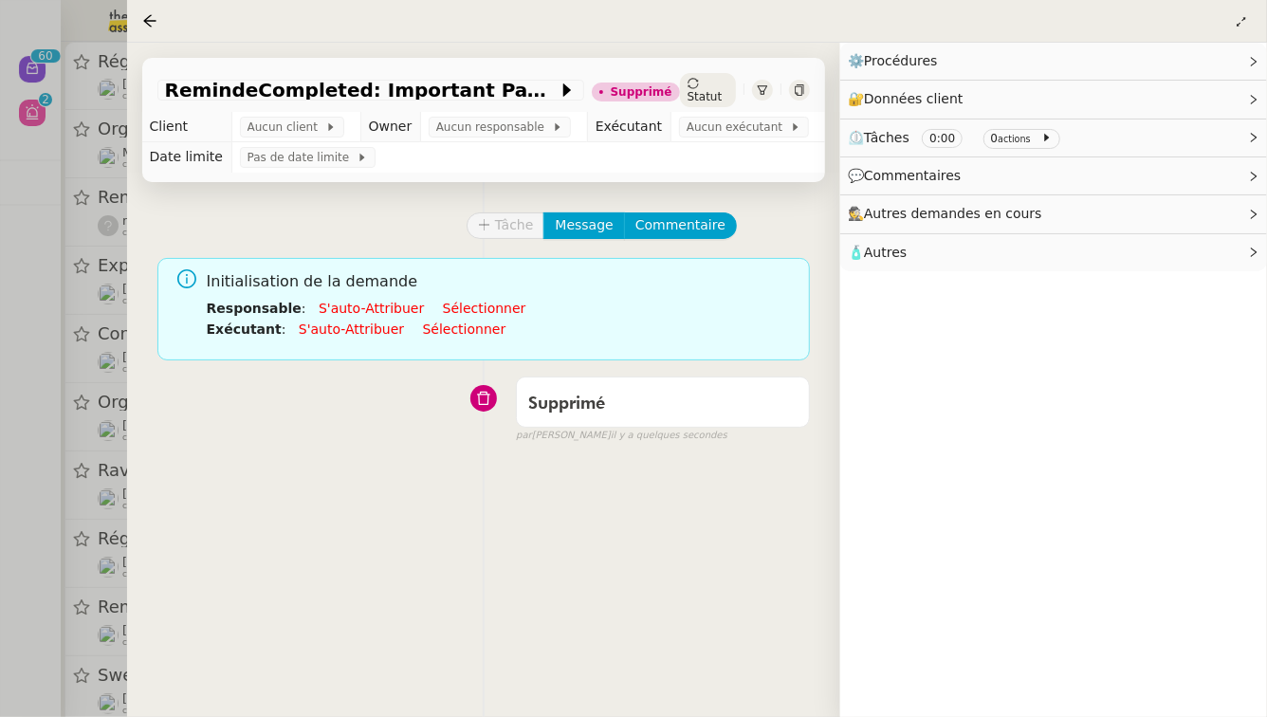
click at [0, 313] on div at bounding box center [633, 358] width 1267 height 717
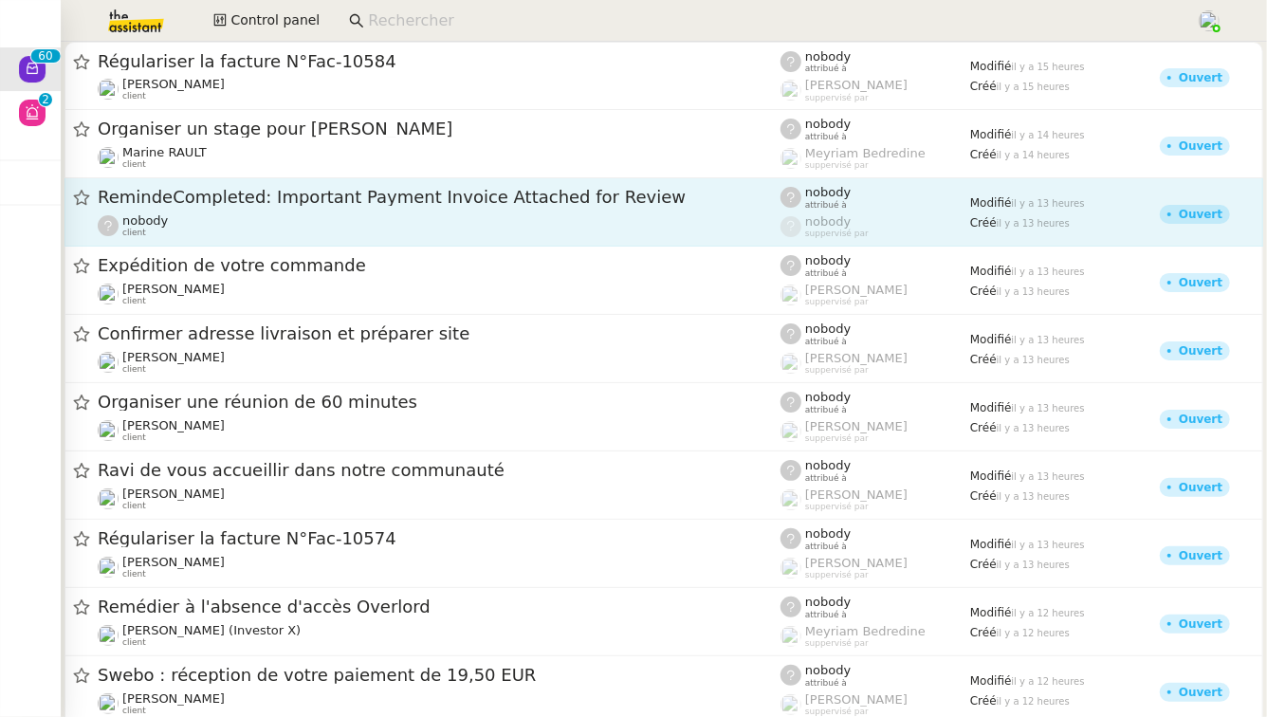
click at [318, 209] on div "RemindeCompleted: Important Payment Invoice Attached for Review" at bounding box center [439, 198] width 683 height 24
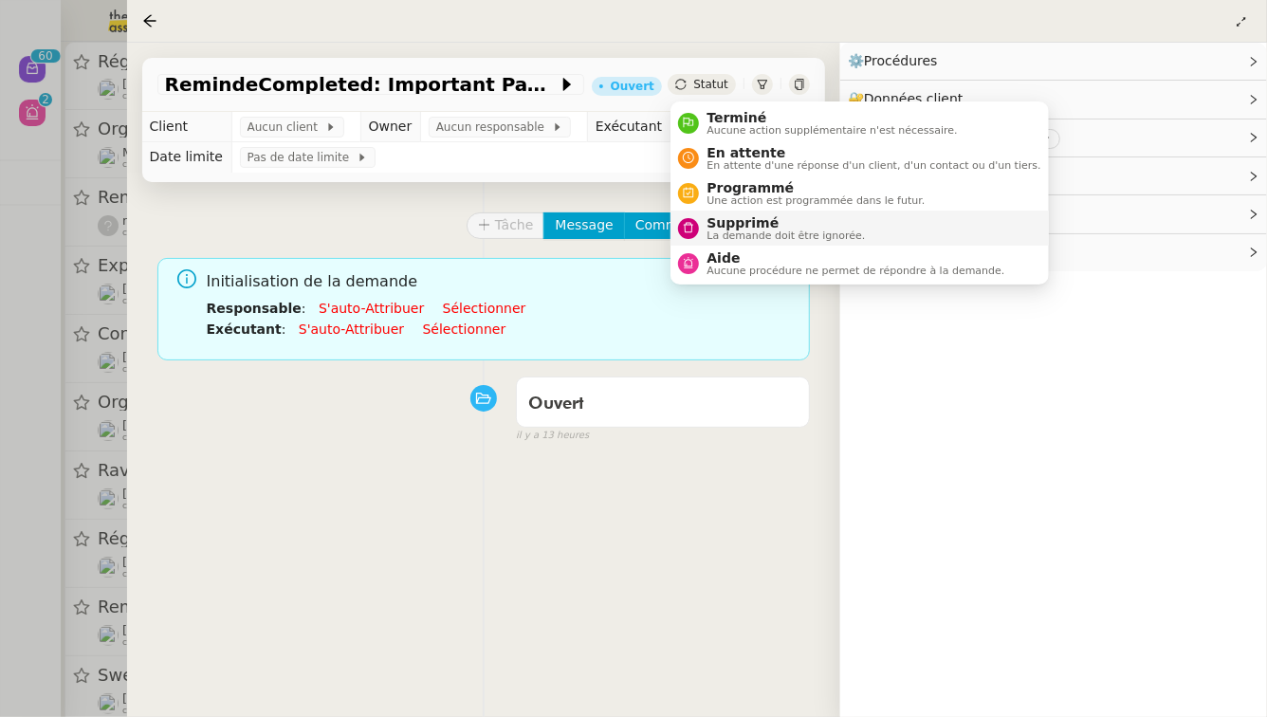
click at [715, 235] on span "La demande doit être ignorée." at bounding box center [786, 236] width 158 height 10
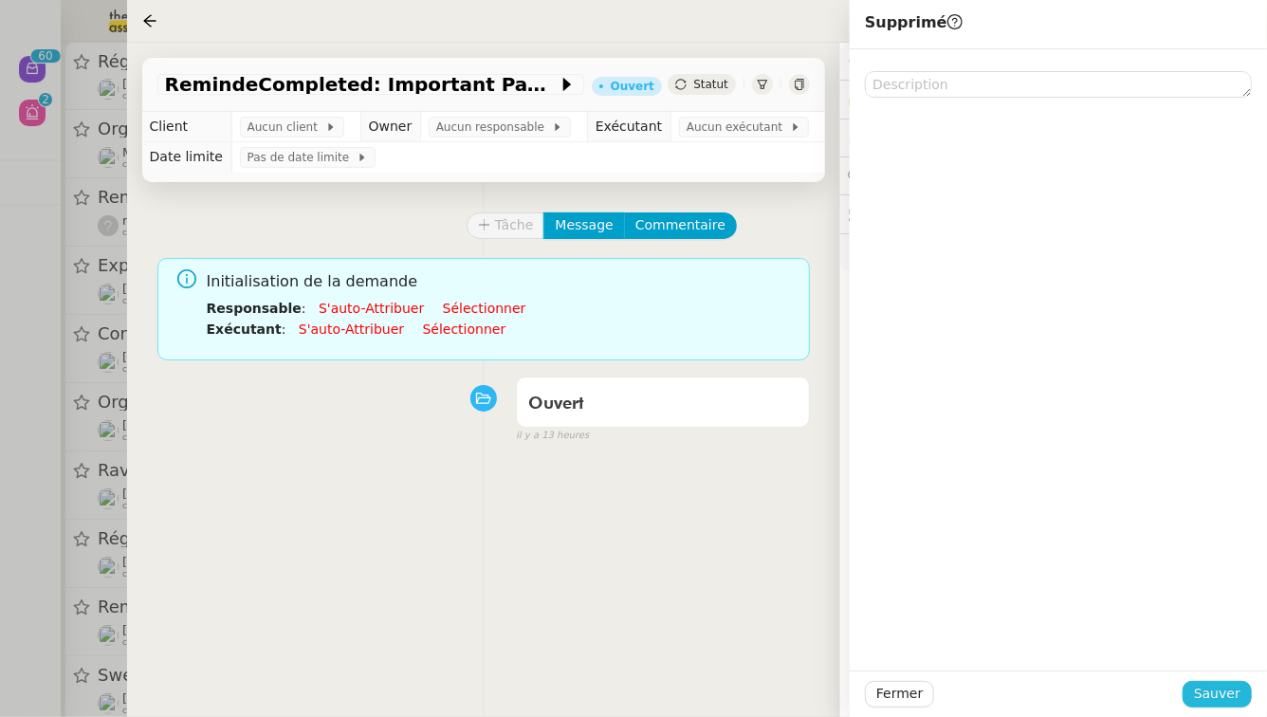
click at [1236, 694] on span "Sauver" at bounding box center [1217, 694] width 46 height 22
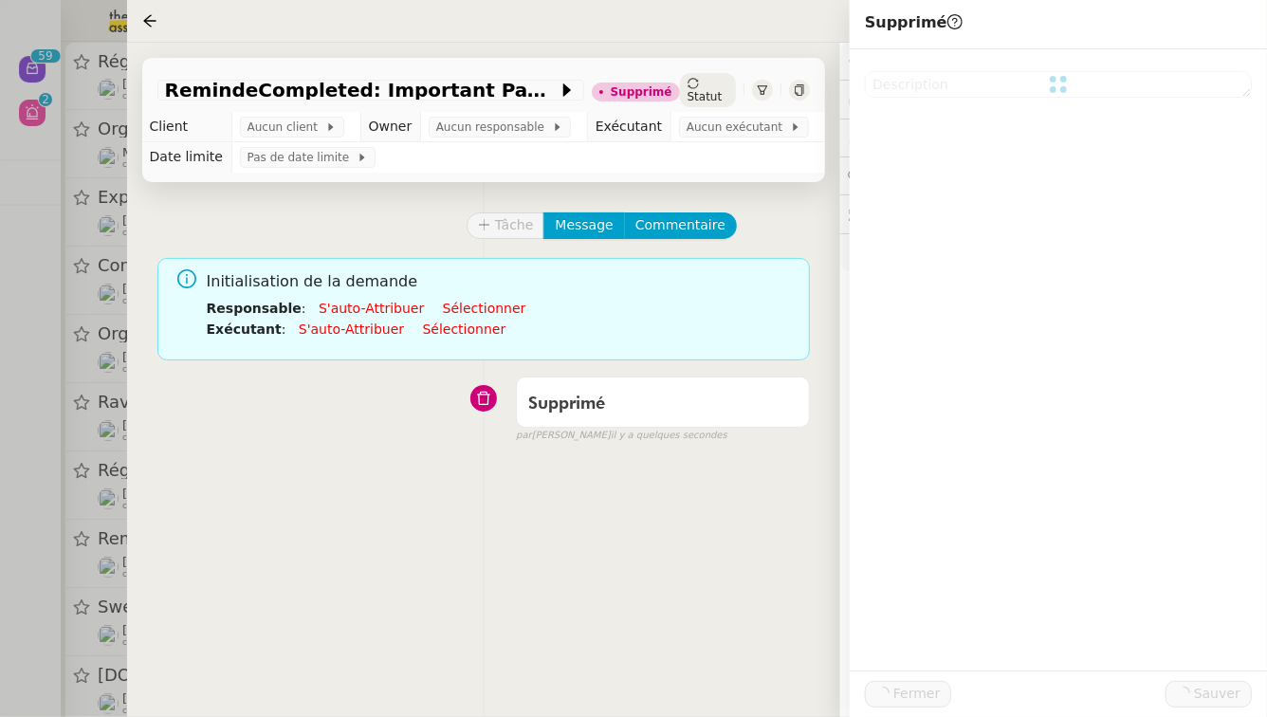
click at [0, 490] on div at bounding box center [633, 358] width 1267 height 717
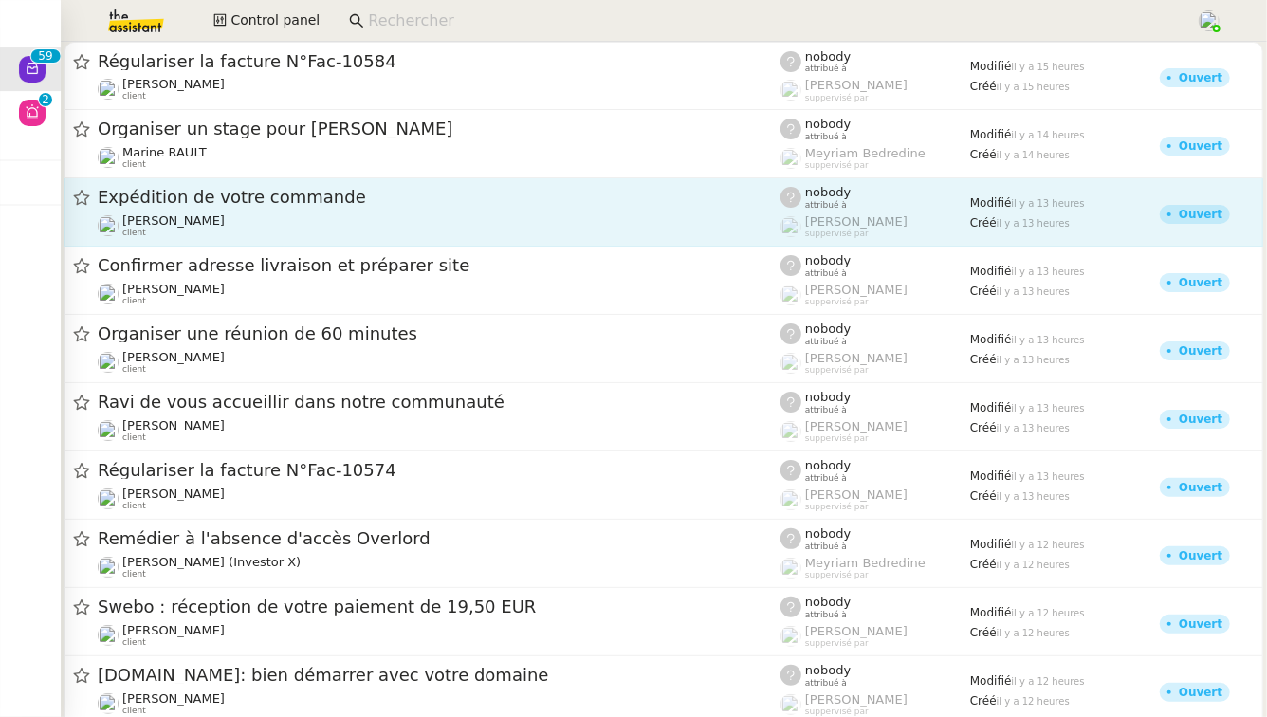
click at [394, 206] on div "Expédition de votre commande" at bounding box center [439, 198] width 683 height 24
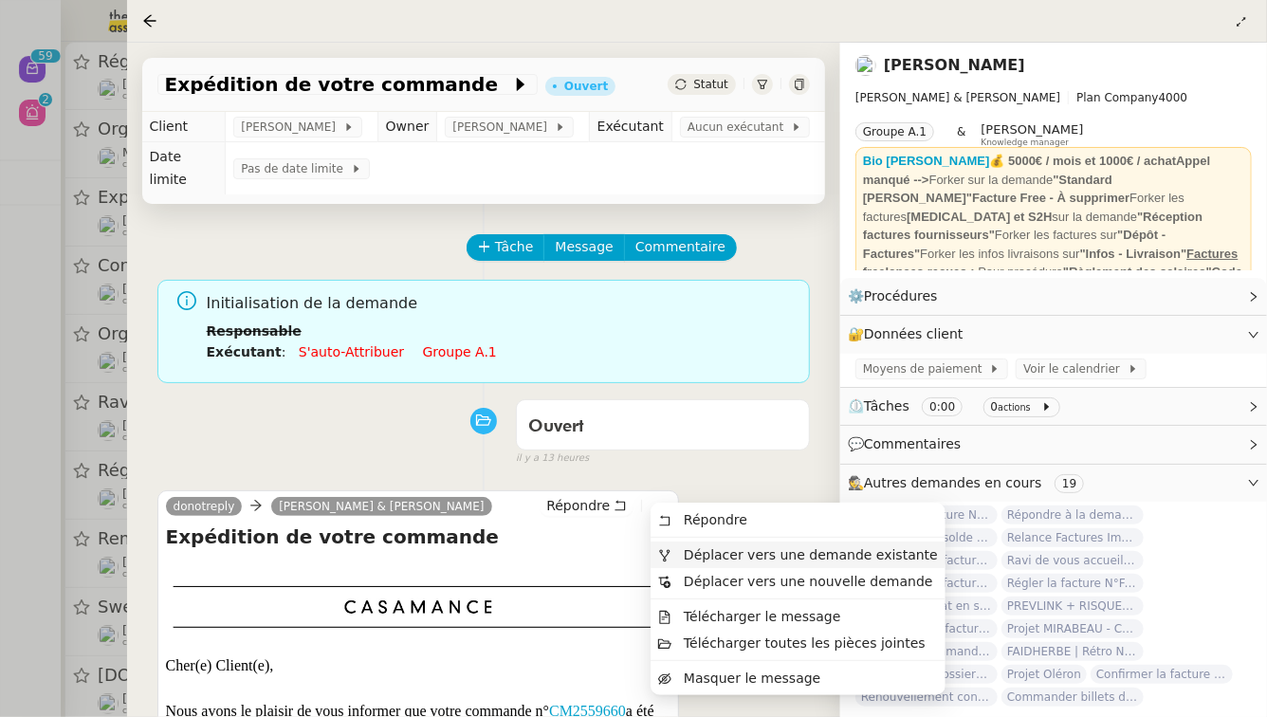
click at [686, 556] on span "Déplacer vers une demande existante" at bounding box center [811, 554] width 254 height 15
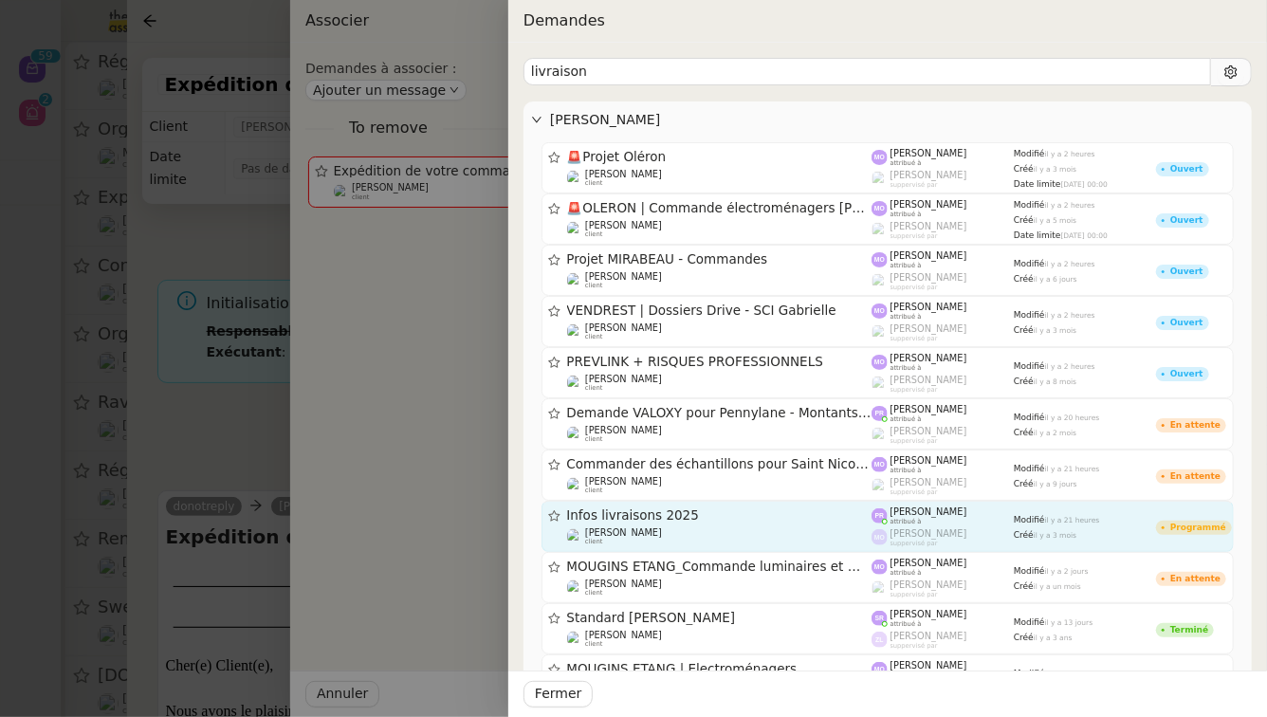
type input "livraison"
click at [659, 523] on div "Infos livraisons 2025" at bounding box center [719, 516] width 305 height 16
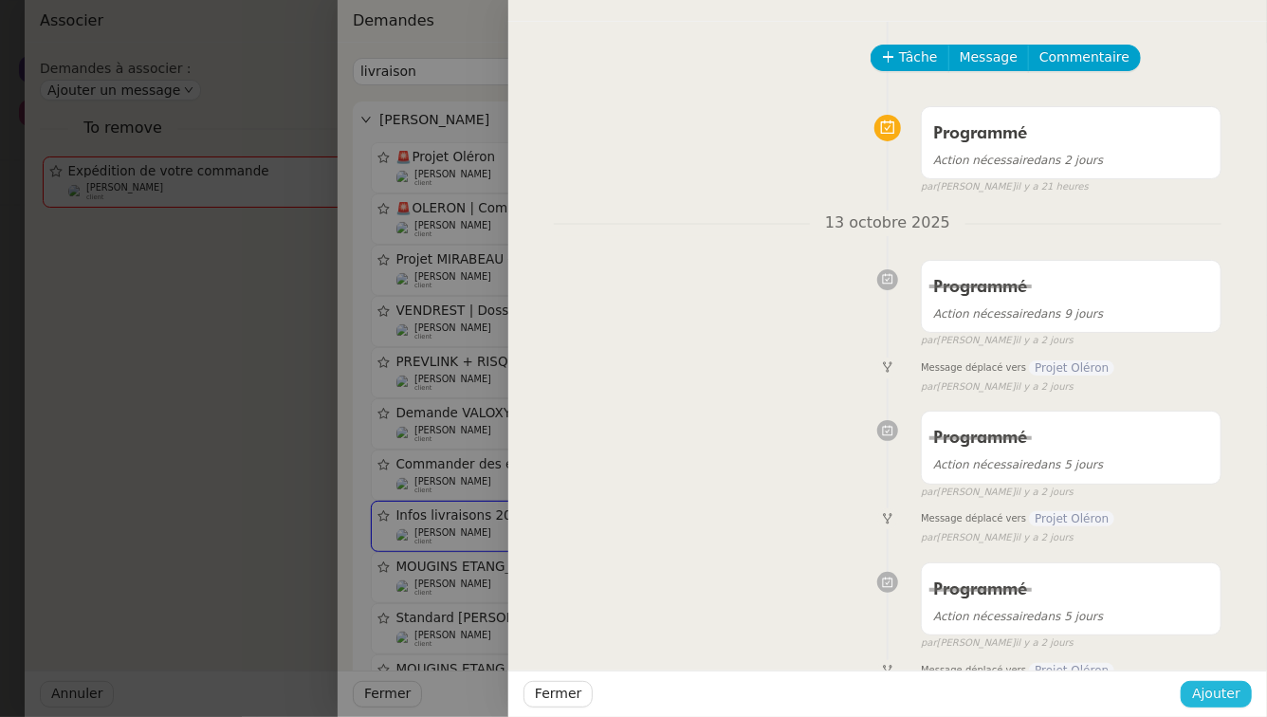
click at [1231, 700] on span "Ajouter" at bounding box center [1216, 694] width 48 height 22
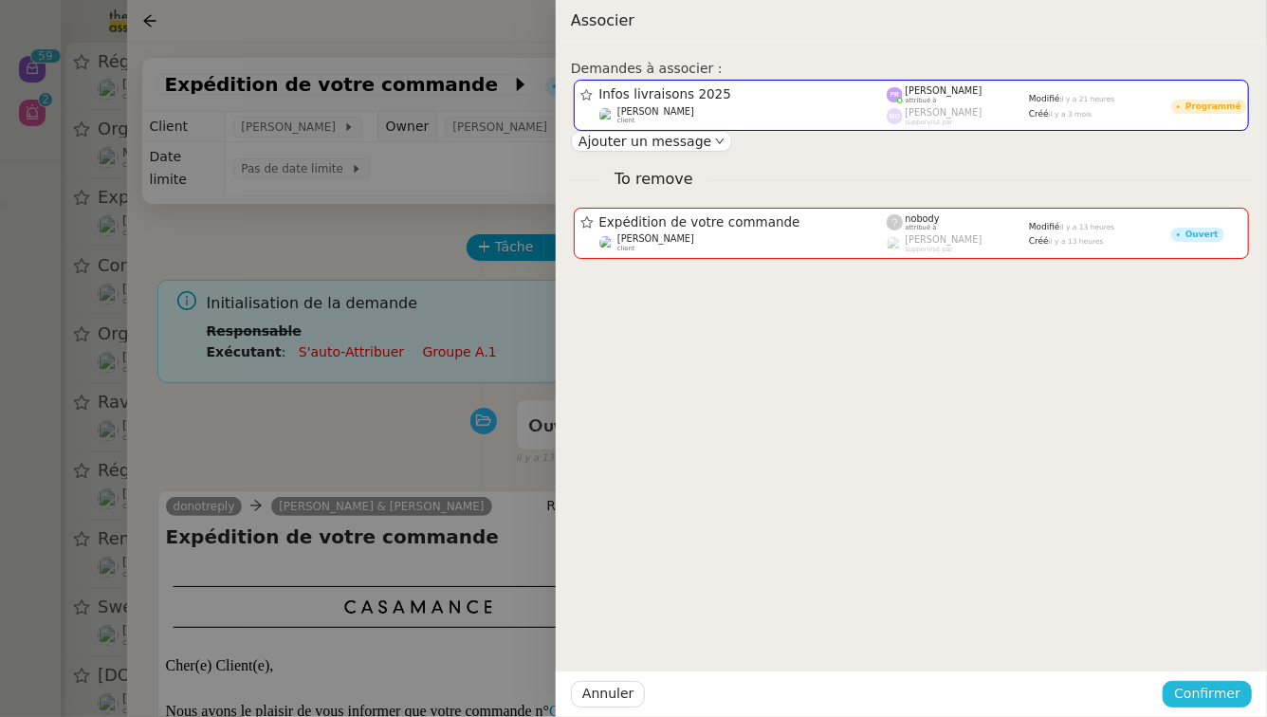
click at [1231, 700] on span "Confirmer" at bounding box center [1207, 694] width 66 height 22
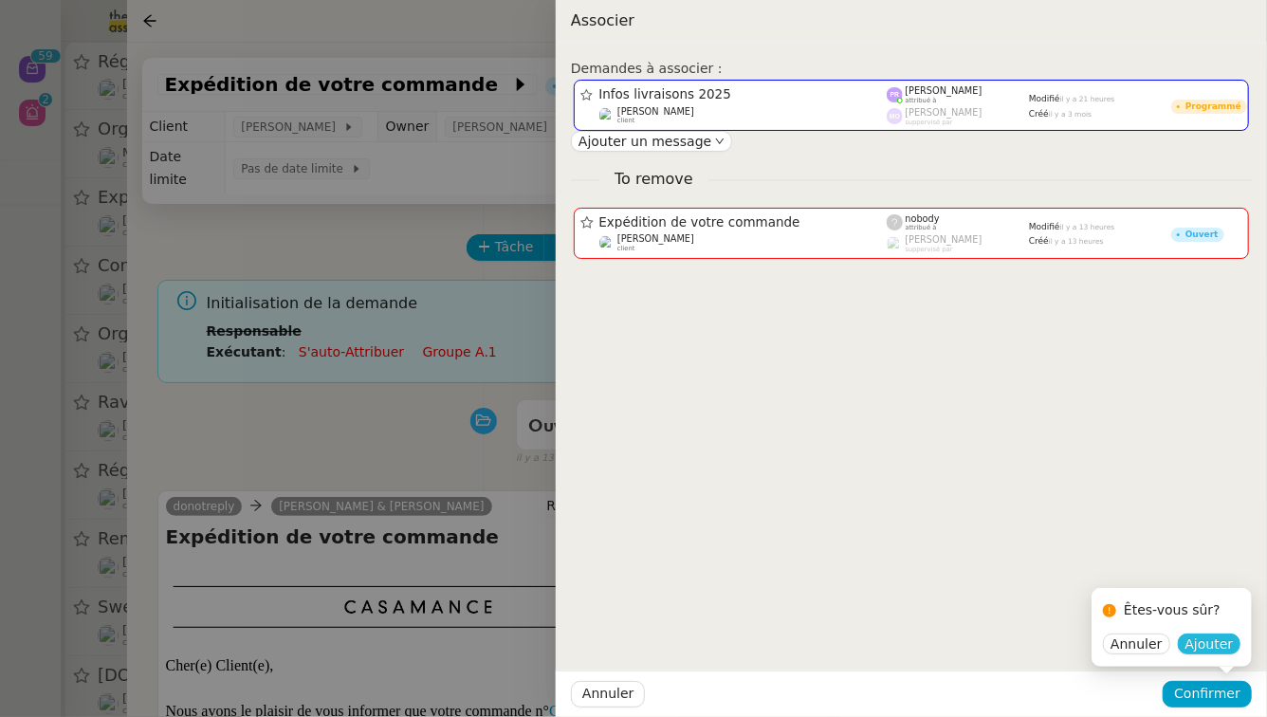
click at [1234, 648] on button "Ajouter" at bounding box center [1210, 644] width 64 height 21
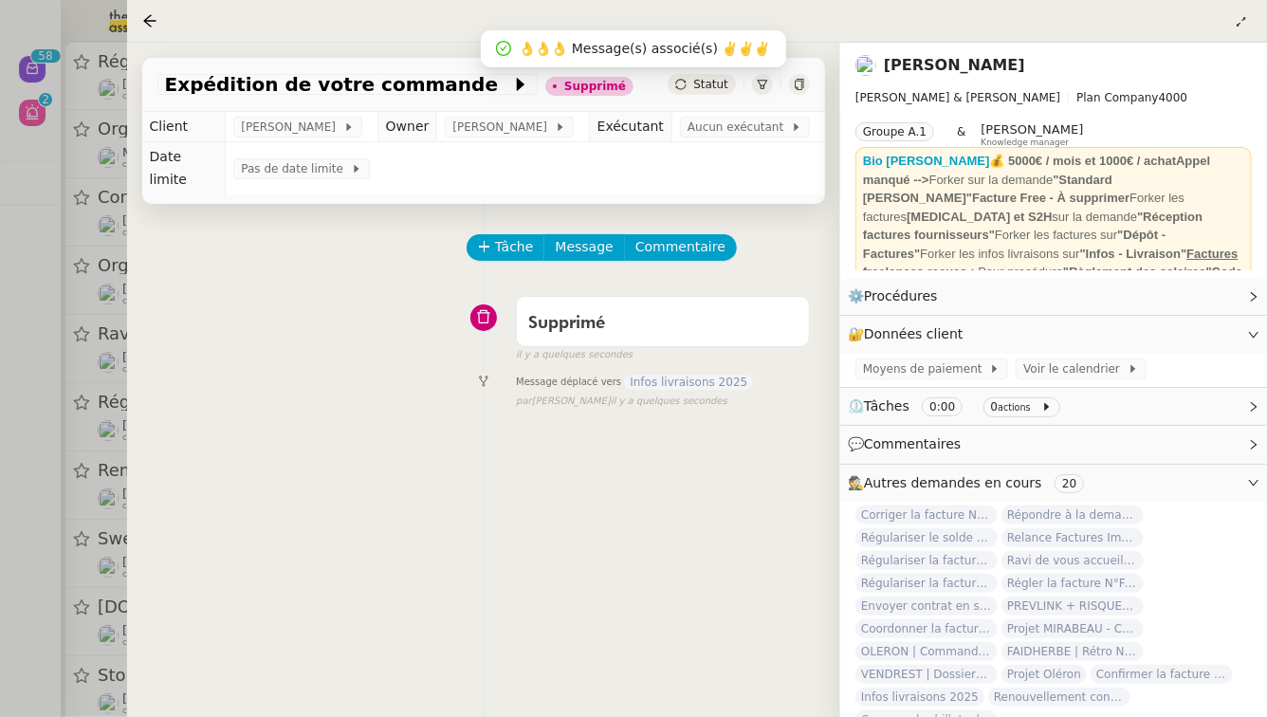
click at [0, 373] on div at bounding box center [633, 358] width 1267 height 717
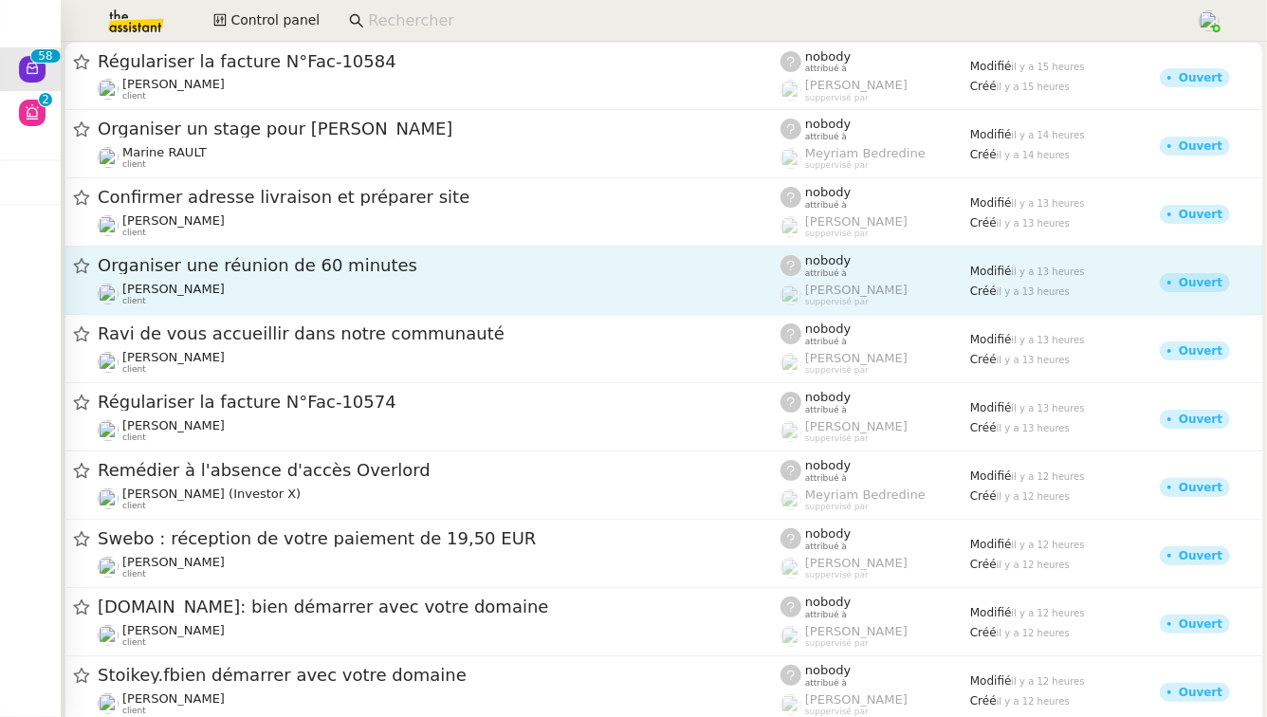
click at [403, 278] on div "Organiser une réunion de 60 minutes [PERSON_NAME] client" at bounding box center [439, 280] width 683 height 52
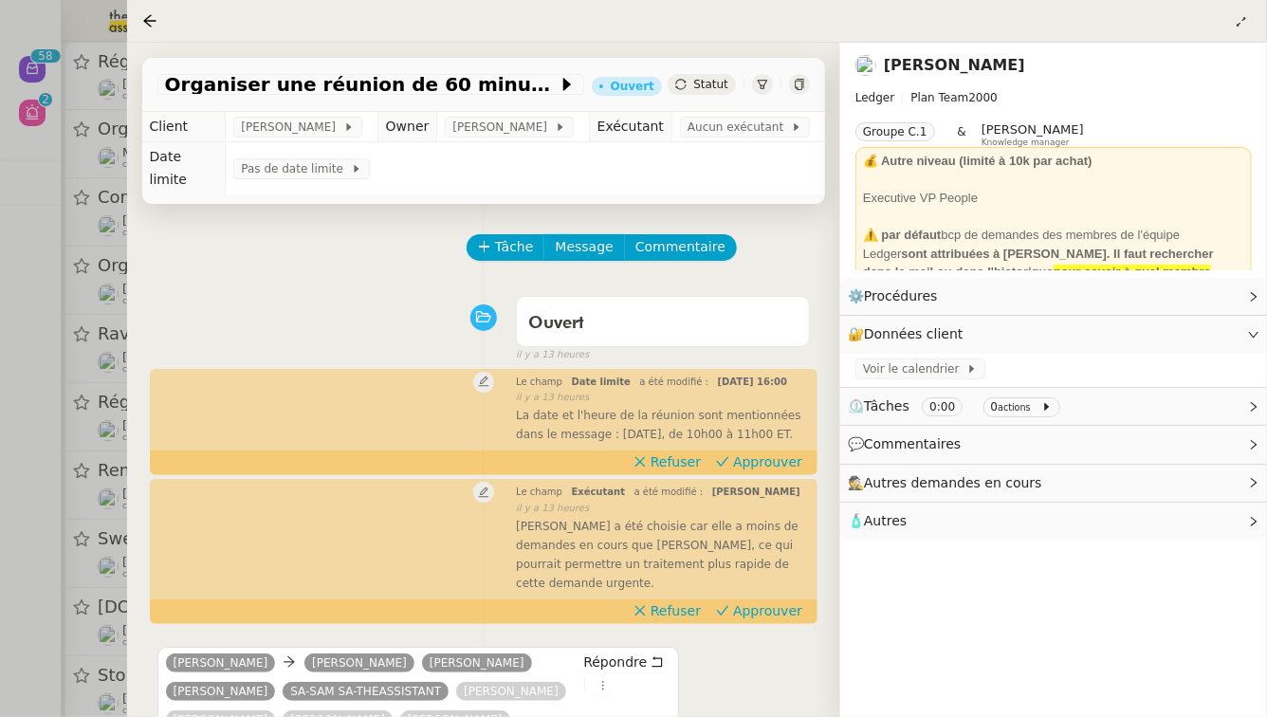
click at [0, 439] on div at bounding box center [633, 358] width 1267 height 717
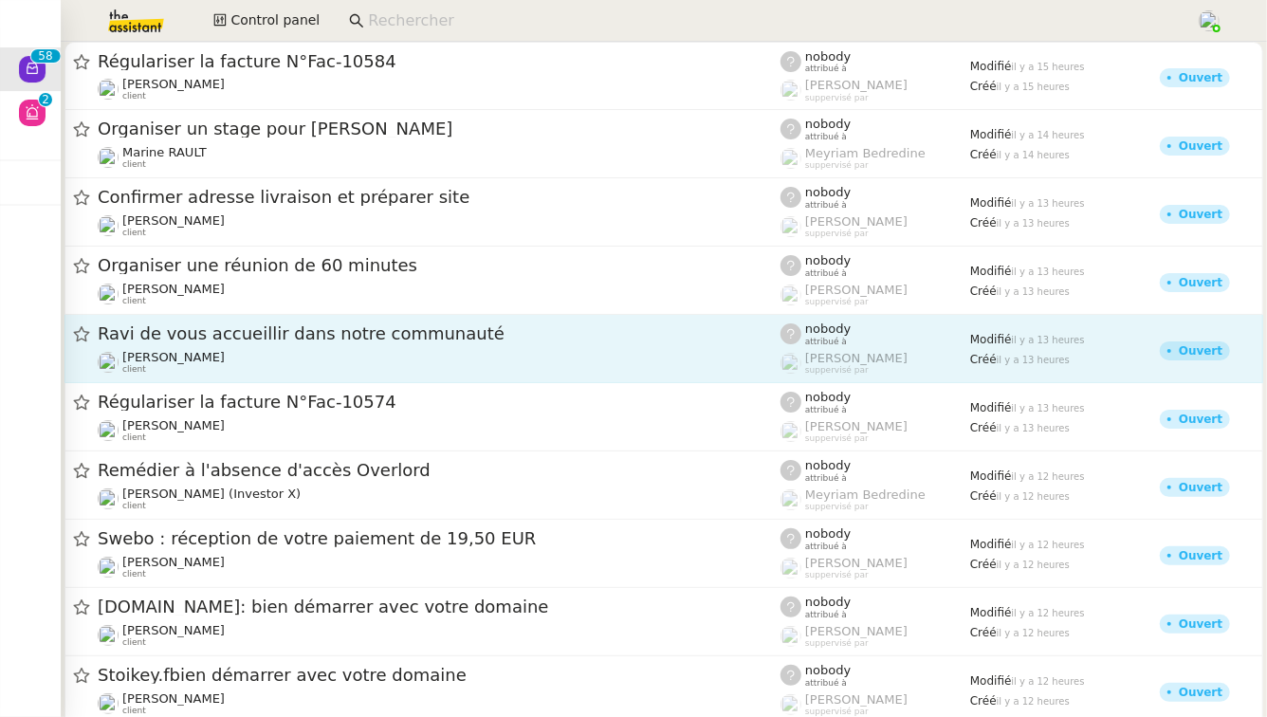
click at [372, 333] on span "Ravi de vous accueillir dans notre communauté" at bounding box center [439, 333] width 683 height 17
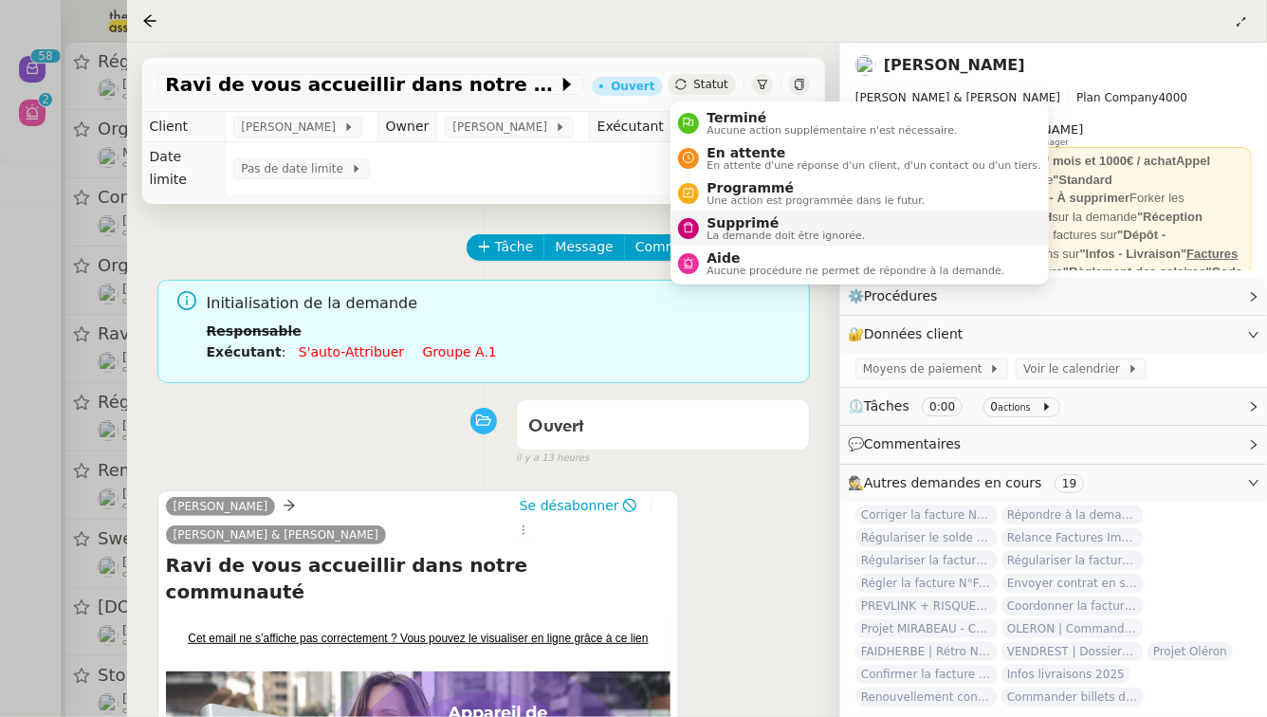
click at [722, 224] on span "Supprimé" at bounding box center [786, 222] width 158 height 15
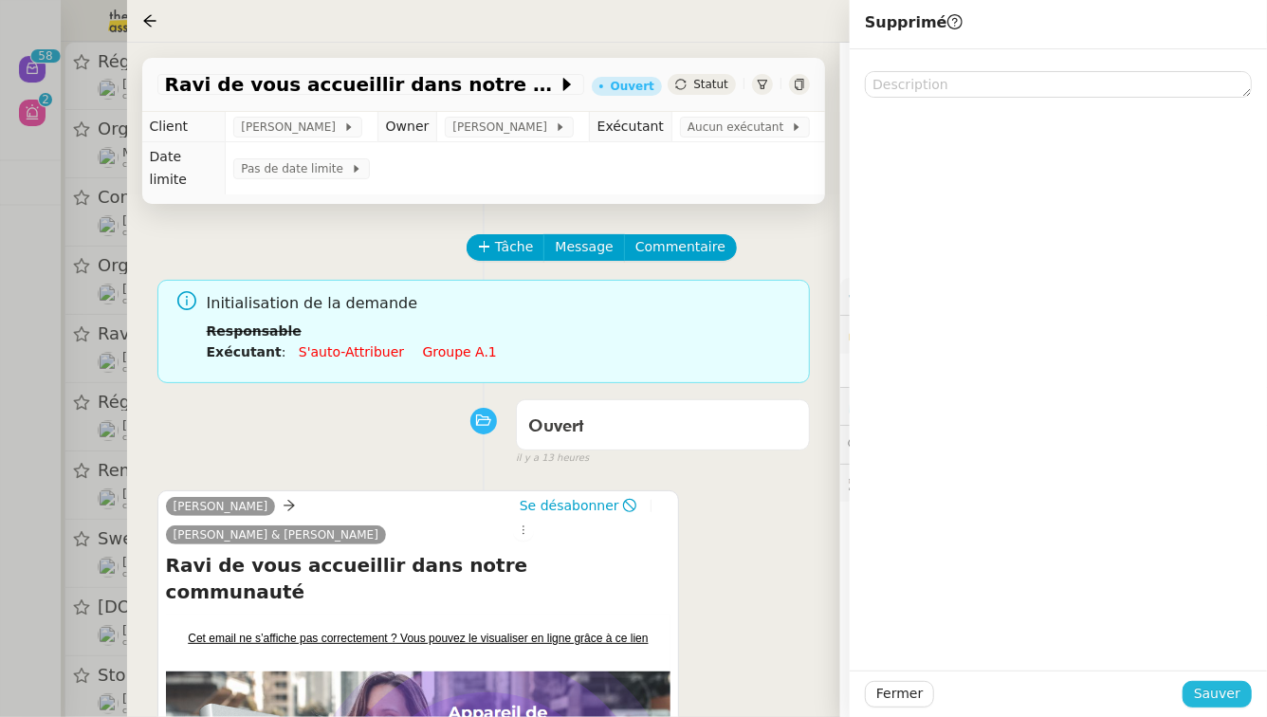
click at [1238, 692] on span "Sauver" at bounding box center [1217, 694] width 46 height 22
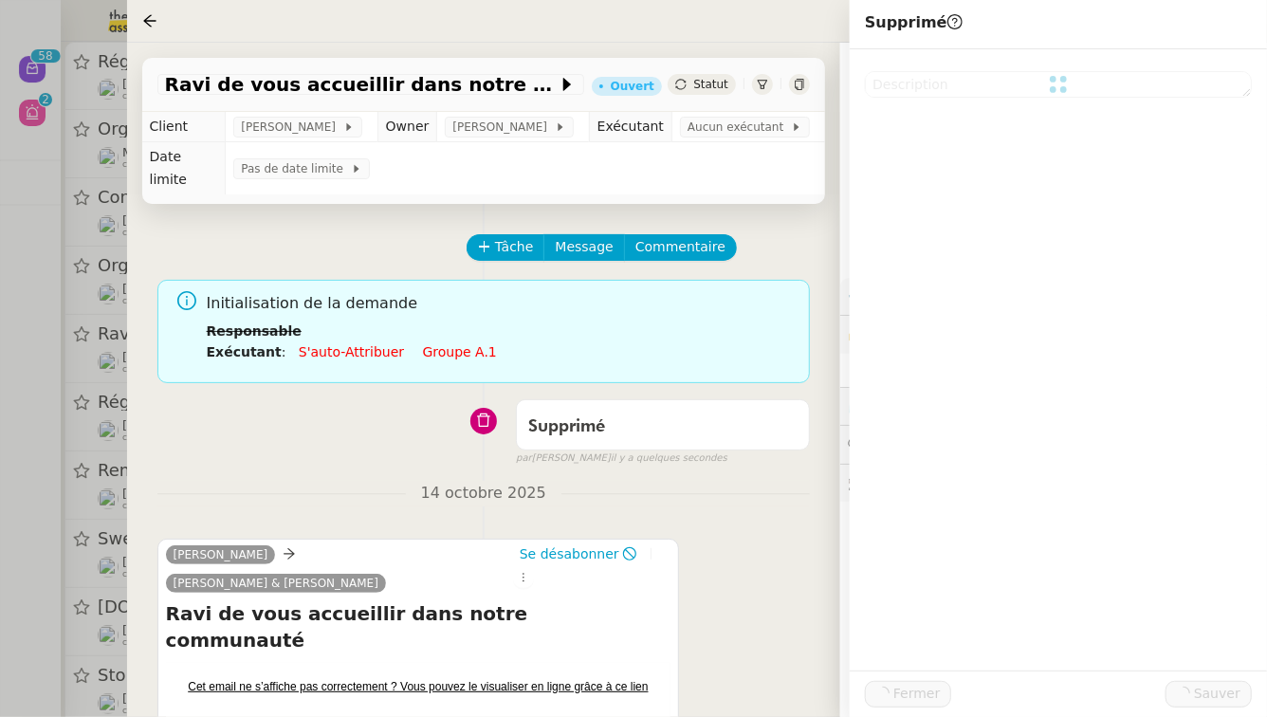
click at [0, 371] on div at bounding box center [633, 358] width 1267 height 717
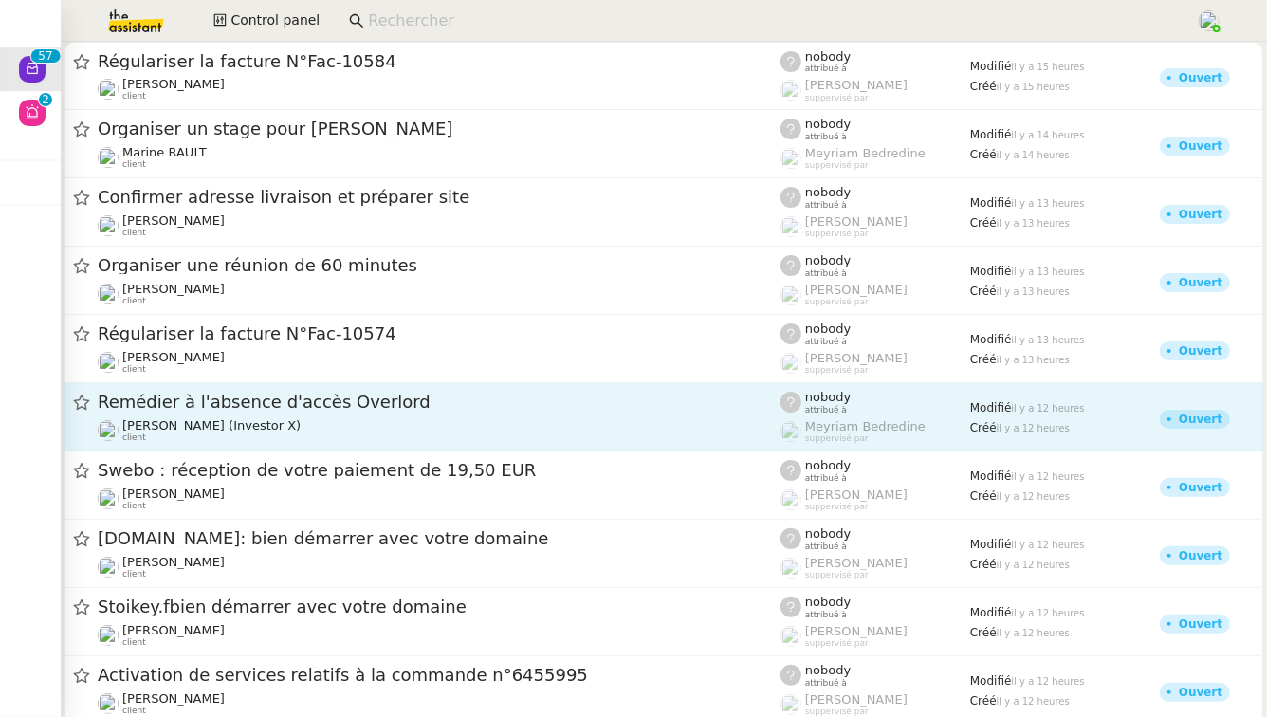
click at [360, 407] on span "Remédier à l'absence d'accès Overlord" at bounding box center [439, 402] width 683 height 17
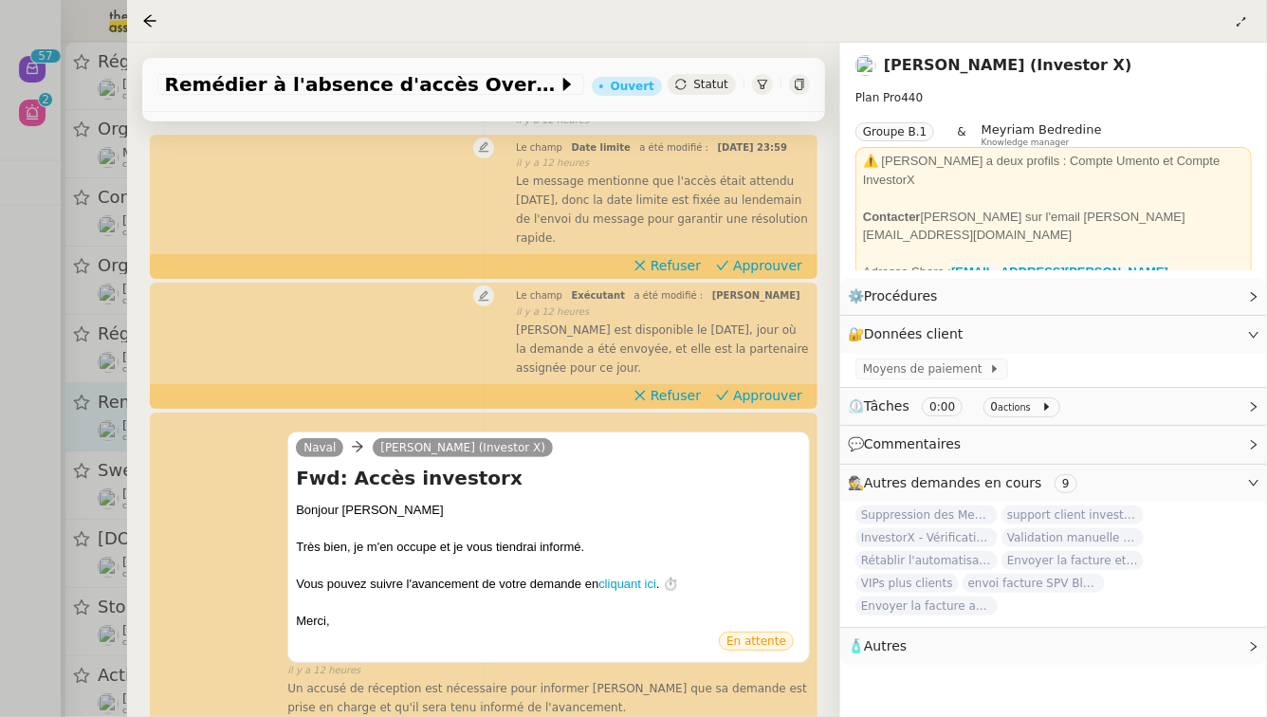
scroll to position [236, 0]
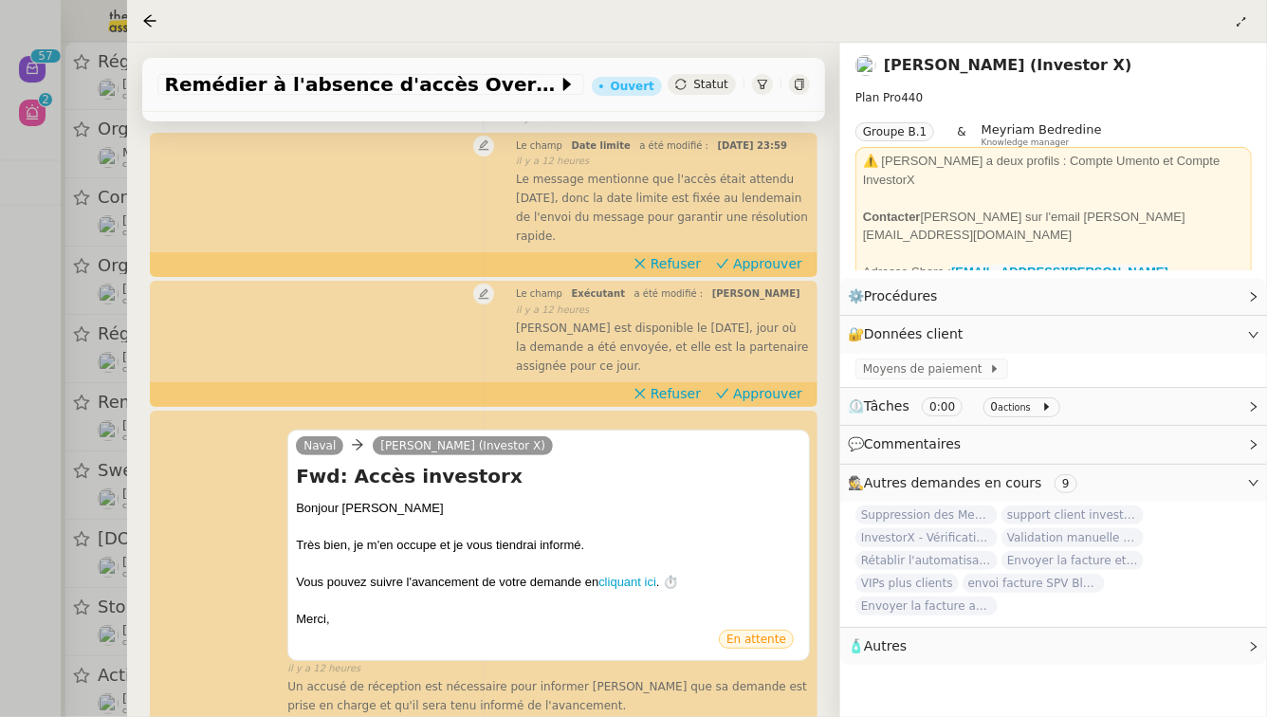
click at [0, 401] on div at bounding box center [633, 358] width 1267 height 717
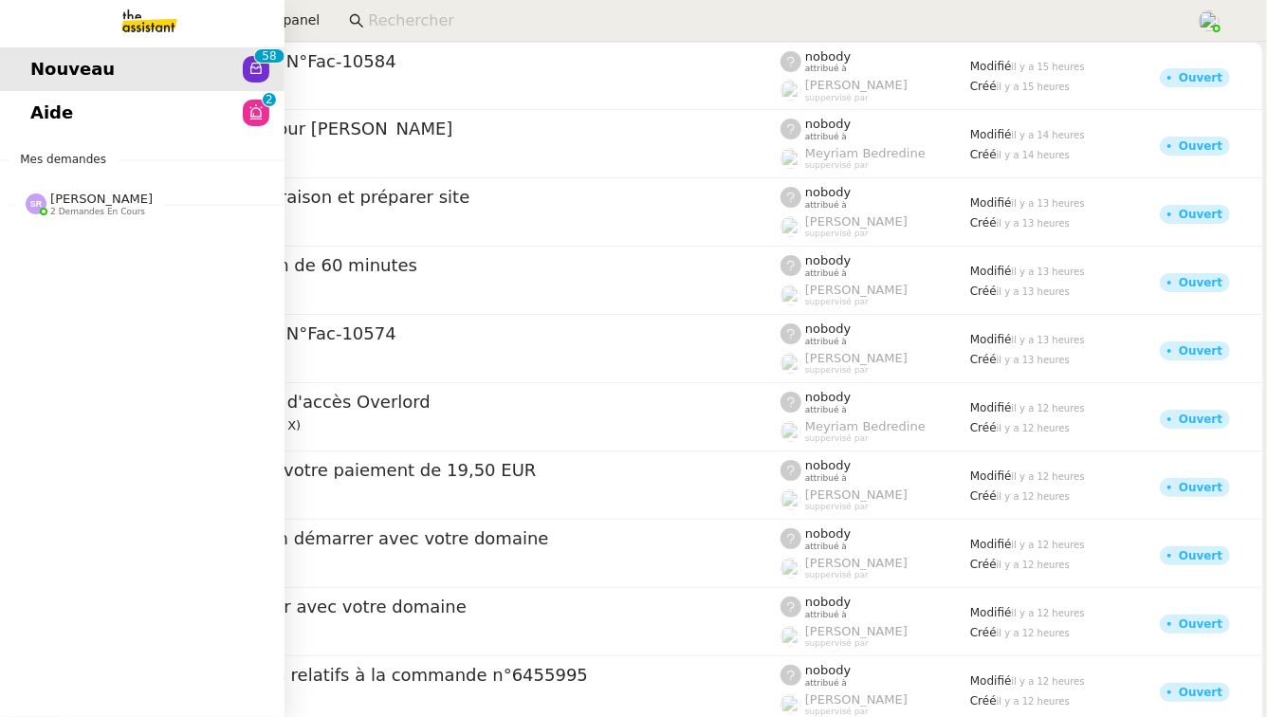
click at [80, 207] on span "2 demandes en cours" at bounding box center [97, 212] width 95 height 10
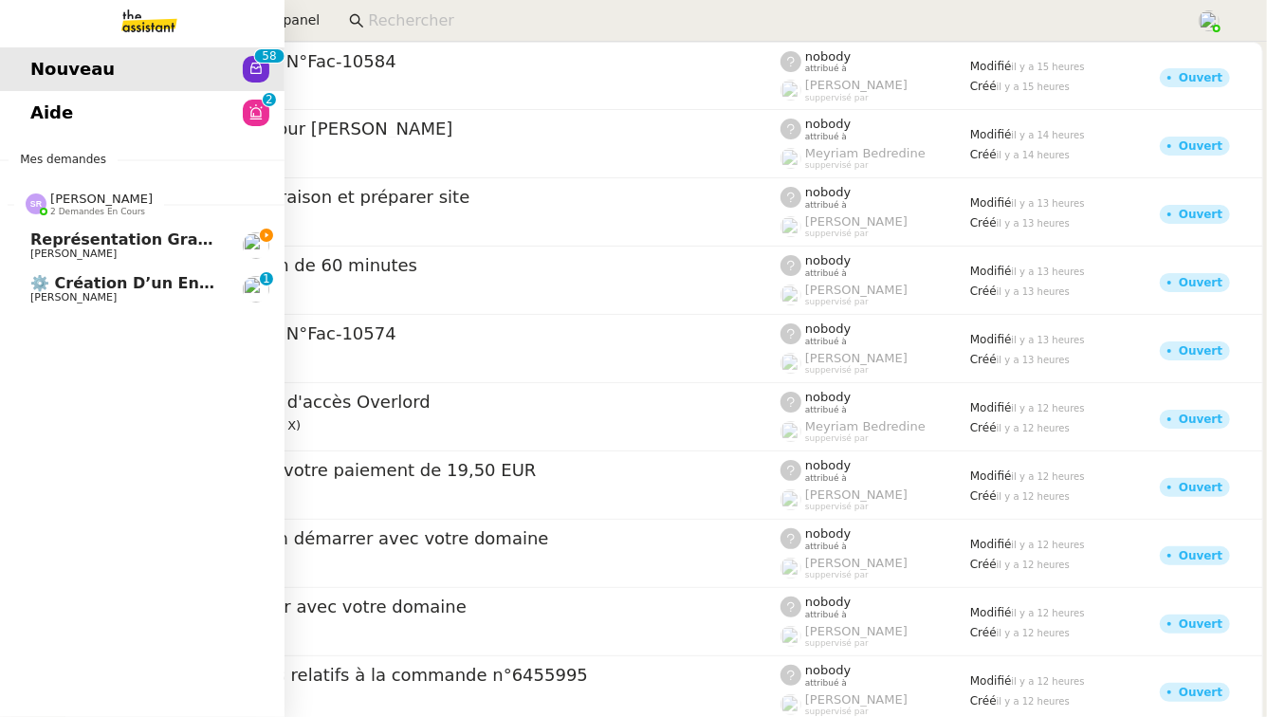
click at [100, 293] on span "[PERSON_NAME]" at bounding box center [126, 297] width 192 height 11
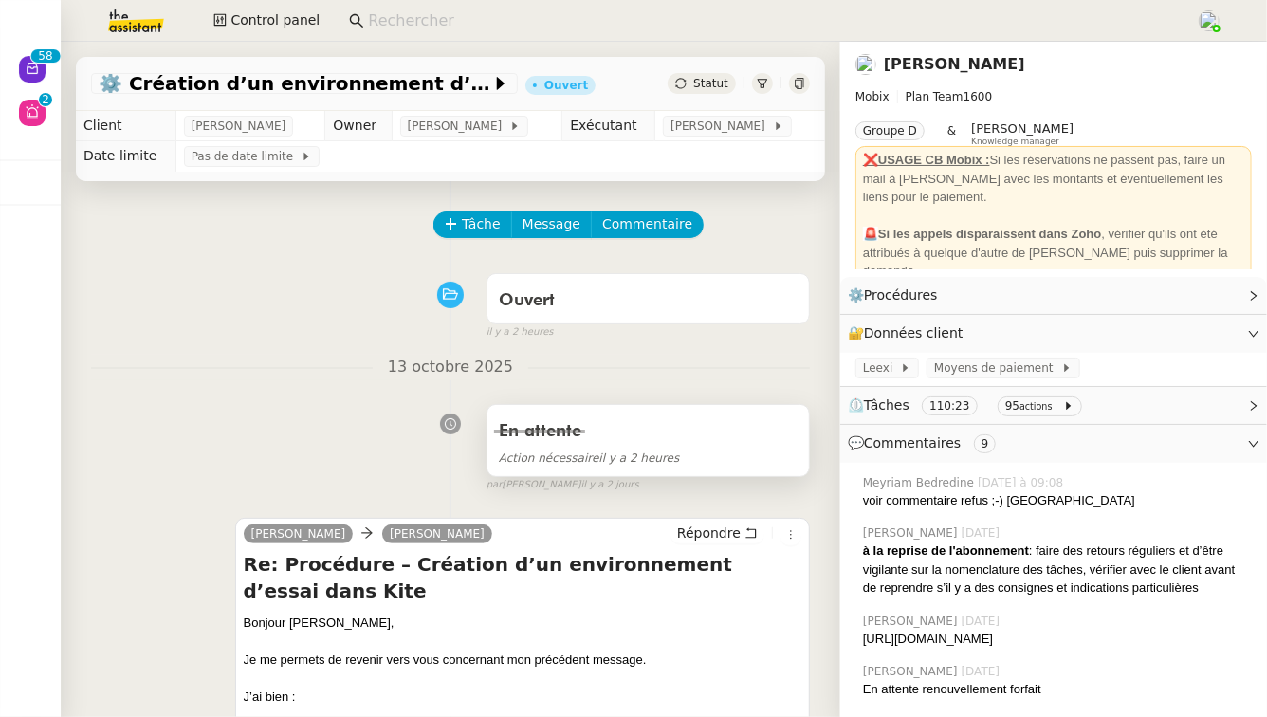
click at [642, 416] on div "En attente Action nécessaire il y a 2 heures" at bounding box center [649, 440] width 322 height 71
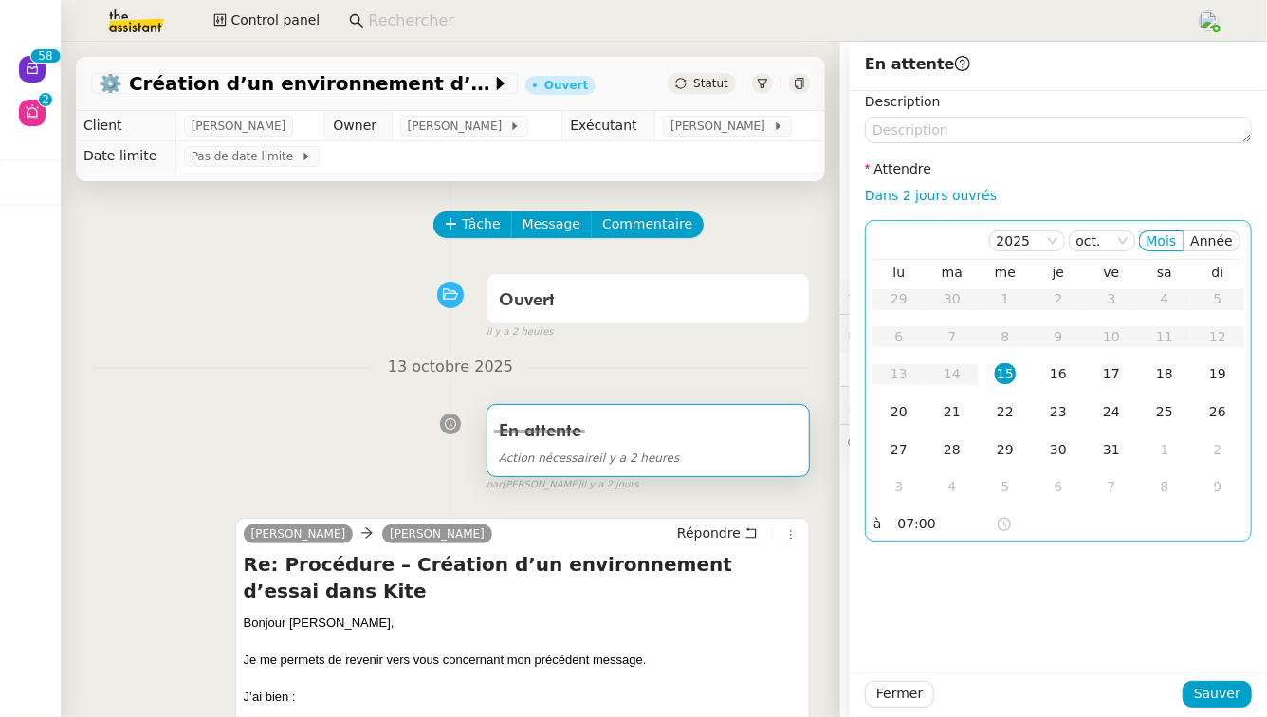
click at [1126, 378] on td "17" at bounding box center [1111, 375] width 53 height 38
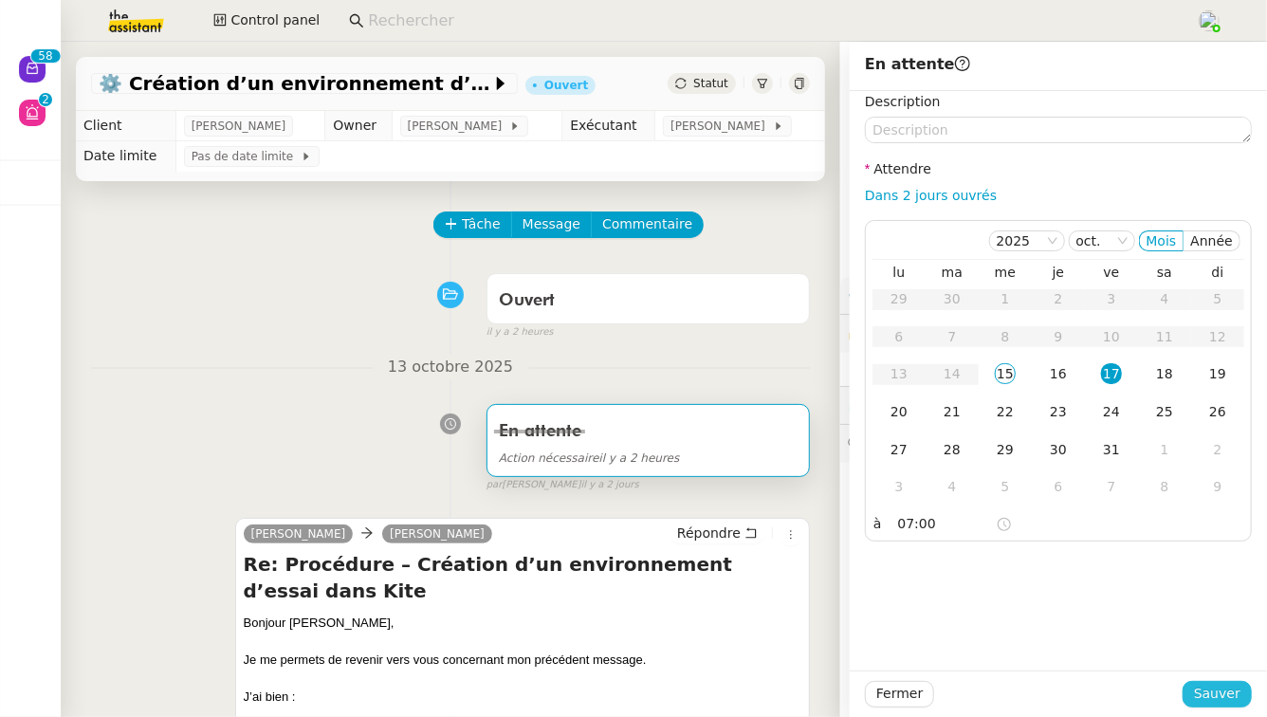
click at [1223, 688] on span "Sauver" at bounding box center [1217, 694] width 46 height 22
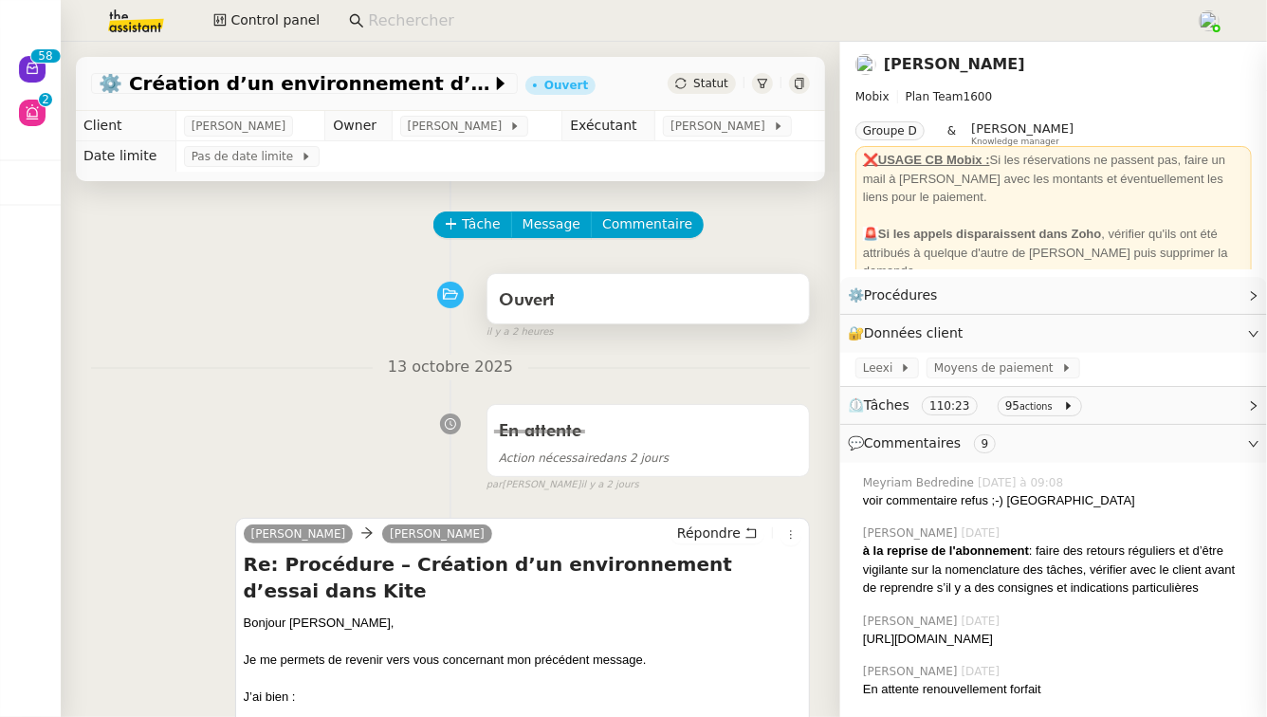
click at [693, 296] on div "Ouvert" at bounding box center [648, 301] width 299 height 30
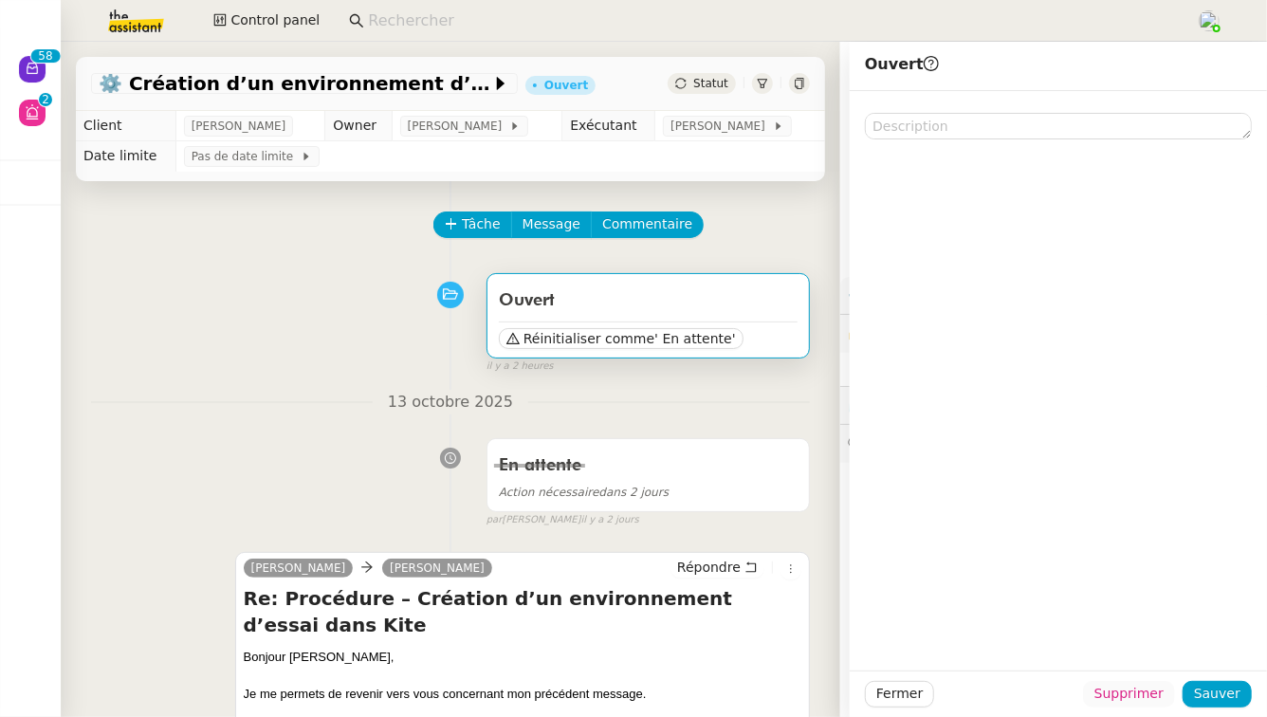
click at [1125, 706] on button "Supprimer" at bounding box center [1129, 694] width 92 height 27
click at [1173, 650] on span "Ok" at bounding box center [1182, 644] width 18 height 19
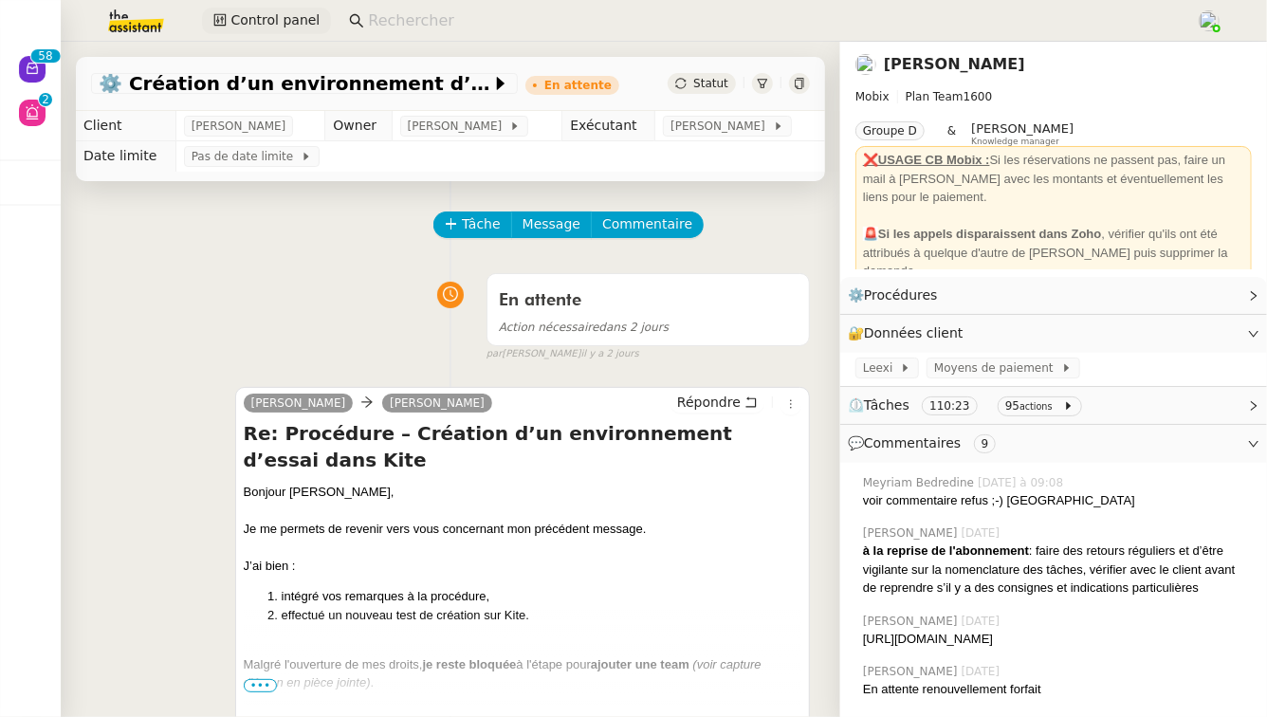
click at [278, 26] on span "Control panel" at bounding box center [275, 20] width 89 height 22
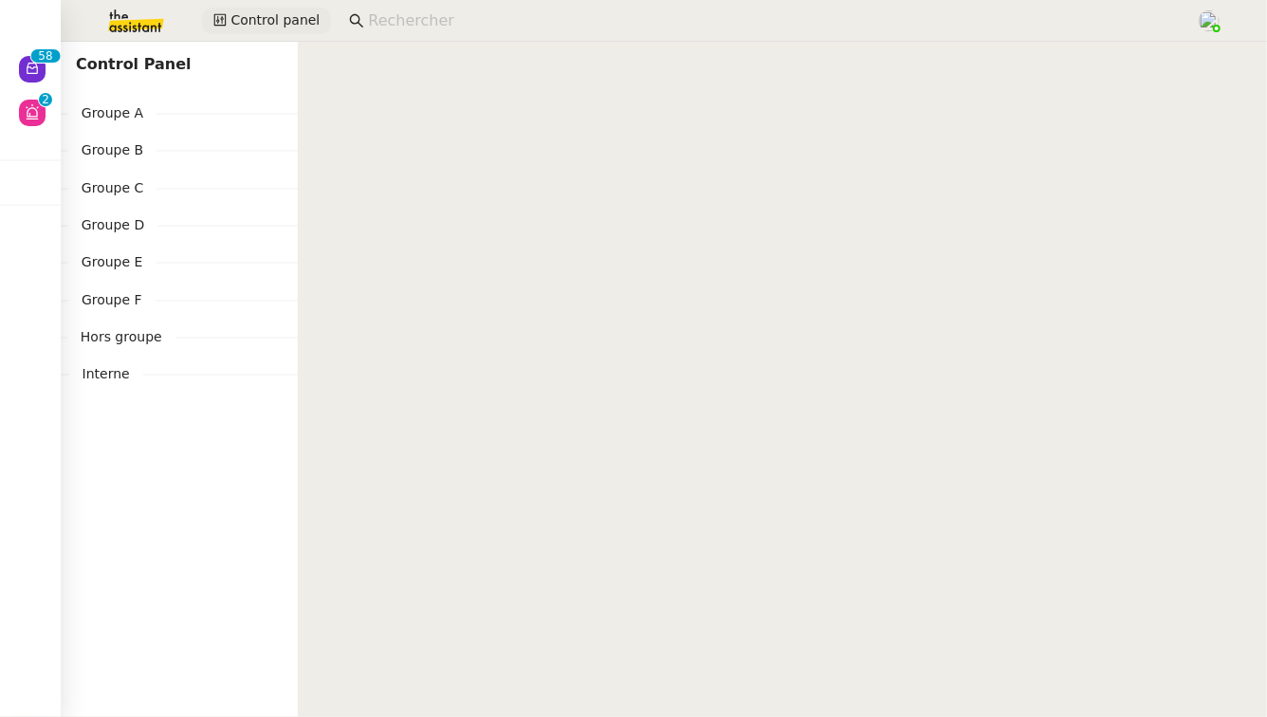
click at [278, 26] on span "Control panel" at bounding box center [275, 20] width 89 height 22
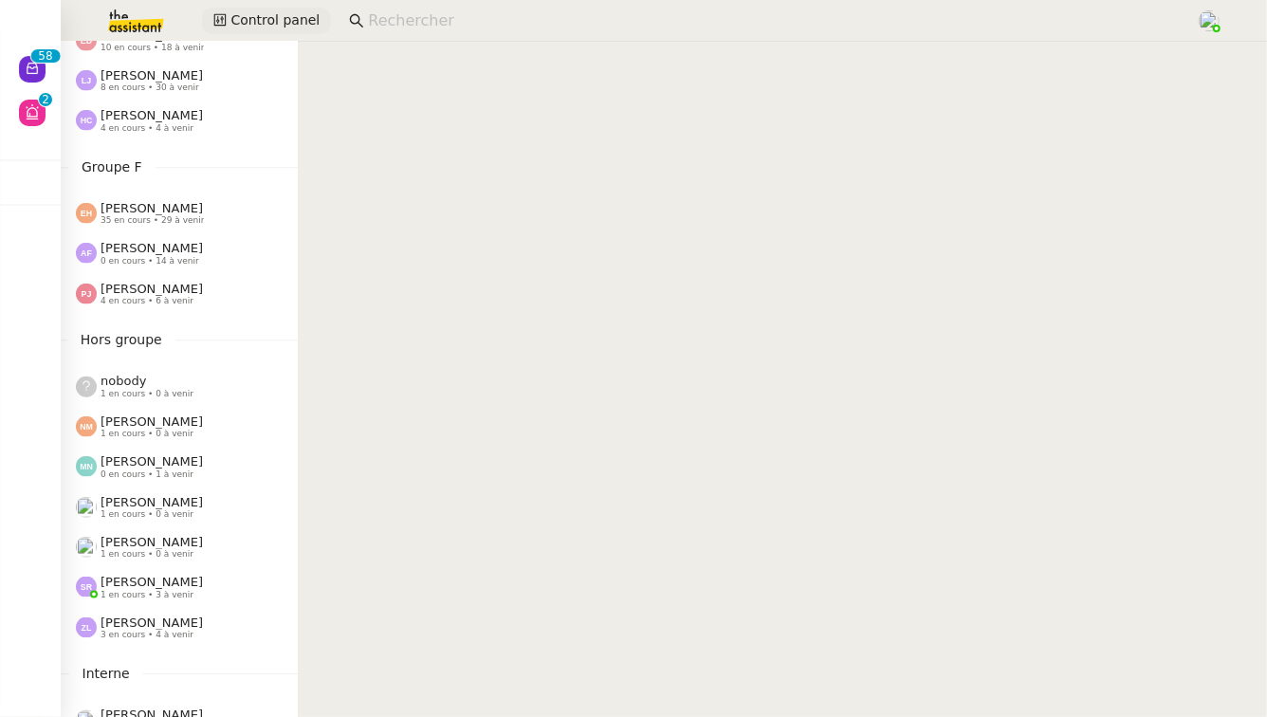
scroll to position [1036, 0]
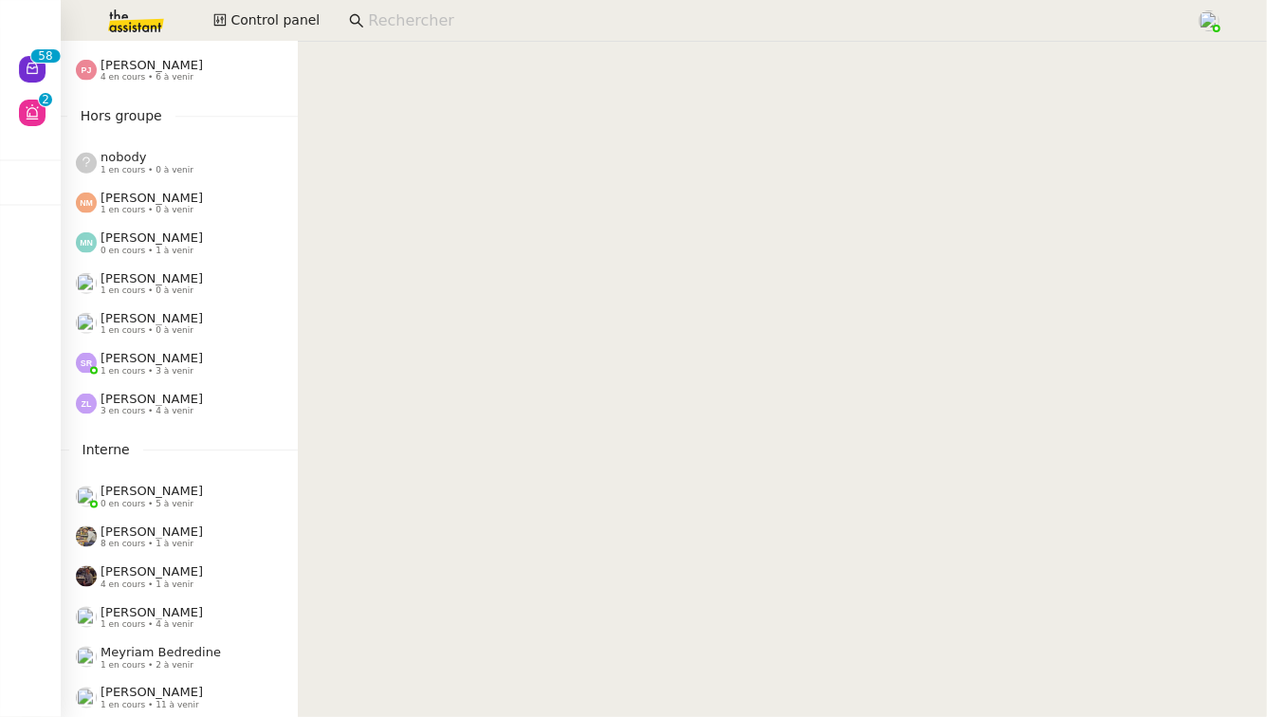
click at [203, 375] on div "[PERSON_NAME] 1 en cours • 3 à venir" at bounding box center [152, 363] width 102 height 25
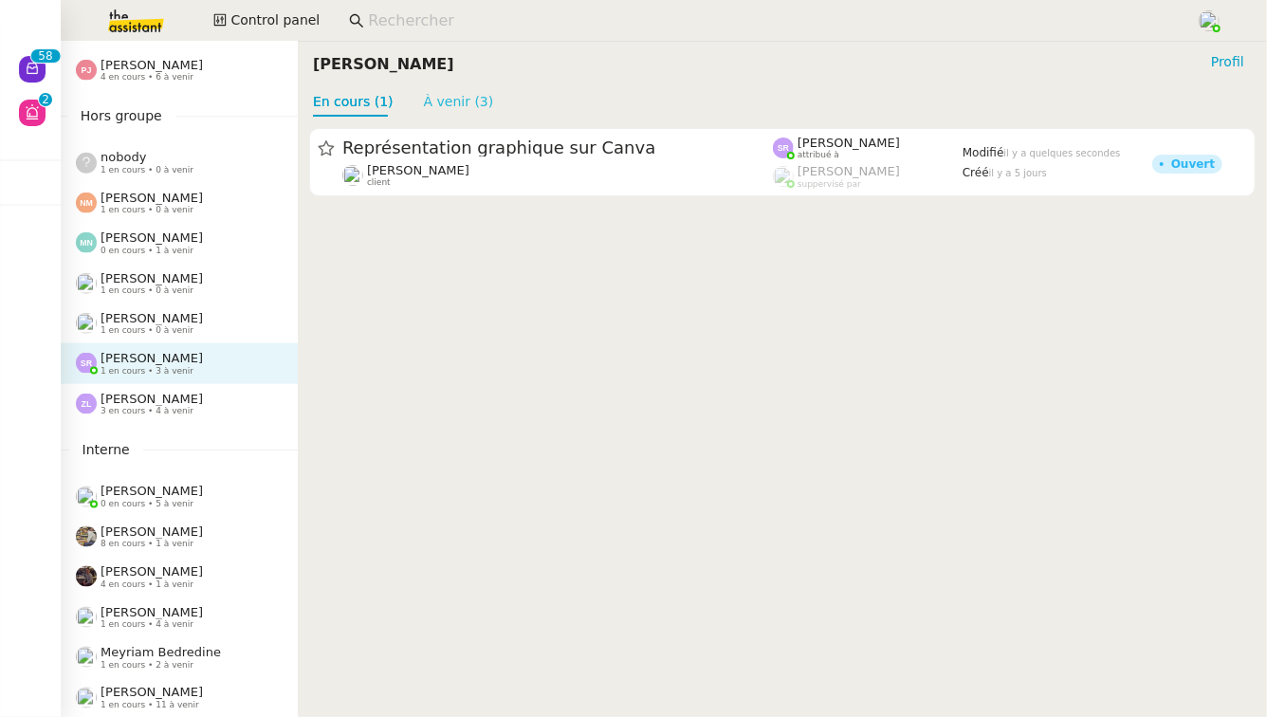
click at [450, 95] on link "À venir (3)" at bounding box center [459, 101] width 70 height 15
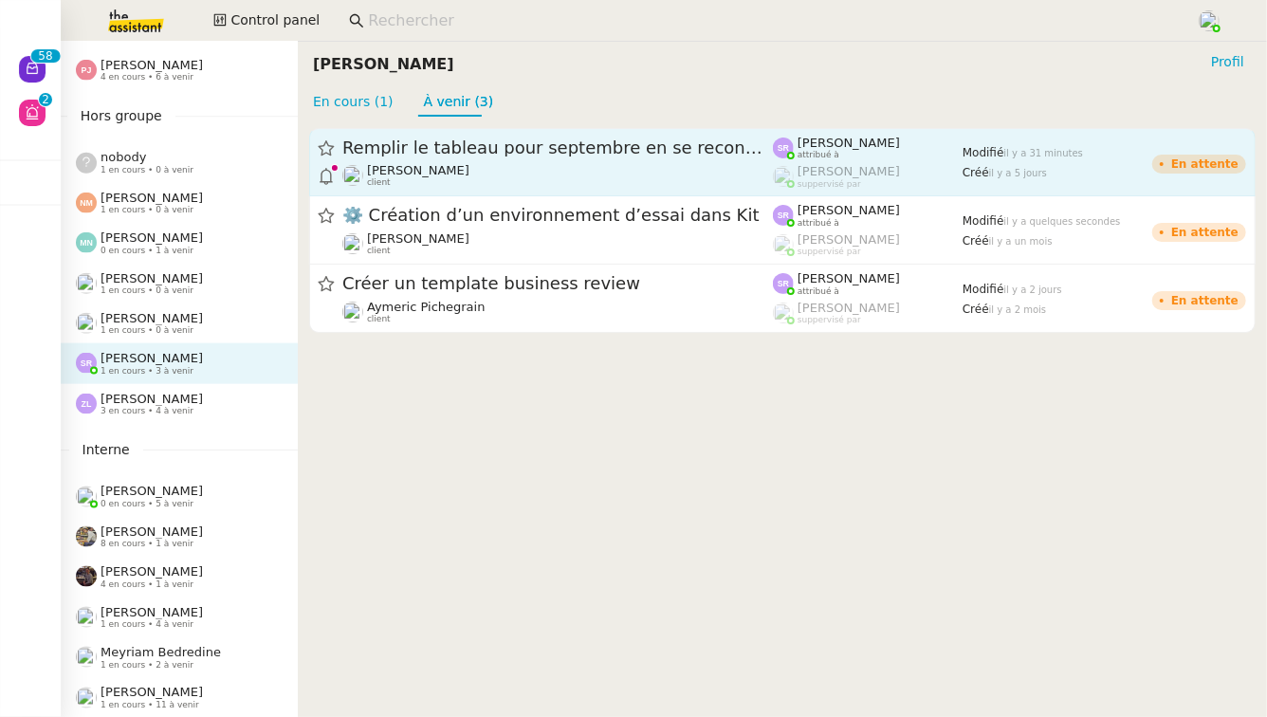
click at [453, 150] on span "Remplir le tableau pour septembre en se reconnectant aux 6 plateformes" at bounding box center [557, 147] width 431 height 17
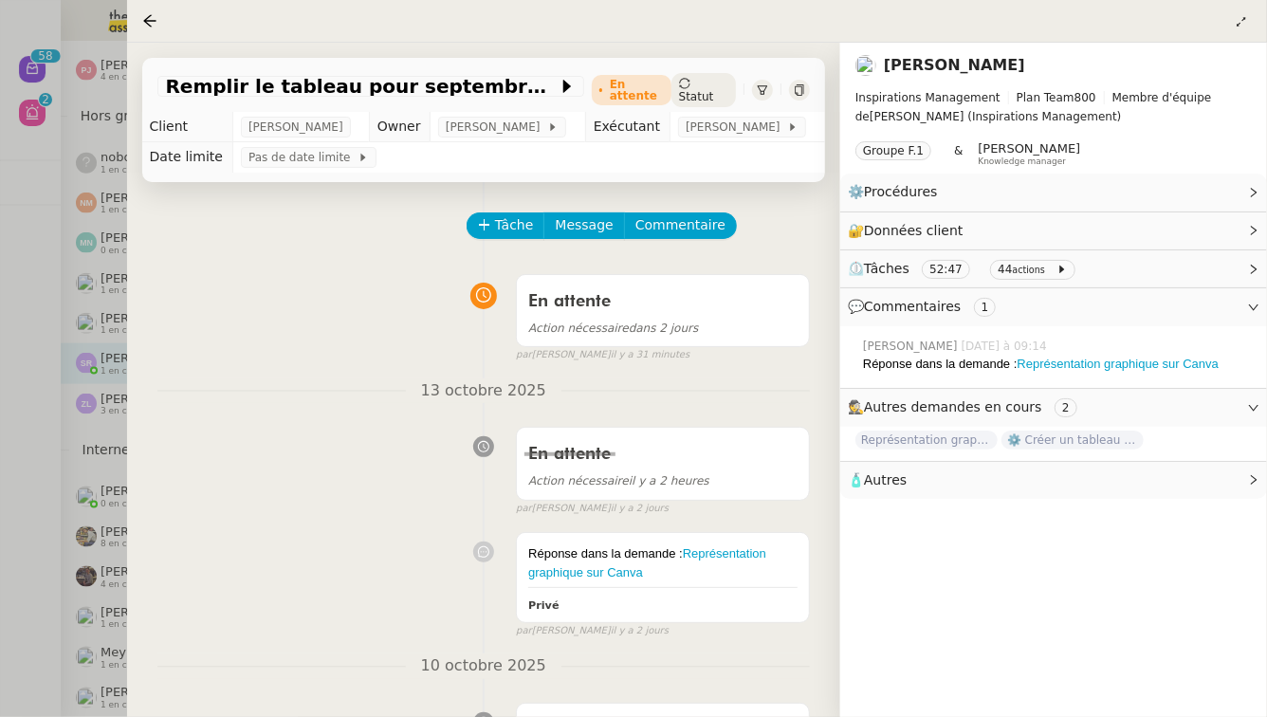
click at [0, 467] on div at bounding box center [633, 358] width 1267 height 717
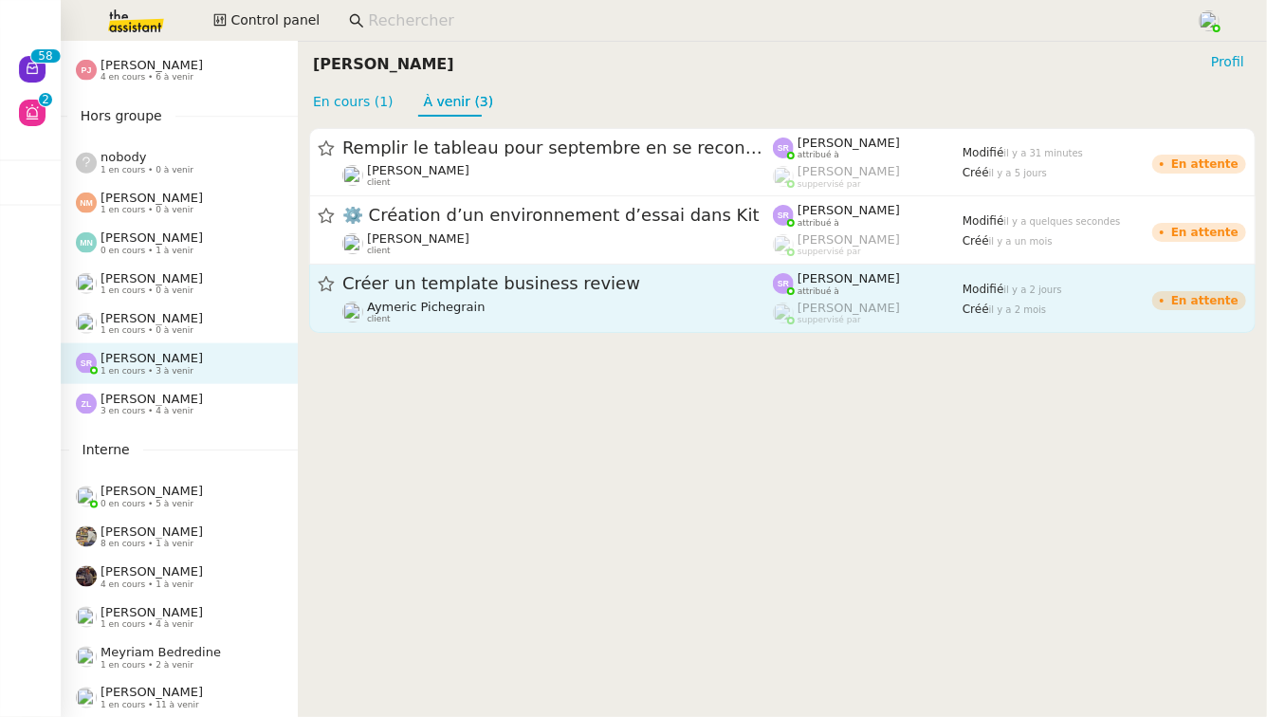
click at [500, 295] on div "Créer un template business review" at bounding box center [557, 284] width 431 height 24
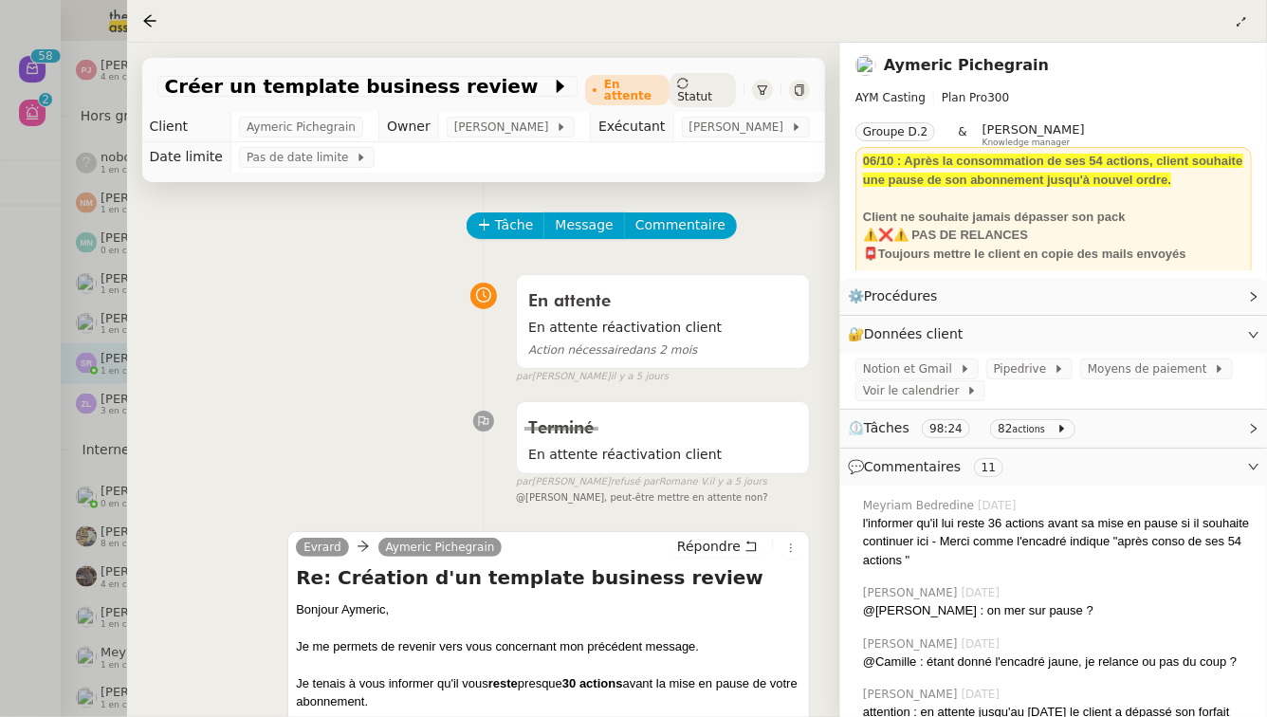
click at [762, 117] on td "[PERSON_NAME]" at bounding box center [750, 127] width 152 height 30
click at [762, 129] on span "[PERSON_NAME]" at bounding box center [741, 127] width 102 height 19
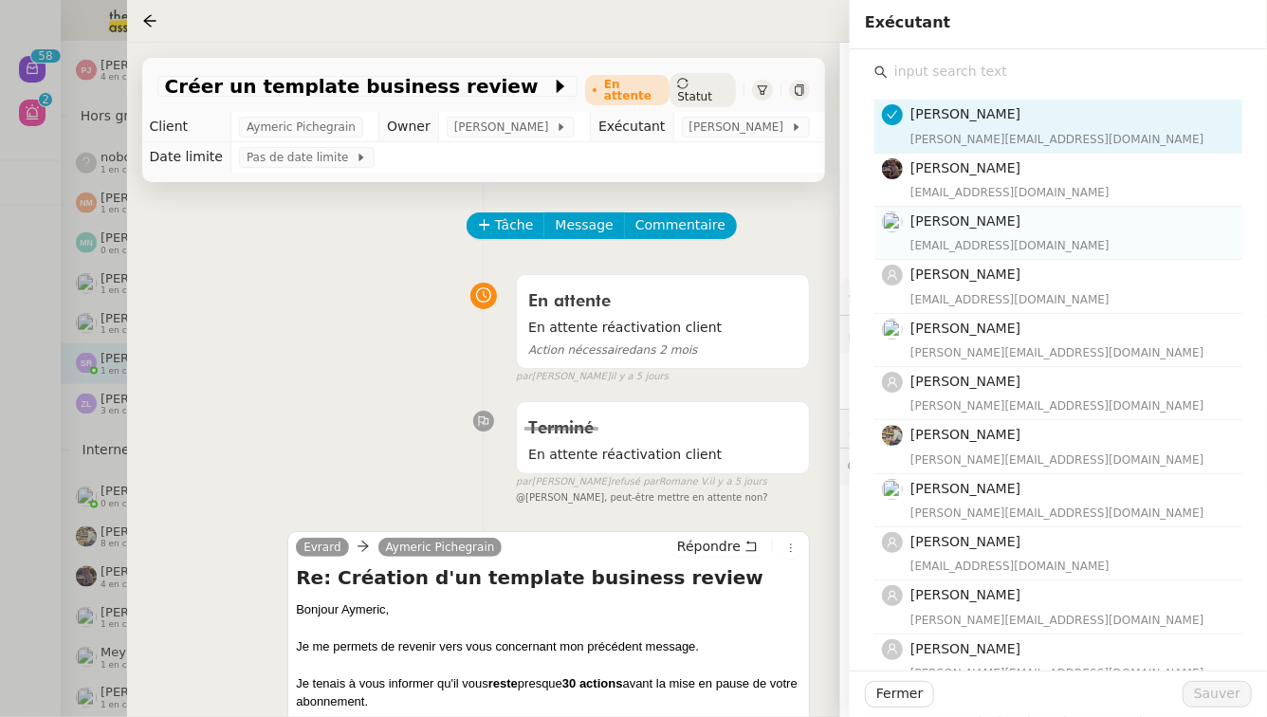
click at [988, 236] on div "[EMAIL_ADDRESS][DOMAIN_NAME]" at bounding box center [1071, 245] width 321 height 19
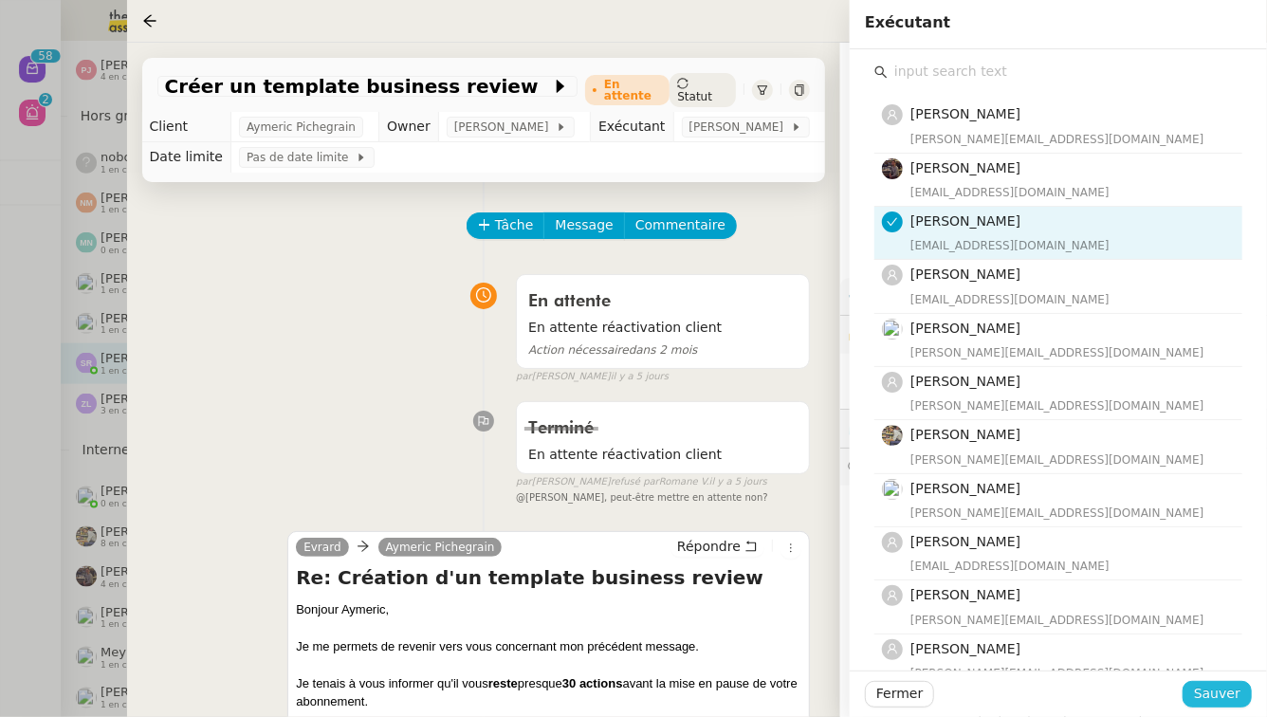
click at [1229, 692] on span "Sauver" at bounding box center [1217, 694] width 46 height 22
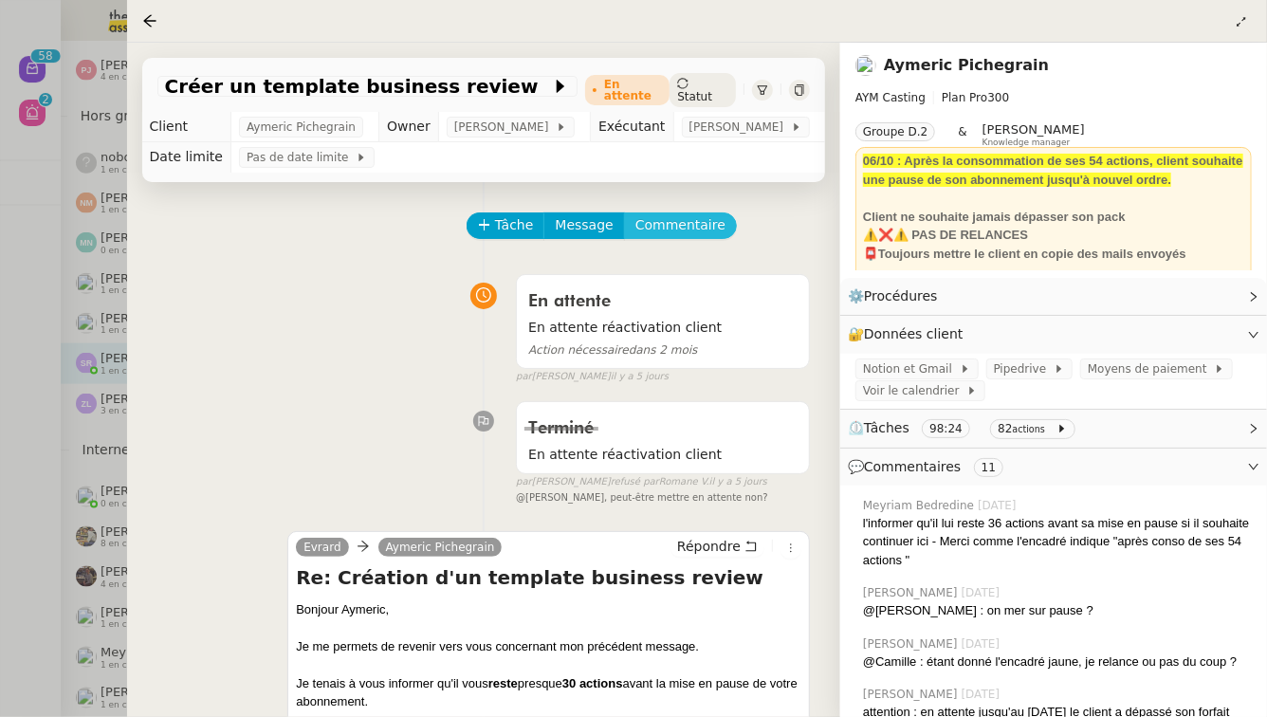
click at [688, 233] on span "Commentaire" at bounding box center [681, 225] width 90 height 22
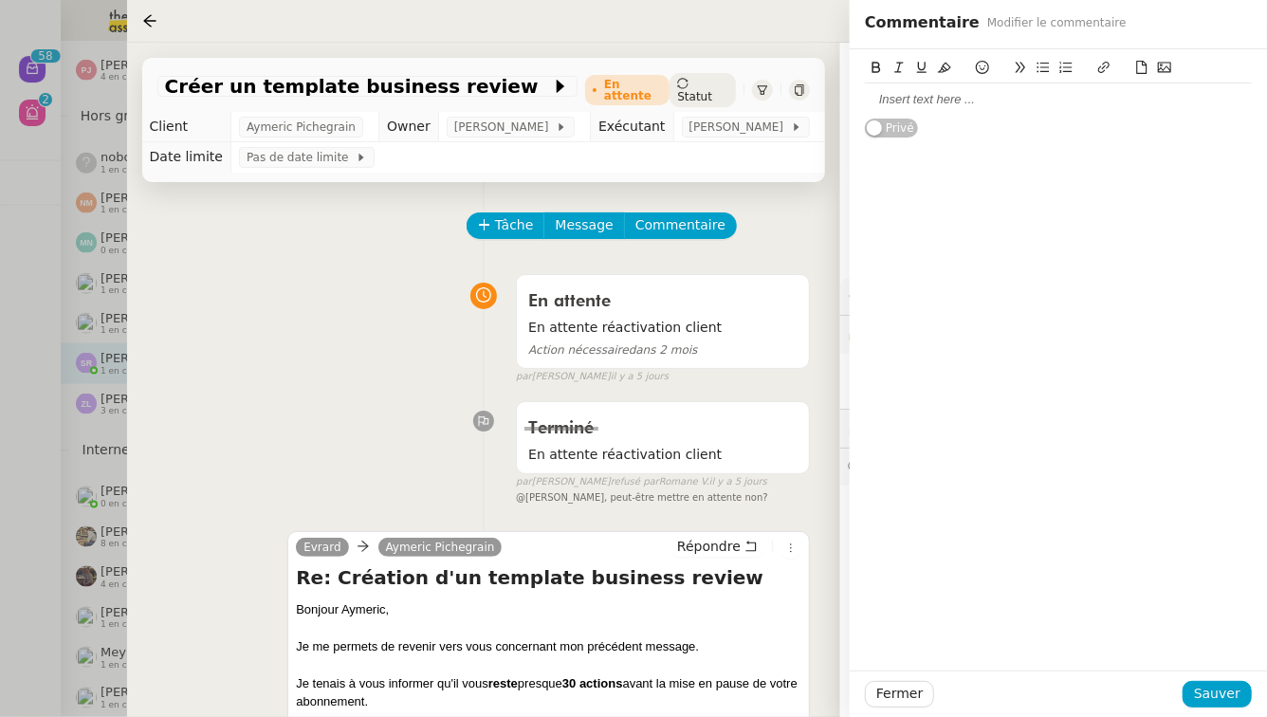
click at [1036, 99] on div at bounding box center [1058, 99] width 387 height 17
click at [1230, 699] on span "Sauver" at bounding box center [1217, 694] width 46 height 22
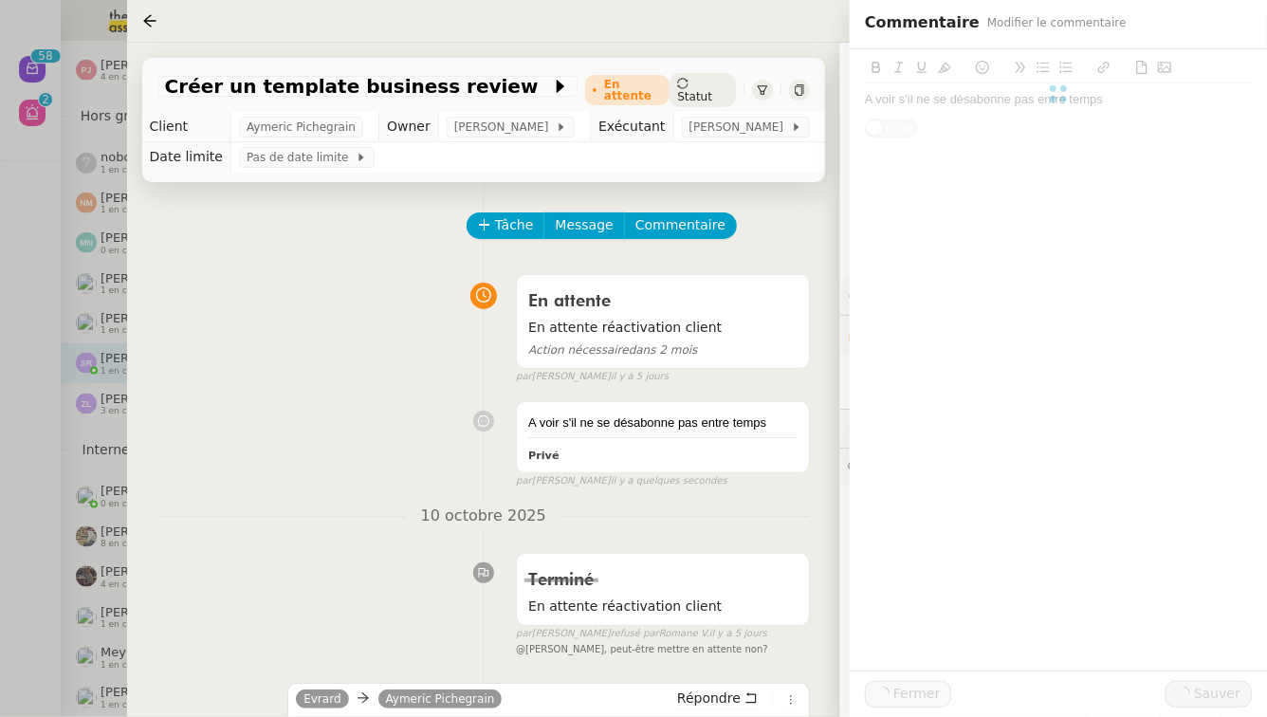
click at [0, 405] on div at bounding box center [633, 358] width 1267 height 717
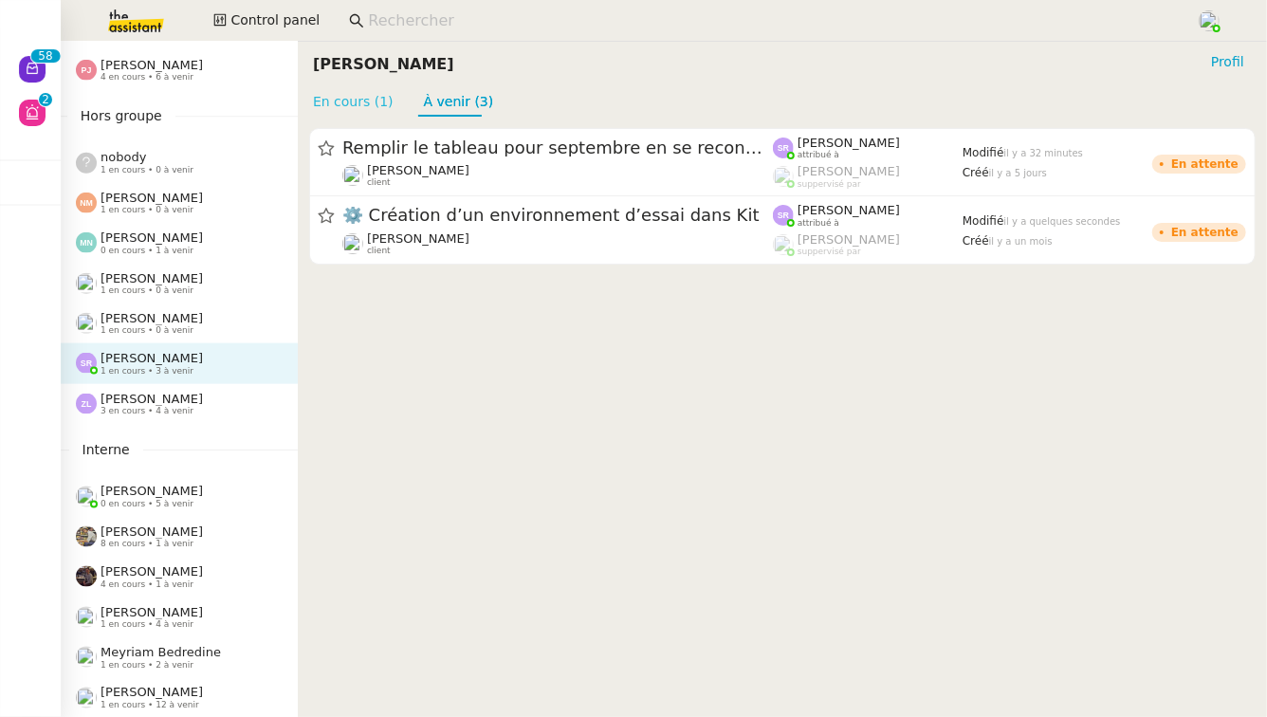
click at [364, 103] on link "En cours (1)" at bounding box center [353, 101] width 81 height 15
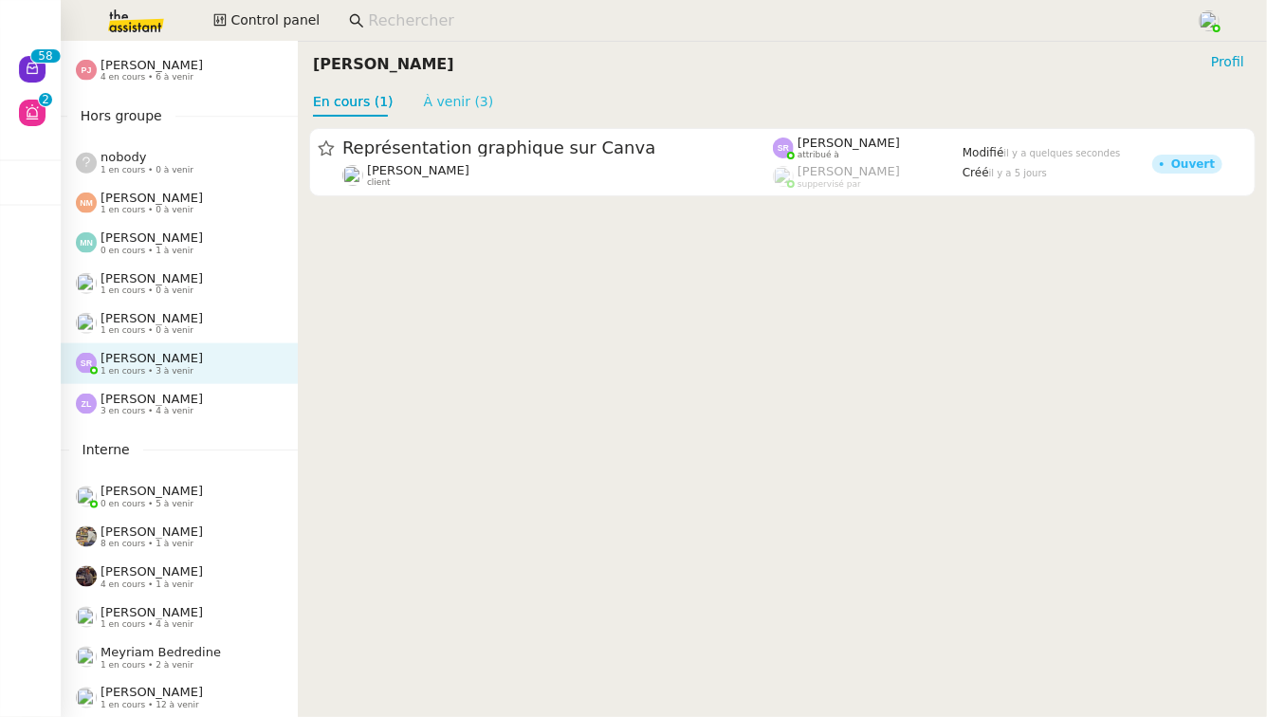
click at [449, 100] on link "À venir (3)" at bounding box center [459, 101] width 70 height 15
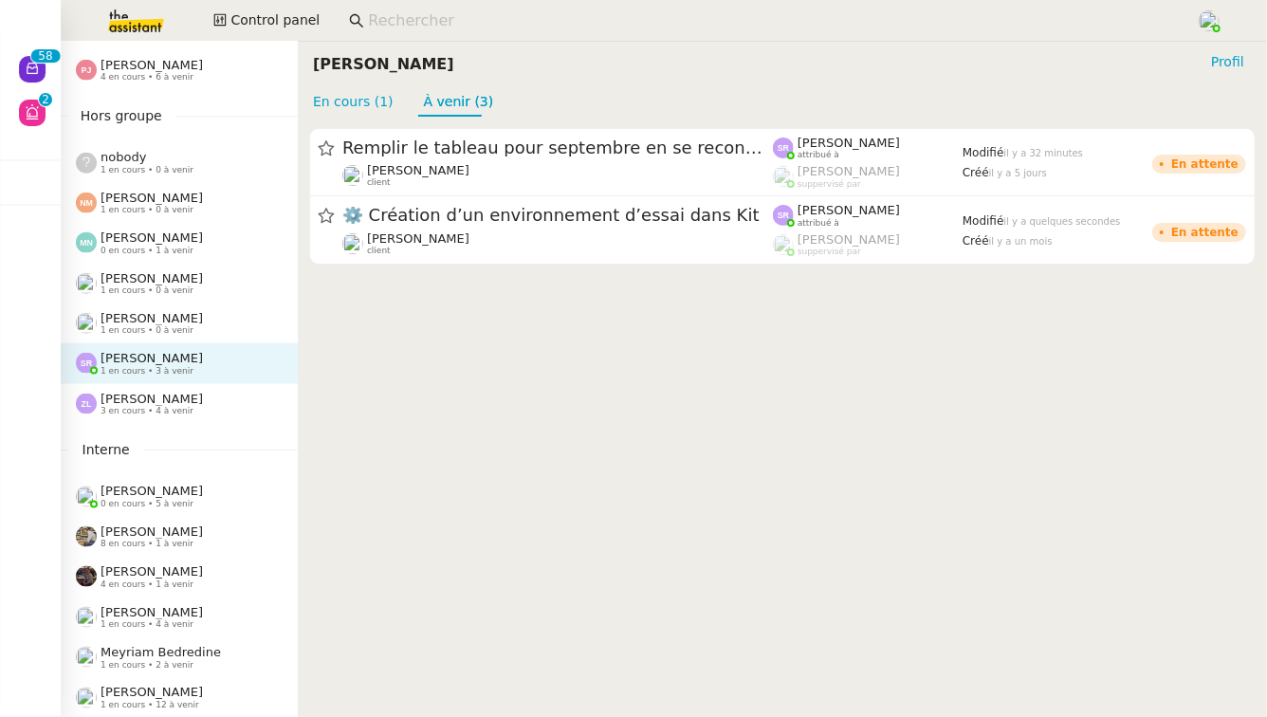
click at [194, 413] on div "[PERSON_NAME] 3 en cours • 4 à venir" at bounding box center [187, 404] width 222 height 25
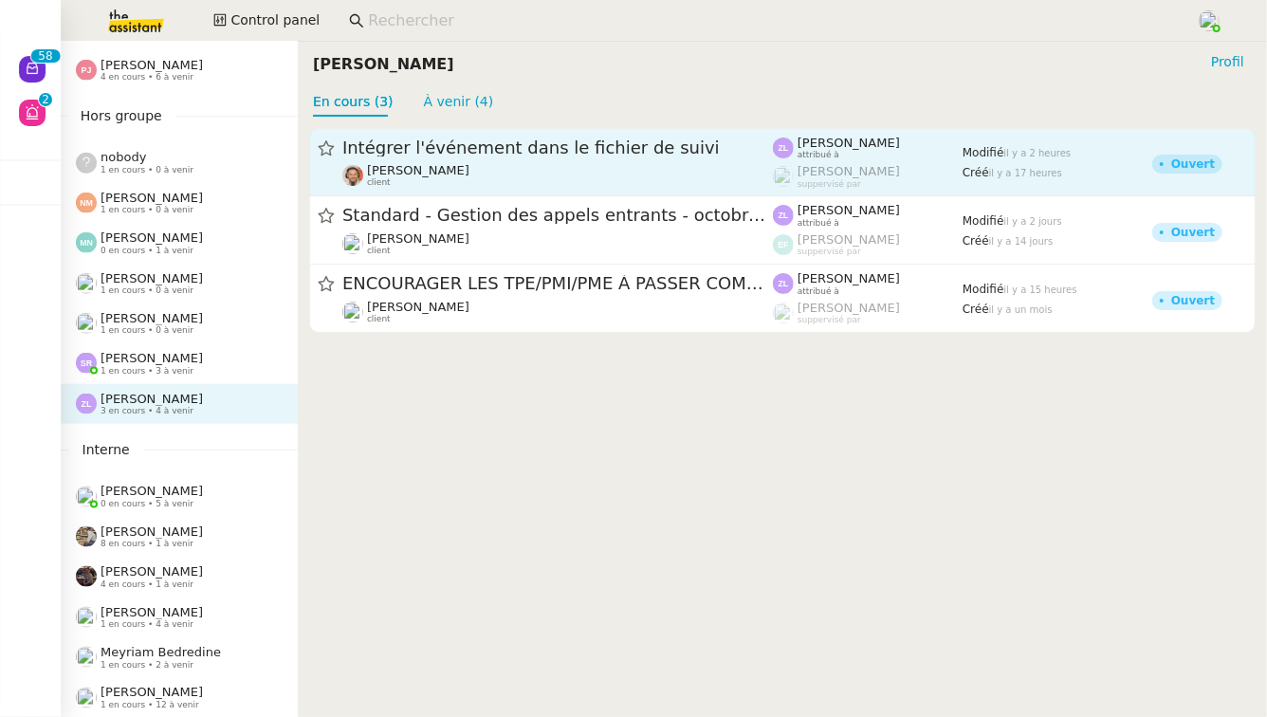
click at [471, 144] on span "Intégrer l'événement dans le fichier de suivi" at bounding box center [557, 147] width 431 height 17
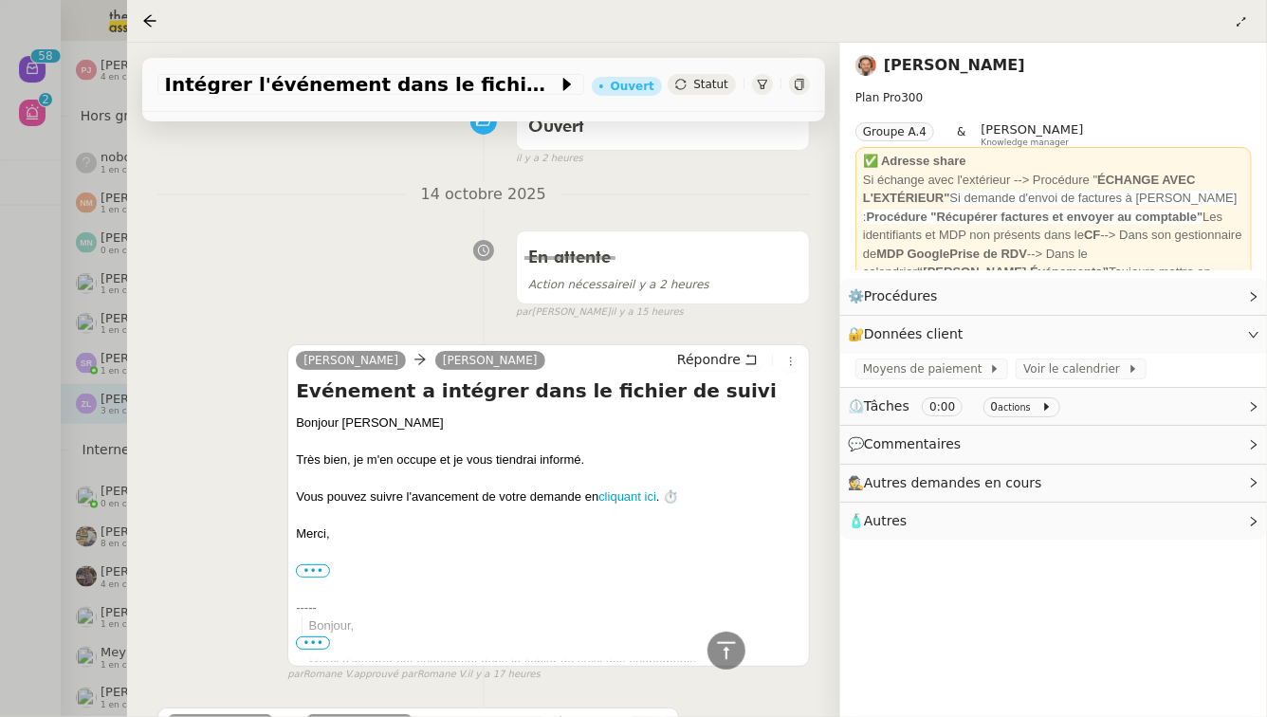
scroll to position [420, 0]
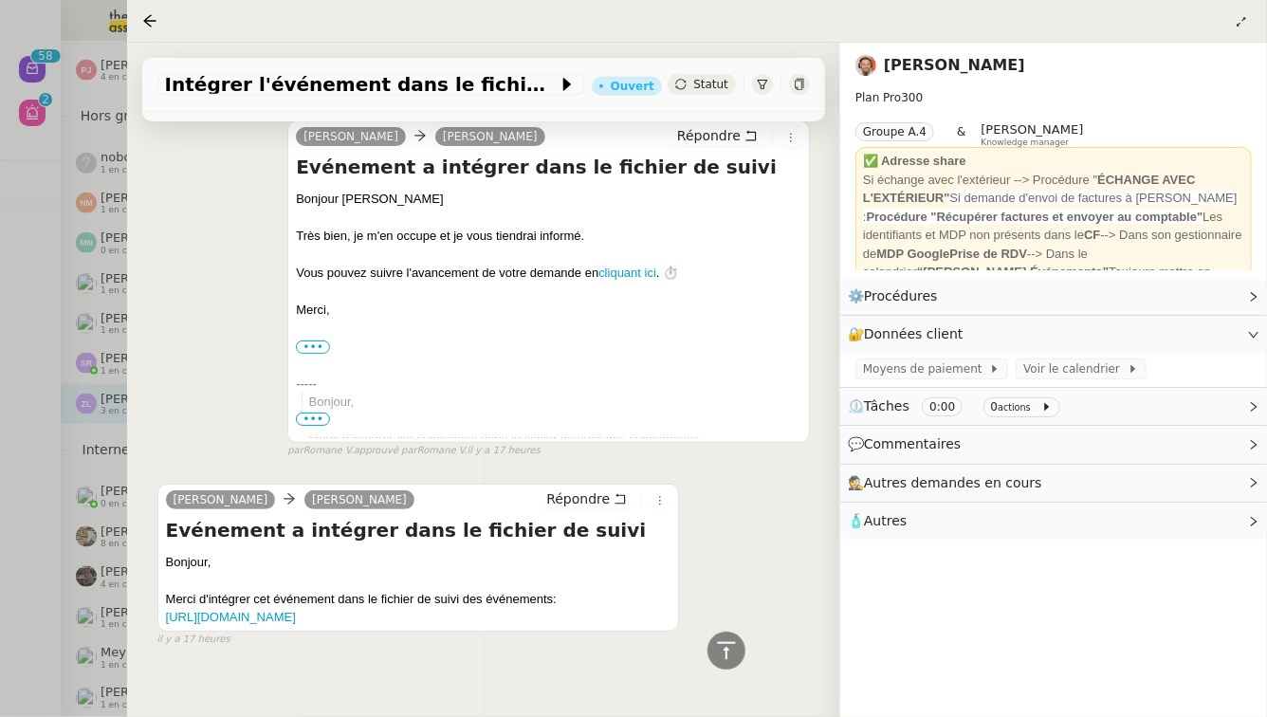
click at [8, 466] on div at bounding box center [633, 358] width 1267 height 717
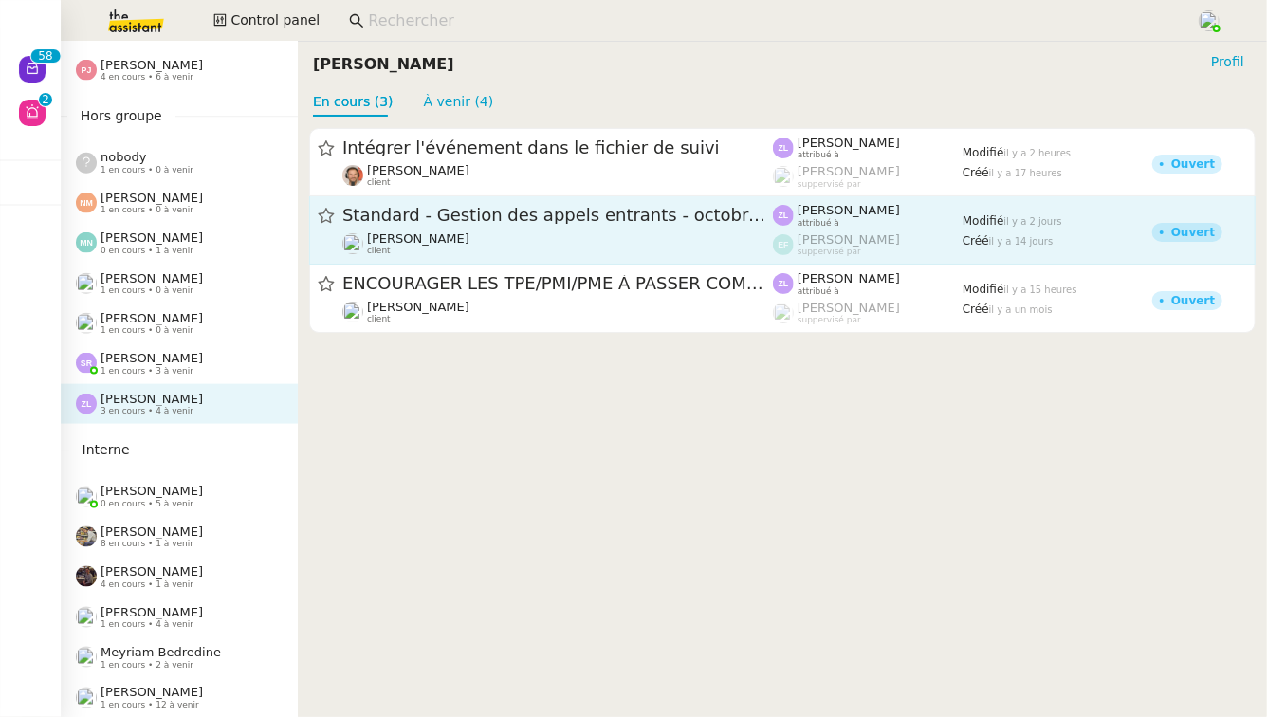
click at [505, 219] on span "Standard - Gestion des appels entrants - octobre 2025" at bounding box center [557, 216] width 431 height 17
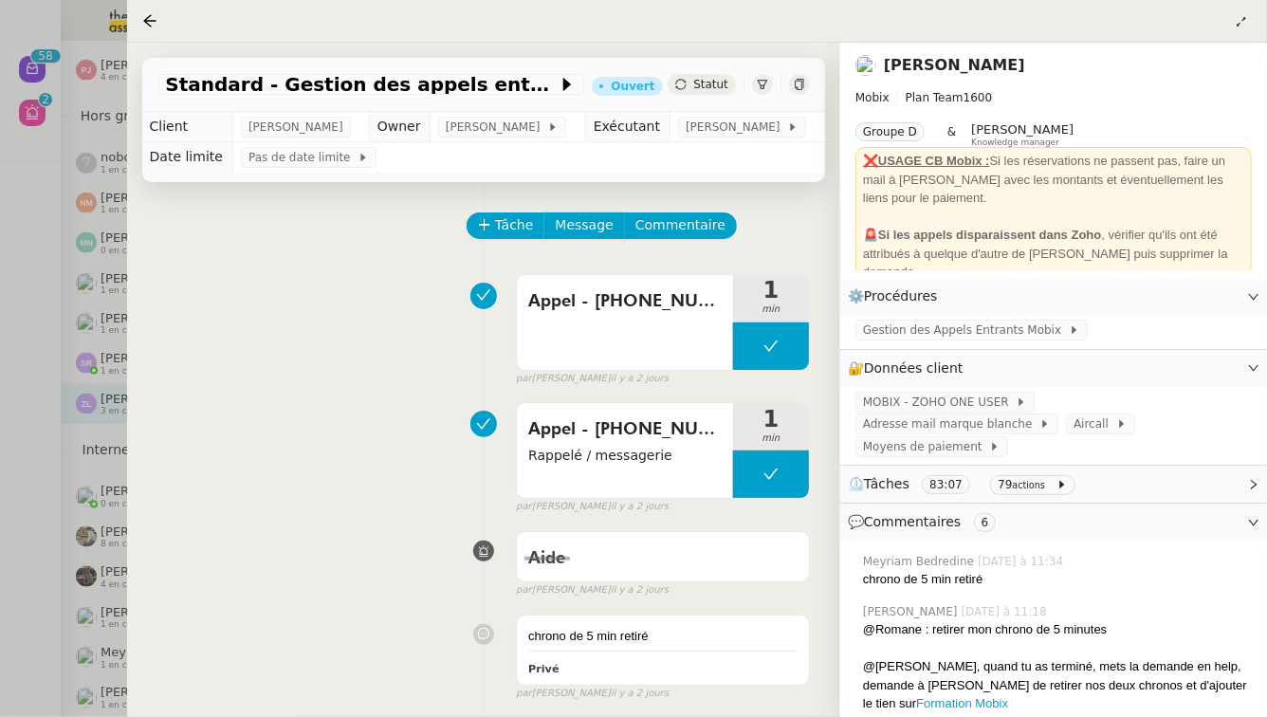
click at [69, 430] on div at bounding box center [633, 358] width 1267 height 717
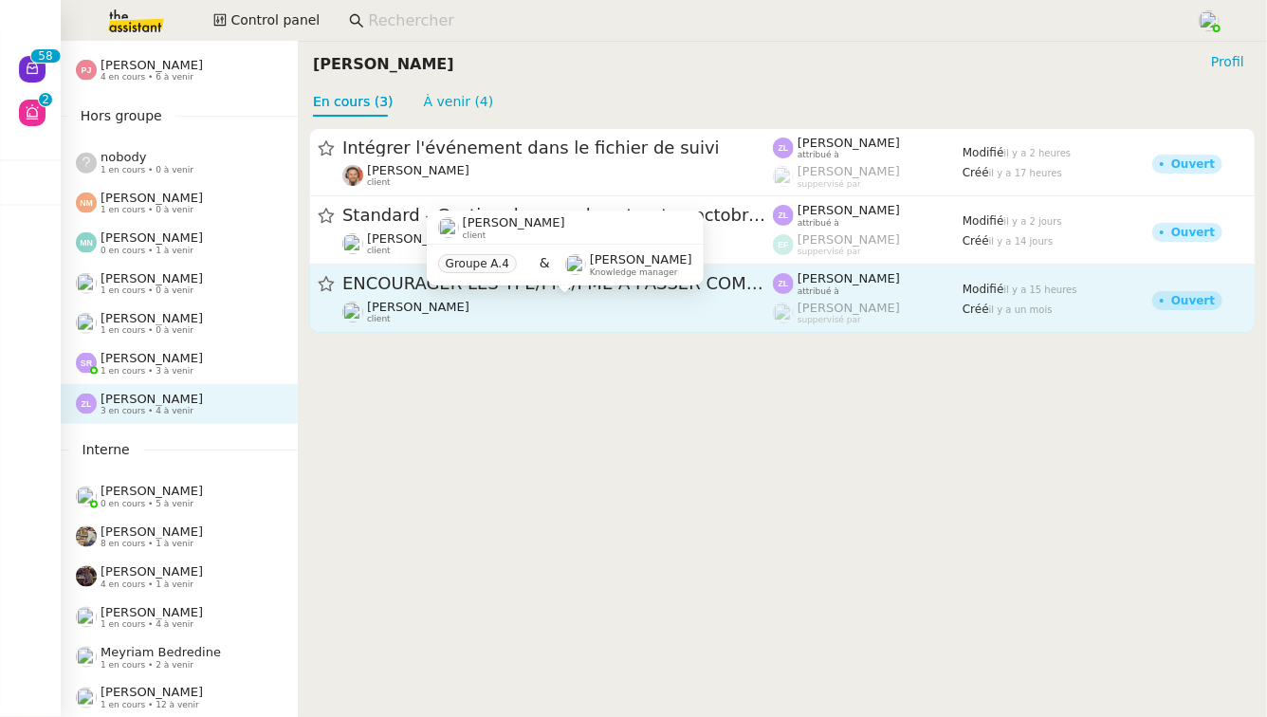
click at [545, 299] on div "[PERSON_NAME] client Groupe A.4 & [PERSON_NAME] Knowledge manager" at bounding box center [565, 255] width 277 height 89
click at [391, 317] on div "[PERSON_NAME] client" at bounding box center [418, 312] width 102 height 25
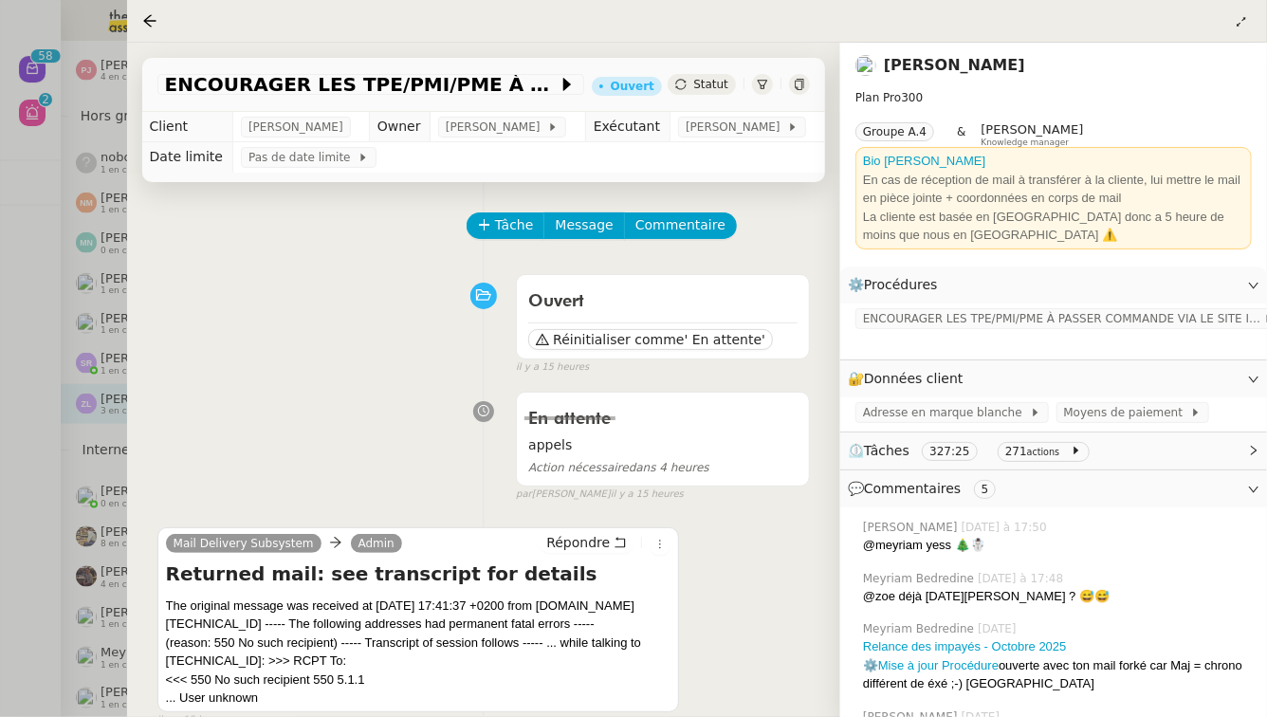
click at [0, 507] on div at bounding box center [633, 358] width 1267 height 717
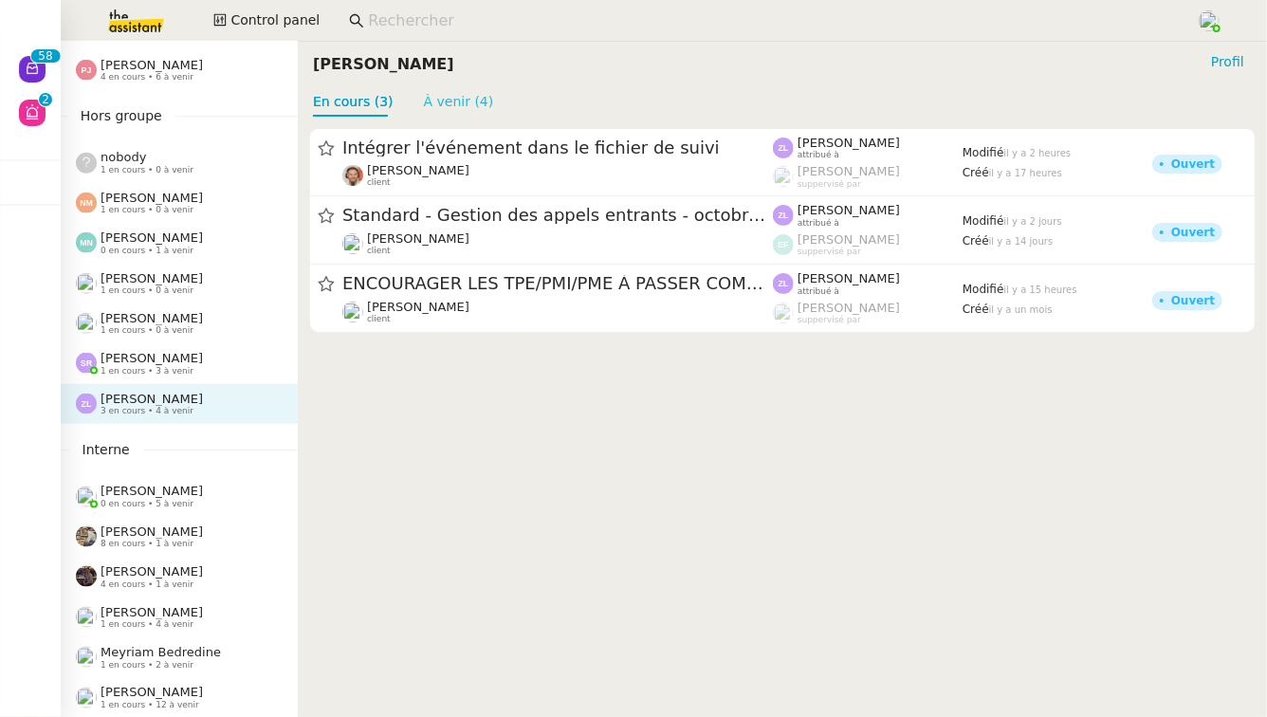
click at [426, 100] on link "À venir (4)" at bounding box center [459, 101] width 70 height 15
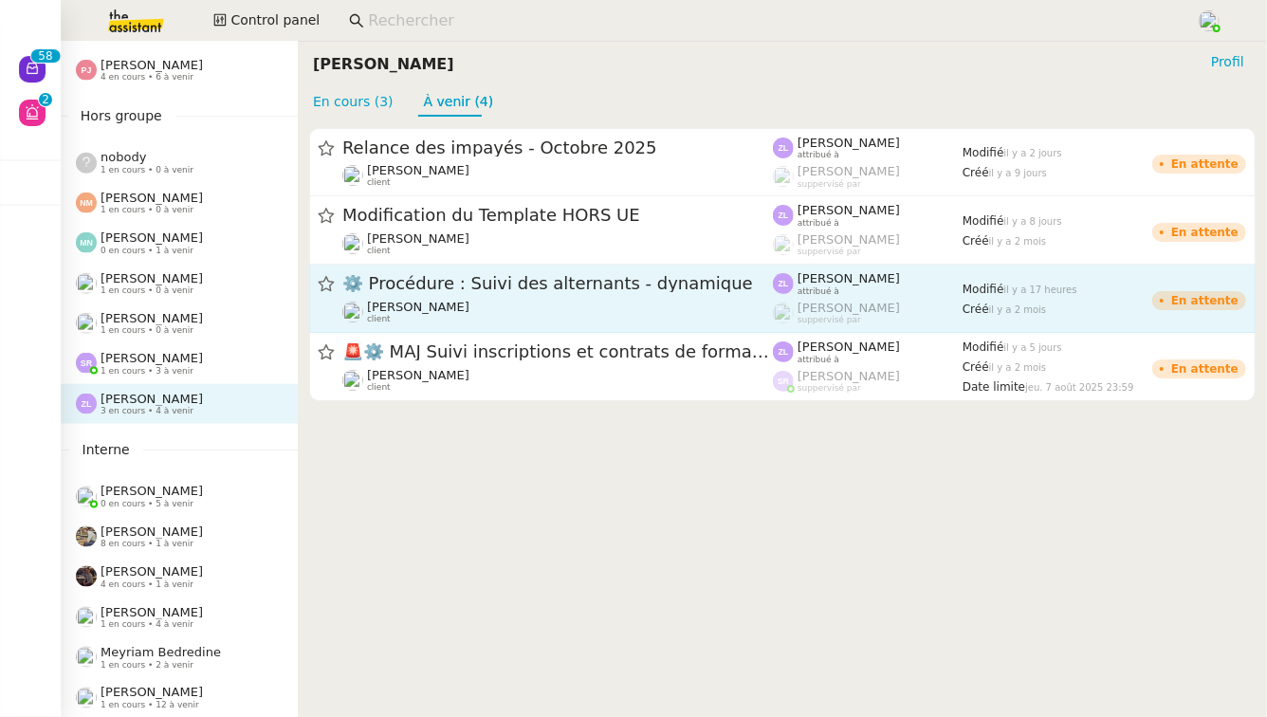
click at [427, 281] on span "⚙️ Procédure : Suivi des alternants - dynamique" at bounding box center [557, 284] width 431 height 17
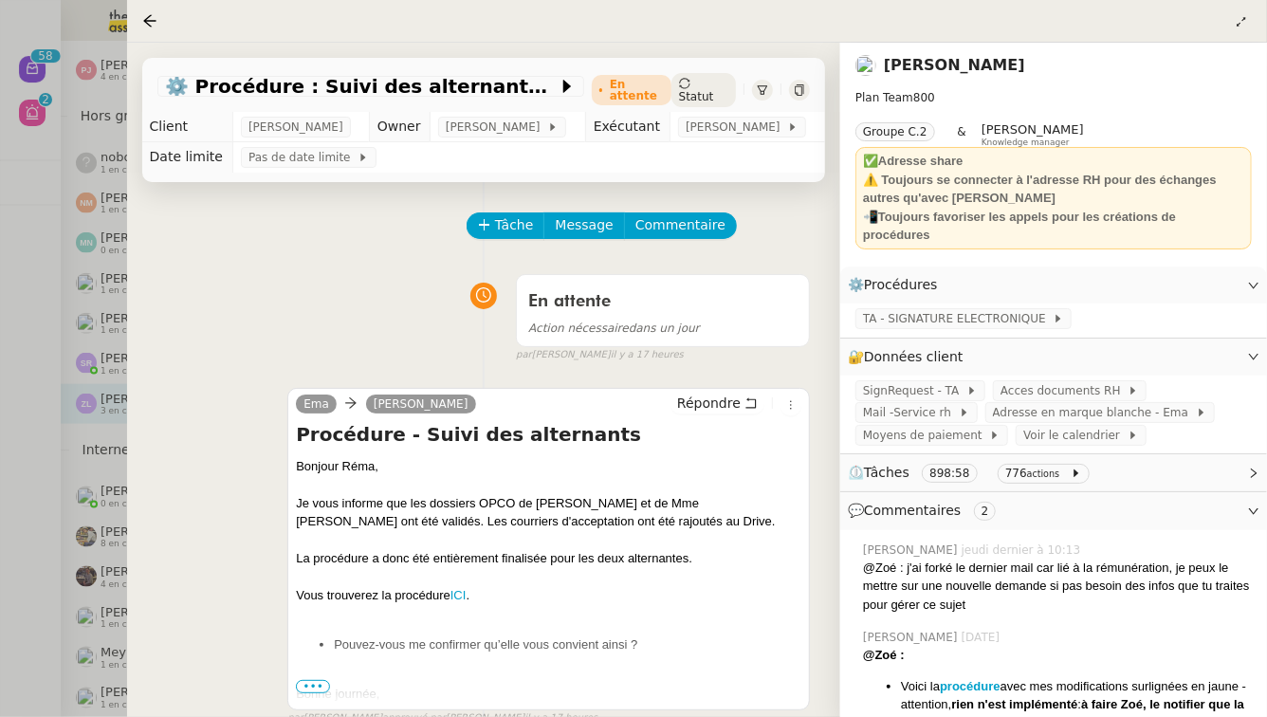
click at [110, 411] on div at bounding box center [633, 358] width 1267 height 717
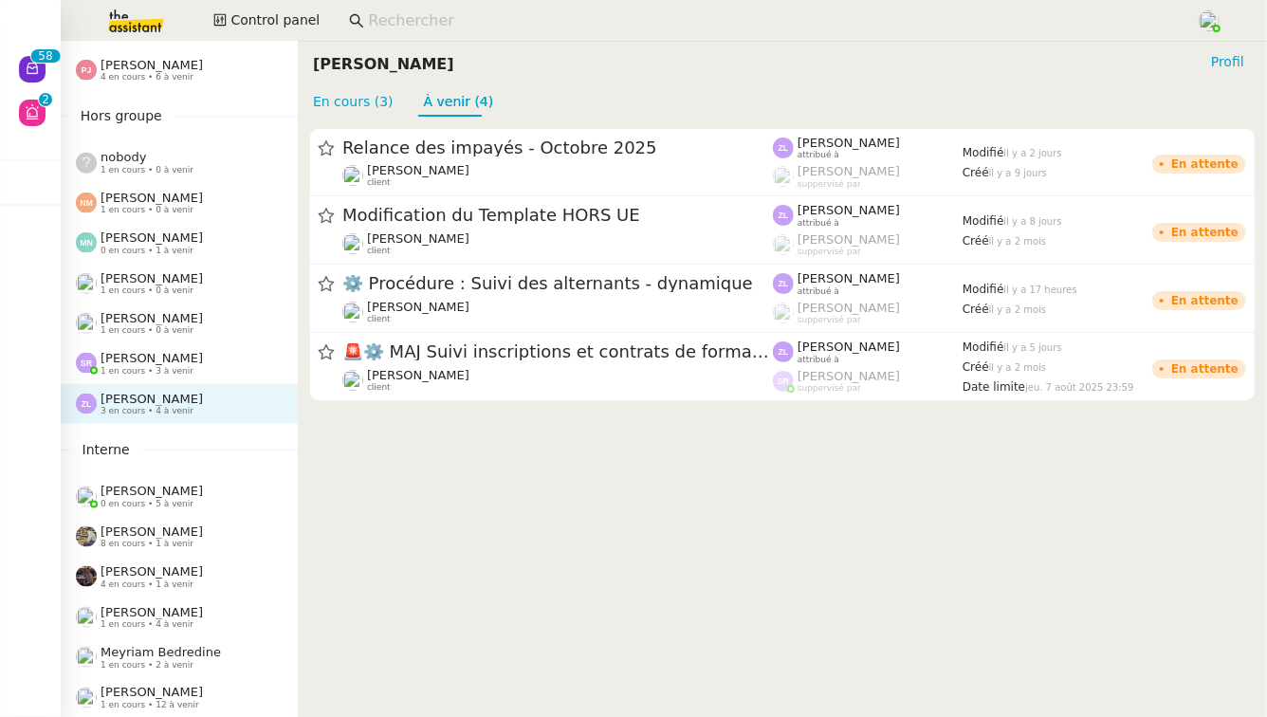
click at [183, 616] on span "[PERSON_NAME]" at bounding box center [152, 612] width 102 height 14
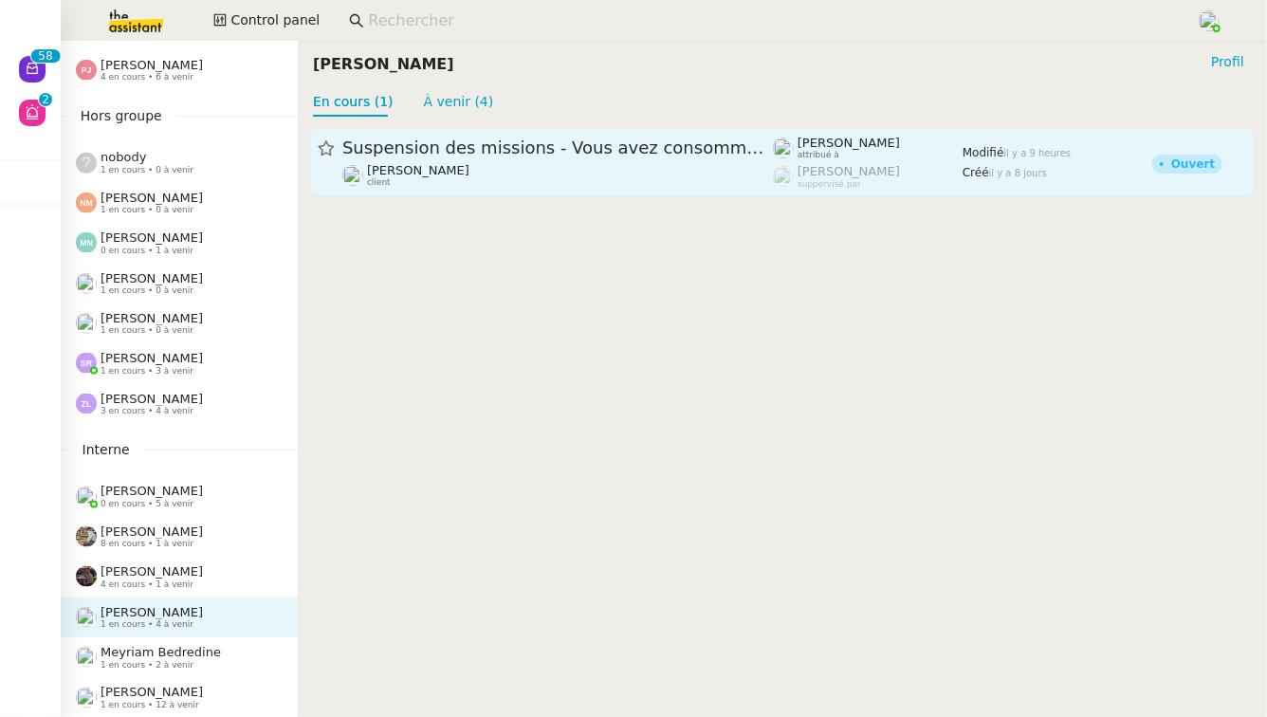
click at [460, 188] on link "Suspension des missions - Vous avez consommé la totalité de vos actions TheAssi…" at bounding box center [782, 162] width 947 height 68
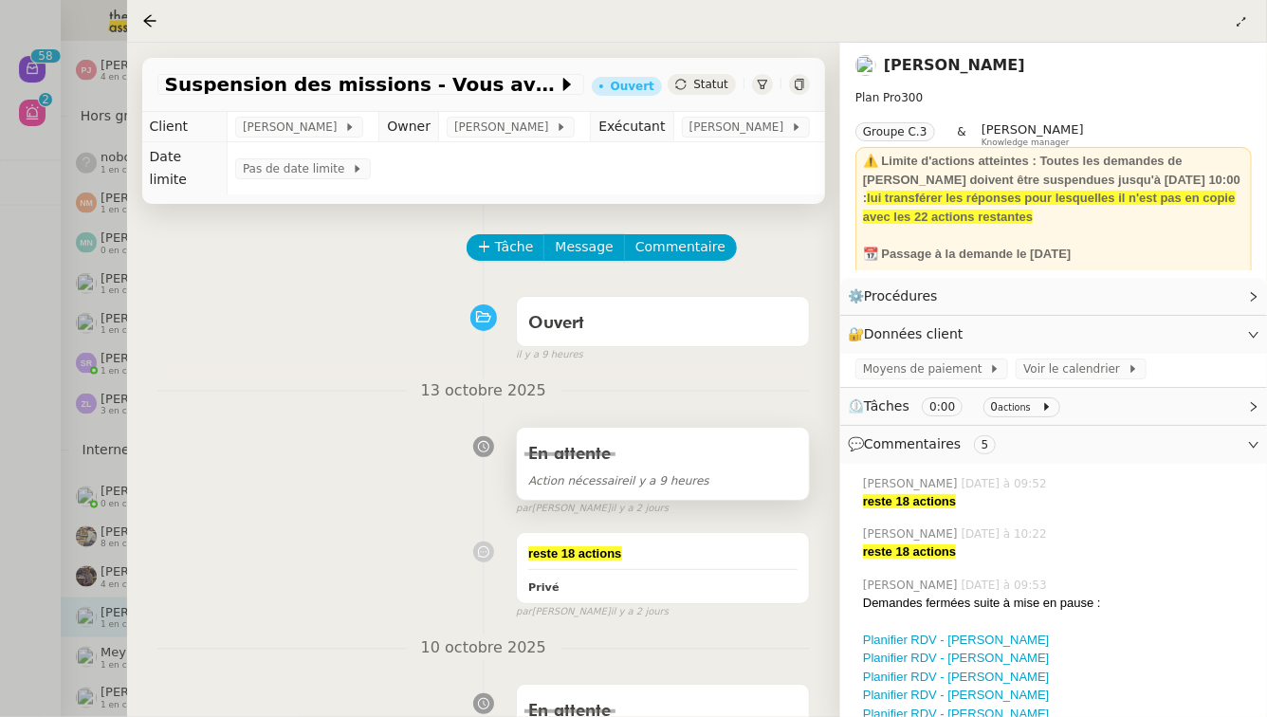
click at [733, 439] on div "En attente" at bounding box center [662, 454] width 269 height 30
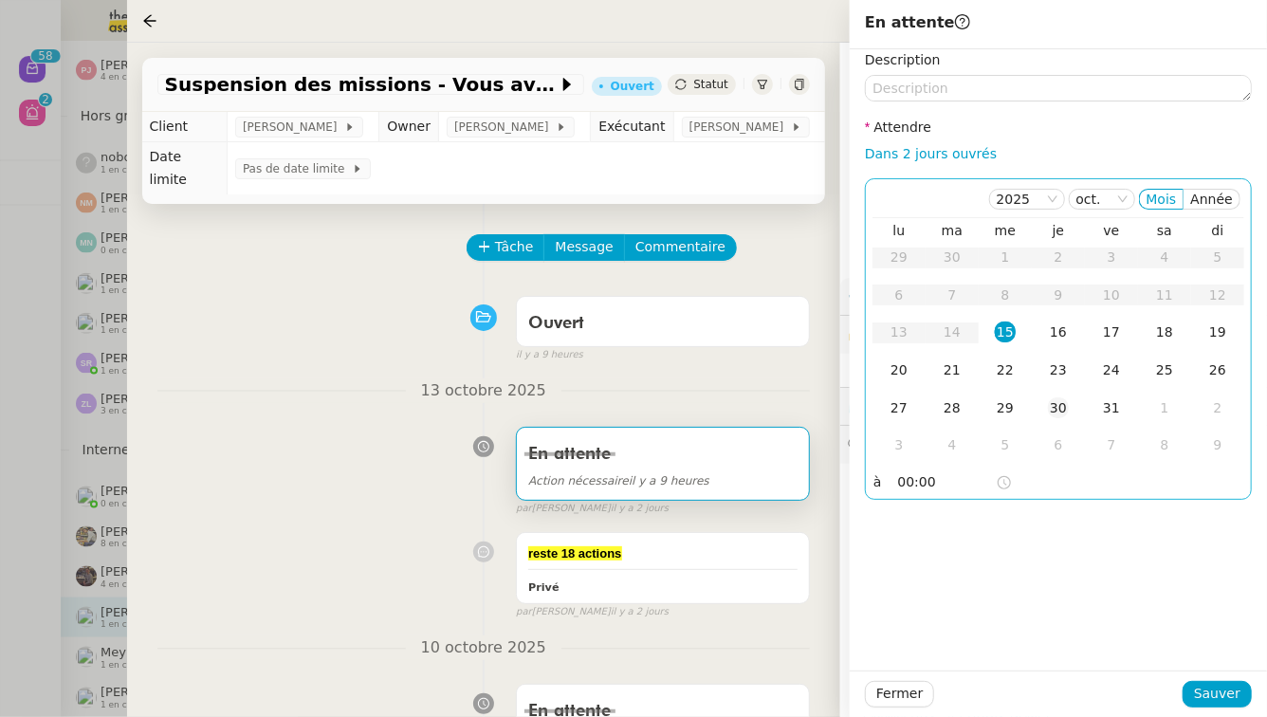
click at [1051, 409] on div "30" at bounding box center [1058, 407] width 21 height 21
click at [1009, 415] on div "29" at bounding box center [1005, 407] width 21 height 21
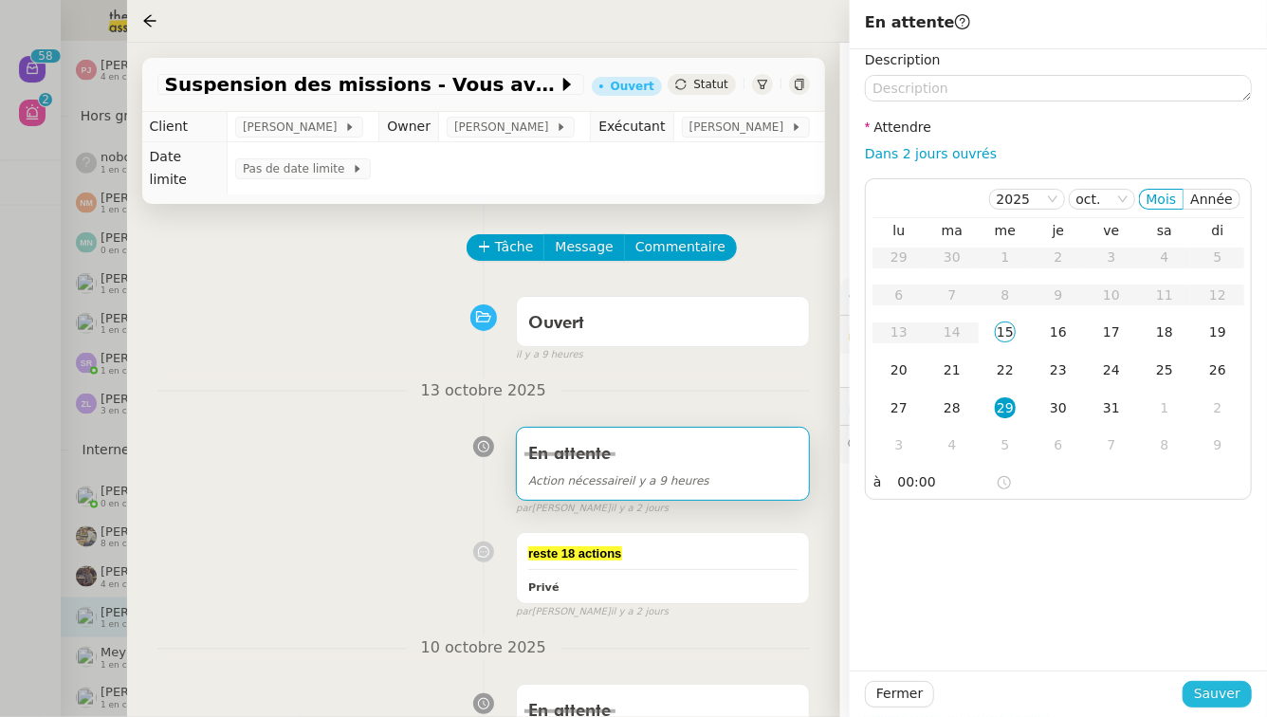
click at [1238, 706] on button "Sauver" at bounding box center [1217, 694] width 69 height 27
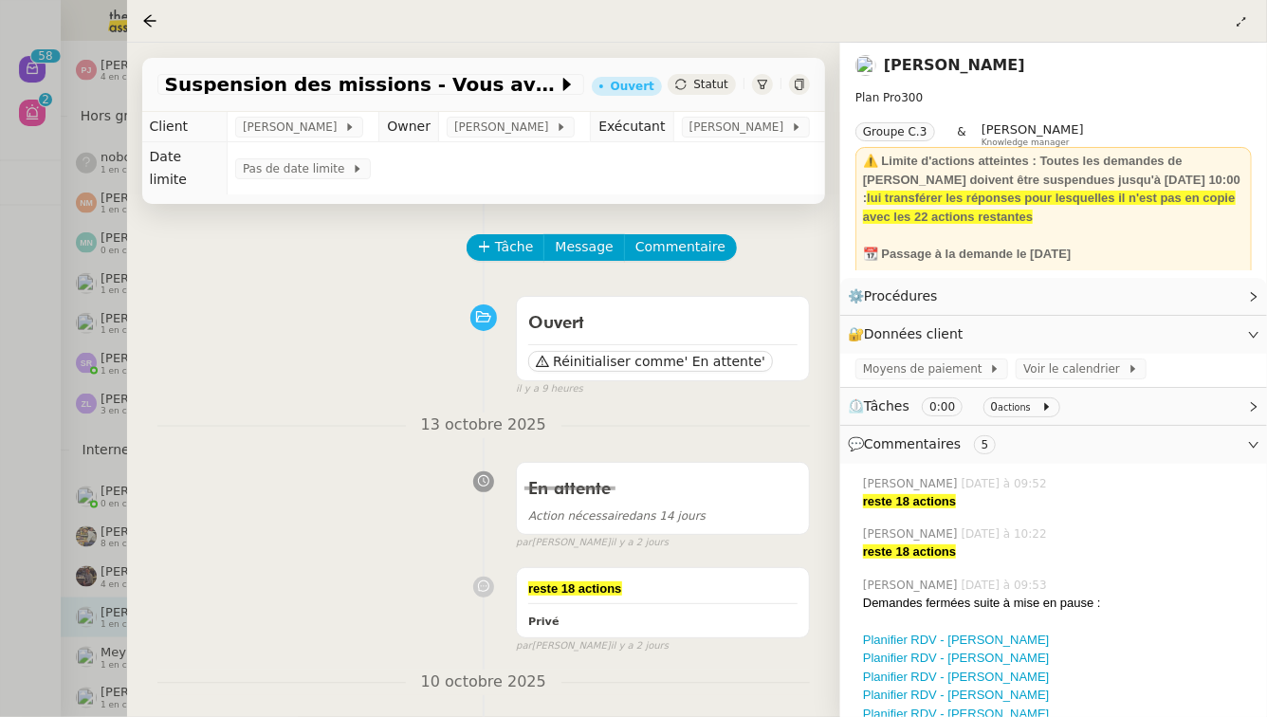
click at [682, 248] on div "Tâche Message Commentaire" at bounding box center [640, 257] width 342 height 46
click at [688, 308] on div "Ouvert" at bounding box center [662, 323] width 269 height 30
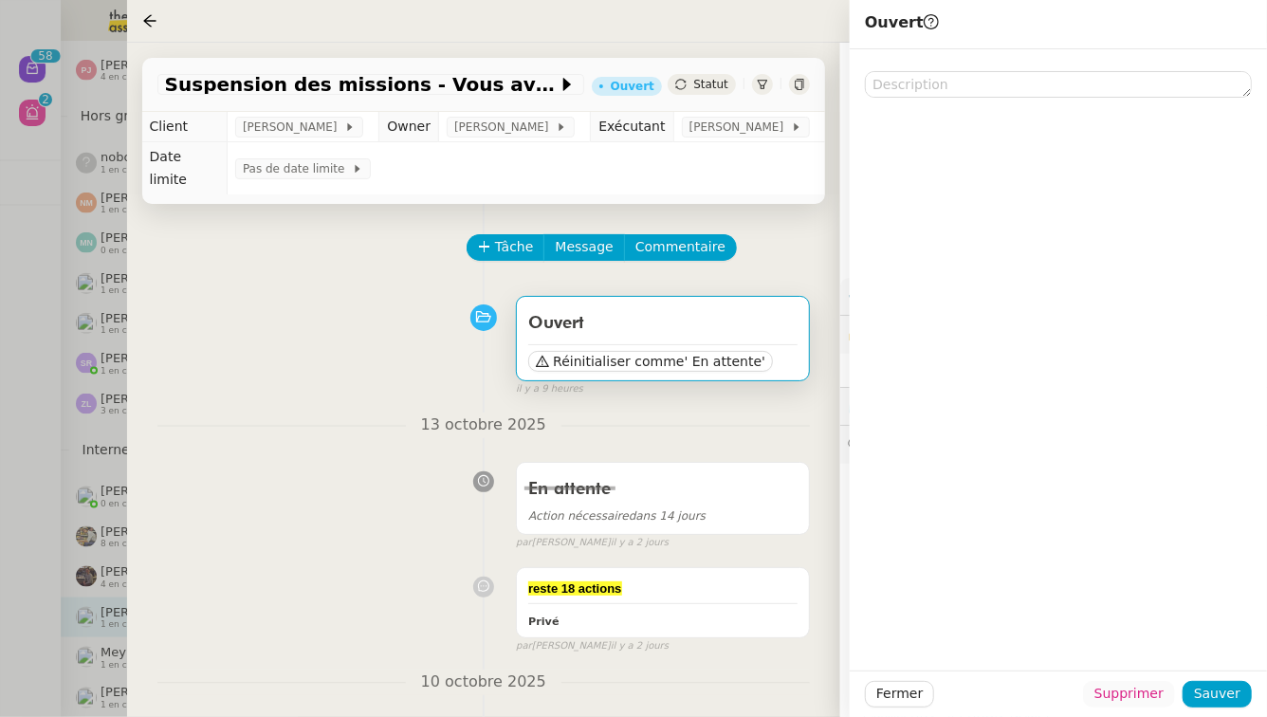
click at [1123, 686] on span "Supprimer" at bounding box center [1129, 694] width 69 height 22
click at [1186, 645] on button "Ok" at bounding box center [1181, 644] width 33 height 21
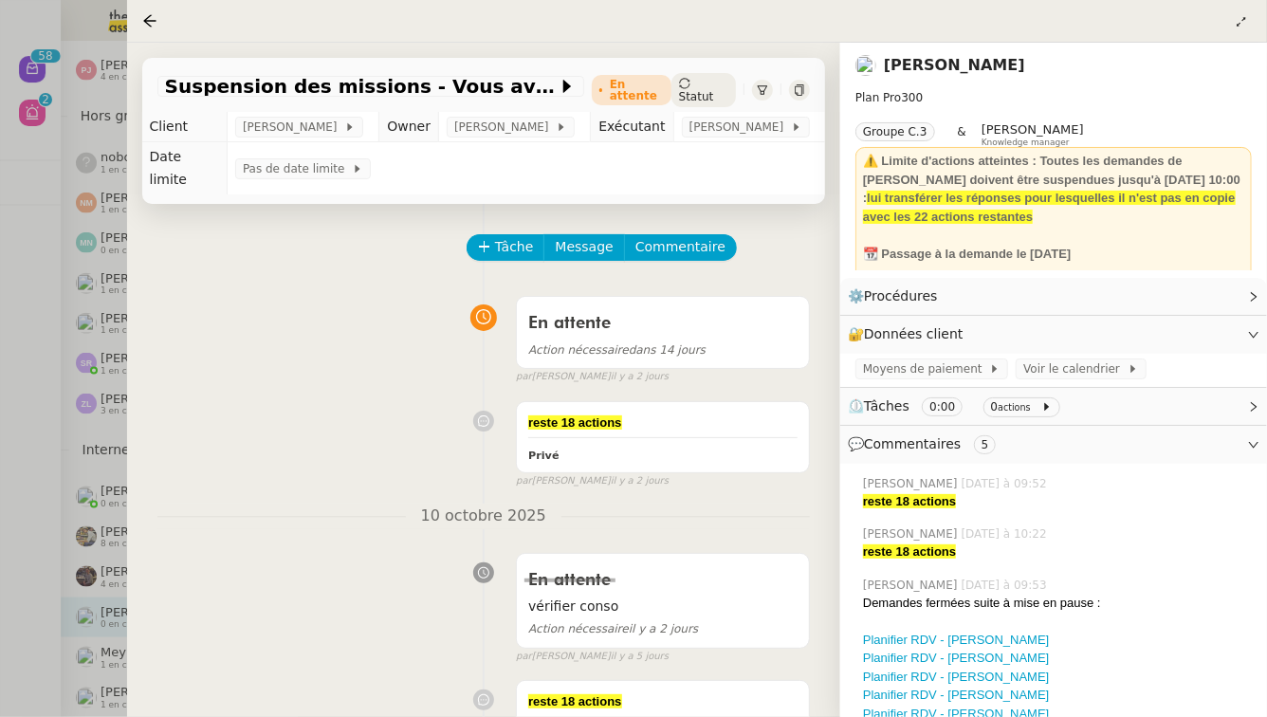
click at [0, 462] on div at bounding box center [633, 358] width 1267 height 717
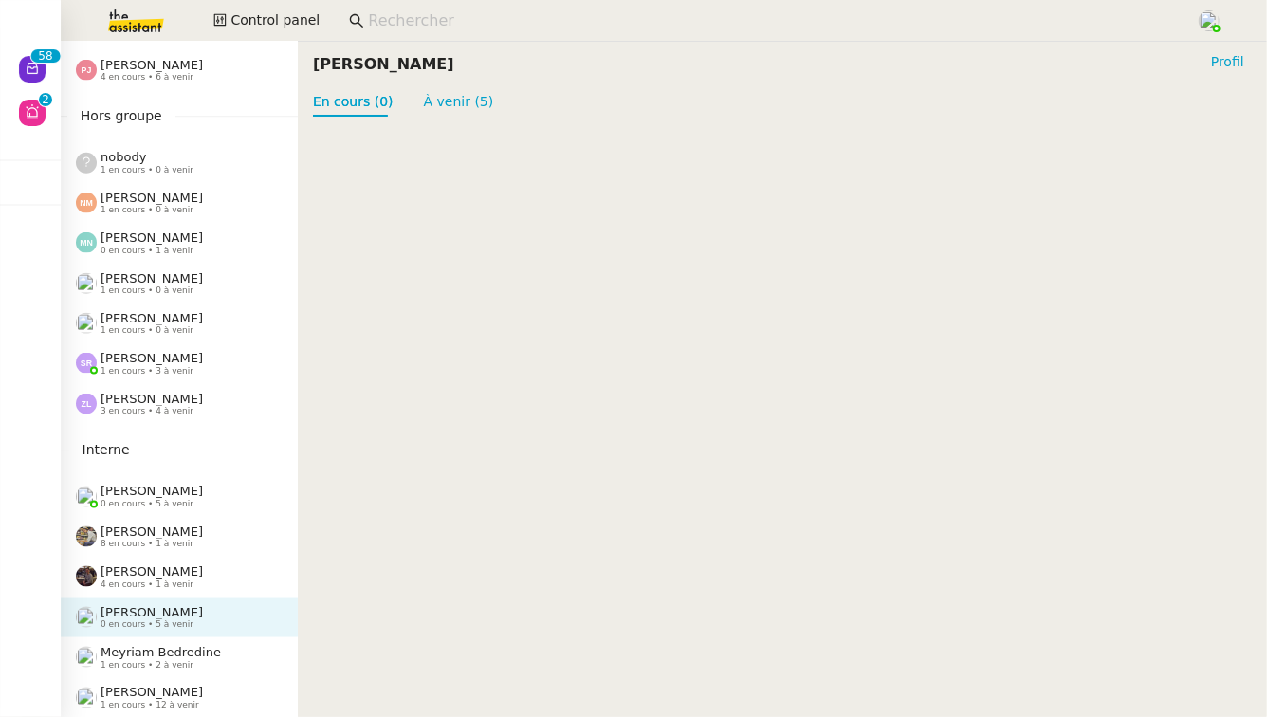
click at [206, 664] on div "Meyriam Bedredine 1 en cours • 2 à venir" at bounding box center [161, 657] width 120 height 25
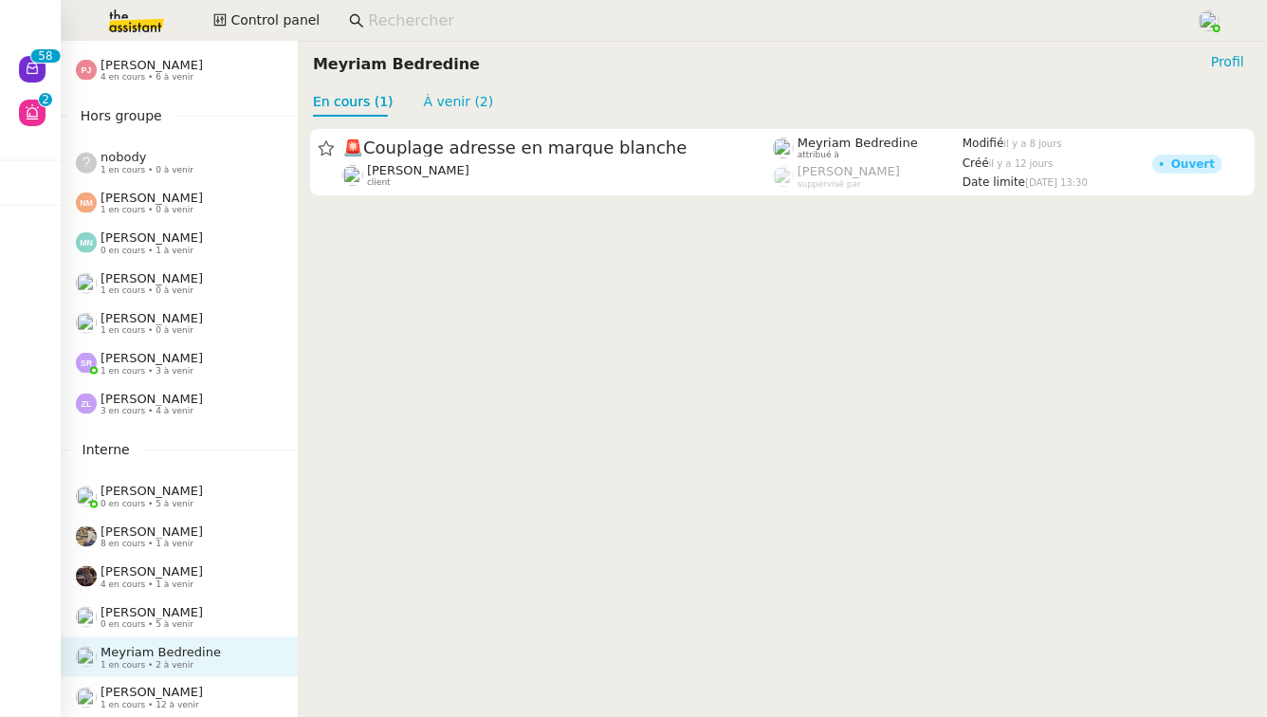
click at [199, 709] on div "[PERSON_NAME] 1 en cours • 12 à venir" at bounding box center [187, 697] width 222 height 25
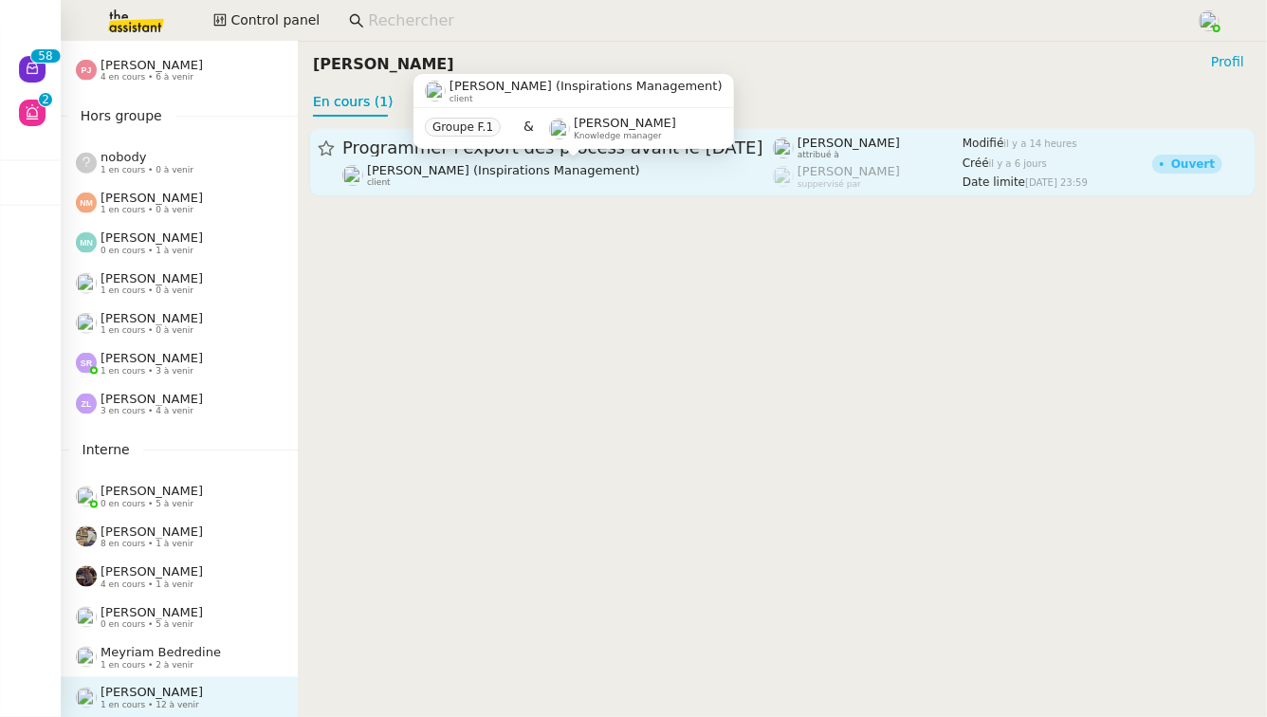
click at [518, 186] on div "[PERSON_NAME] (Inspirations Management) client" at bounding box center [503, 175] width 273 height 25
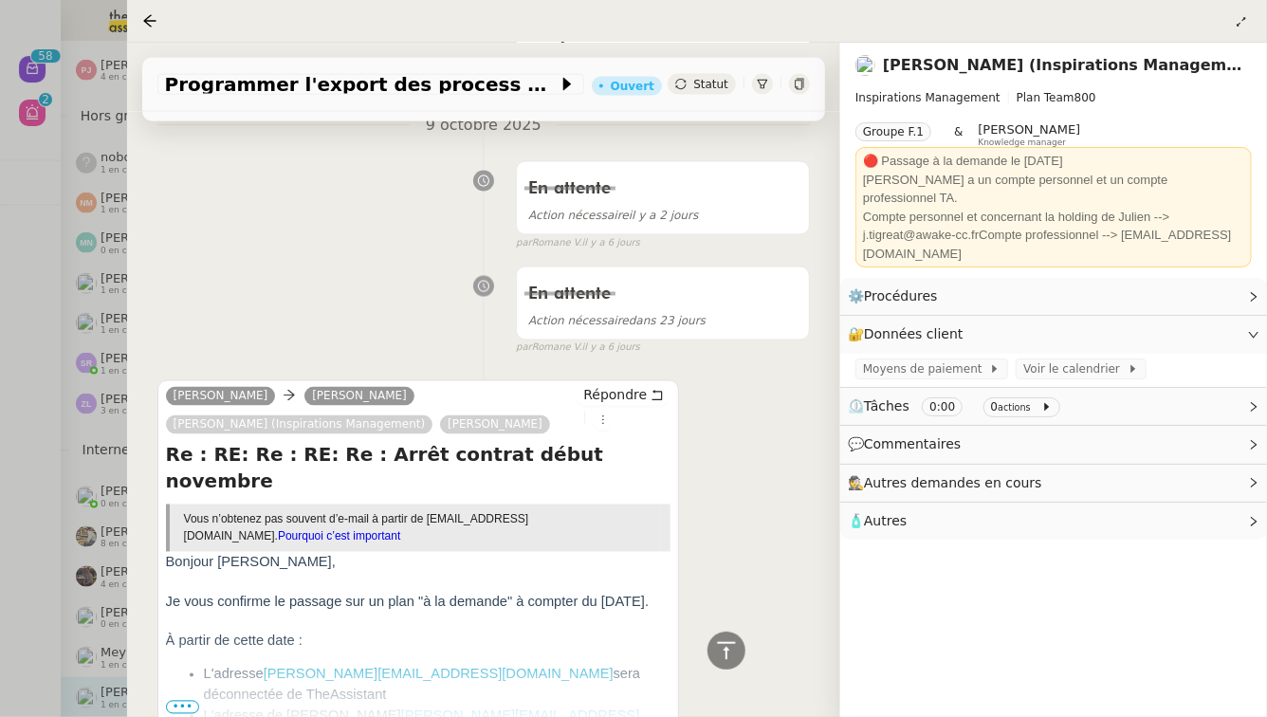
scroll to position [1570, 0]
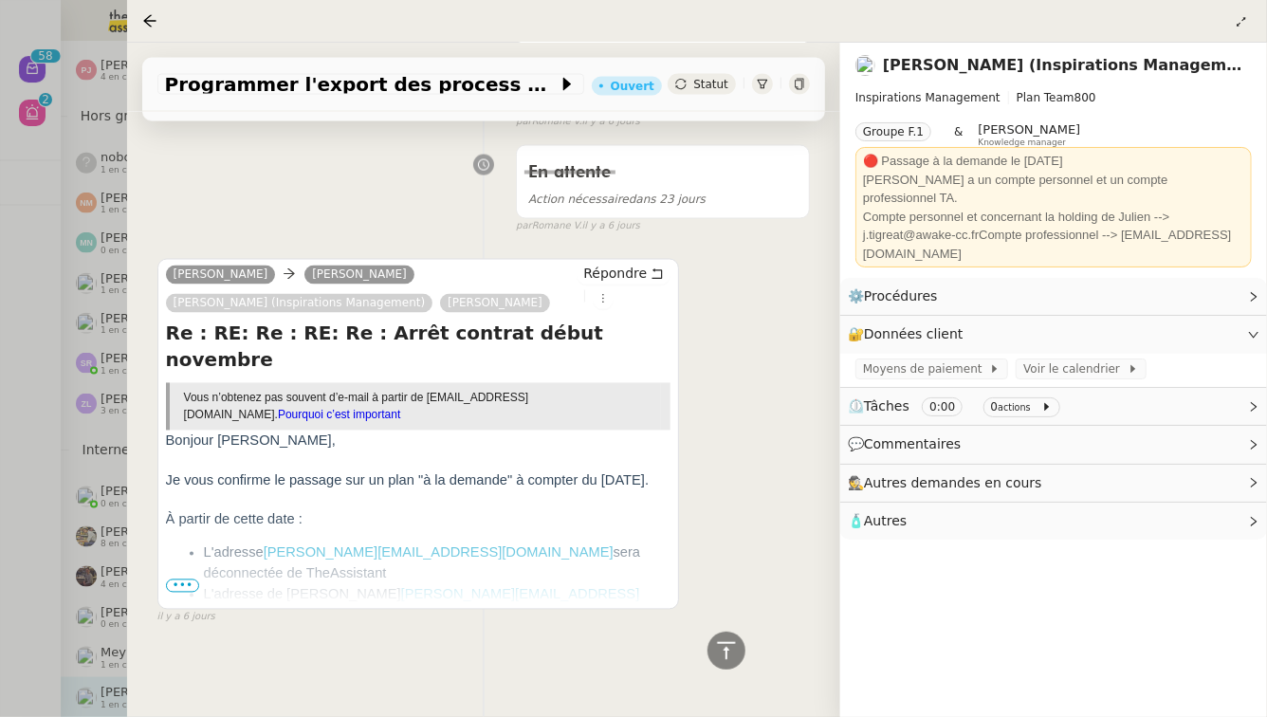
click at [175, 594] on ul "L'adresse [PERSON_NAME][EMAIL_ADDRESS][DOMAIN_NAME] sera déconnectée de TheAssi…" at bounding box center [419, 653] width 506 height 221
click at [0, 562] on div at bounding box center [633, 358] width 1267 height 717
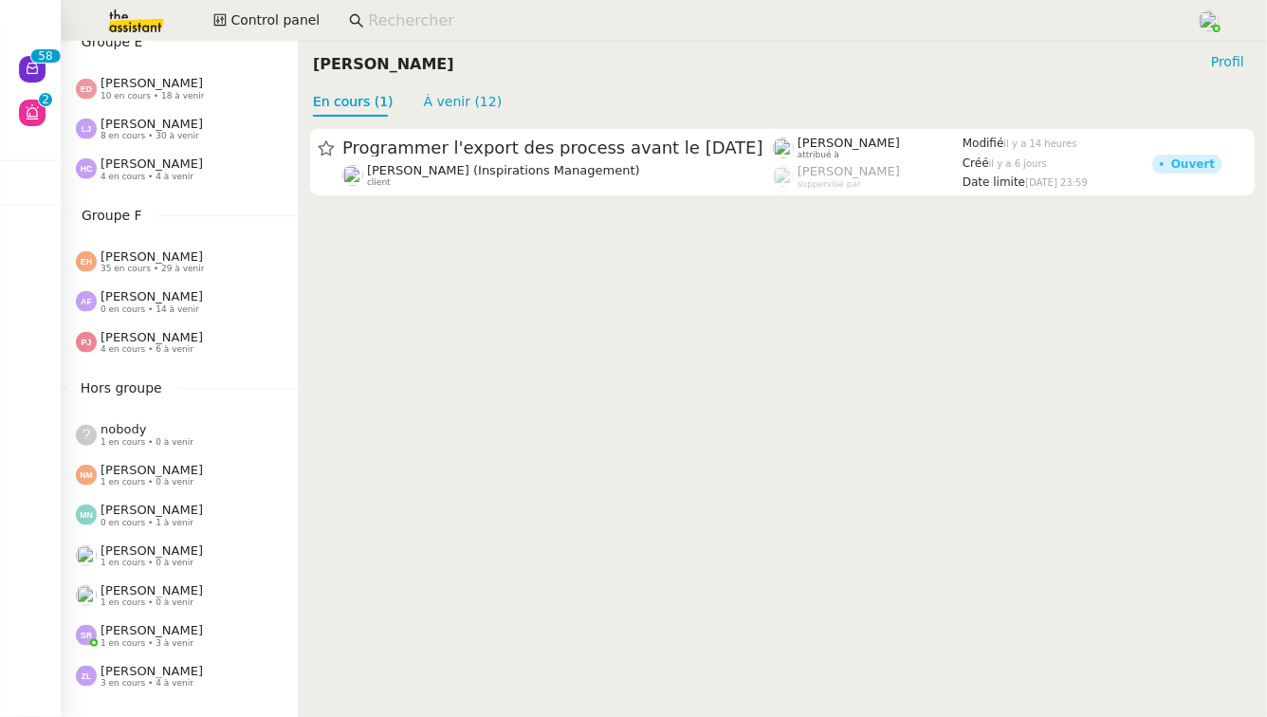
scroll to position [699, 0]
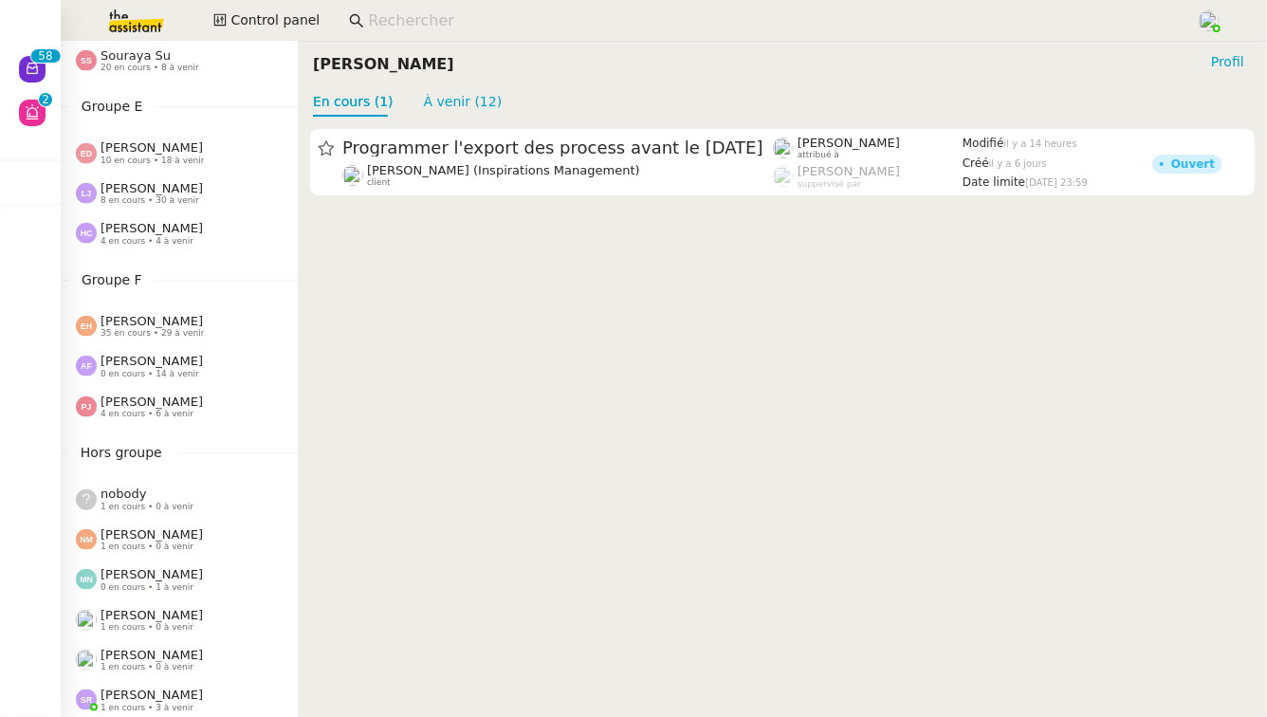
click at [260, 316] on div "[PERSON_NAME] 35 en cours • 29 à venir" at bounding box center [187, 326] width 222 height 25
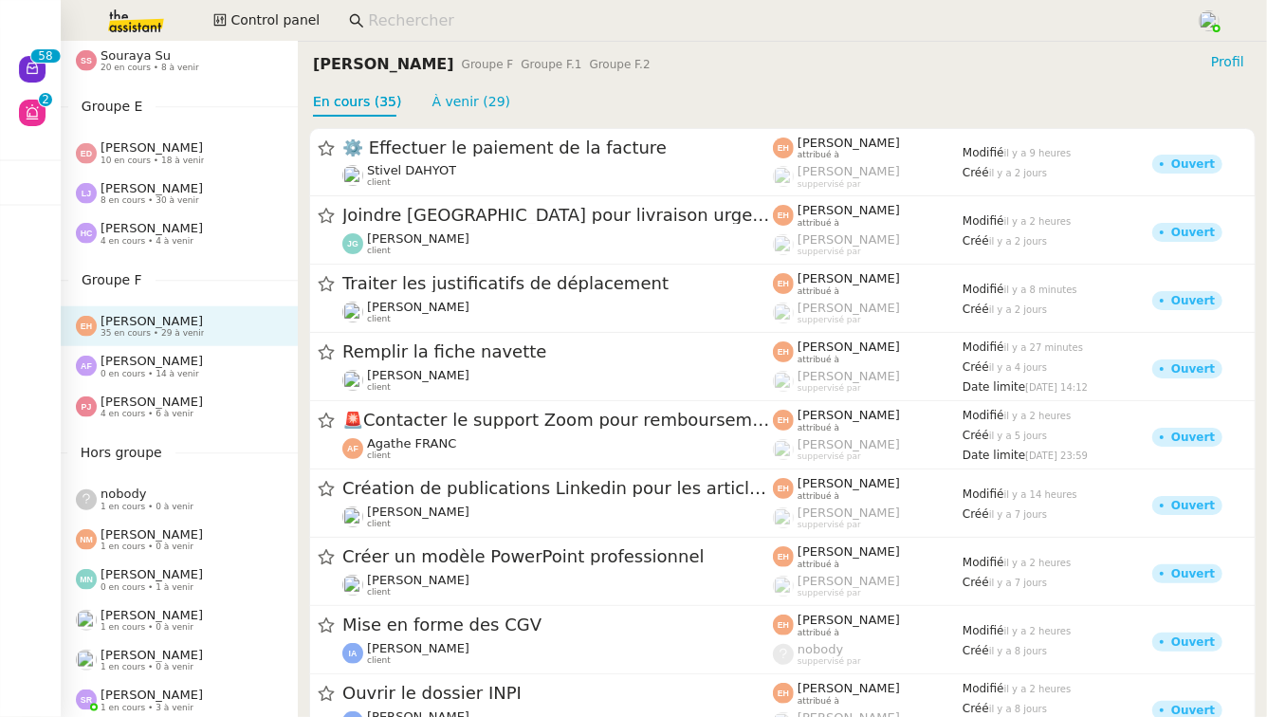
click at [162, 240] on span "4 en cours • 4 à venir" at bounding box center [147, 241] width 93 height 10
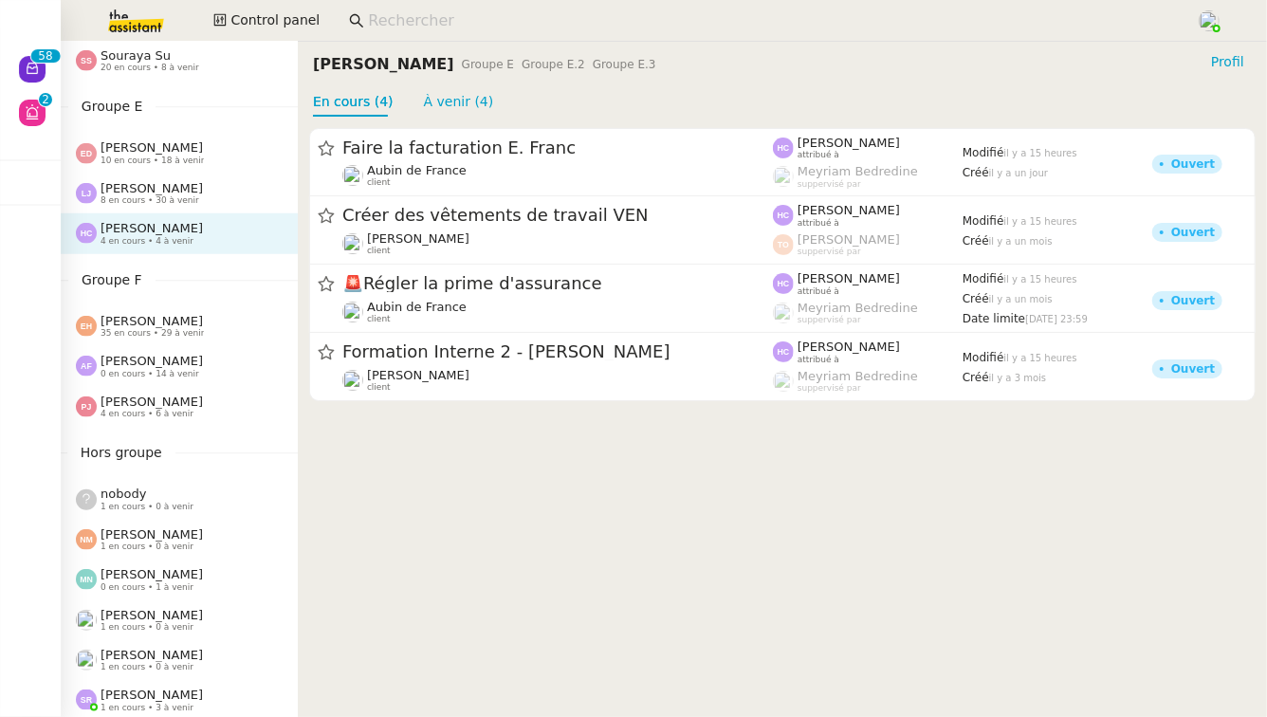
click at [199, 195] on div "[PERSON_NAME] 8 en cours • 30 à venir" at bounding box center [187, 193] width 222 height 25
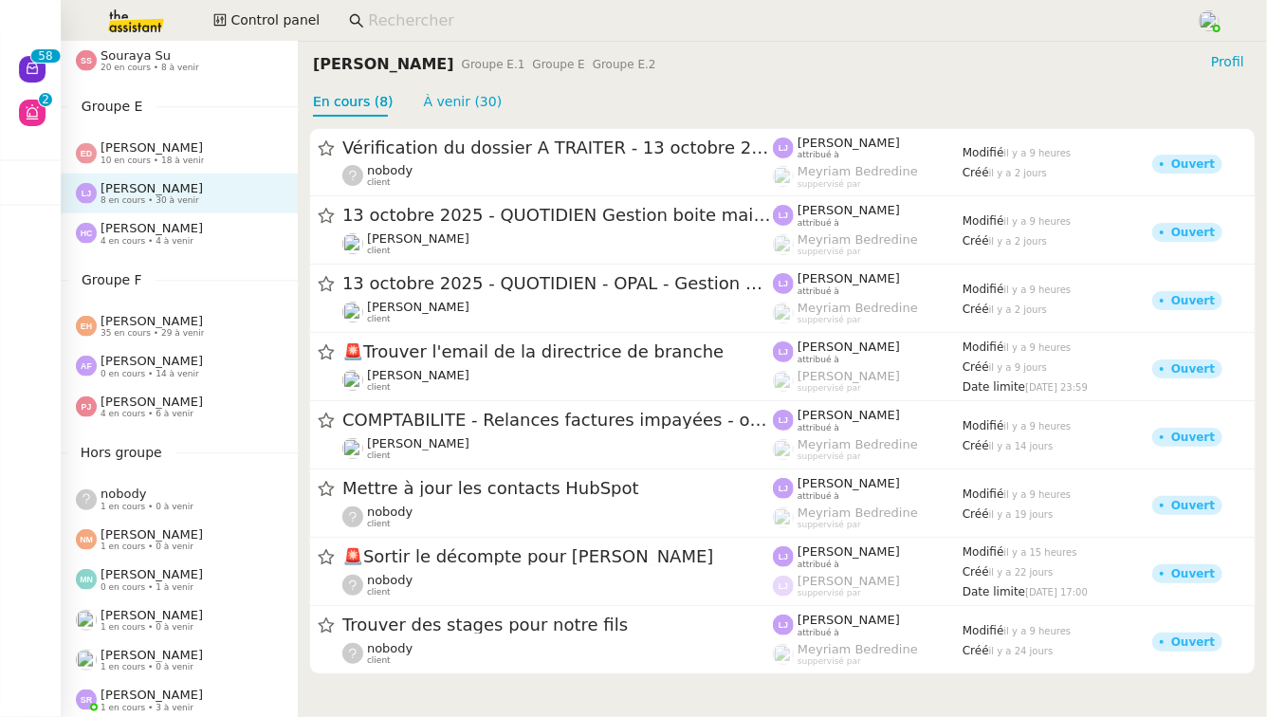
click at [216, 168] on div "[PERSON_NAME] 10 en cours • 18 à venir" at bounding box center [179, 153] width 237 height 40
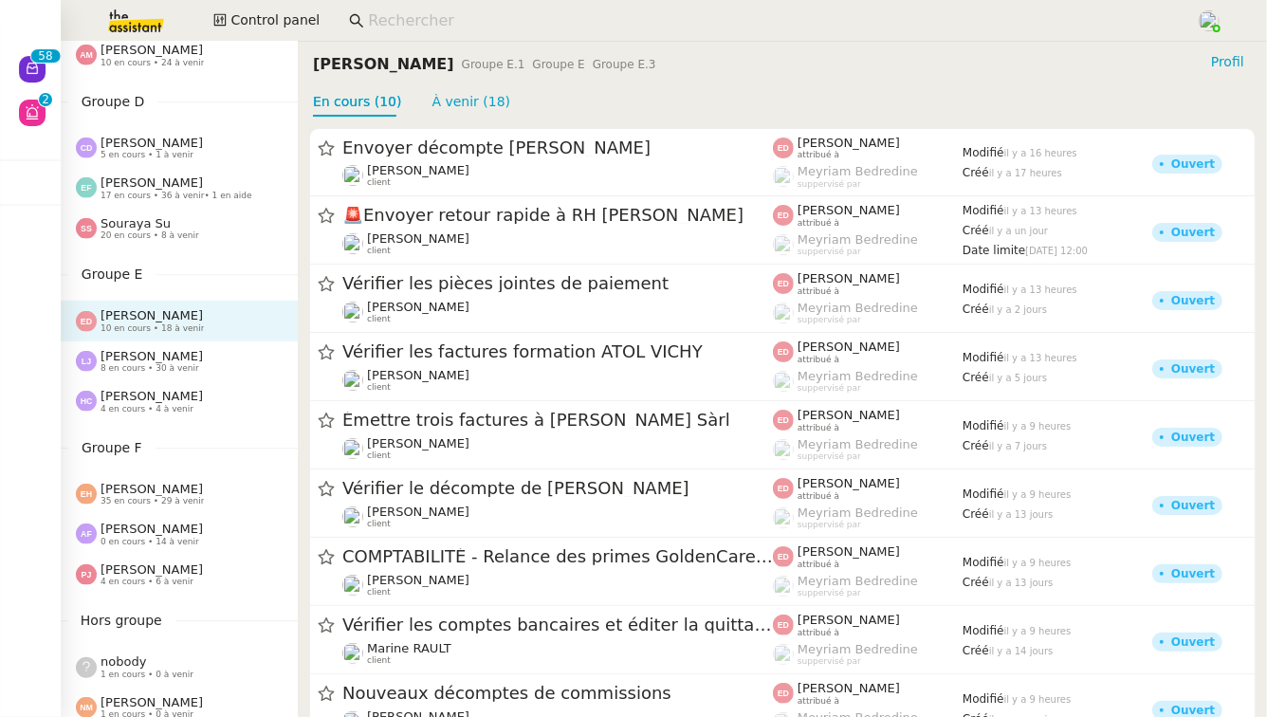
scroll to position [523, 0]
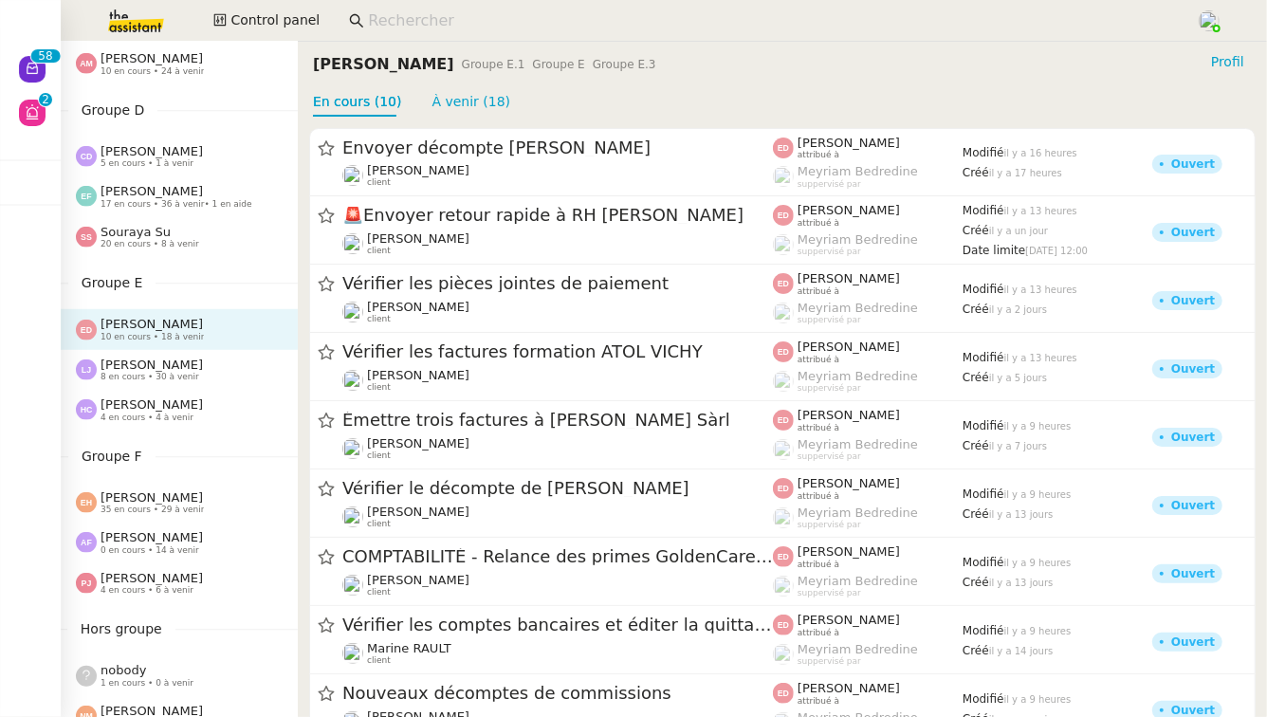
click at [216, 167] on div "[PERSON_NAME] 5 en cours • 1 à venir" at bounding box center [187, 156] width 222 height 25
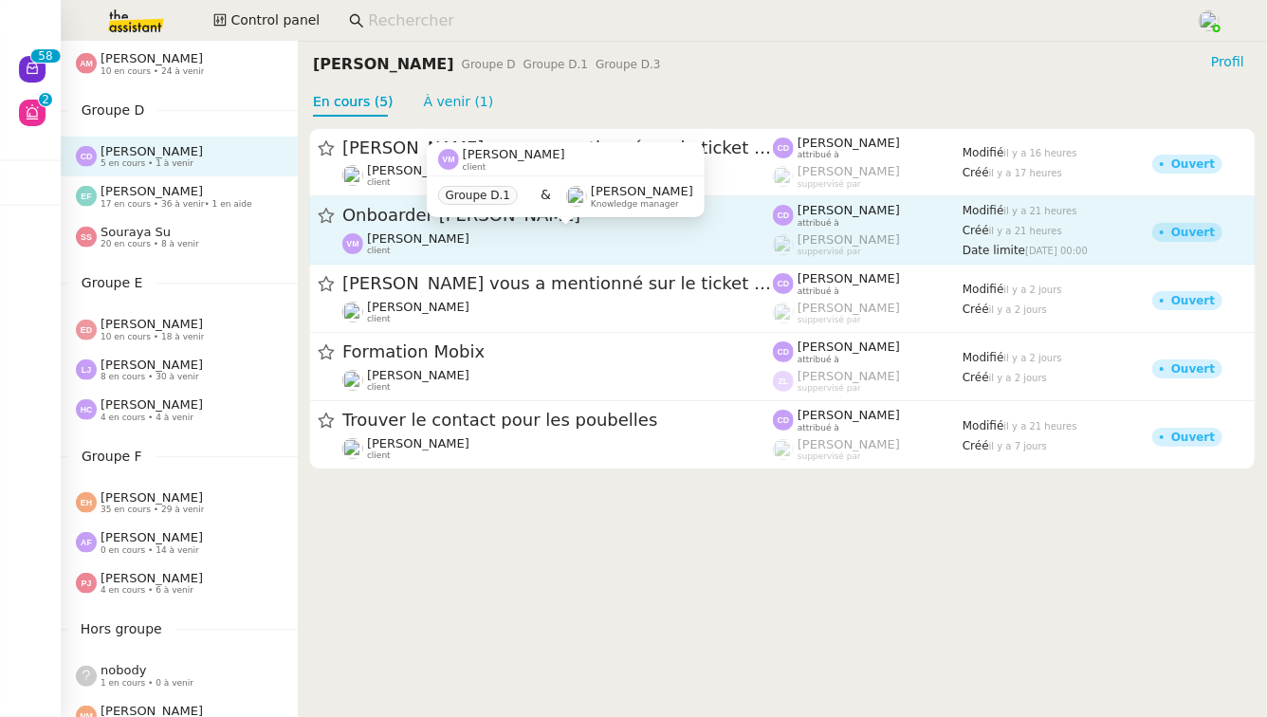
click at [648, 238] on div "[PERSON_NAME] client" at bounding box center [557, 243] width 431 height 25
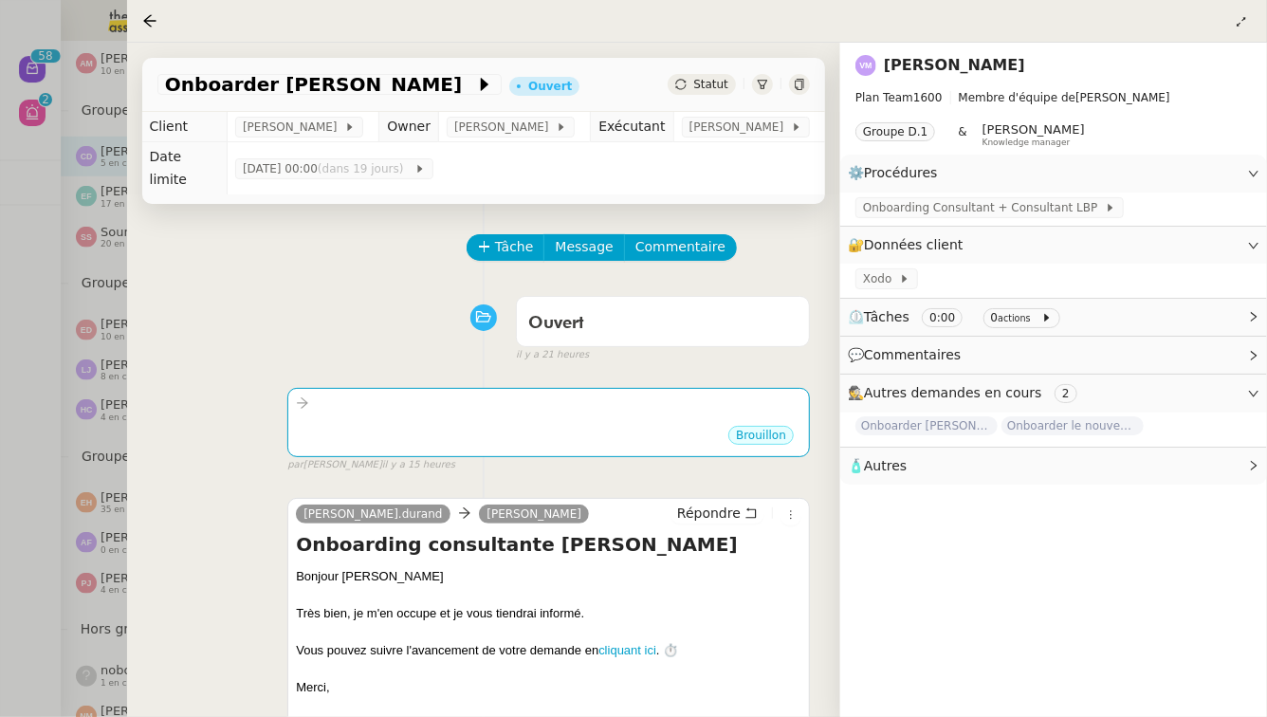
click at [2, 558] on div at bounding box center [633, 358] width 1267 height 717
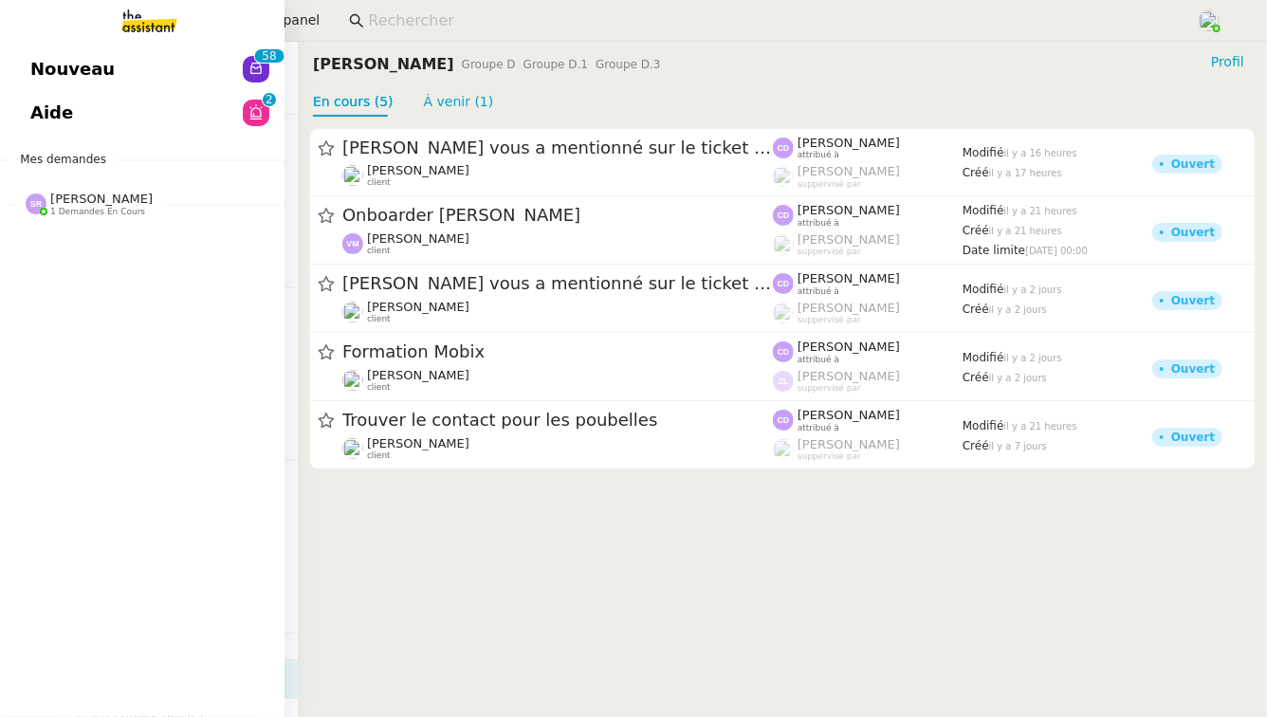
click at [34, 103] on span "Aide" at bounding box center [51, 113] width 43 height 28
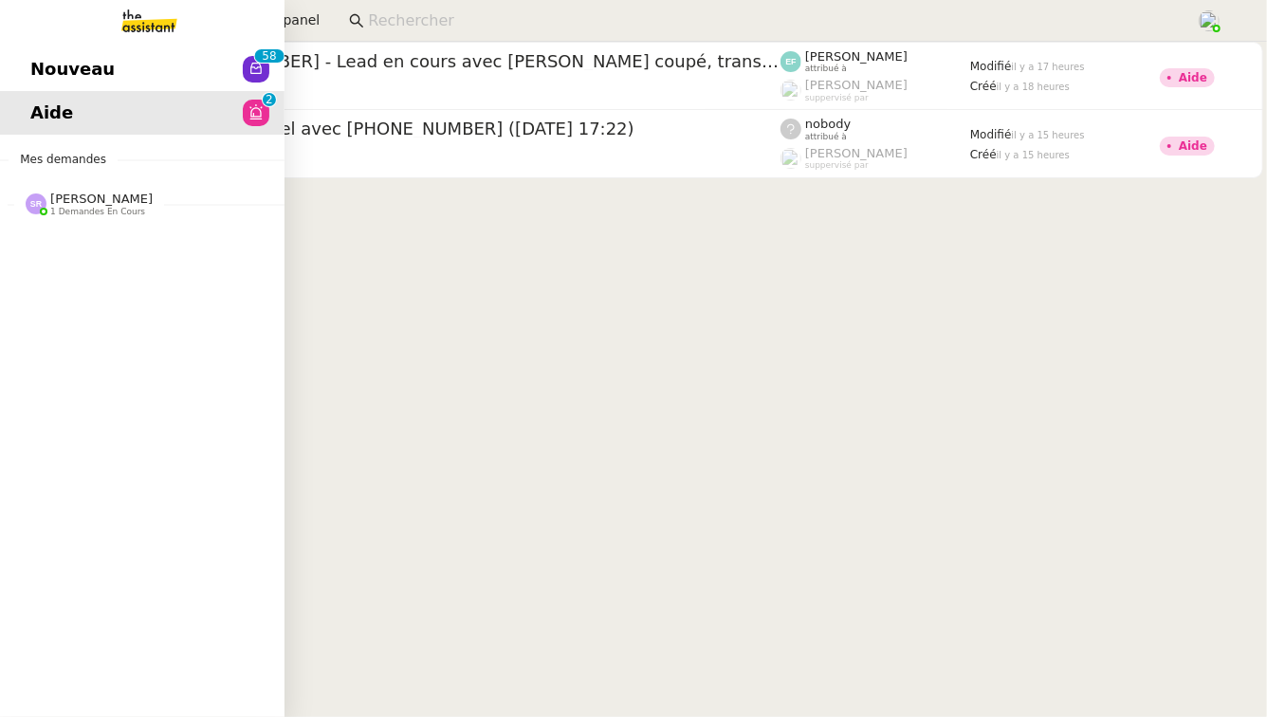
click at [153, 202] on span "[PERSON_NAME]" at bounding box center [101, 199] width 102 height 14
click at [158, 251] on span "[PERSON_NAME]" at bounding box center [126, 254] width 192 height 11
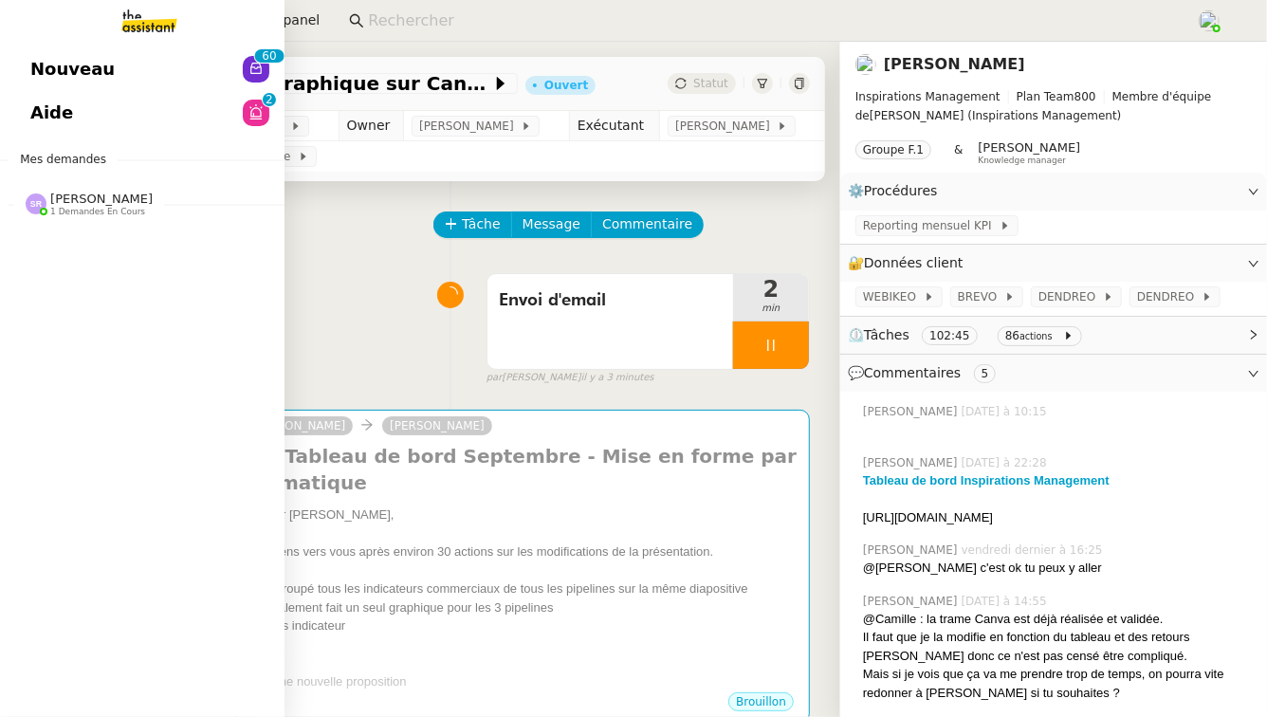
click at [118, 118] on link "Aide 0 1 2 3 4 5 6 7 8 9" at bounding box center [142, 113] width 285 height 44
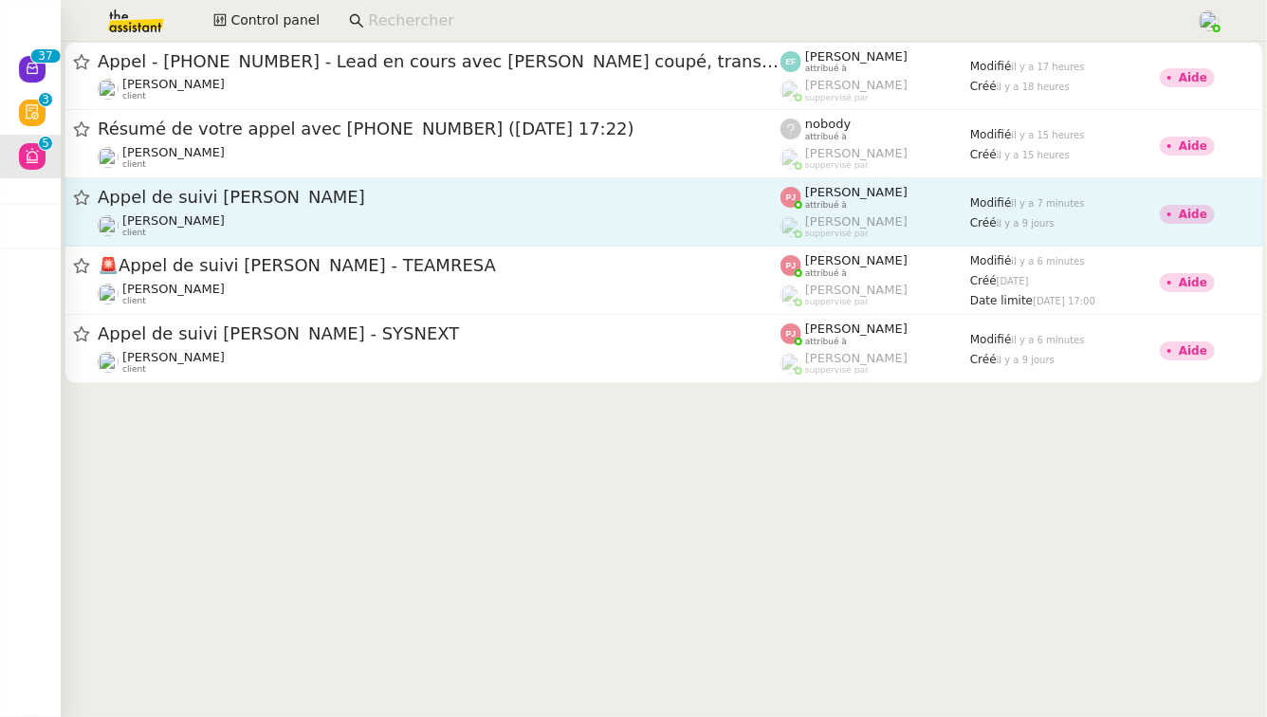
click at [434, 199] on span "Appel de suivi [PERSON_NAME]" at bounding box center [439, 197] width 683 height 17
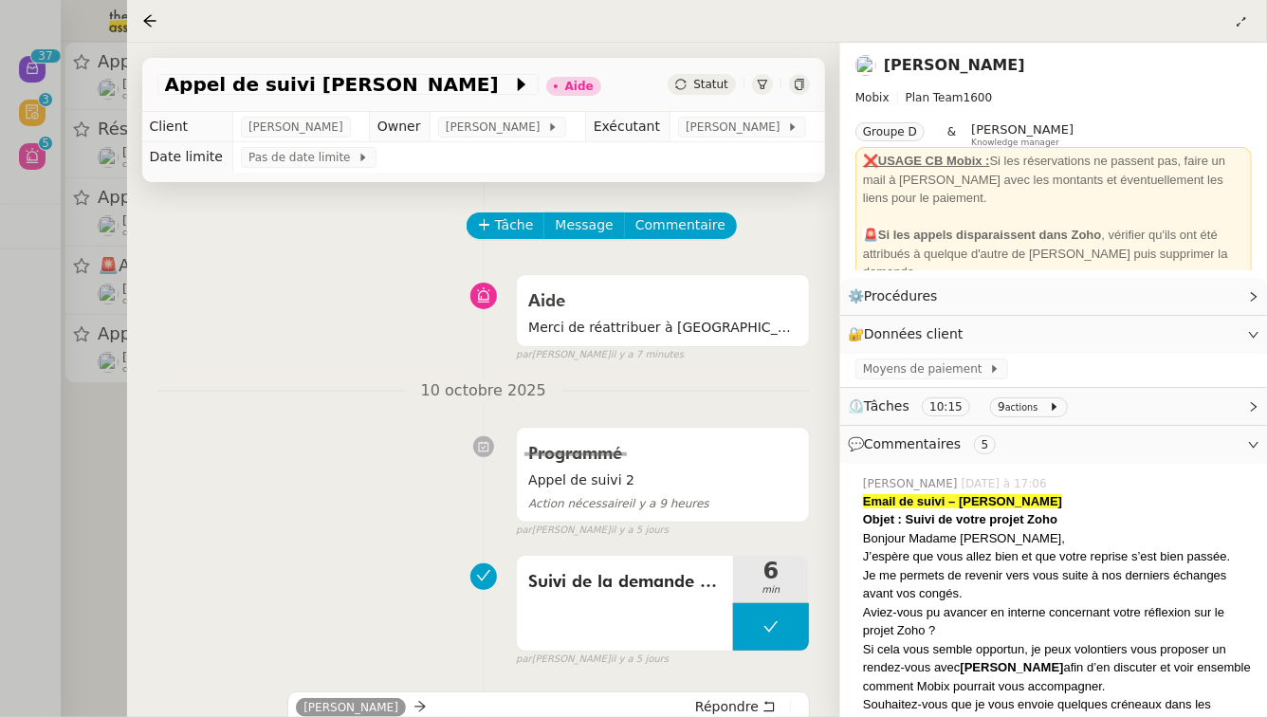
click at [43, 480] on div at bounding box center [633, 358] width 1267 height 717
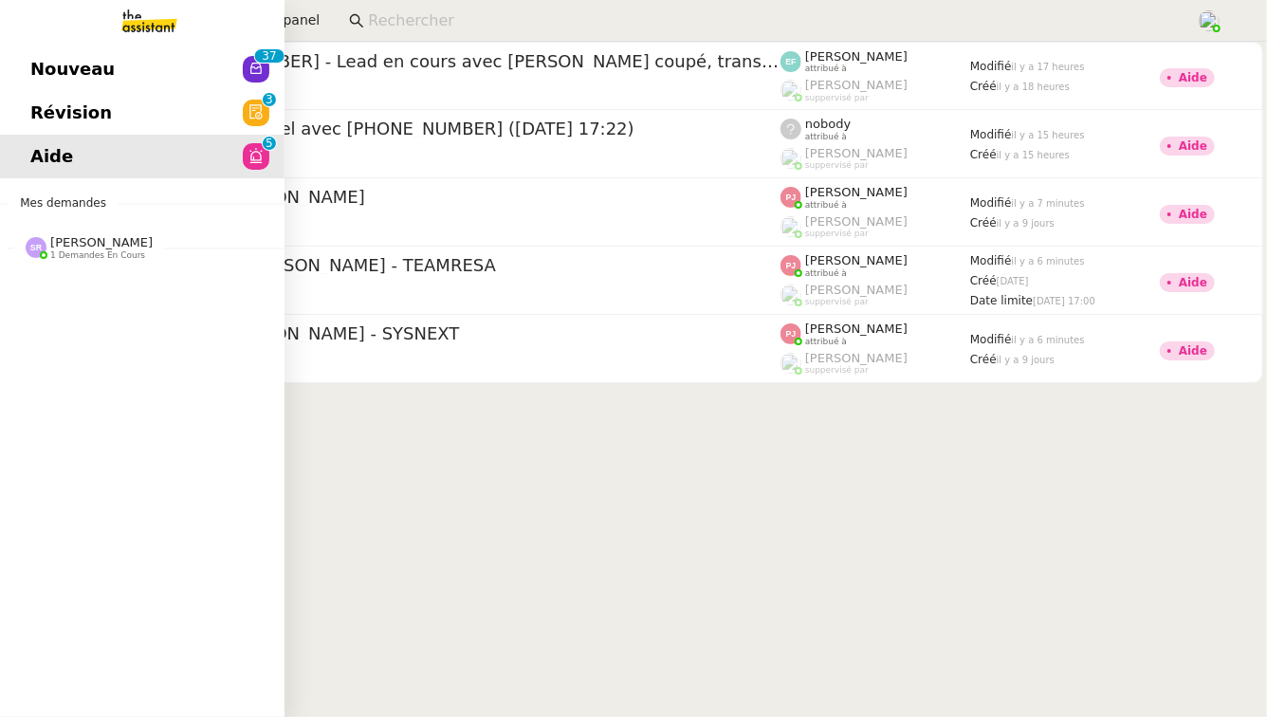
click at [63, 129] on link "Révision 0 1 2 3 4 5 6 7 8 9" at bounding box center [142, 113] width 285 height 44
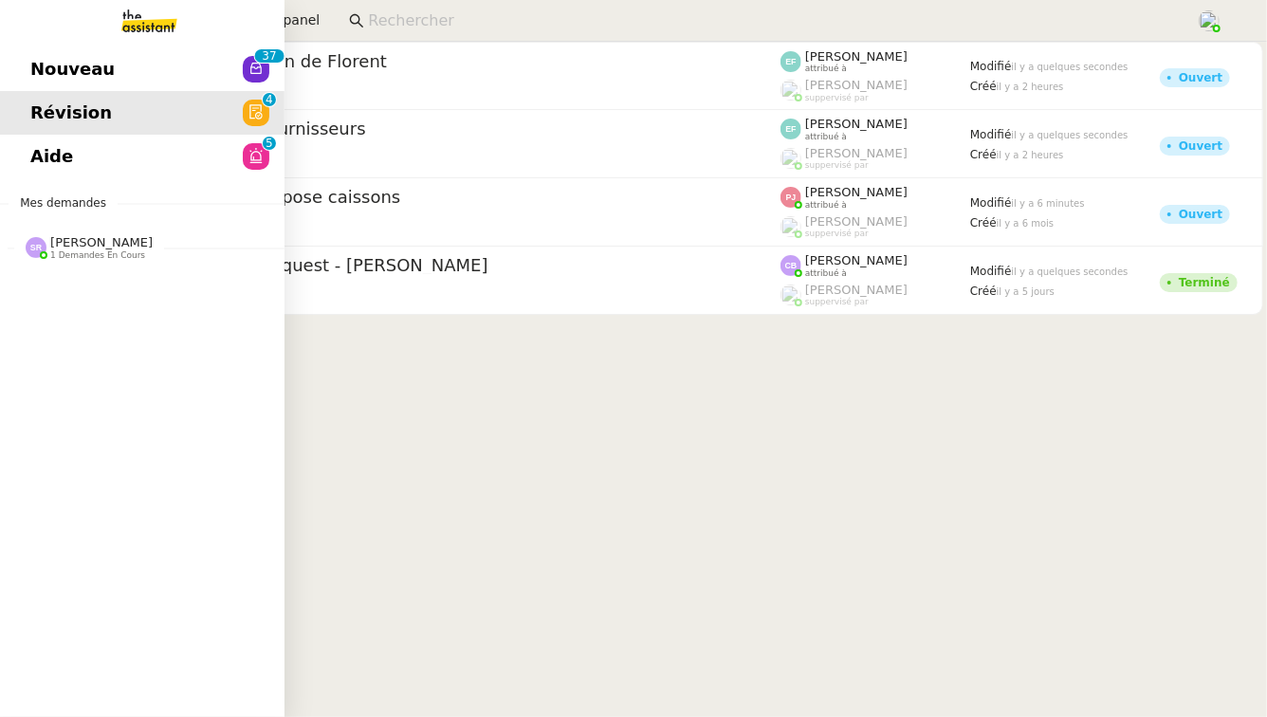
click at [186, 70] on link "Nouveau 0 1 2 3 4 5 6 7 8 9 0 1 2 3 4 5 6 7 8 9" at bounding box center [142, 69] width 285 height 44
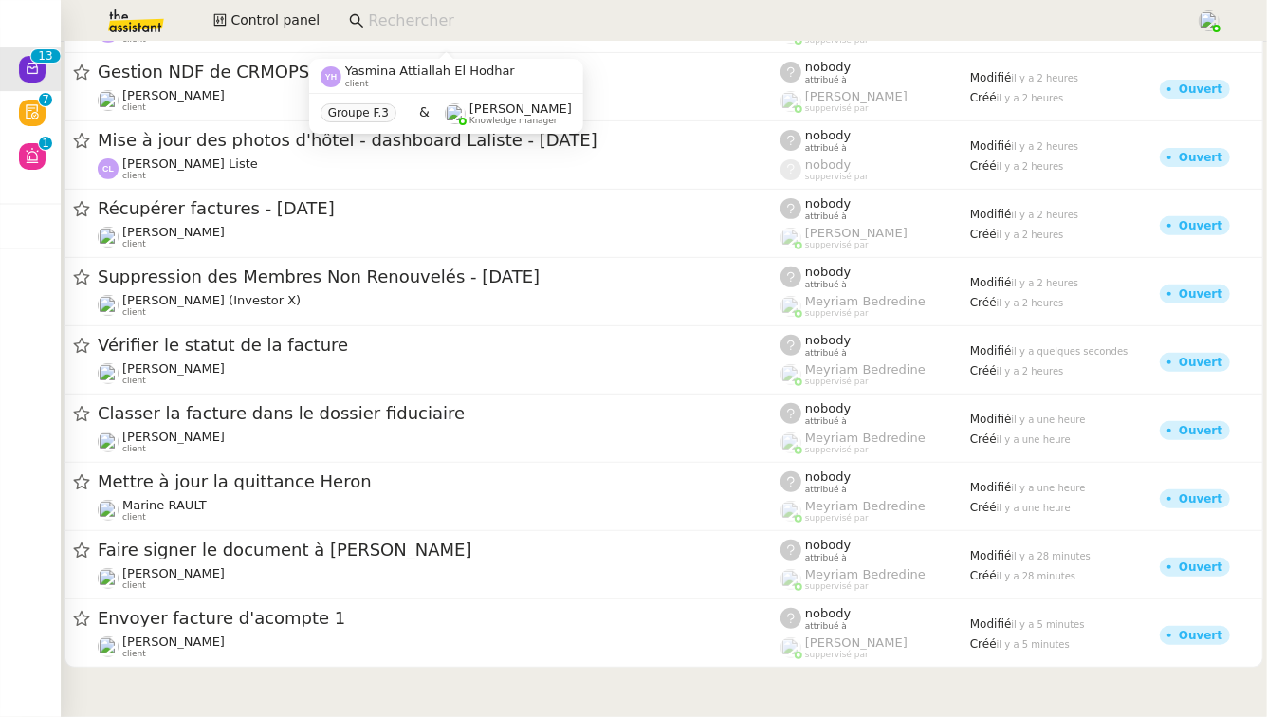
scroll to position [261, 0]
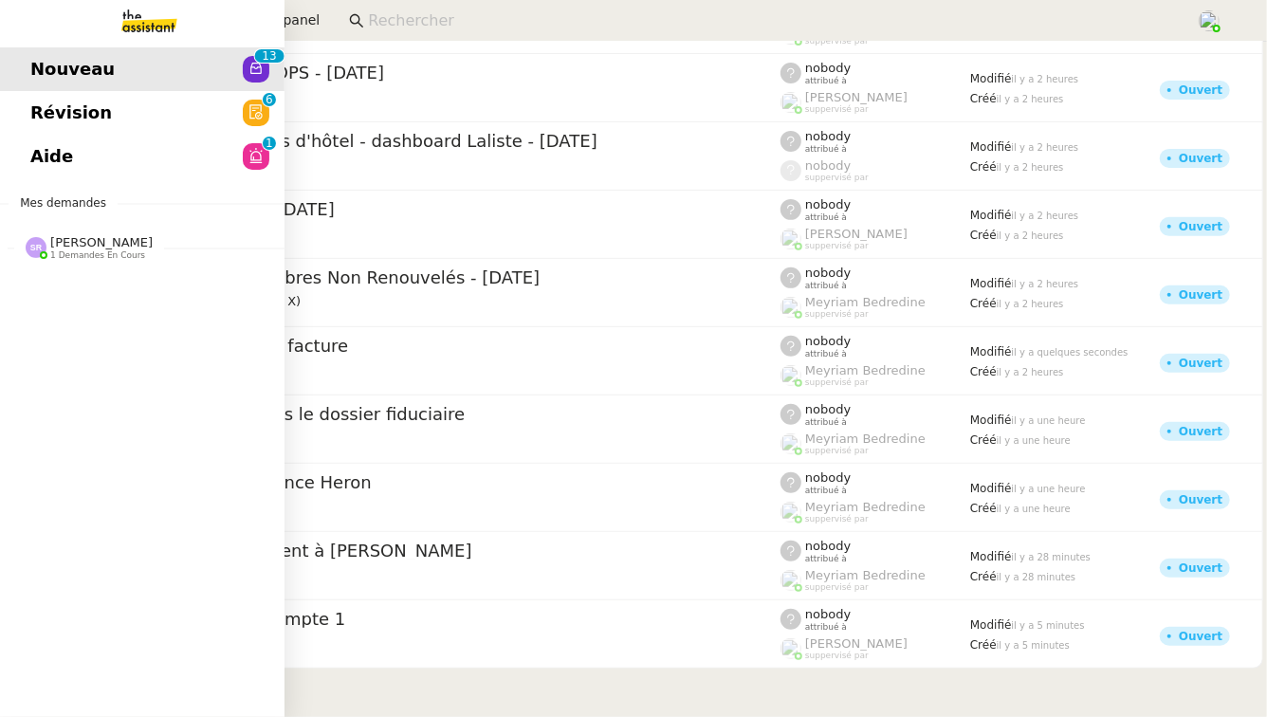
click at [127, 121] on link "Révision 0 1 2 3 4 5 6 7 8 9" at bounding box center [142, 113] width 285 height 44
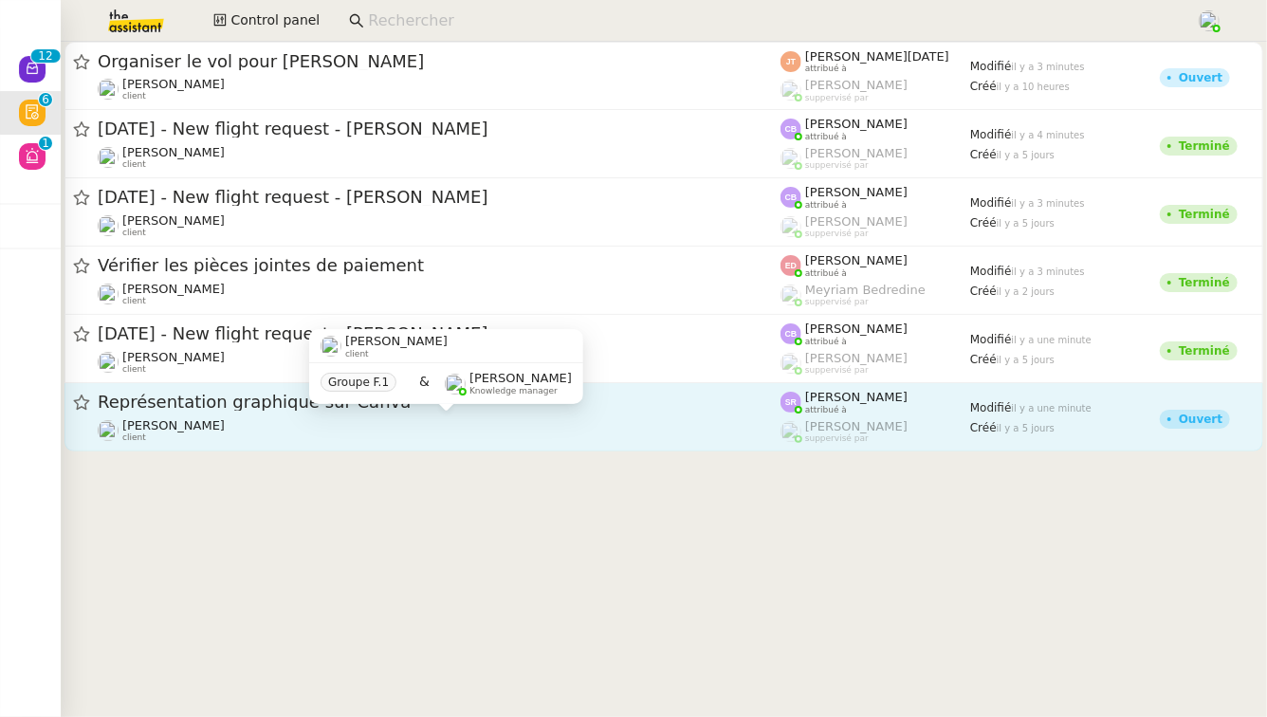
click at [319, 422] on div "Didier DUFFAUT client" at bounding box center [439, 430] width 683 height 25
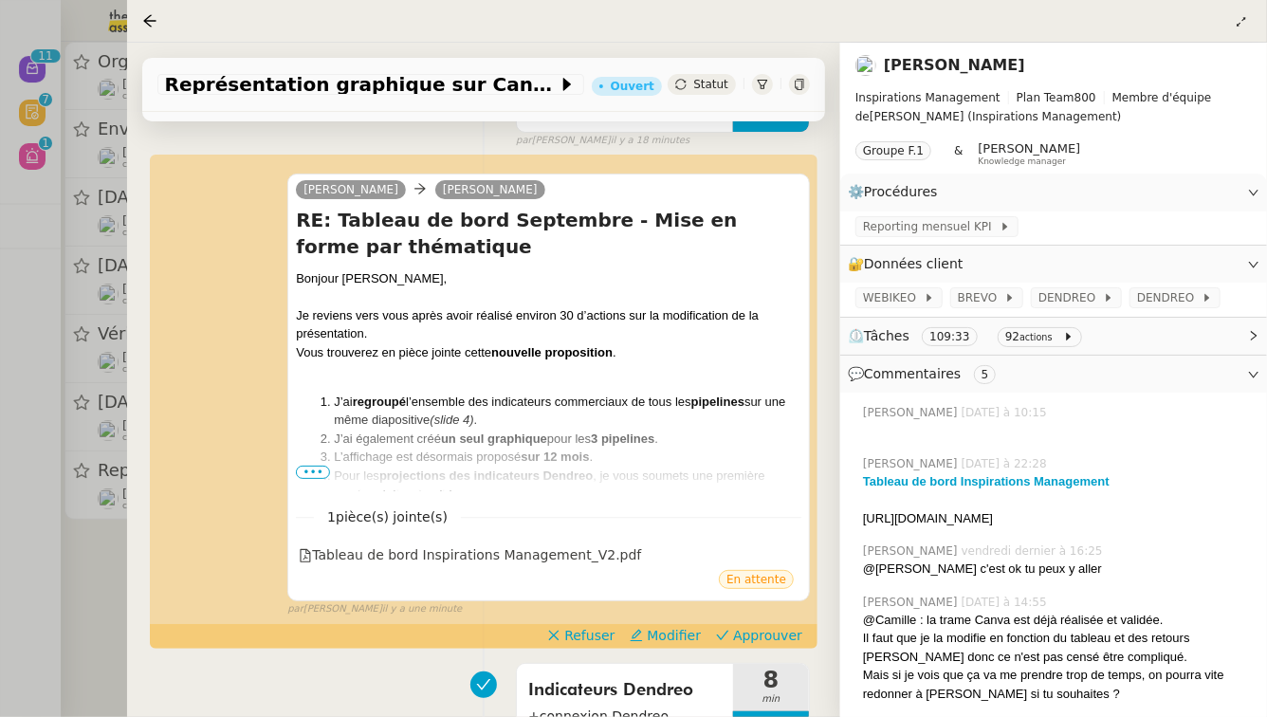
scroll to position [281, 0]
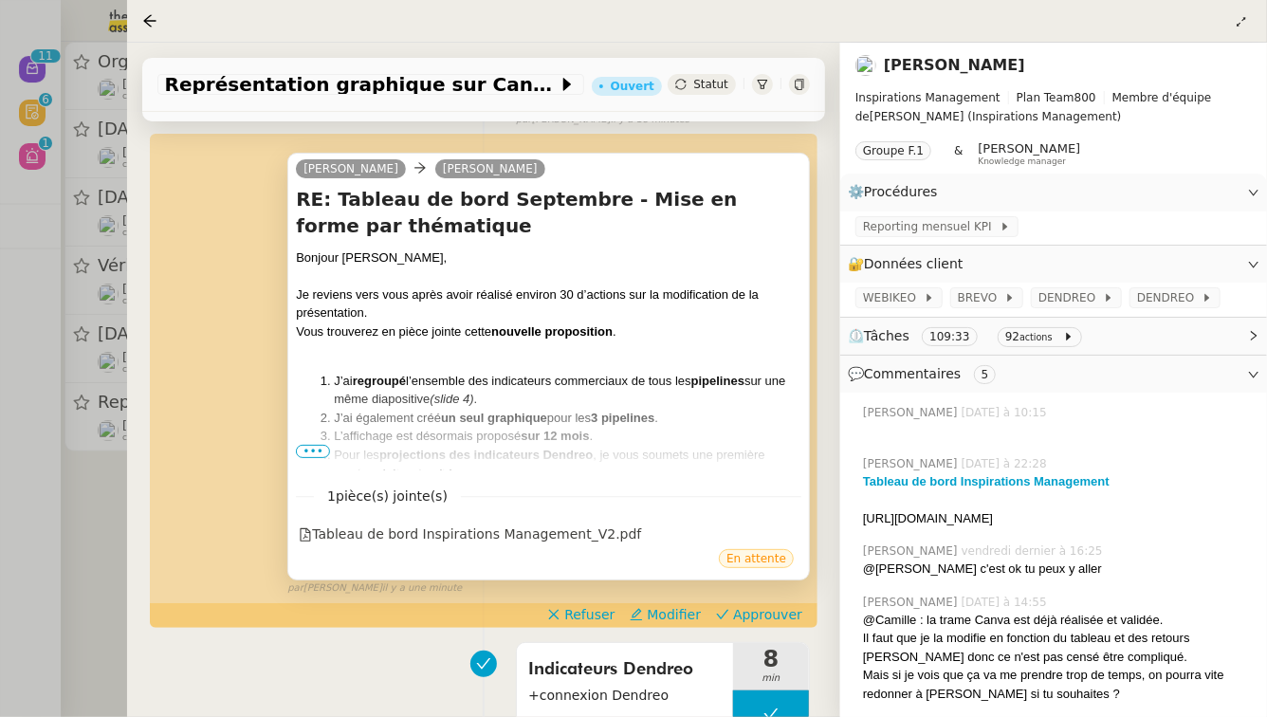
click at [310, 450] on span "•••" at bounding box center [313, 451] width 34 height 13
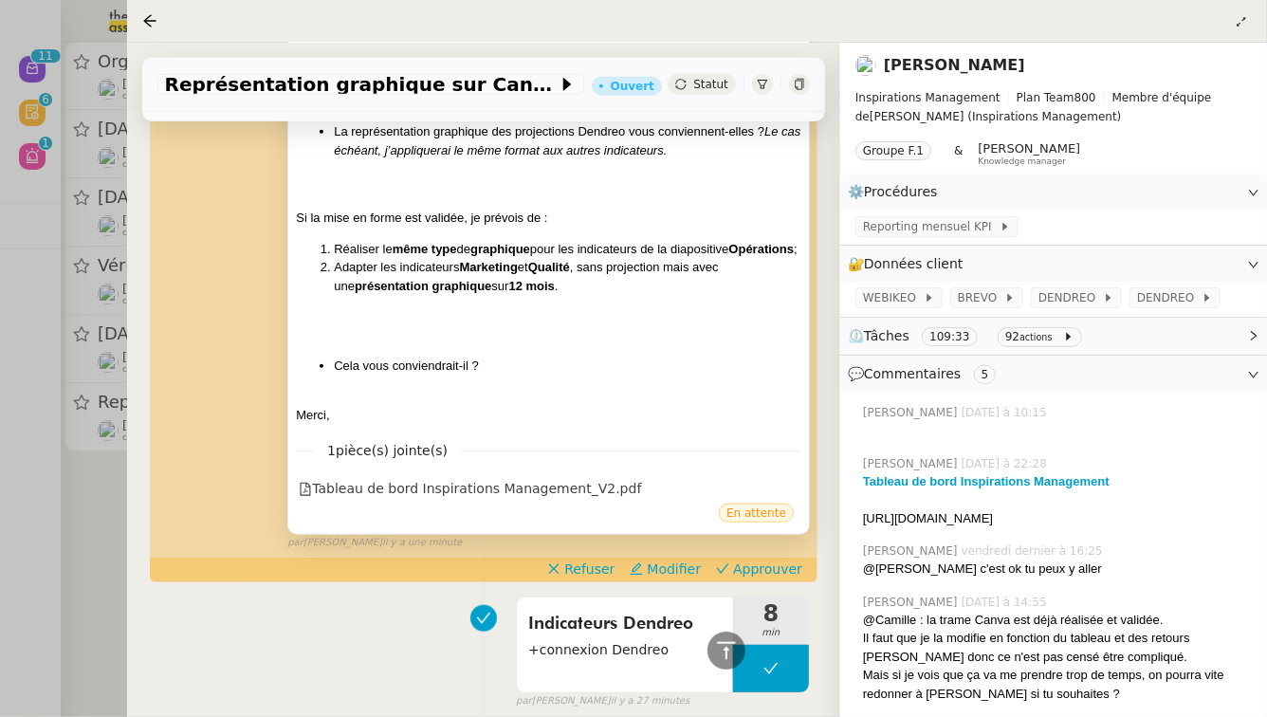
scroll to position [764, 0]
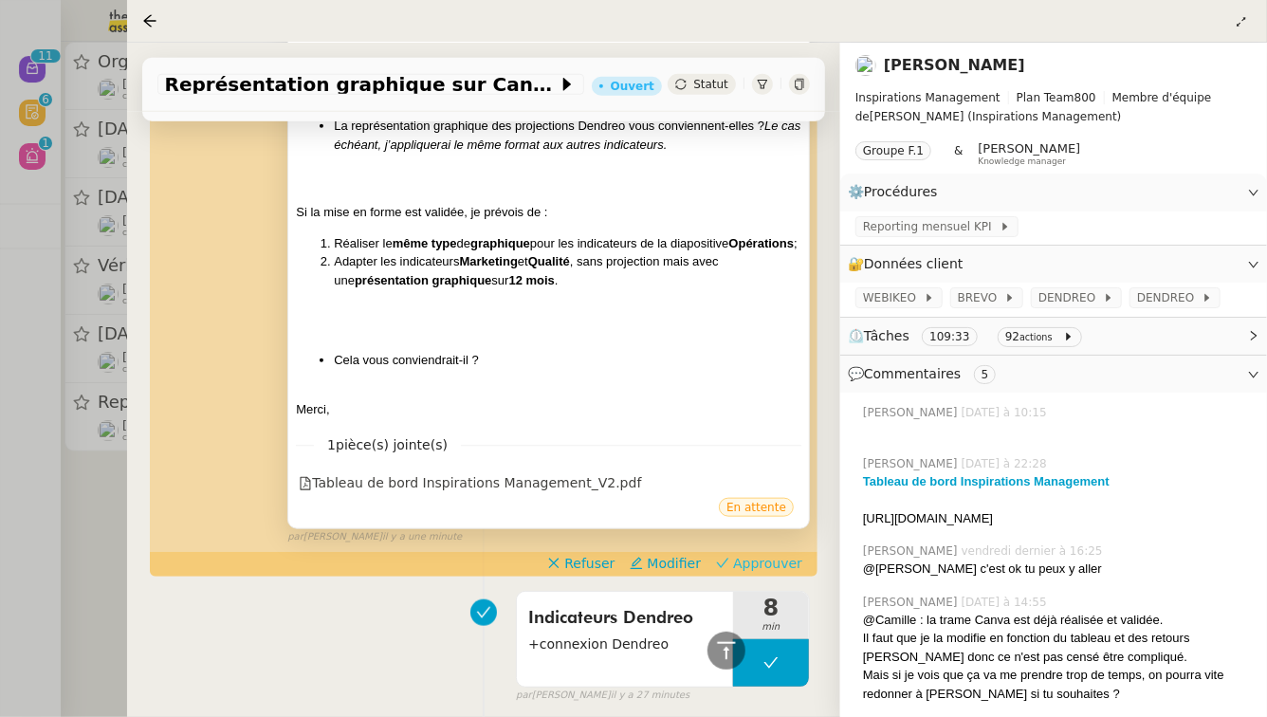
click at [754, 573] on span "Approuver" at bounding box center [767, 563] width 69 height 19
click at [0, 564] on div at bounding box center [633, 358] width 1267 height 717
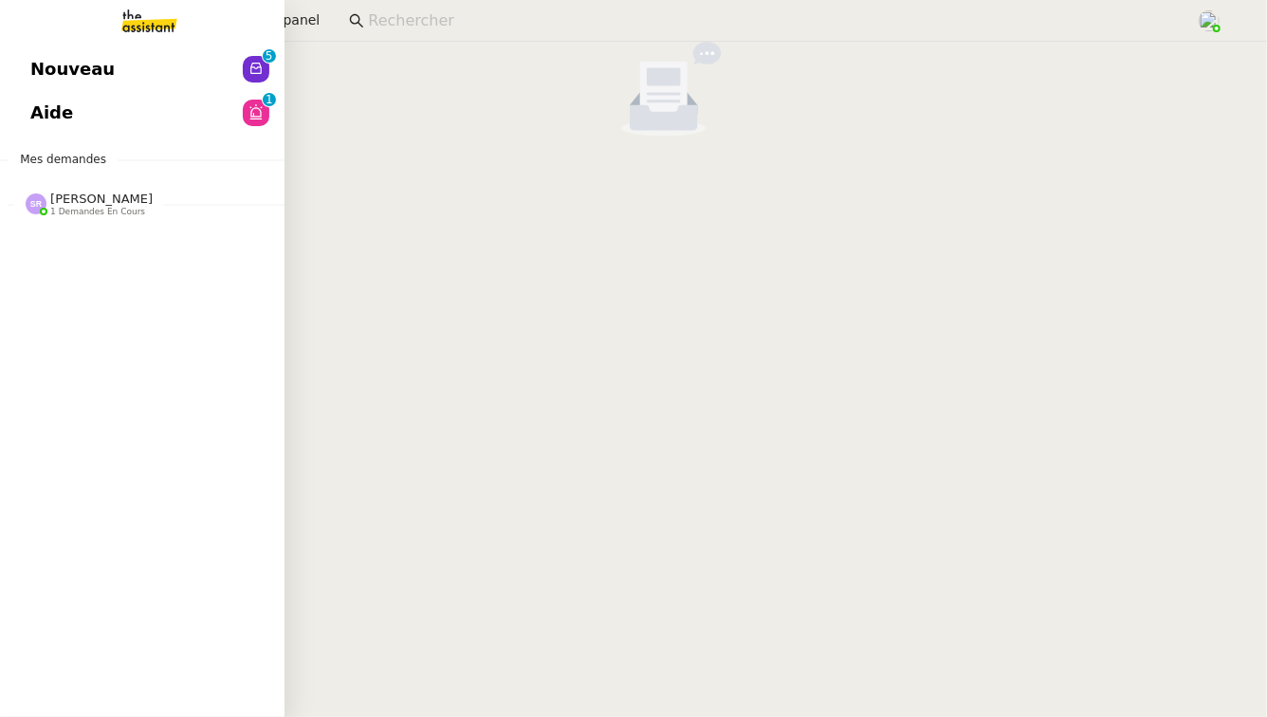
click at [56, 70] on span "Nouveau" at bounding box center [72, 69] width 84 height 28
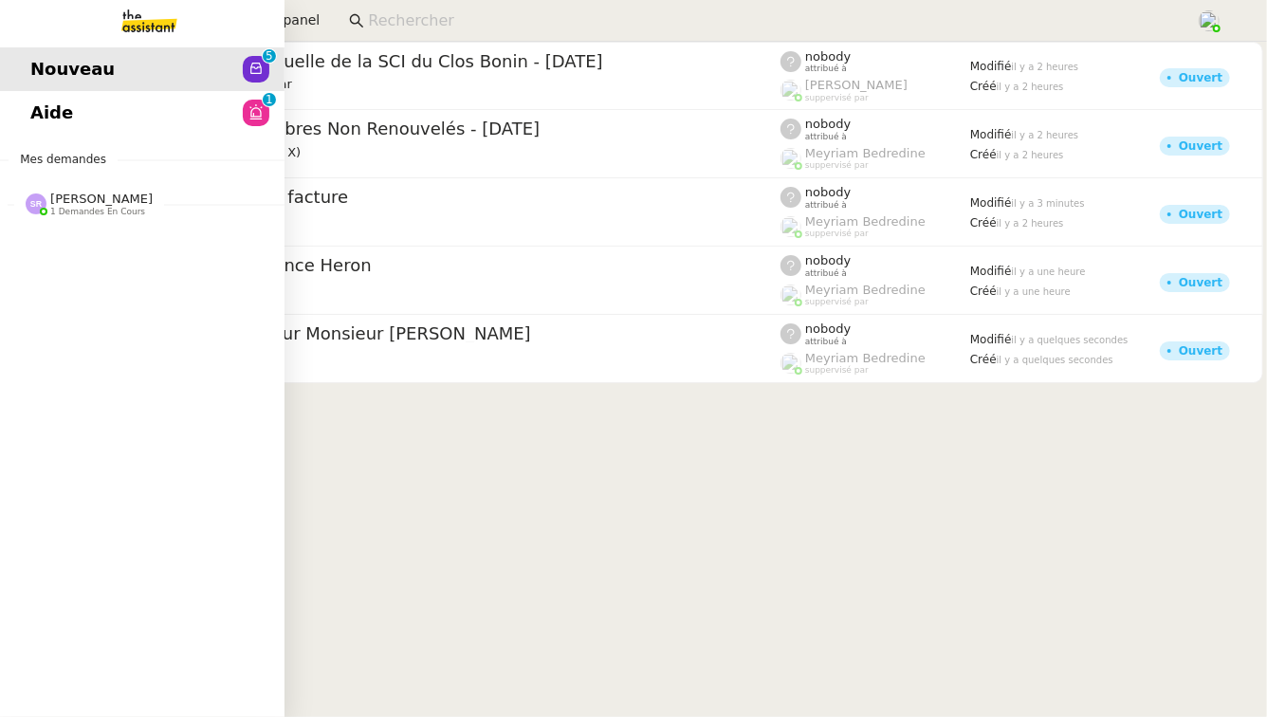
click at [59, 105] on span "Aide" at bounding box center [51, 113] width 43 height 28
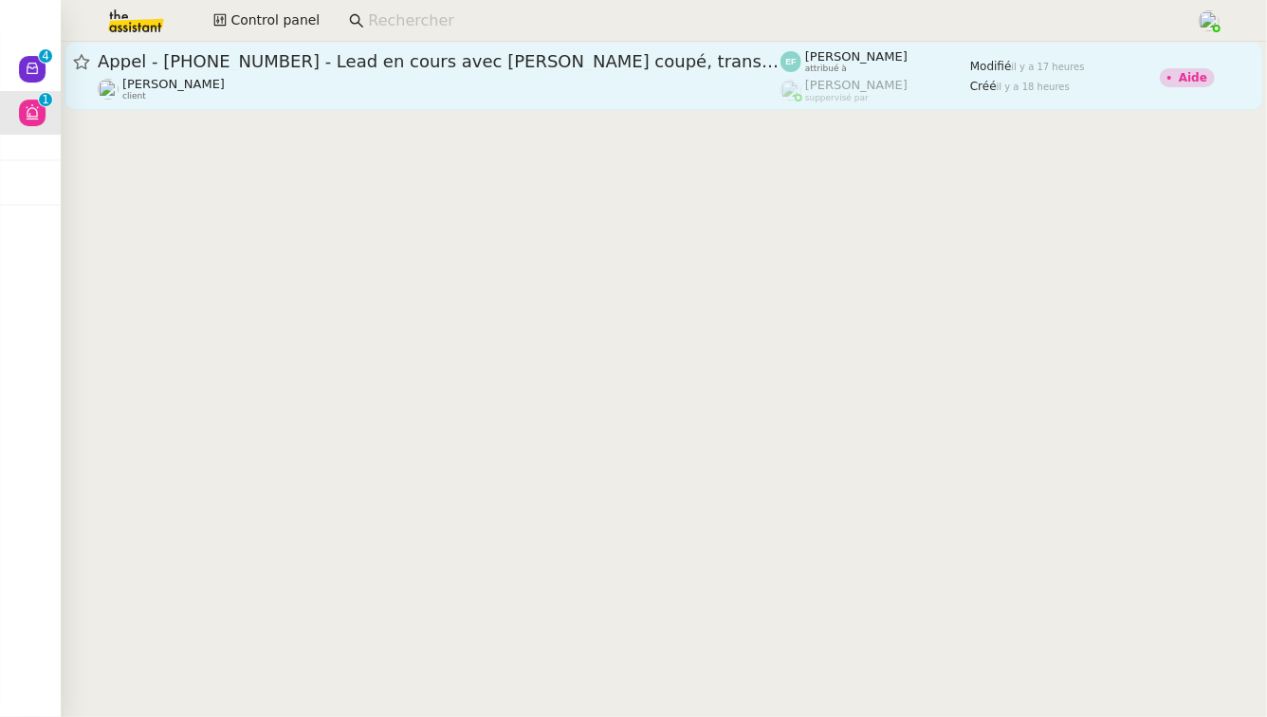
click at [295, 64] on span "Appel - [PHONE_NUMBER] - Lead en cours avec [PERSON_NAME] coupé, transféré" at bounding box center [439, 61] width 683 height 17
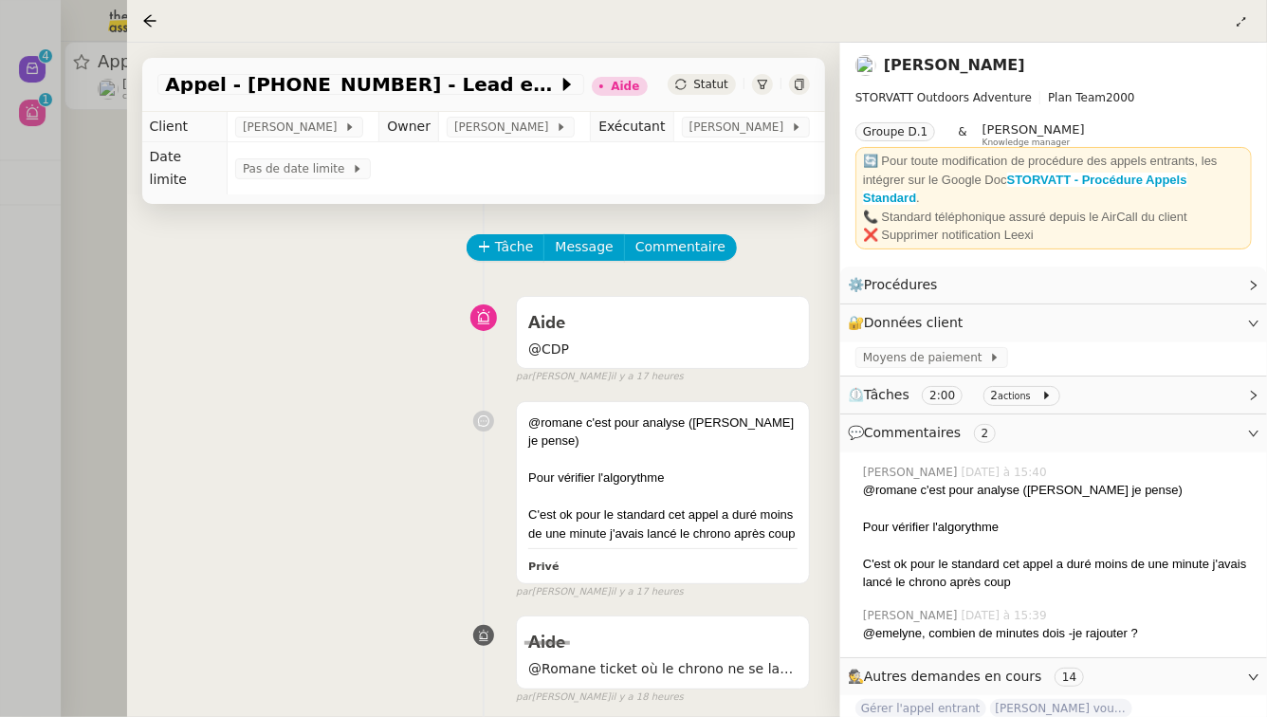
click at [84, 362] on div at bounding box center [633, 358] width 1267 height 717
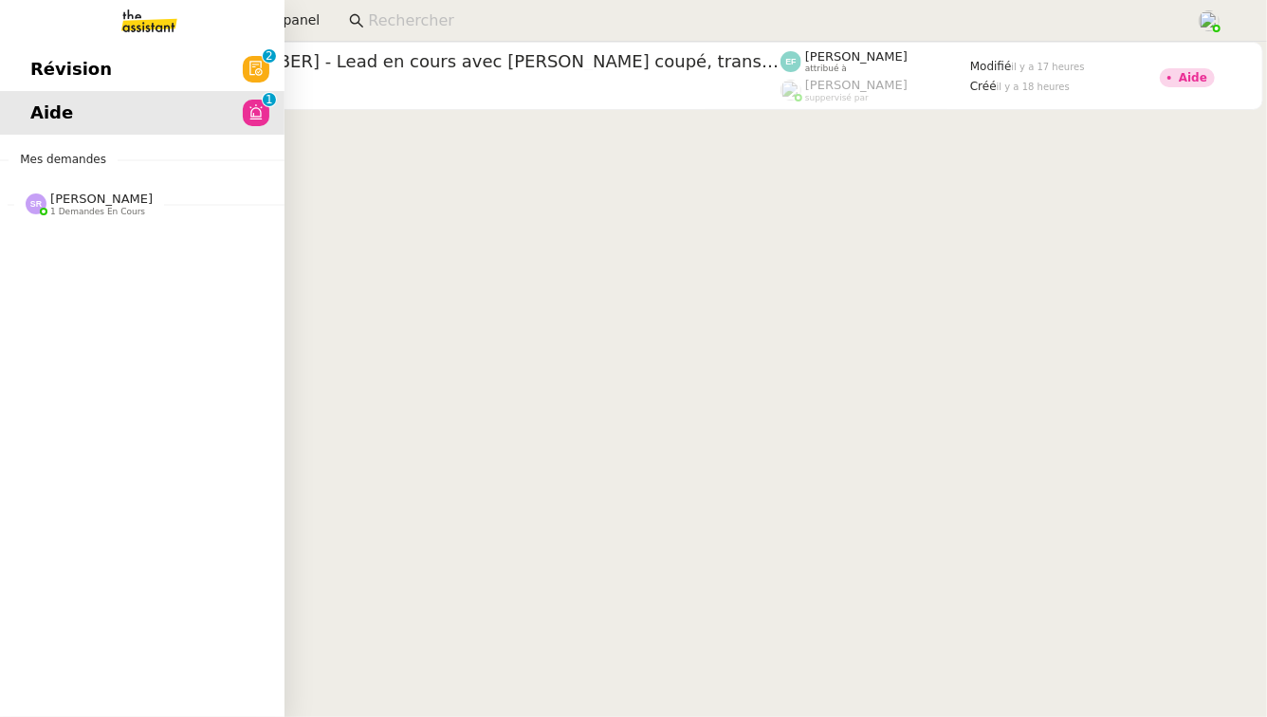
click at [46, 65] on span "Révision" at bounding box center [71, 69] width 82 height 28
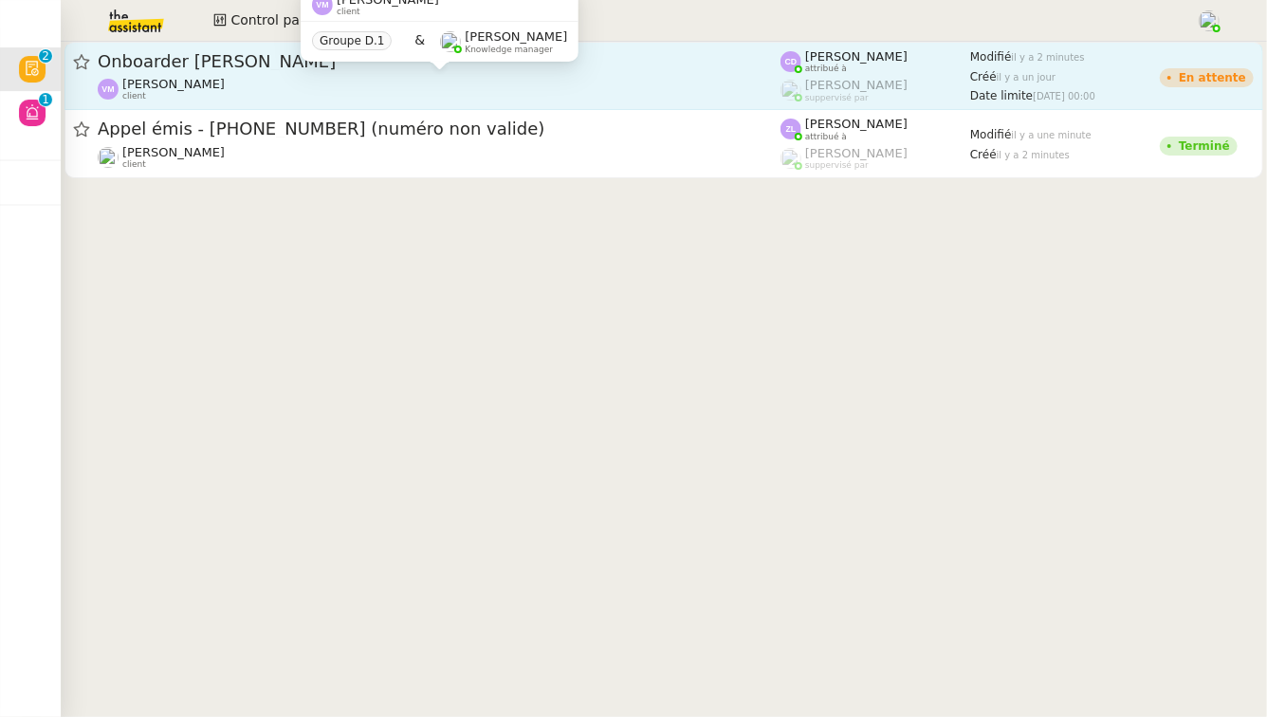
click at [429, 85] on div "[PERSON_NAME] client" at bounding box center [439, 89] width 683 height 25
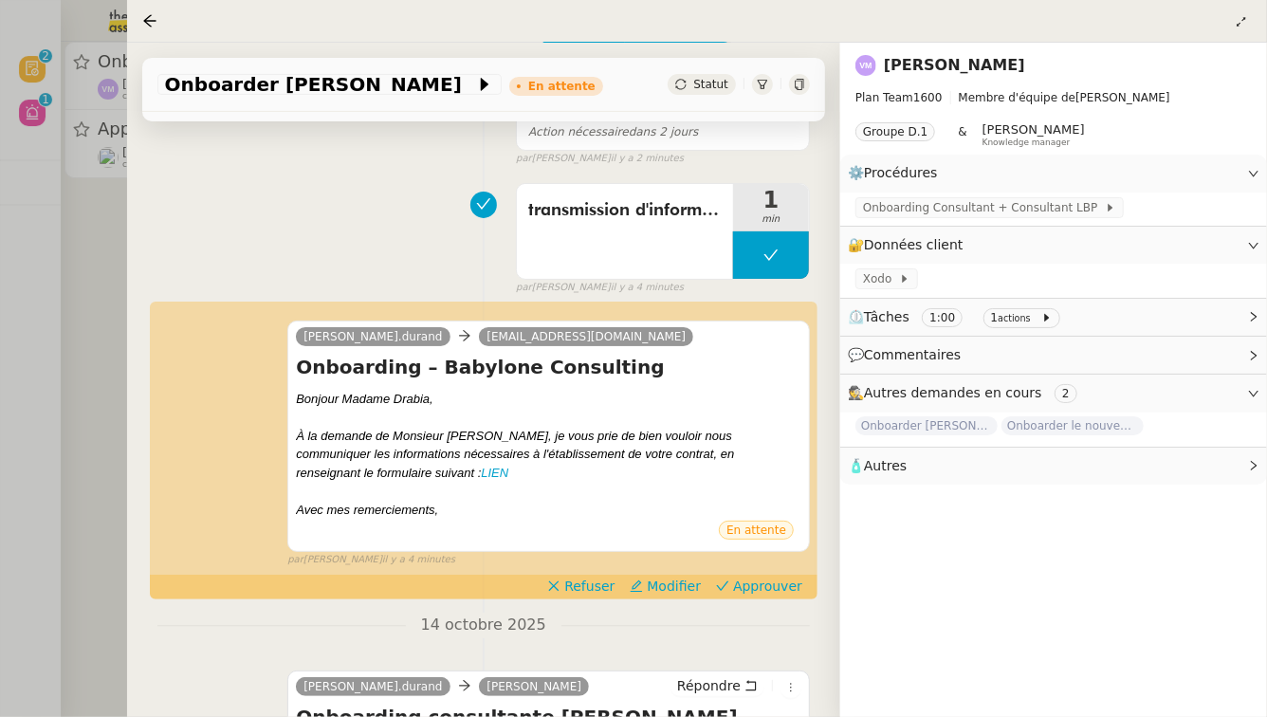
scroll to position [316, 0]
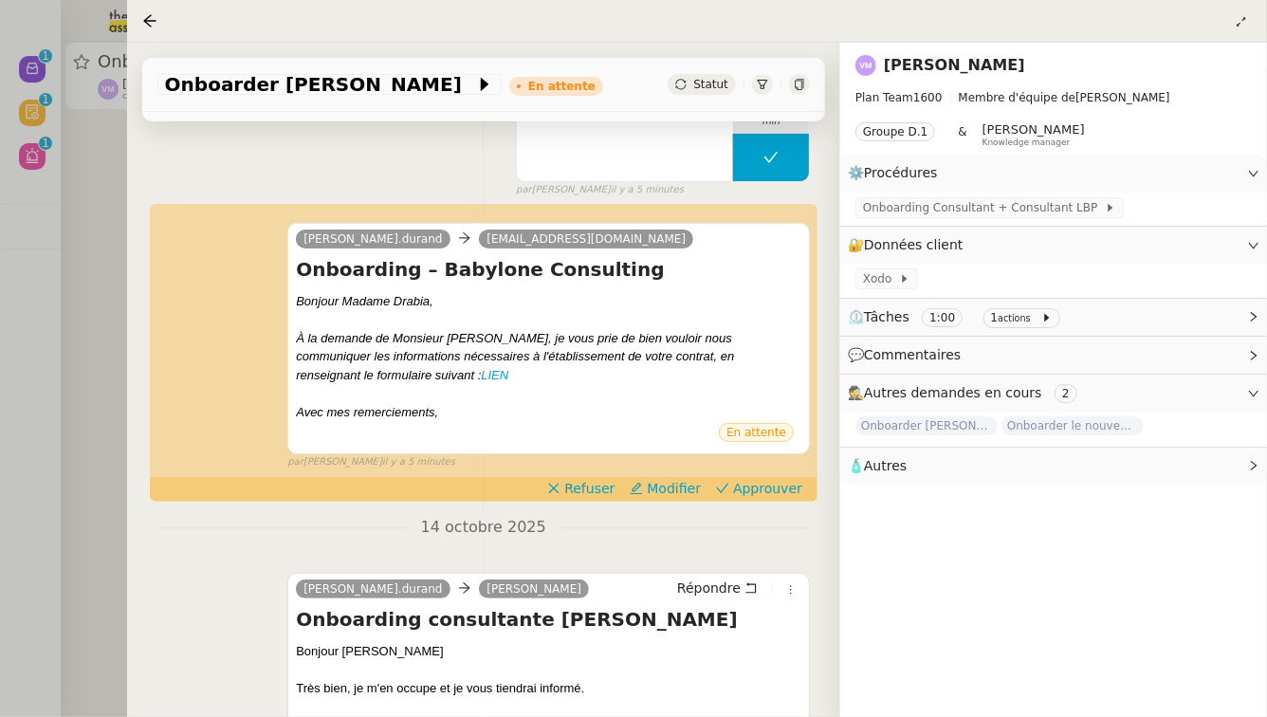
click at [39, 231] on div at bounding box center [633, 358] width 1267 height 717
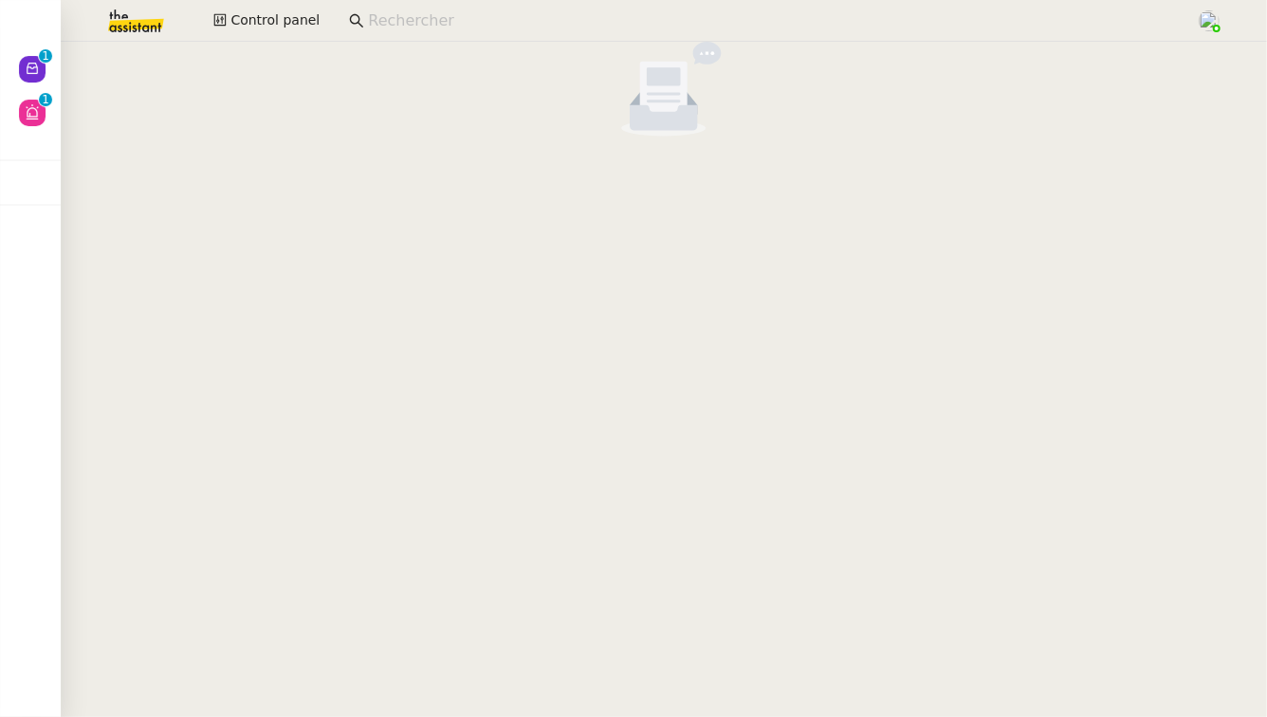
click at [852, 475] on cdk-virtual-scroll-viewport at bounding box center [664, 379] width 1207 height 675
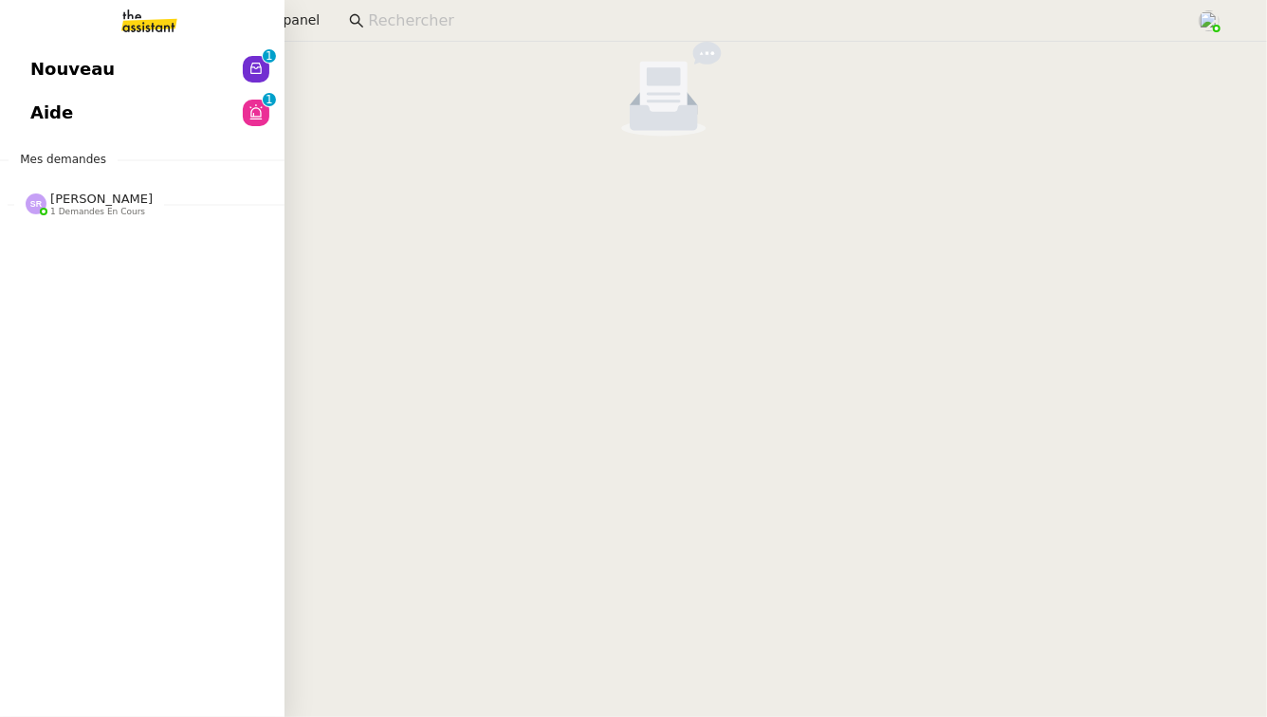
click at [132, 70] on link "Nouveau 0 1 2 3 4 5 6 7 8 9" at bounding box center [142, 69] width 285 height 44
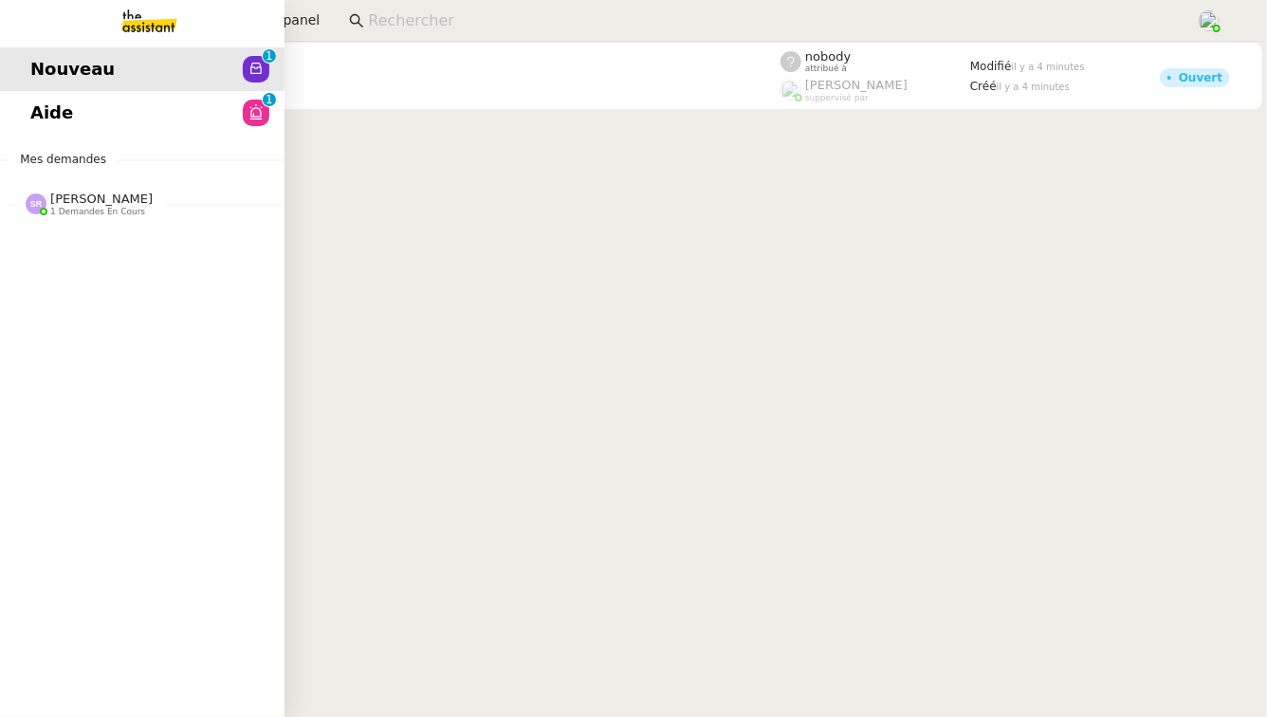
click at [19, 99] on link "Aide 0 1 2 3 4 5 6 7 8 9" at bounding box center [142, 113] width 285 height 44
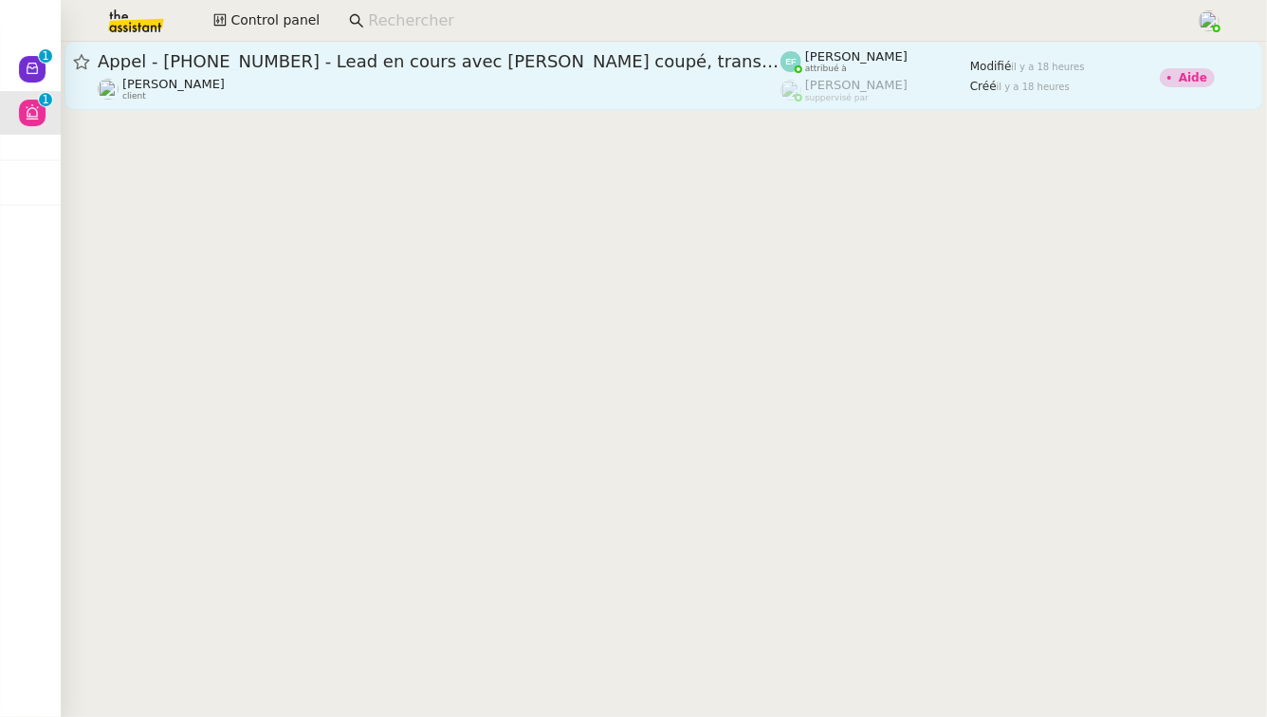
click at [496, 62] on span "Appel - [PHONE_NUMBER] - Lead en cours avec [PERSON_NAME] coupé, transféré" at bounding box center [439, 61] width 683 height 17
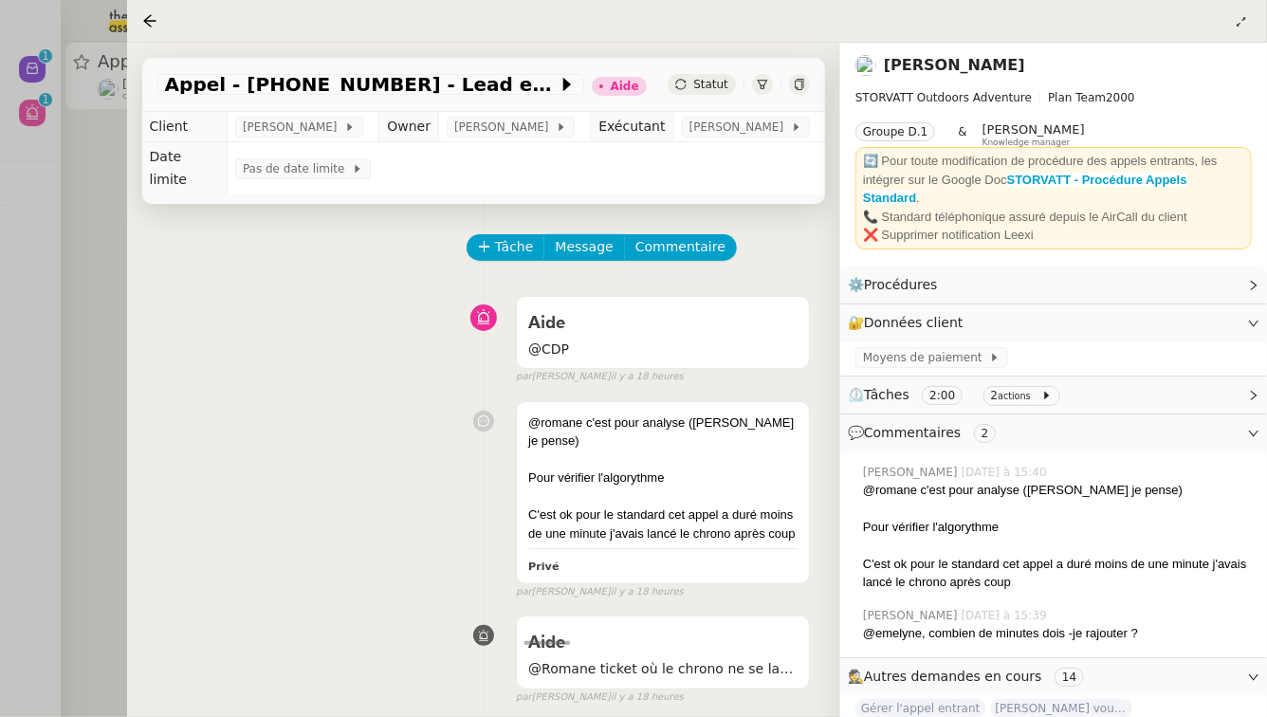
click at [108, 281] on div at bounding box center [633, 358] width 1267 height 717
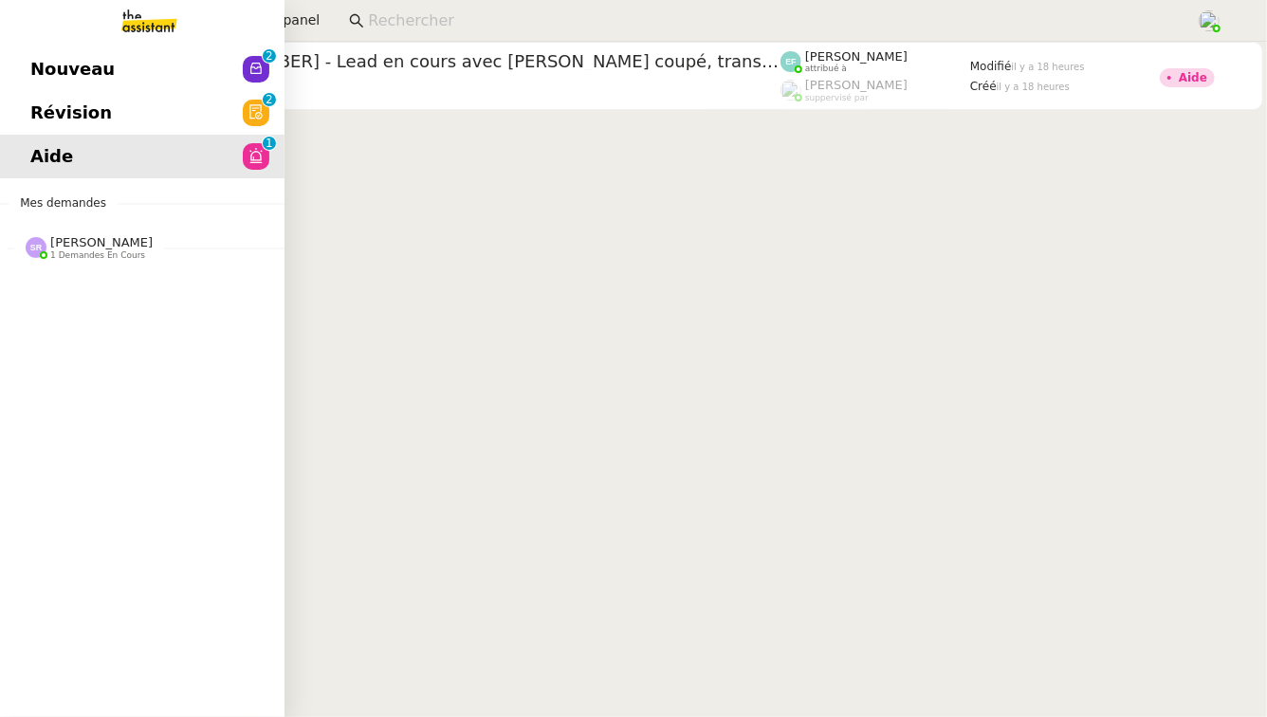
click at [123, 123] on link "Révision 0 1 2 3 4 5 6 7 8 9" at bounding box center [142, 113] width 285 height 44
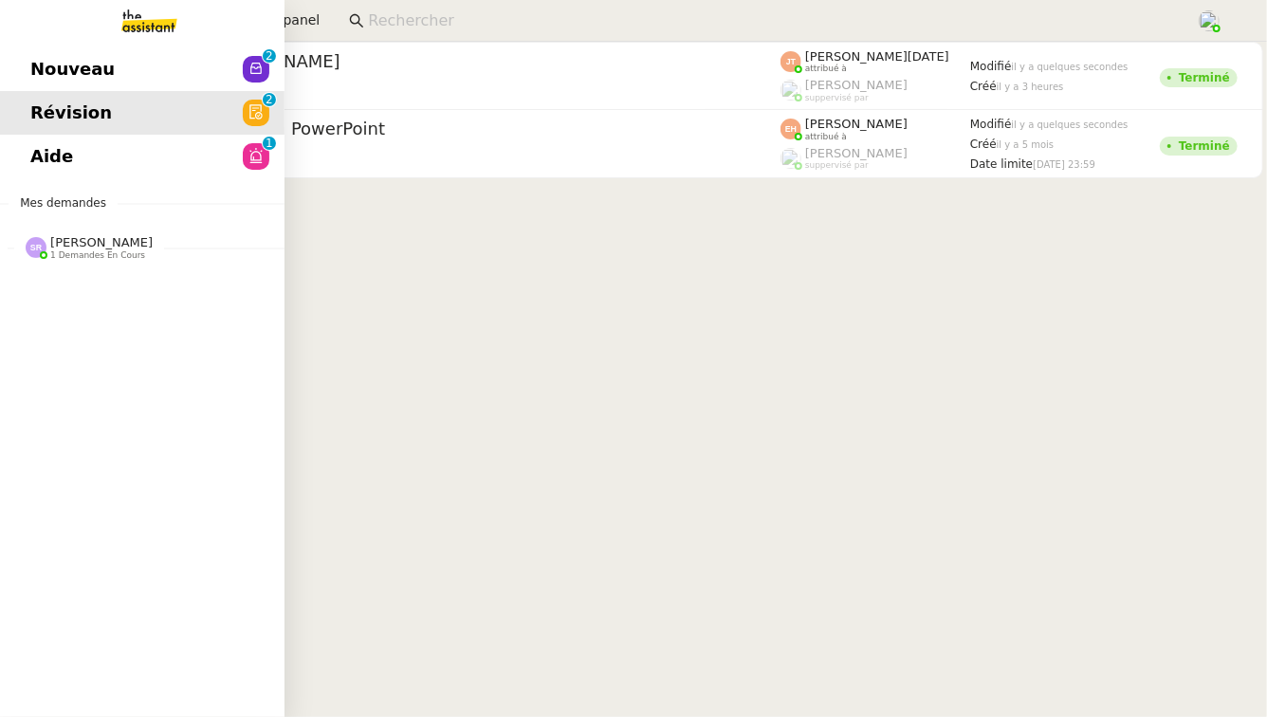
click at [243, 74] on nz-avatar at bounding box center [256, 69] width 27 height 27
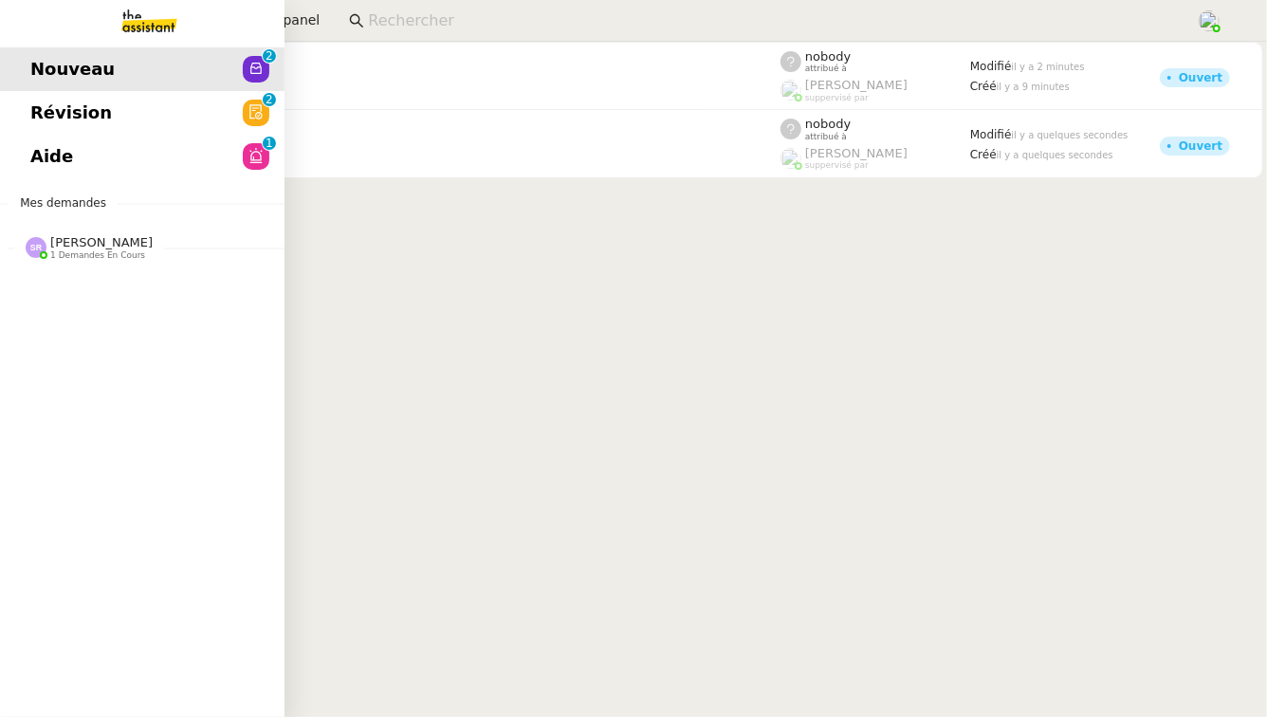
click at [80, 248] on span "[PERSON_NAME]" at bounding box center [101, 242] width 102 height 14
click at [84, 290] on span "Représentation graphique sur Canva" at bounding box center [189, 283] width 319 height 18
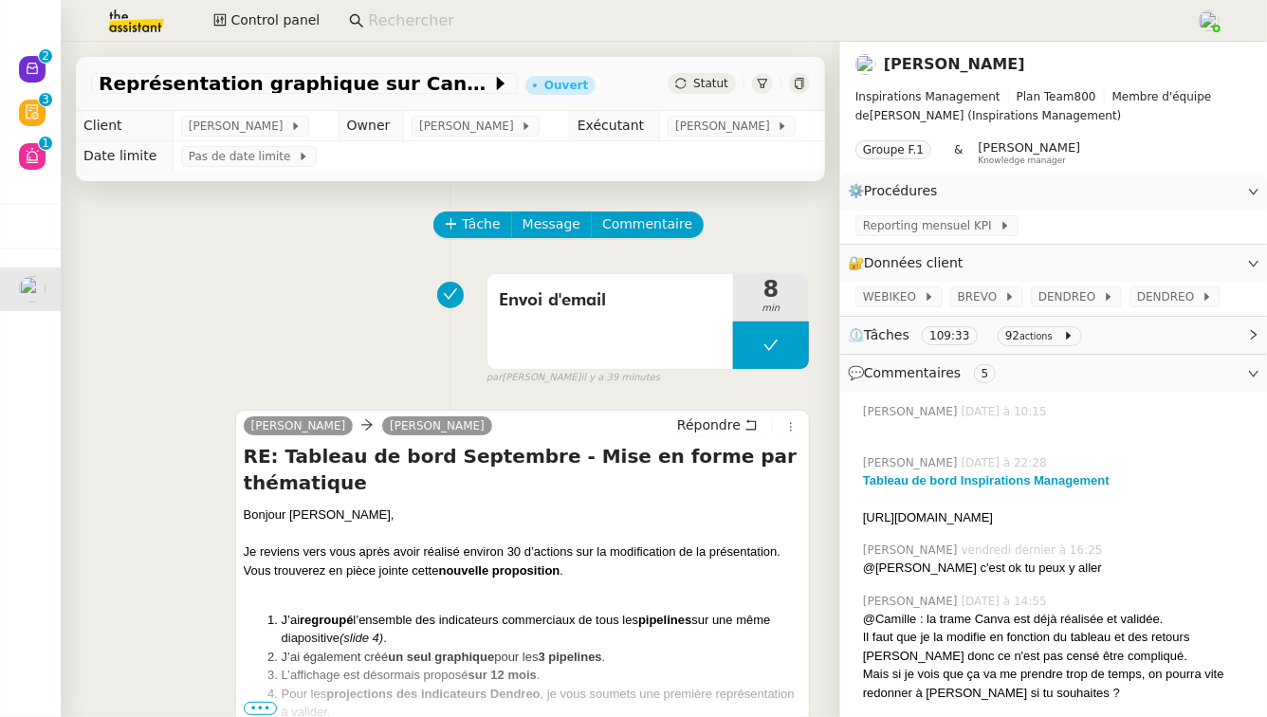
click at [1109, 333] on span "⏲️ Tâches 109:33 92 actions" at bounding box center [1038, 335] width 381 height 22
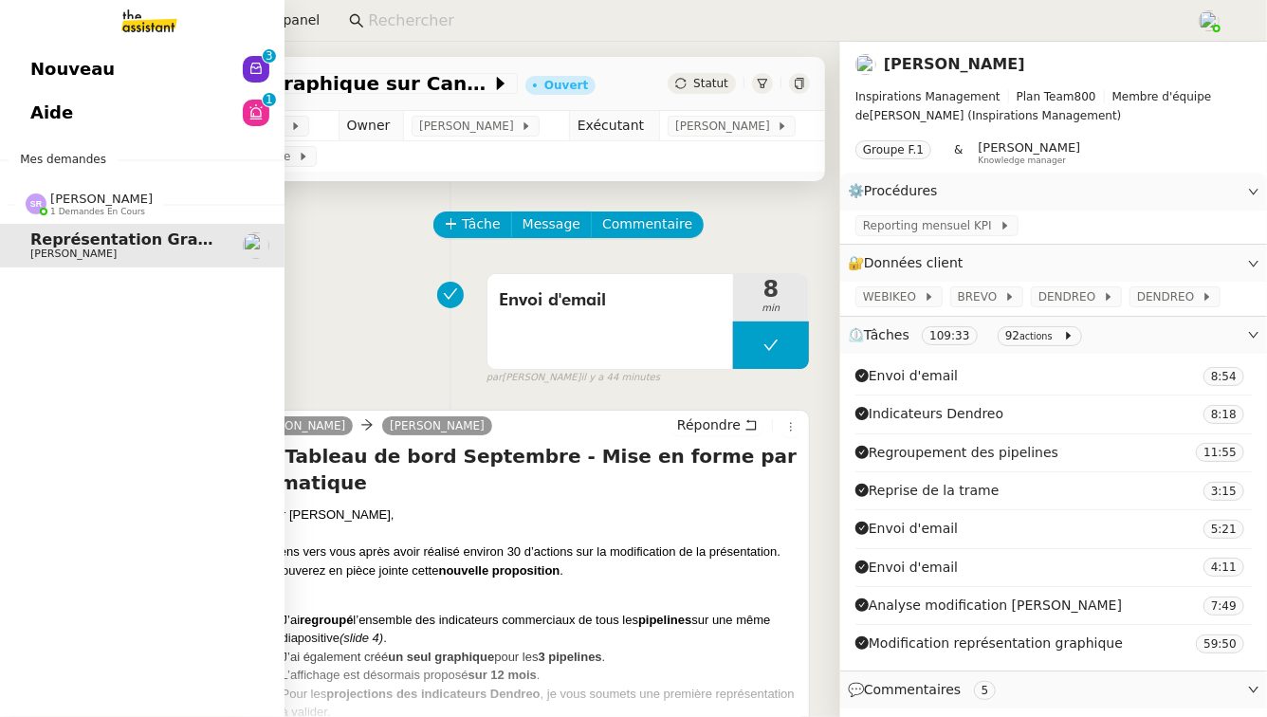
click at [176, 58] on link "Nouveau 0 1 2 3 4 5 6 7 8 9" at bounding box center [142, 69] width 285 height 44
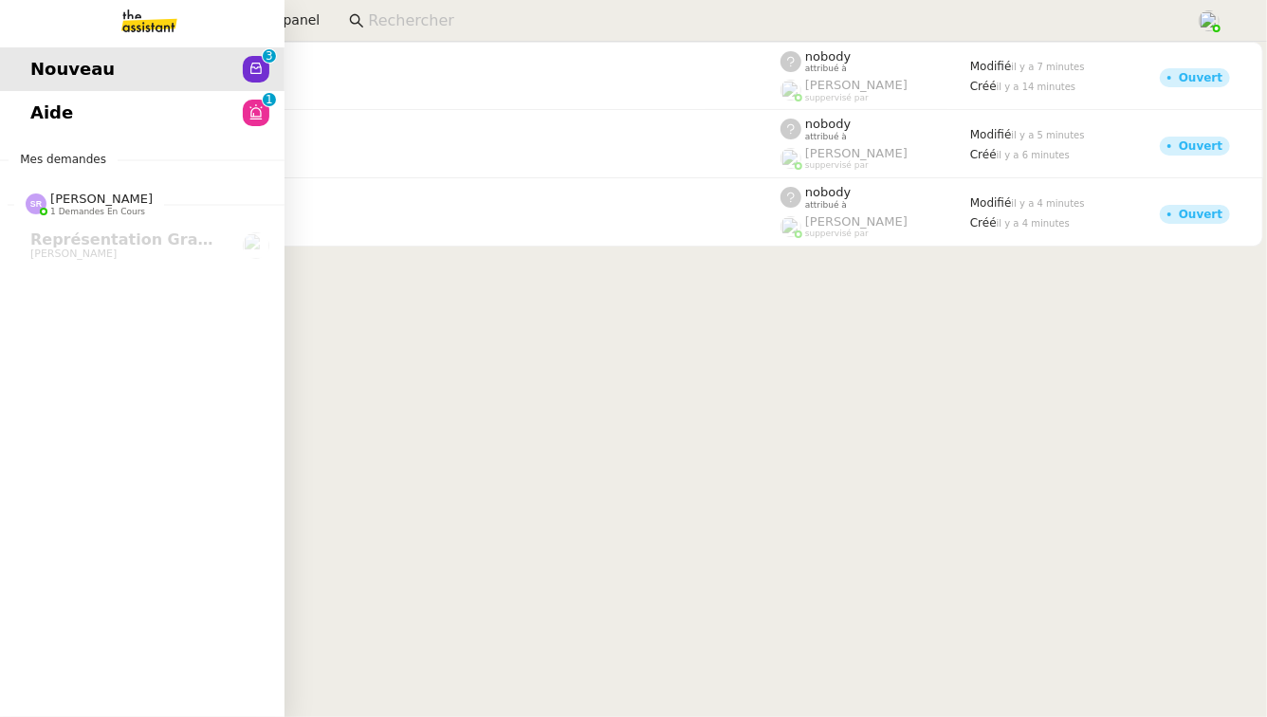
click at [174, 110] on link "Aide 0 1 2 3 4 5 6 7 8 9" at bounding box center [142, 113] width 285 height 44
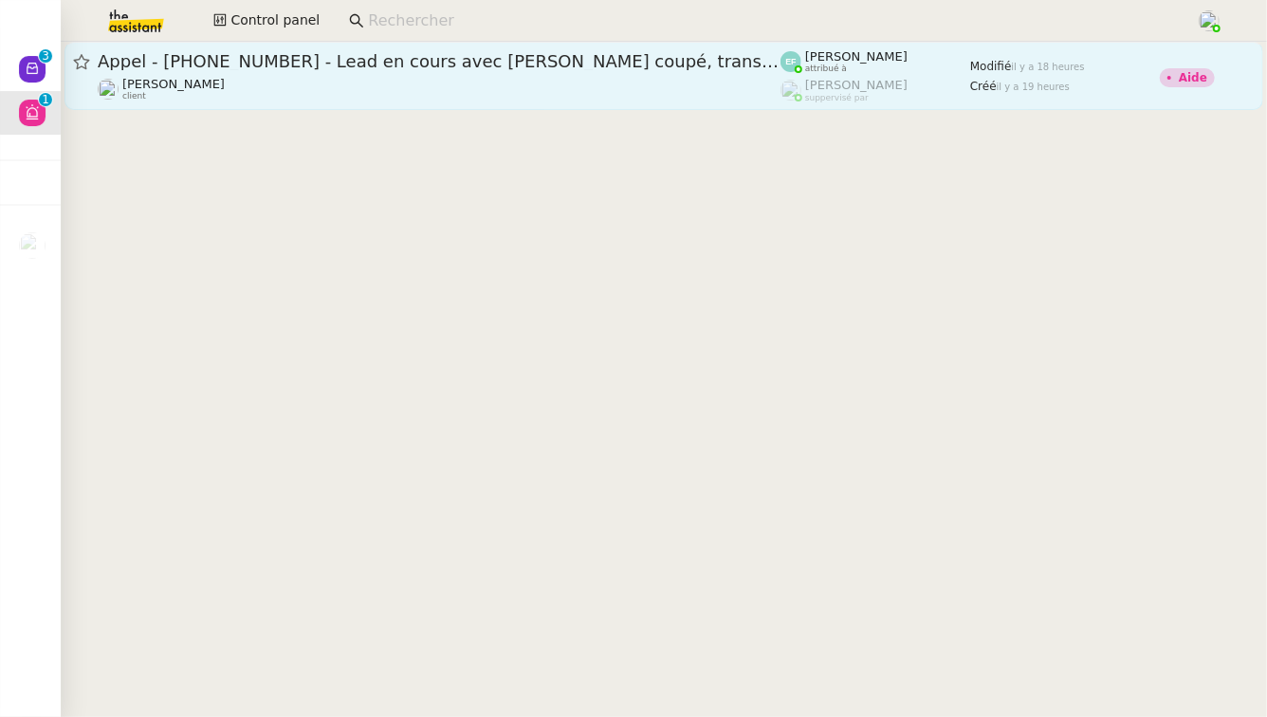
click at [535, 65] on span "Appel - [PHONE_NUMBER] - Lead en cours avec [PERSON_NAME] coupé, transféré" at bounding box center [439, 61] width 683 height 17
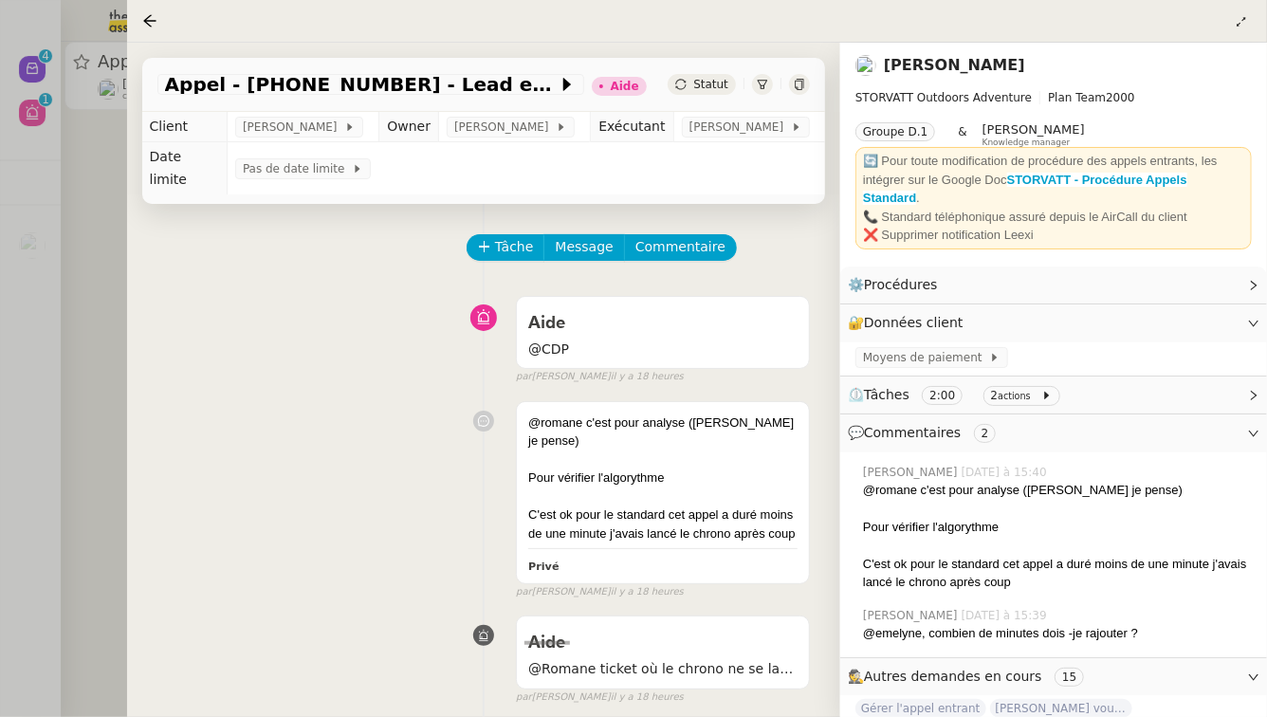
click at [79, 379] on div at bounding box center [633, 358] width 1267 height 717
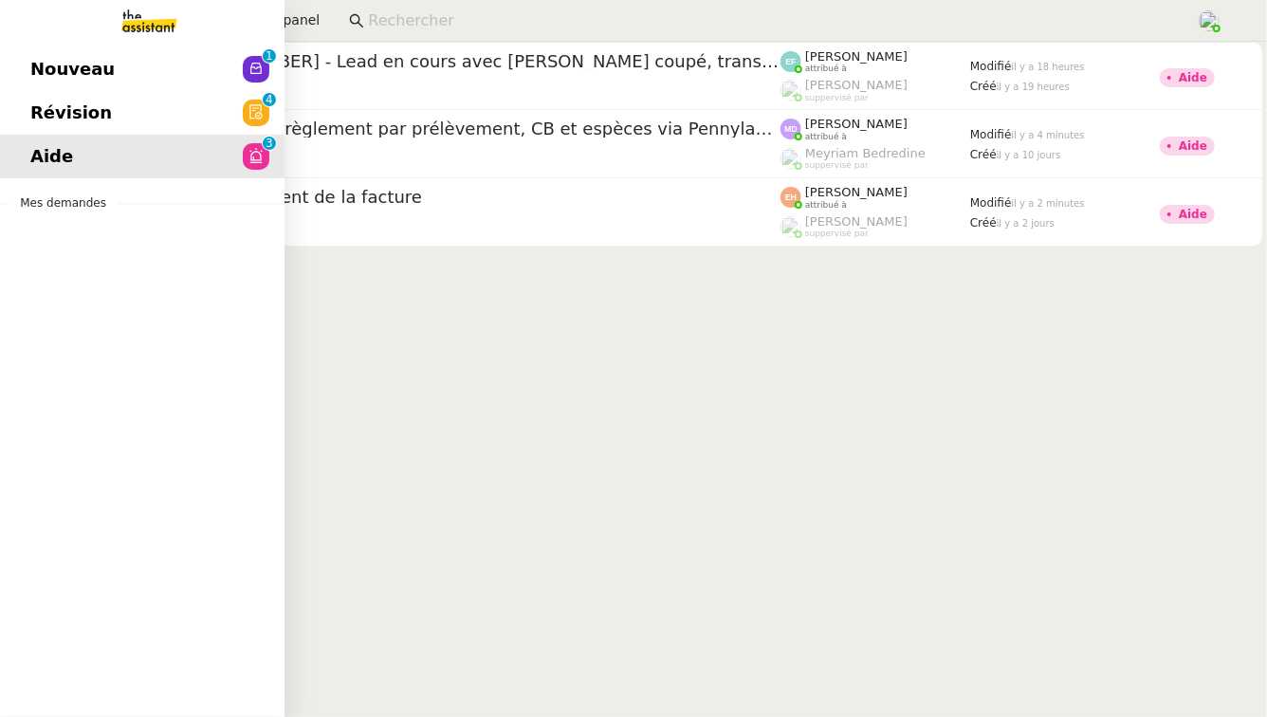
click at [48, 114] on span "Révision" at bounding box center [71, 113] width 82 height 28
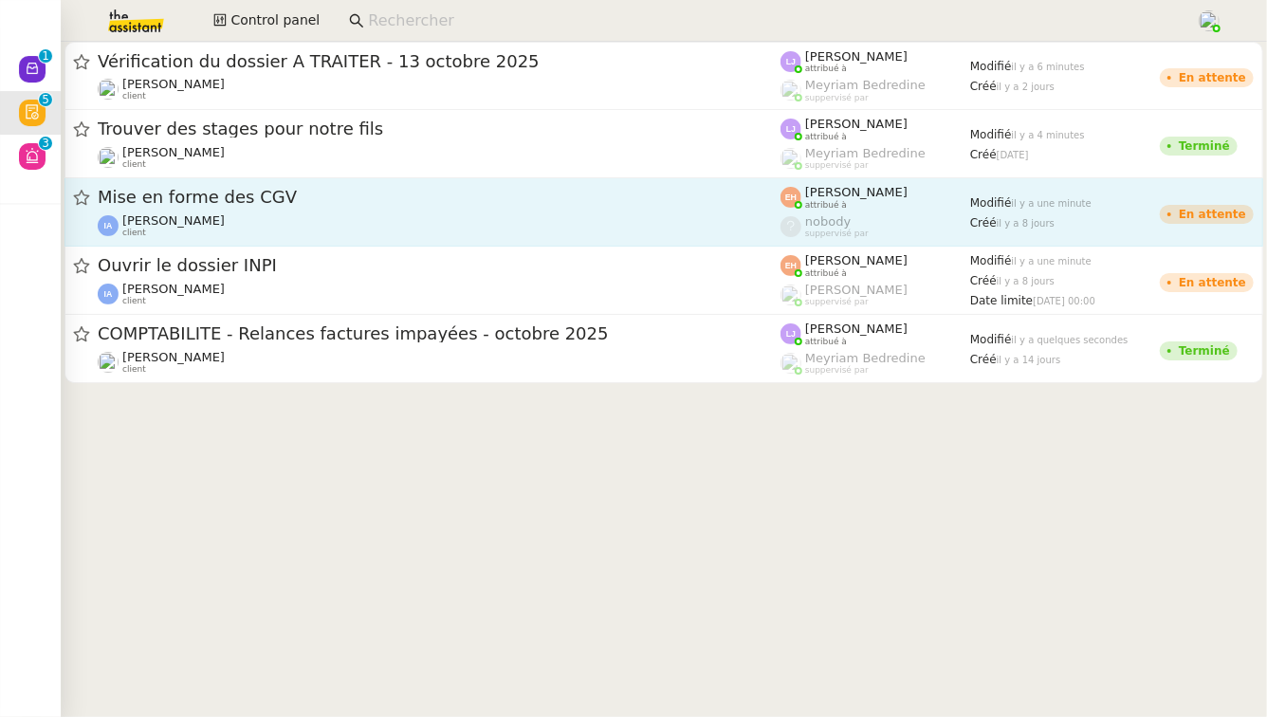
click at [479, 206] on div "Mise en forme des CGV" at bounding box center [439, 198] width 683 height 24
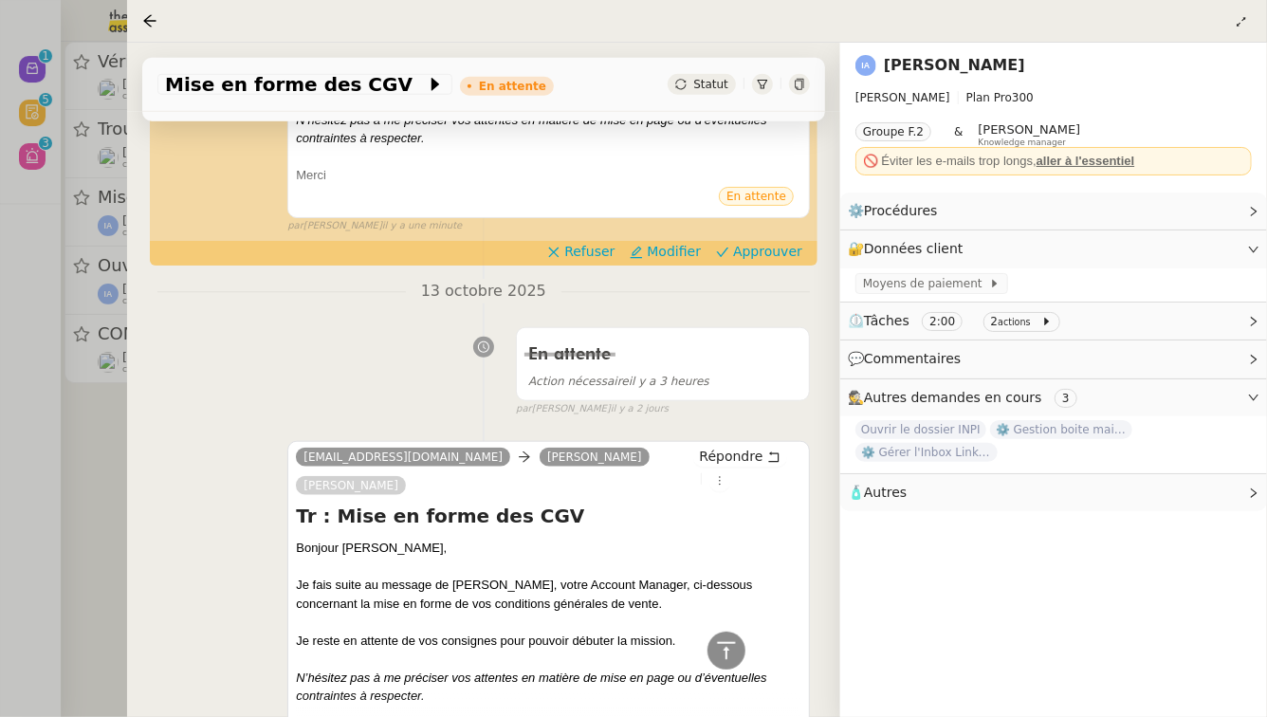
scroll to position [730, 0]
click at [0, 451] on div at bounding box center [633, 358] width 1267 height 717
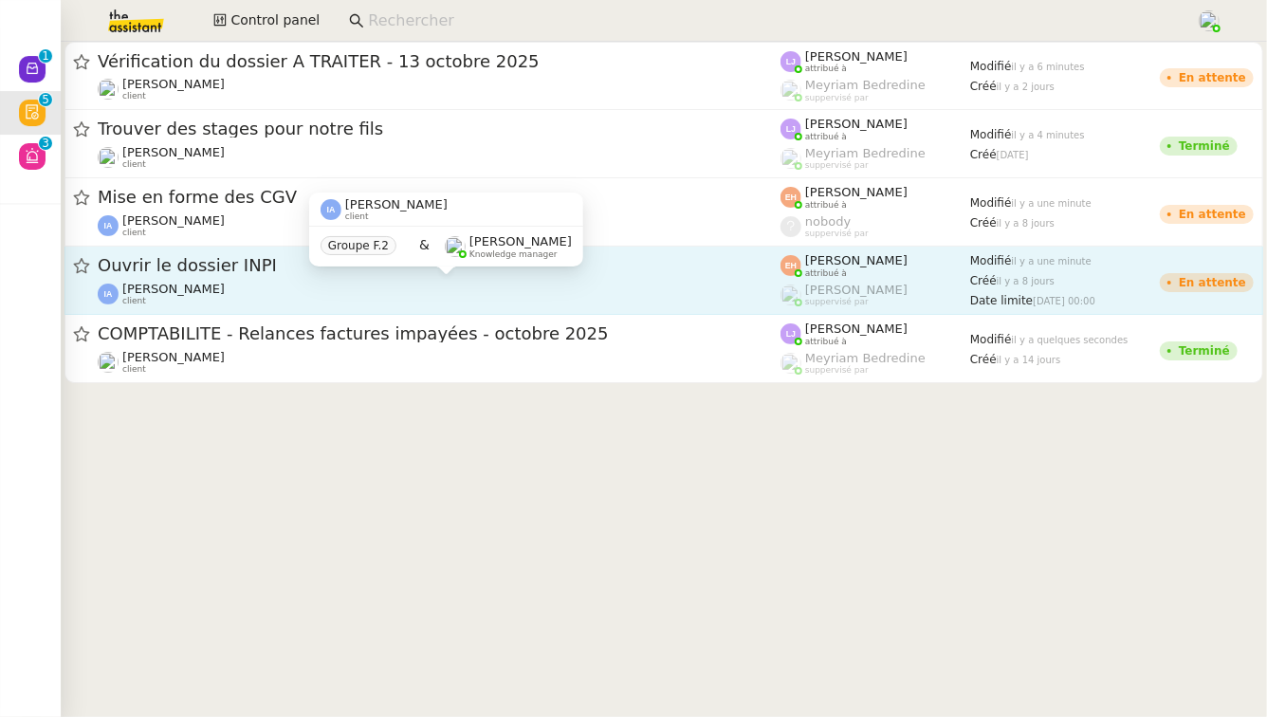
click at [347, 282] on div "Isabelle Arnaud client" at bounding box center [439, 294] width 683 height 25
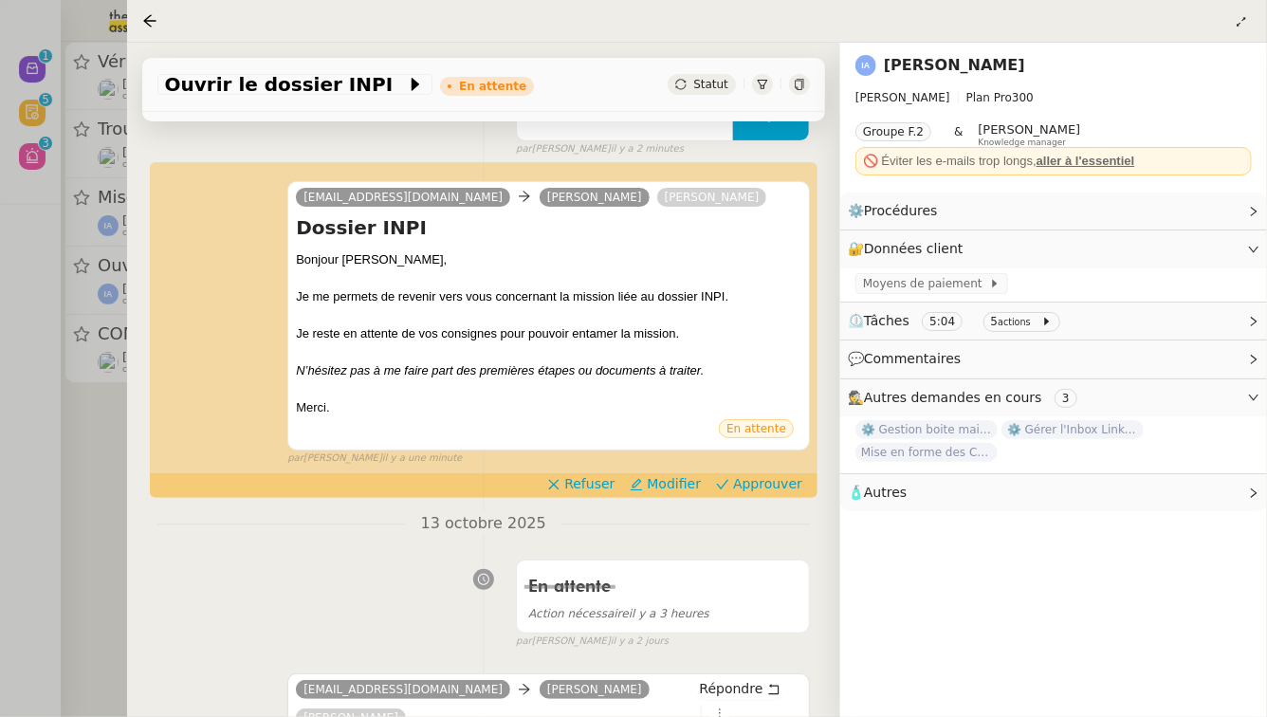
scroll to position [388, 0]
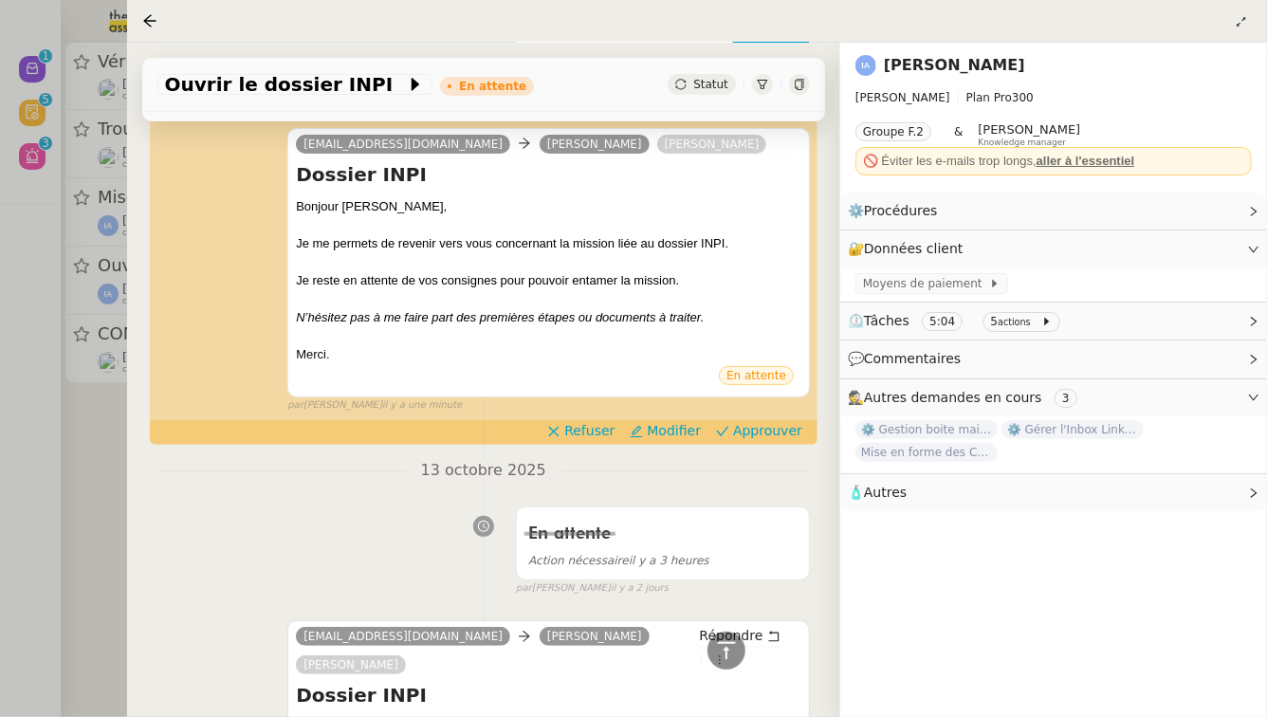
click at [97, 506] on div at bounding box center [633, 358] width 1267 height 717
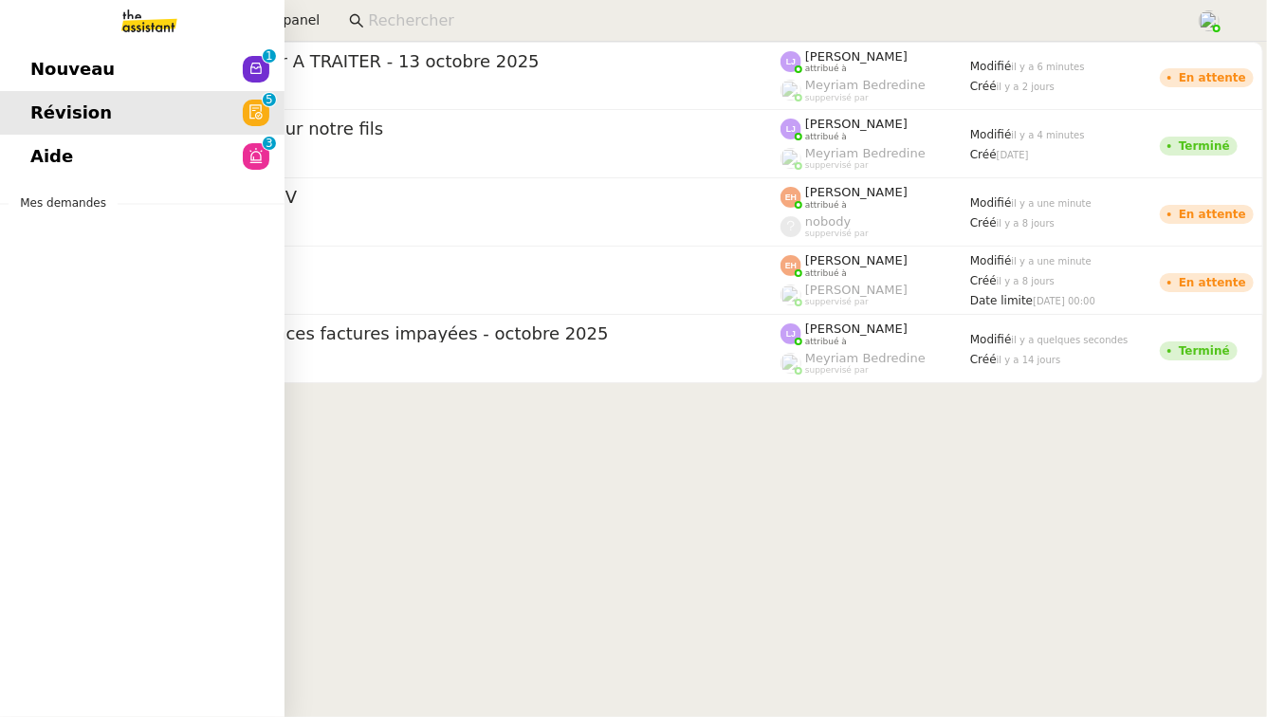
click at [129, 65] on link "Nouveau 0 1 2 3 4 5 6 7 8 9" at bounding box center [142, 69] width 285 height 44
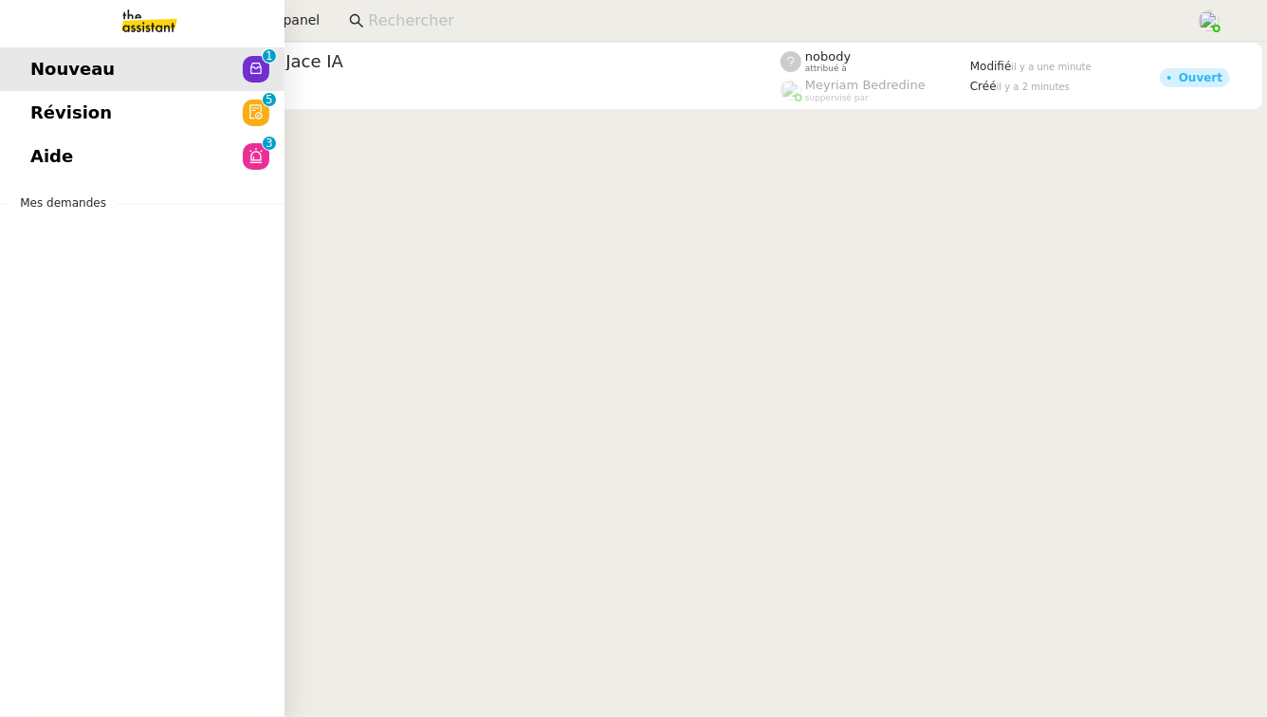
click at [81, 168] on link "Aide 0 1 2 3 4 5 6 7 8 9" at bounding box center [142, 157] width 285 height 44
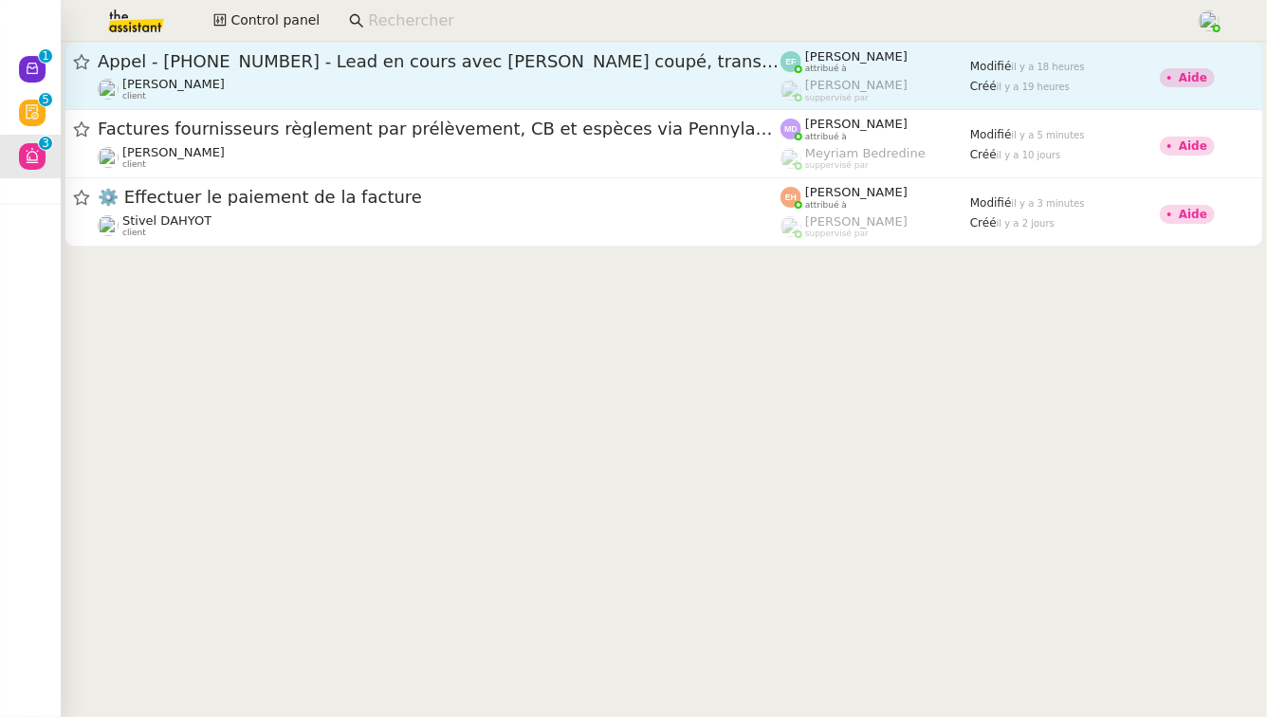
click at [323, 62] on span "Appel - [PHONE_NUMBER] - Lead en cours avec [PERSON_NAME] coupé, transféré" at bounding box center [439, 61] width 683 height 17
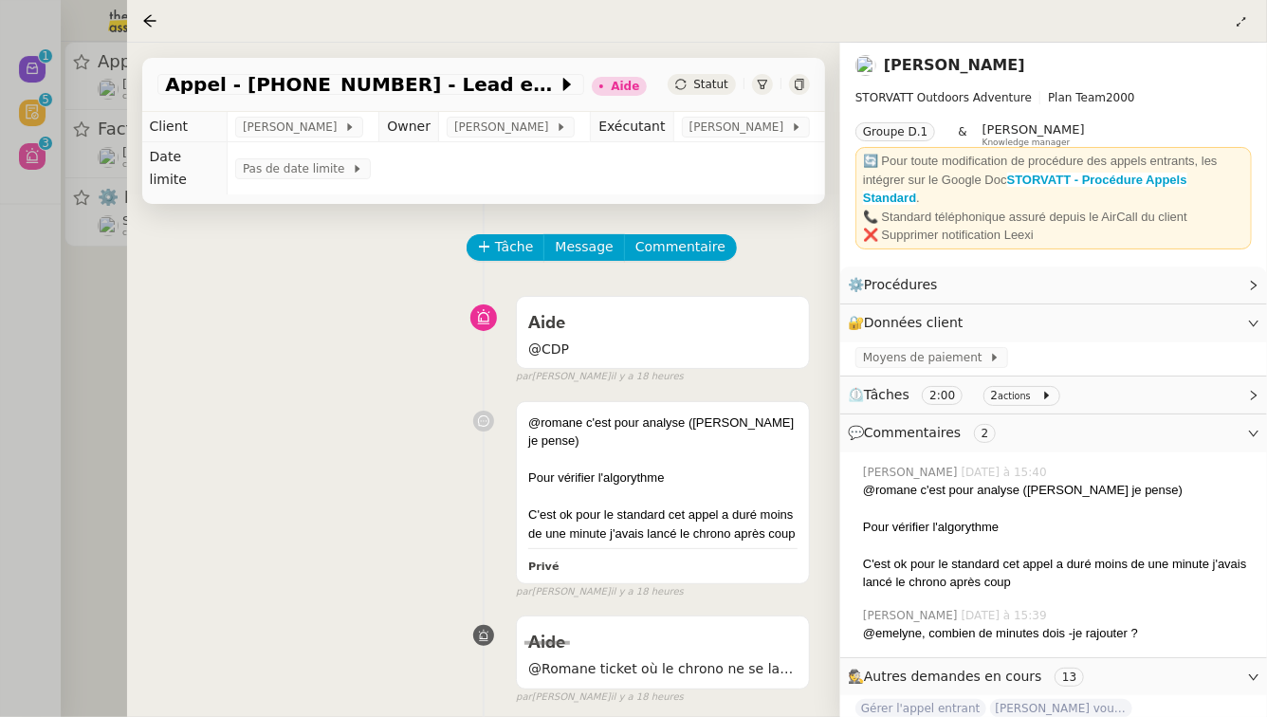
click at [33, 404] on div at bounding box center [633, 358] width 1267 height 717
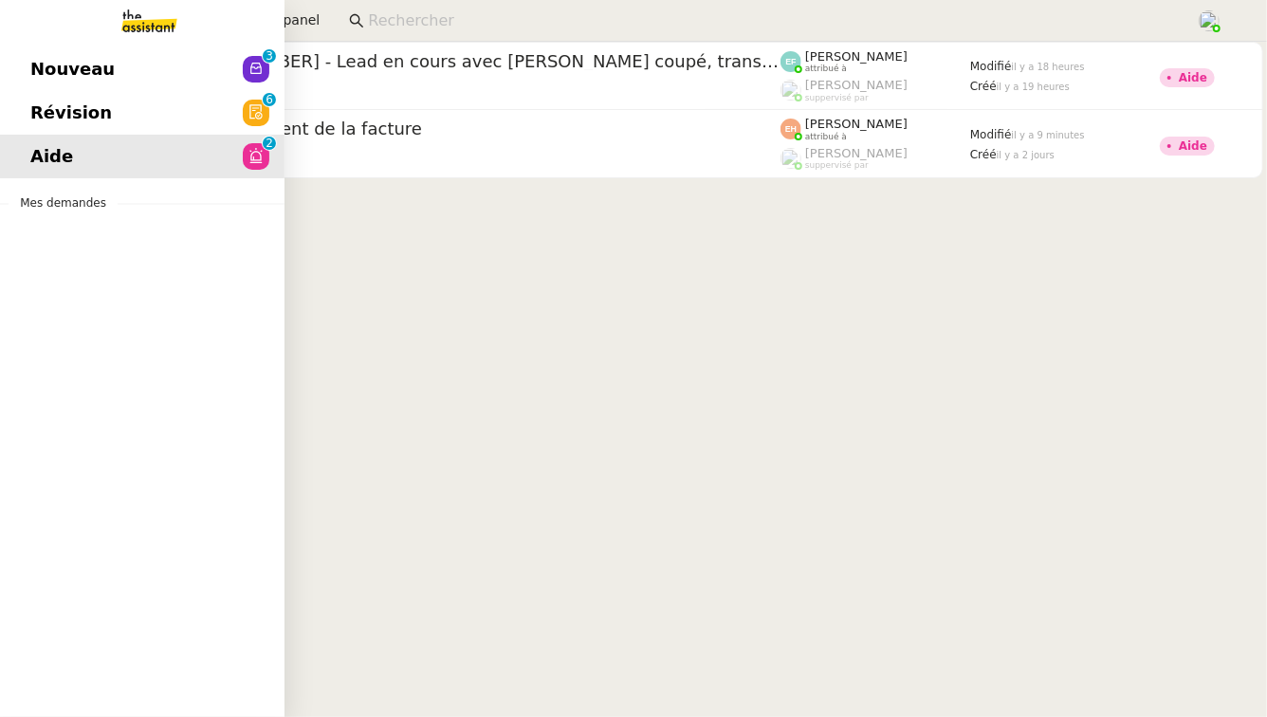
click at [212, 113] on link "Révision 0 1 2 3 4 5 6 7 8 9" at bounding box center [142, 113] width 285 height 44
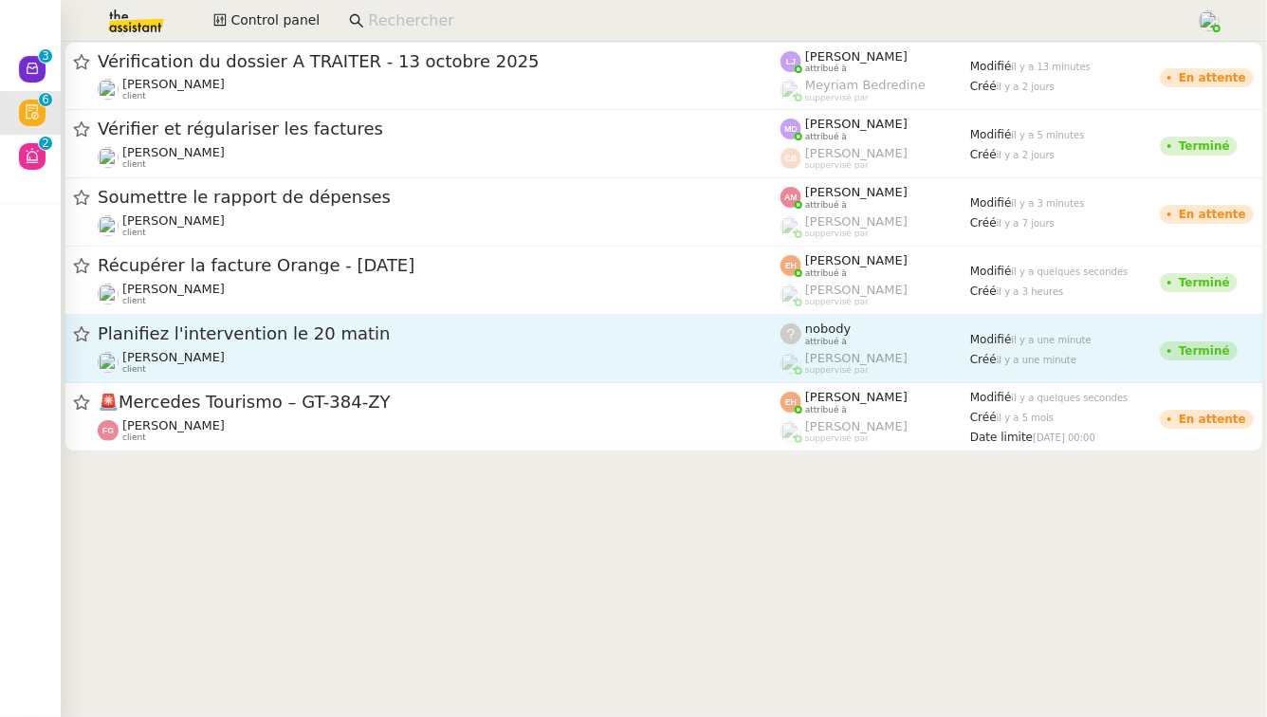
click at [684, 338] on span "Planifiez l'intervention le 20 matin" at bounding box center [439, 333] width 683 height 17
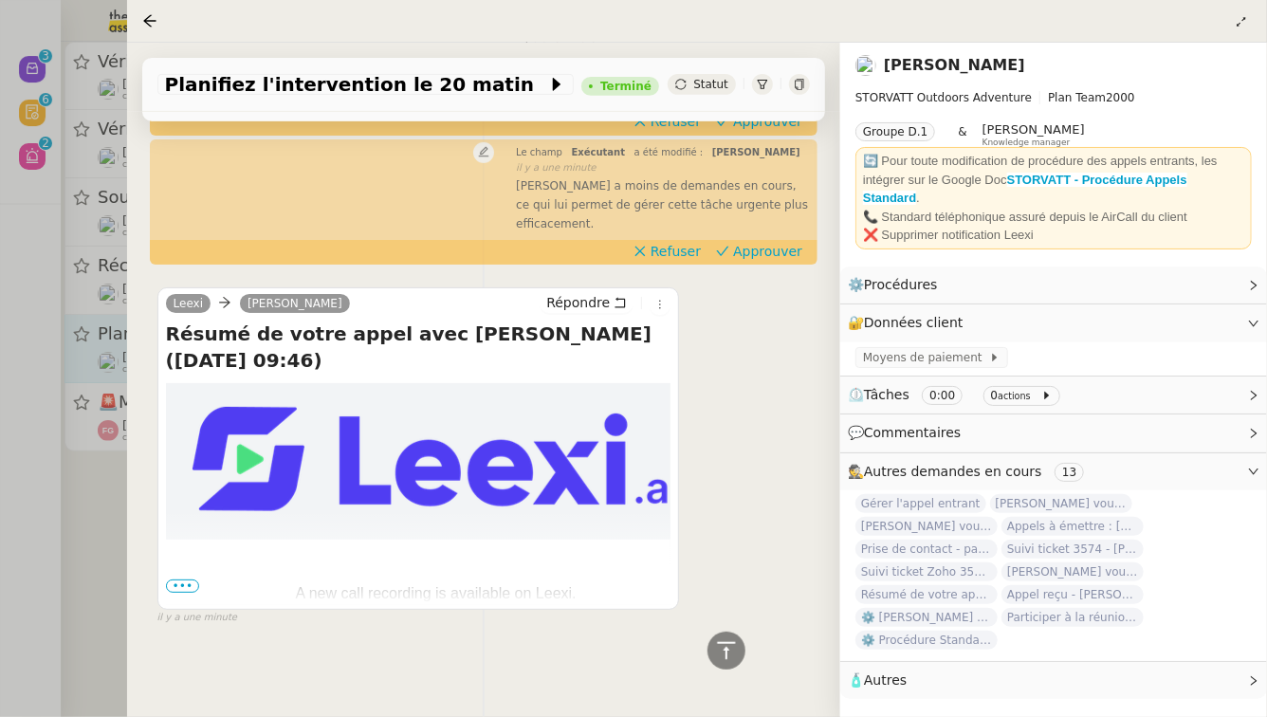
scroll to position [405, 0]
click at [101, 555] on div at bounding box center [633, 358] width 1267 height 717
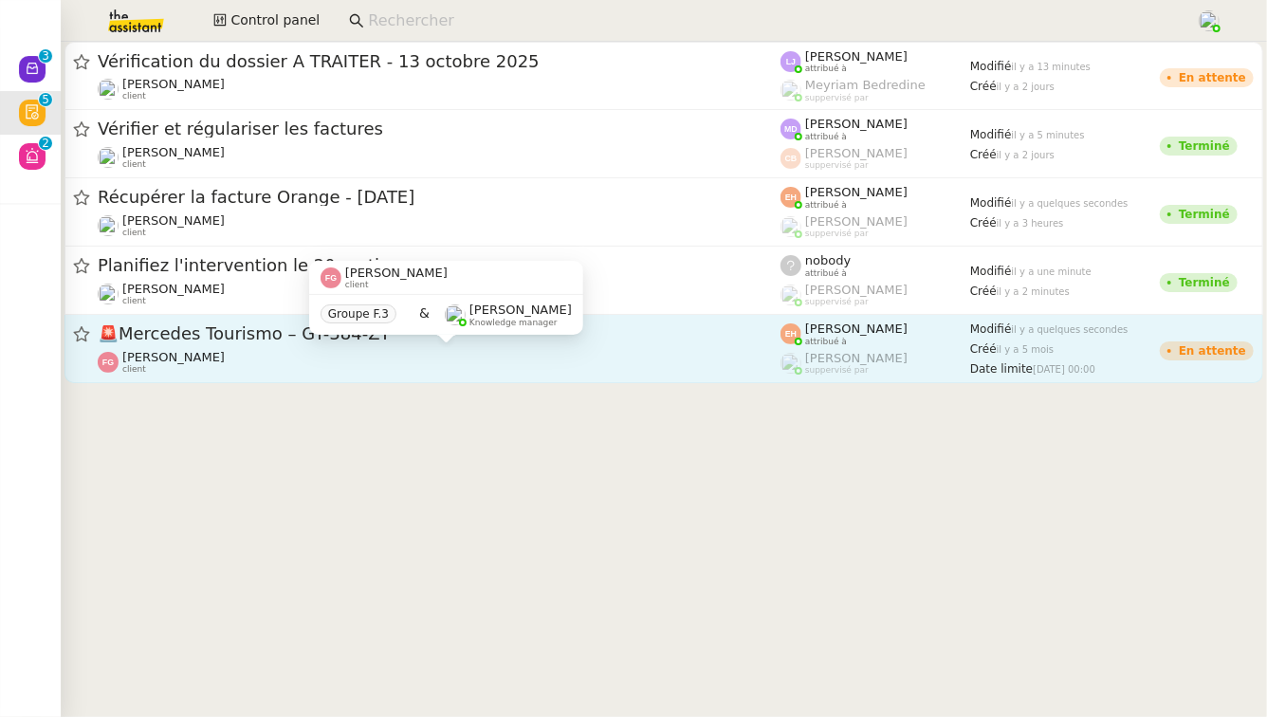
click at [459, 356] on div "Franck Giraschi client" at bounding box center [439, 362] width 683 height 25
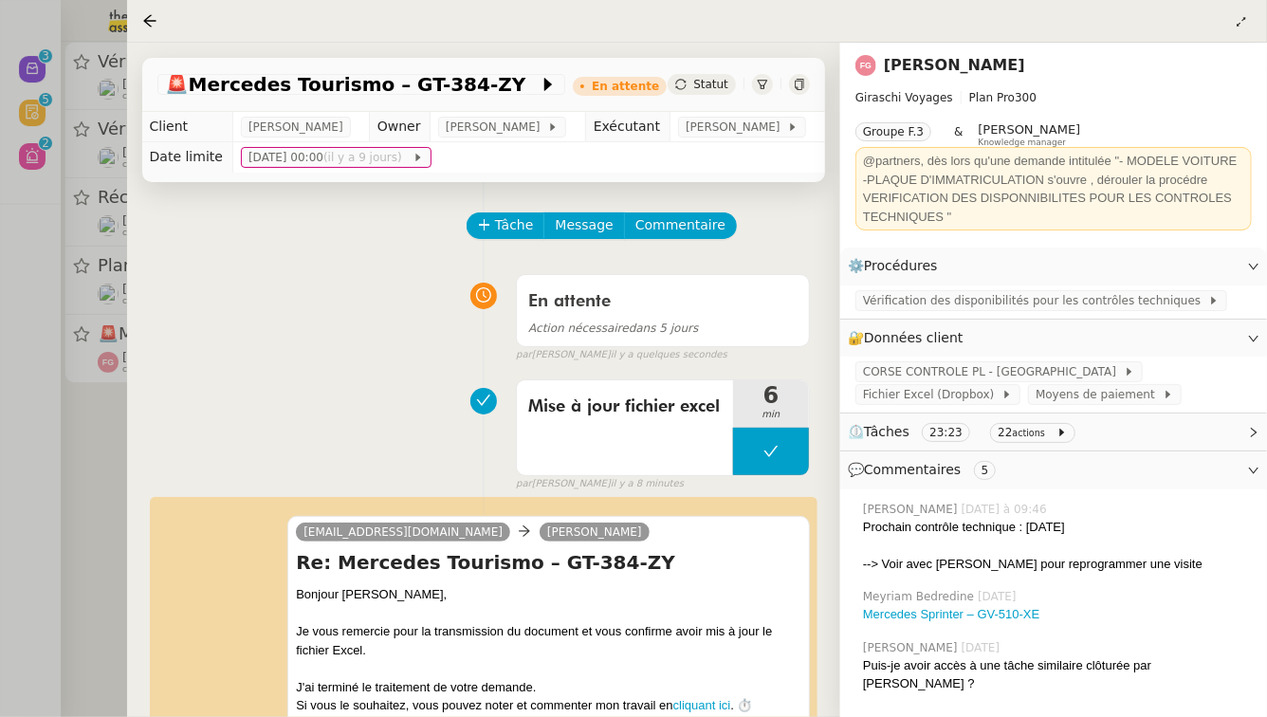
click at [3, 508] on div at bounding box center [633, 358] width 1267 height 717
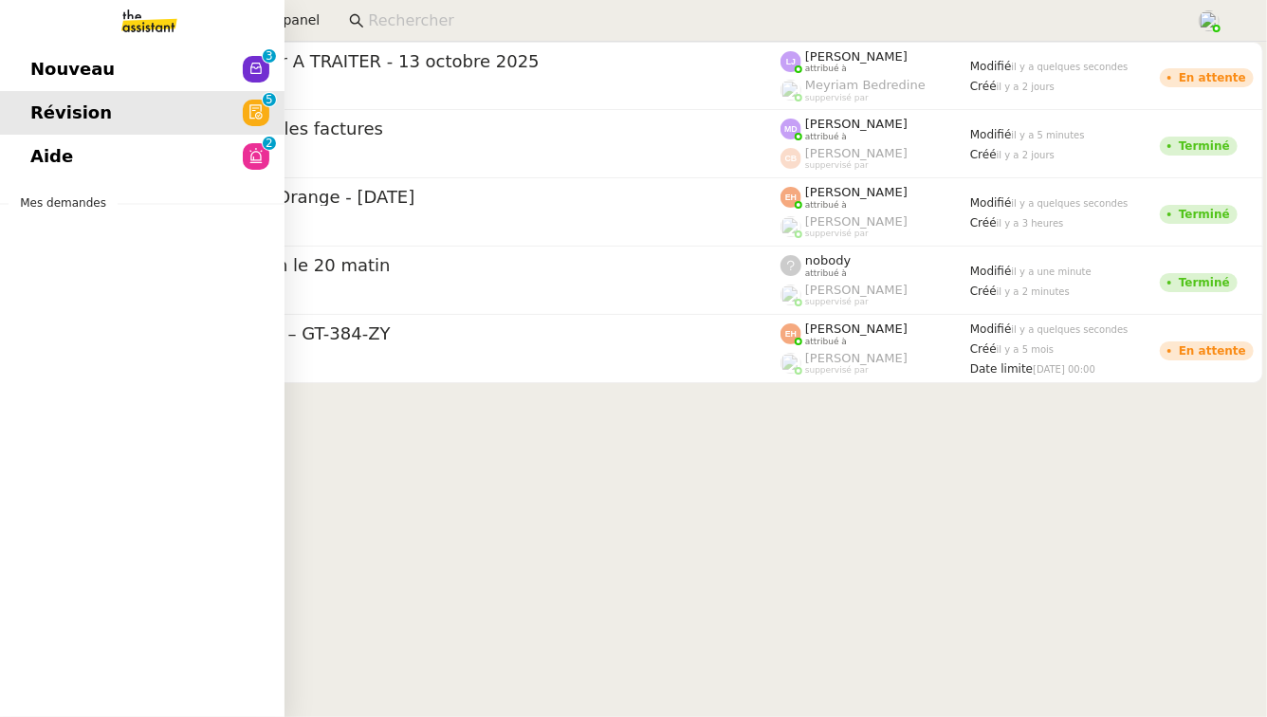
click at [82, 86] on link "Nouveau 0 1 2 3 4 5 6 7 8 9" at bounding box center [142, 69] width 285 height 44
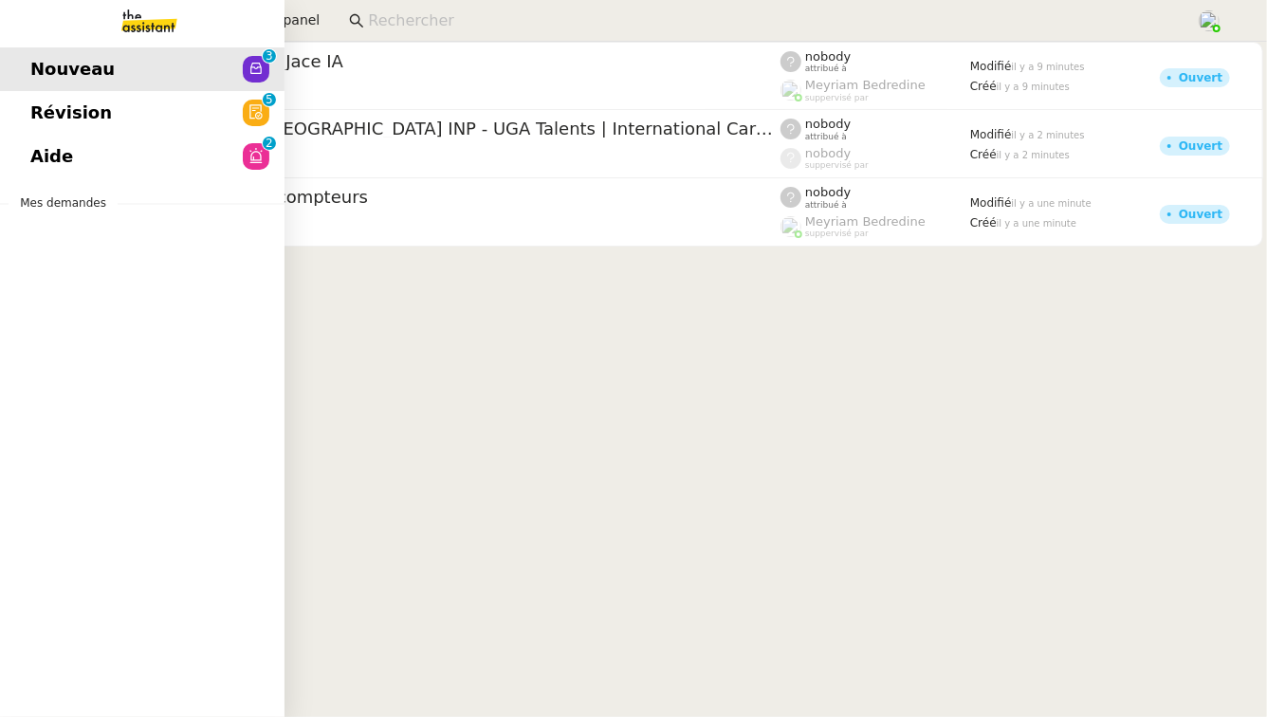
click at [55, 157] on span "Aide" at bounding box center [51, 156] width 43 height 28
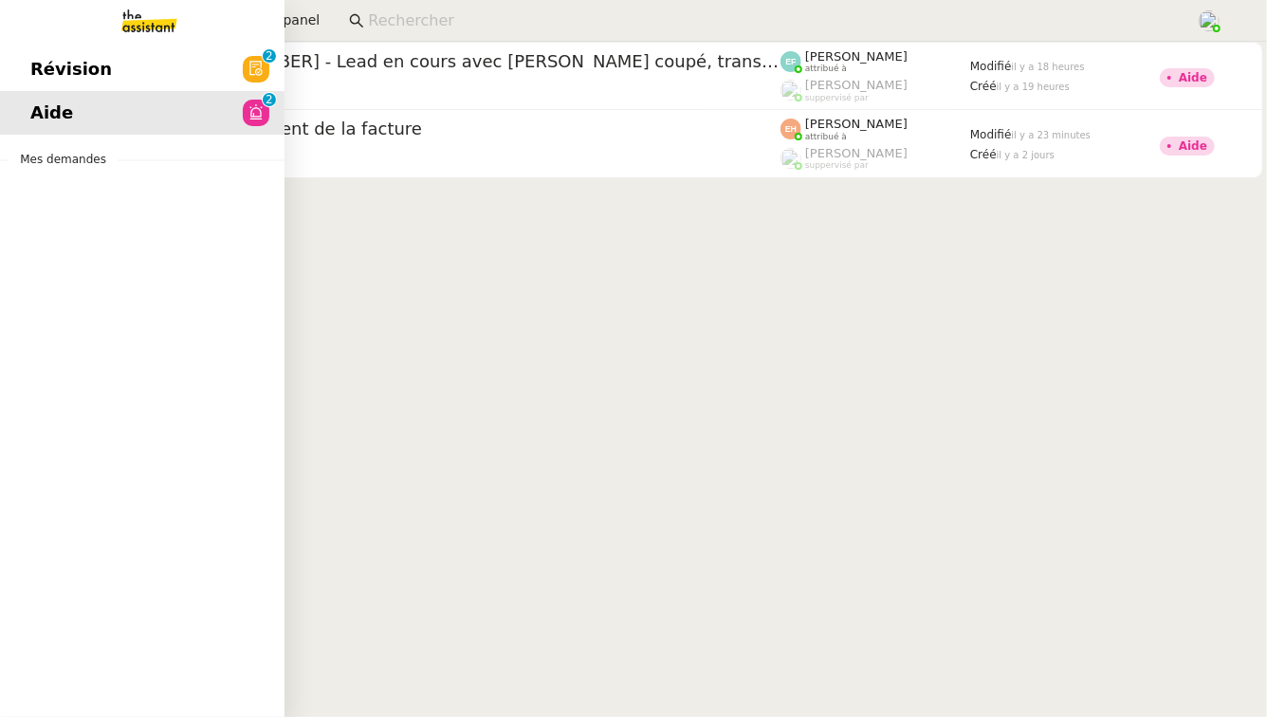
click at [96, 64] on span "Révision" at bounding box center [71, 69] width 82 height 28
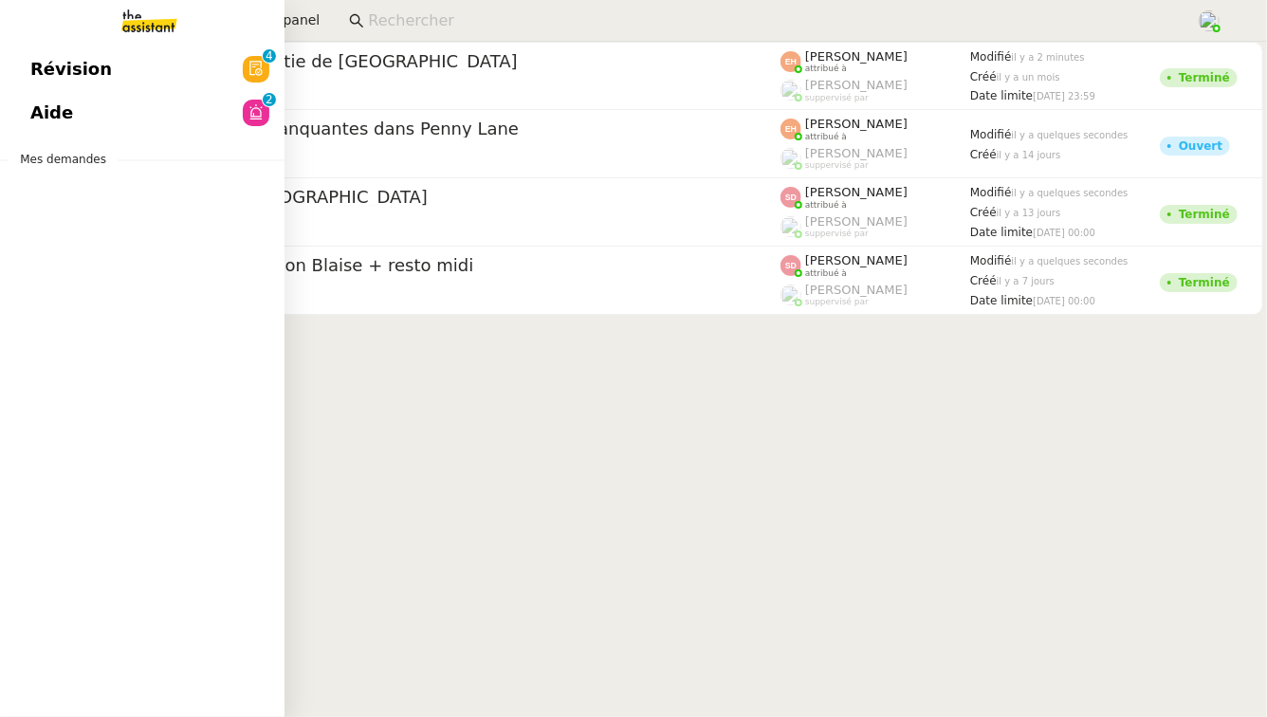
click at [83, 113] on link "Aide 0 1 2 3 4 5 6 7 8 9" at bounding box center [142, 113] width 285 height 44
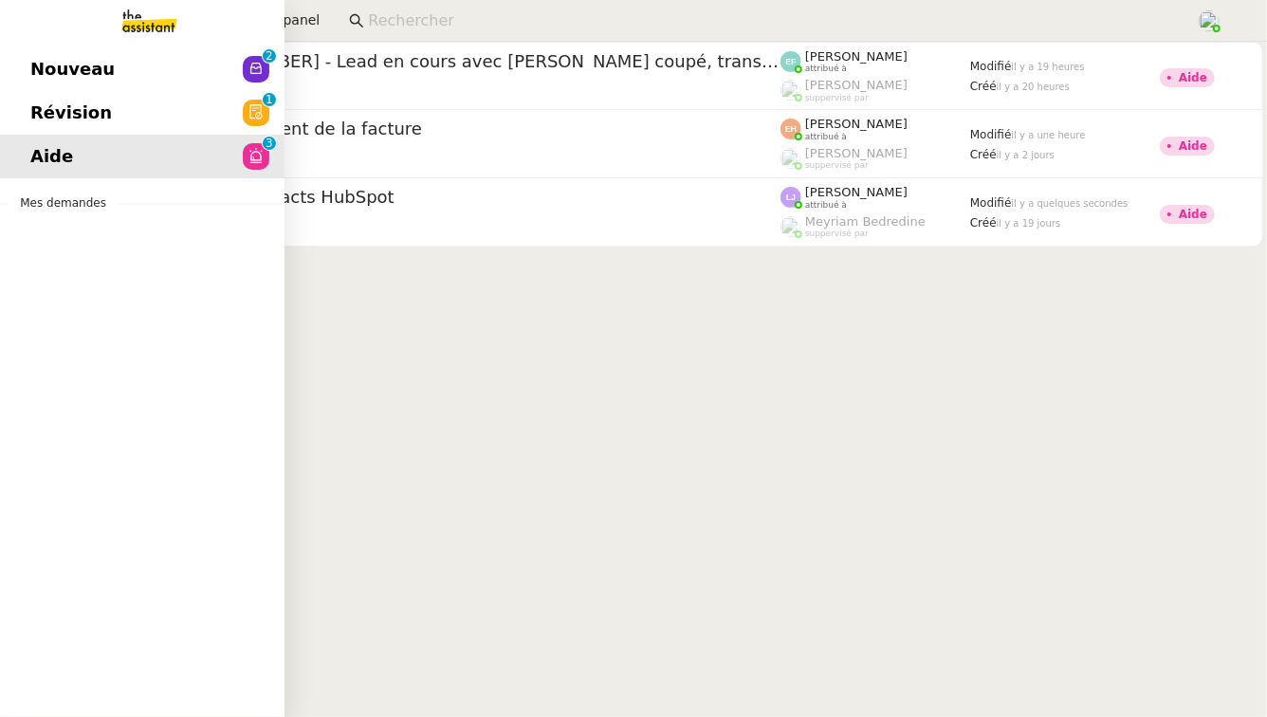
click at [9, 116] on link "Révision 0 1 2 3 4 5 6 7 8 9" at bounding box center [142, 113] width 285 height 44
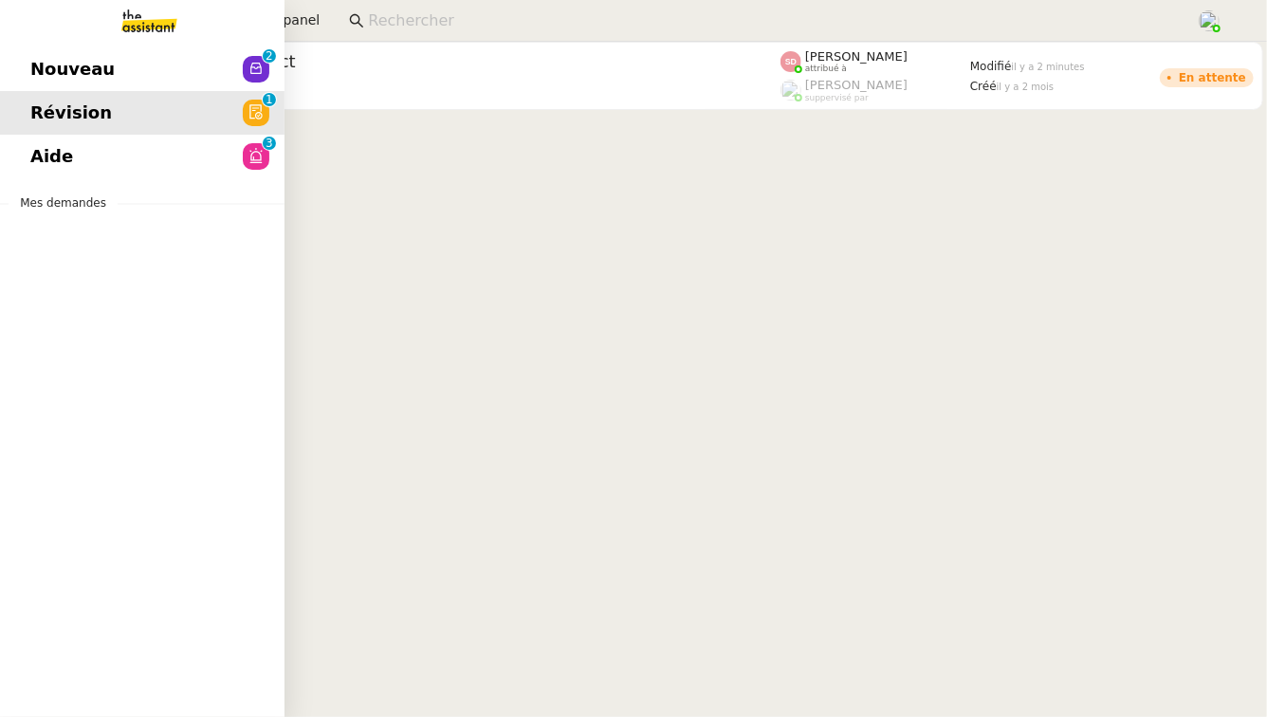
click at [89, 82] on span "Nouveau" at bounding box center [72, 69] width 84 height 28
